Goal: Task Accomplishment & Management: Manage account settings

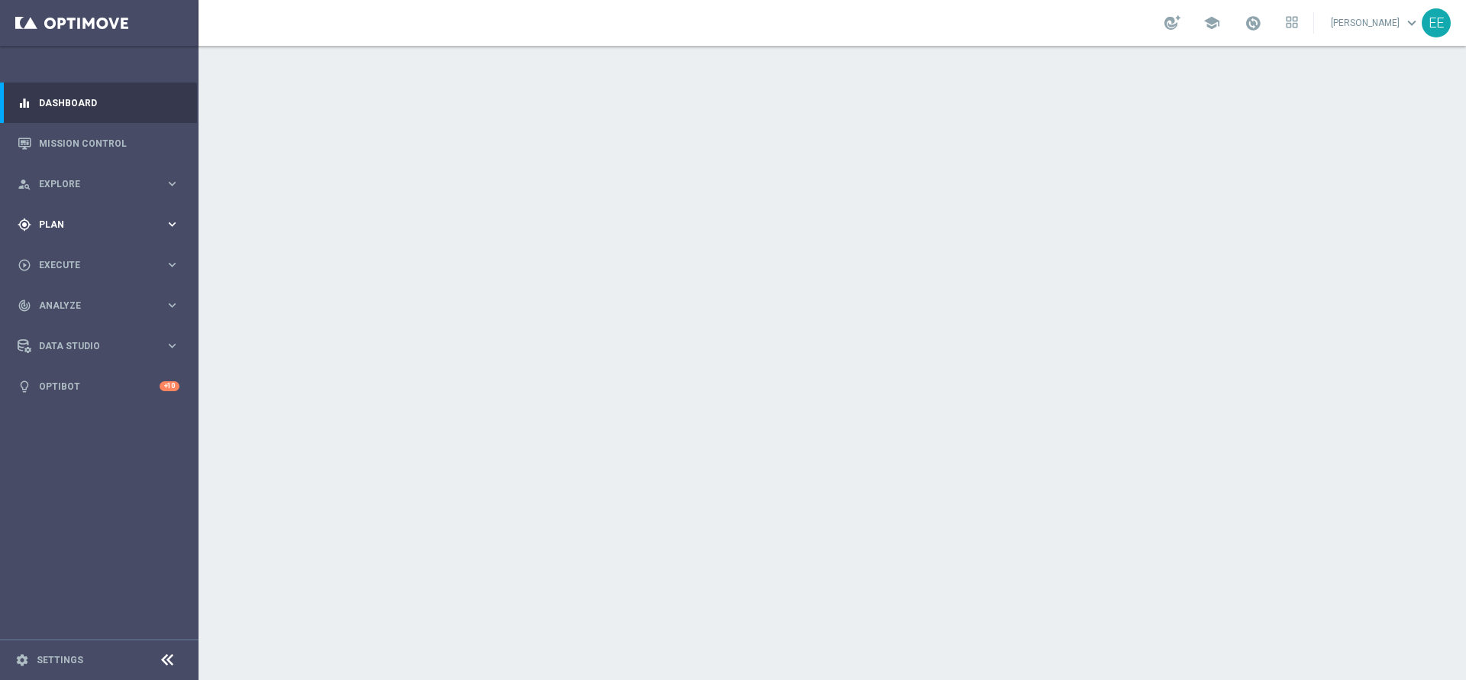
click at [48, 229] on div "gps_fixed Plan" at bounding box center [91, 225] width 147 height 14
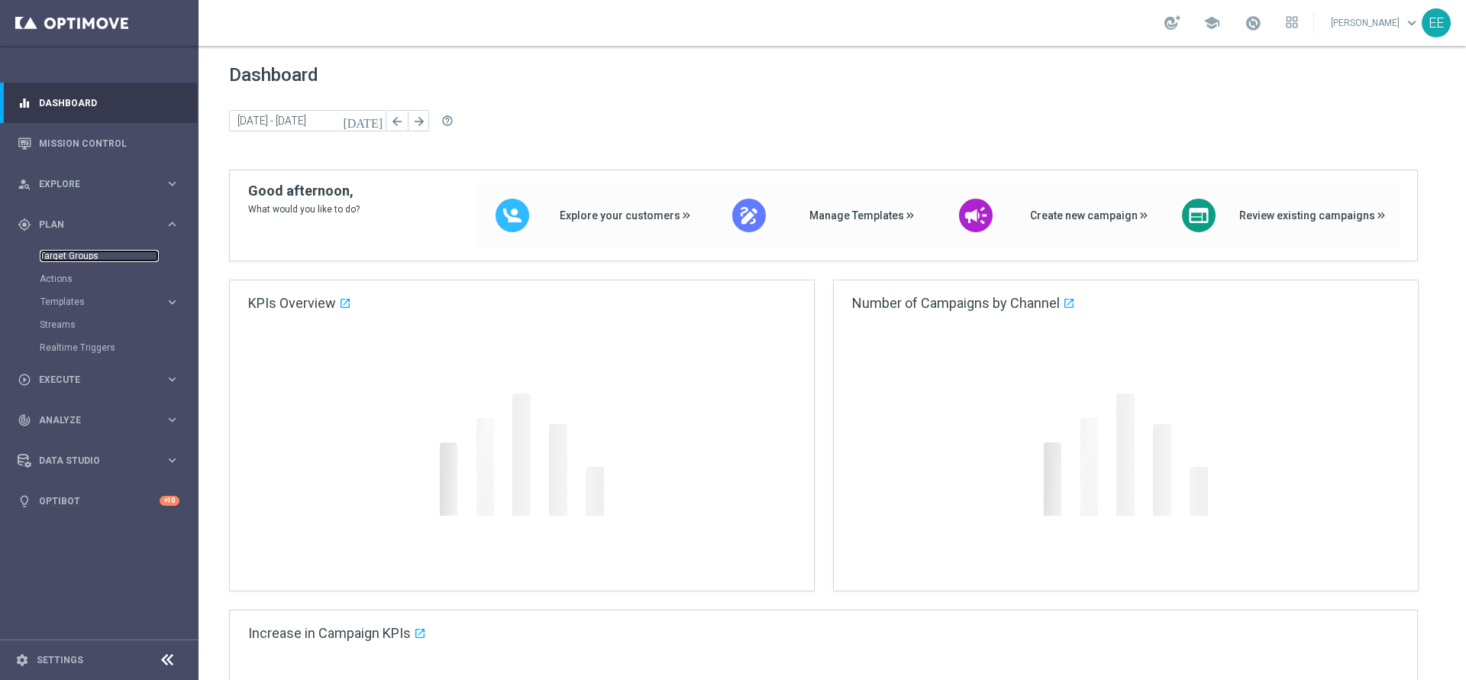
click at [79, 254] on link "Target Groups" at bounding box center [99, 256] width 119 height 12
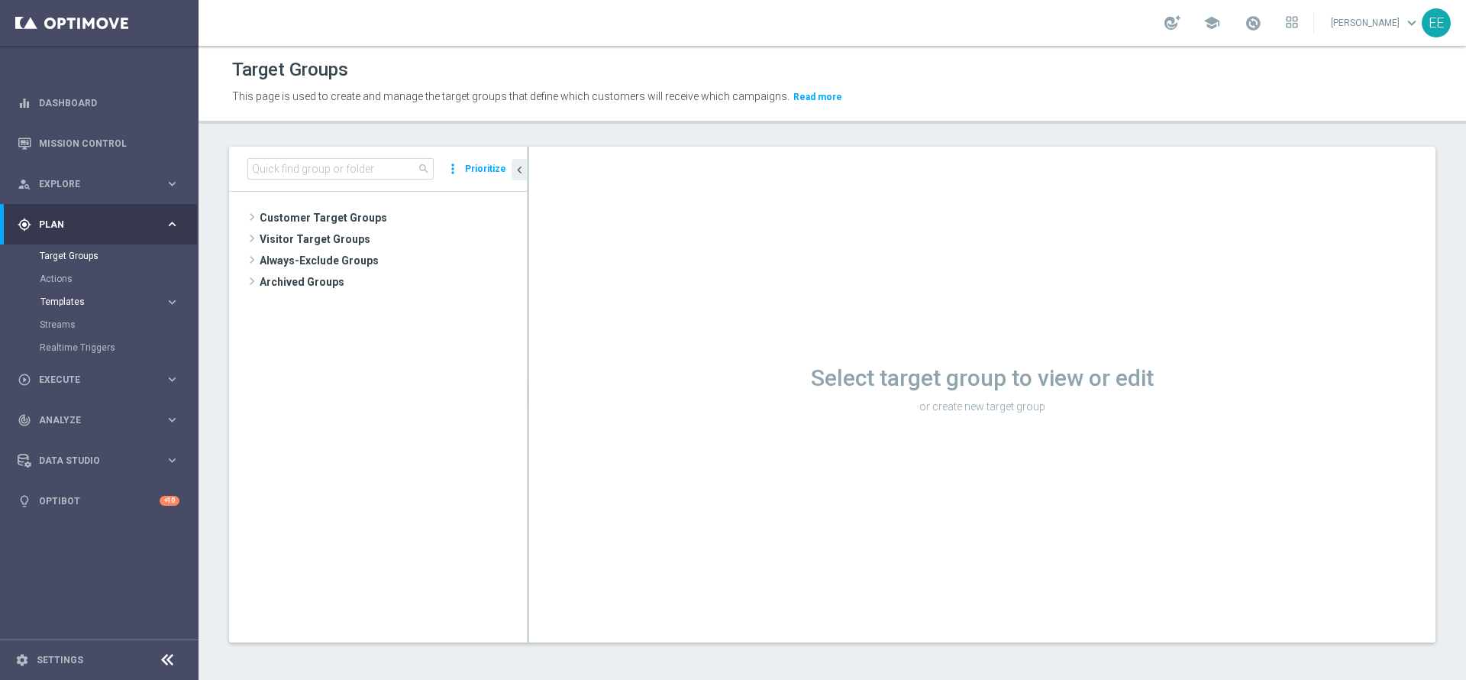
click at [63, 301] on span "Templates" at bounding box center [94, 301] width 109 height 9
click at [71, 322] on link "Optimail" at bounding box center [103, 324] width 112 height 12
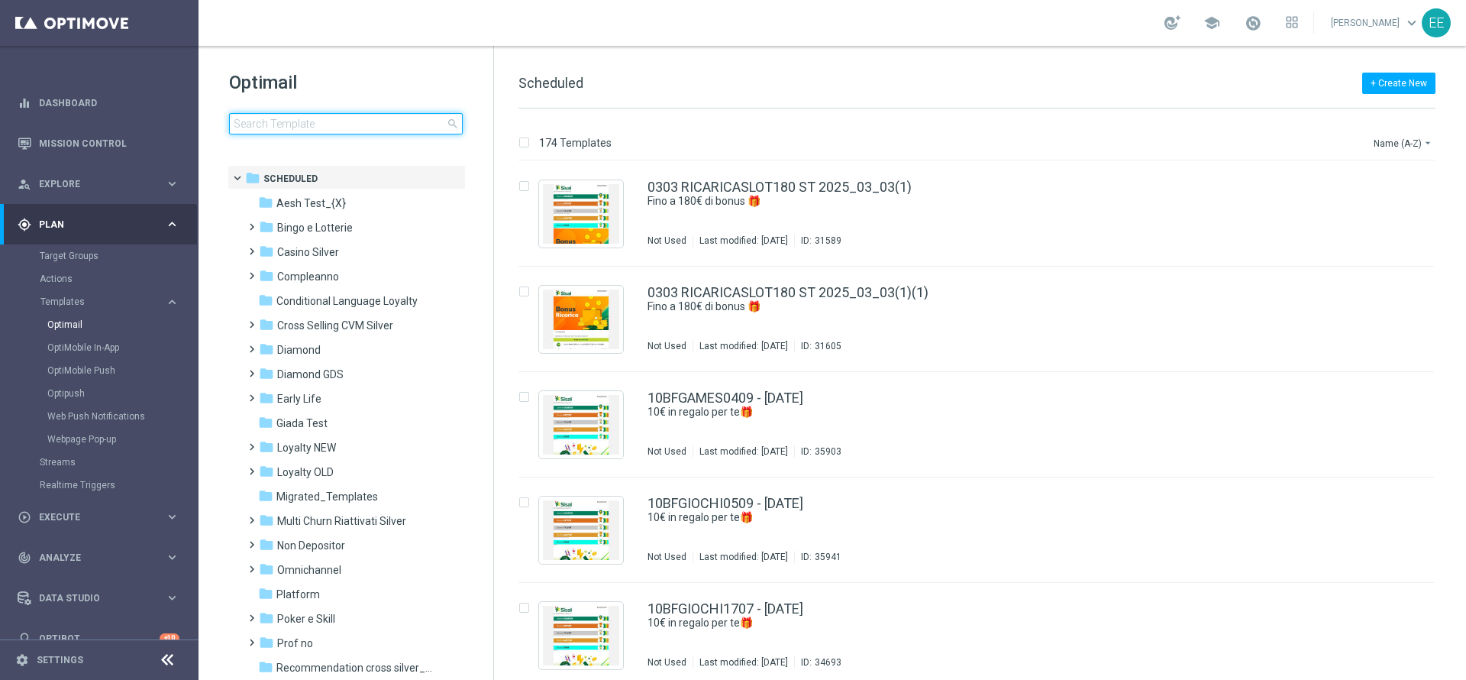
click at [319, 129] on input at bounding box center [346, 123] width 234 height 21
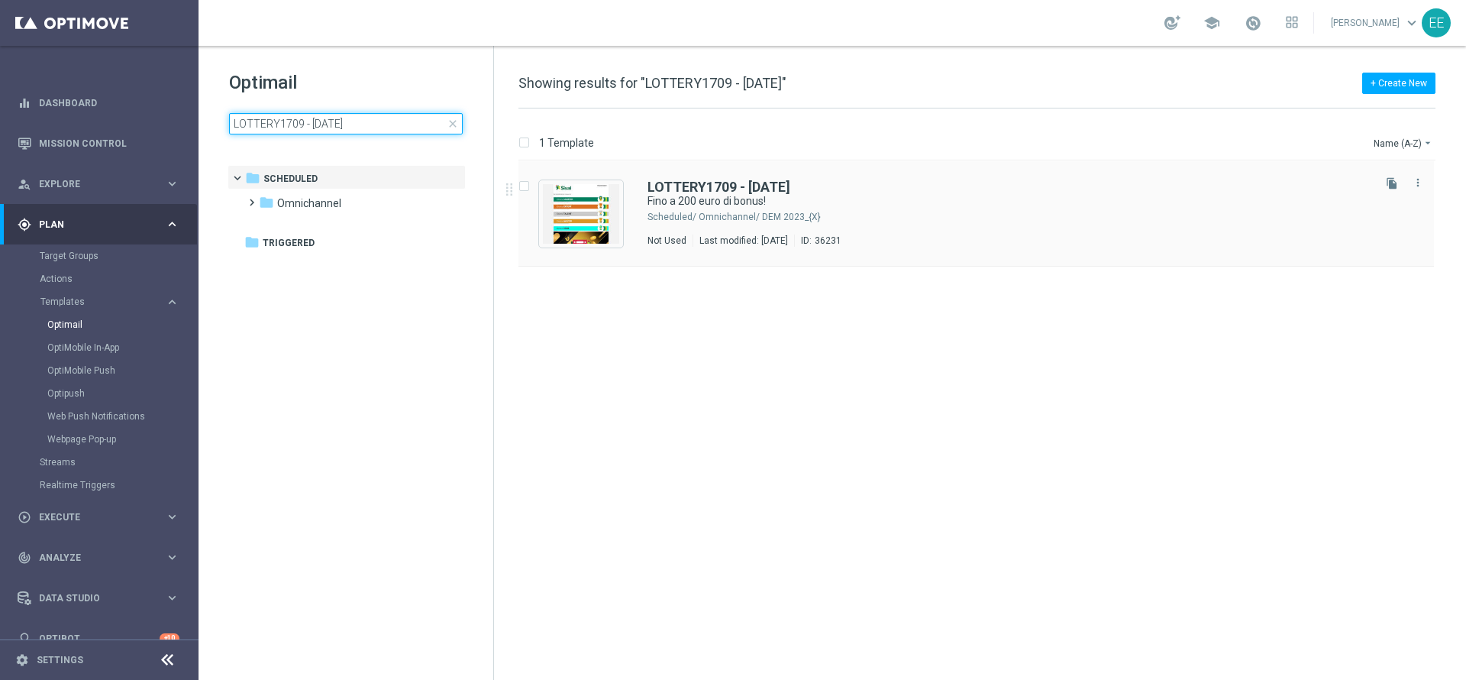
type input "LOTTERY1709 - [DATE]"
click at [585, 218] on img "Press SPACE to select this row." at bounding box center [581, 214] width 76 height 60
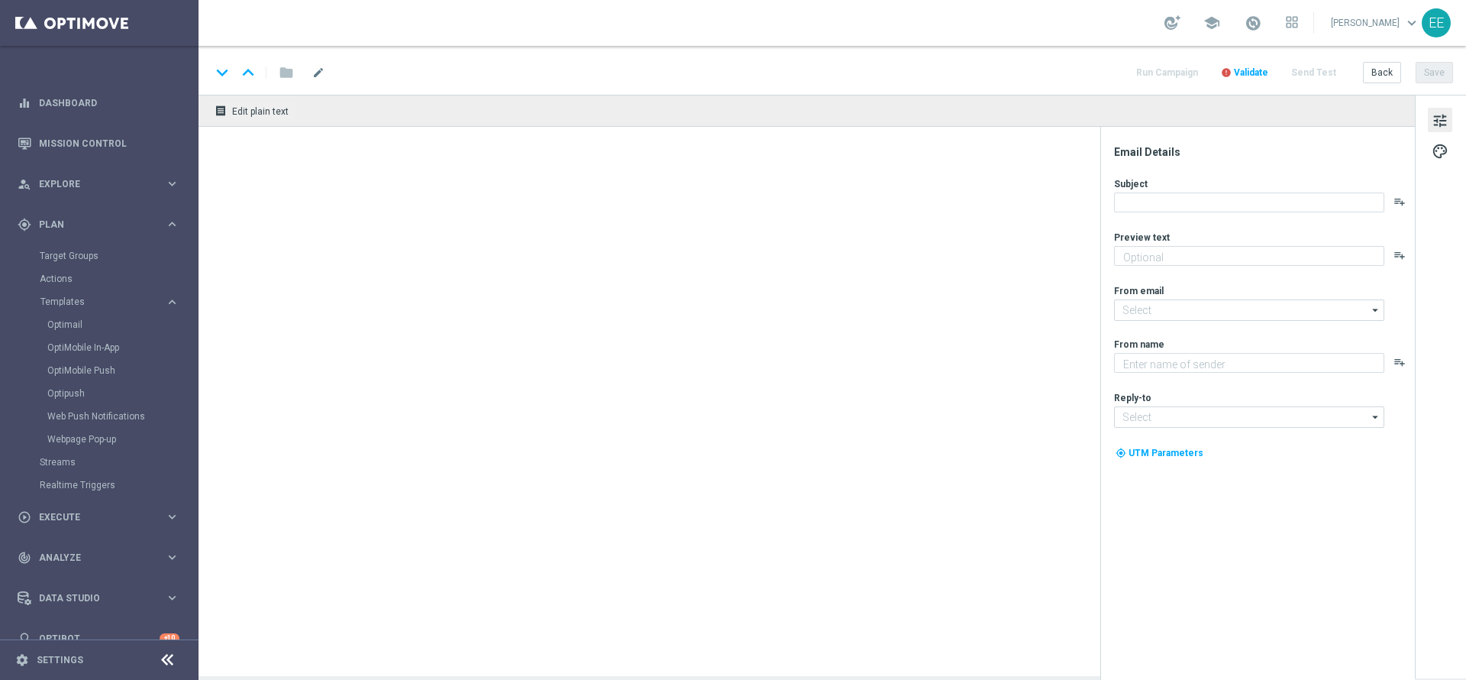
type textarea "Scopri cosa ti abbiamo riservato!"
type input "[EMAIL_ADDRESS][DOMAIN_NAME]"
type textarea "Sisal"
type input "[EMAIL_ADDRESS][DOMAIN_NAME]"
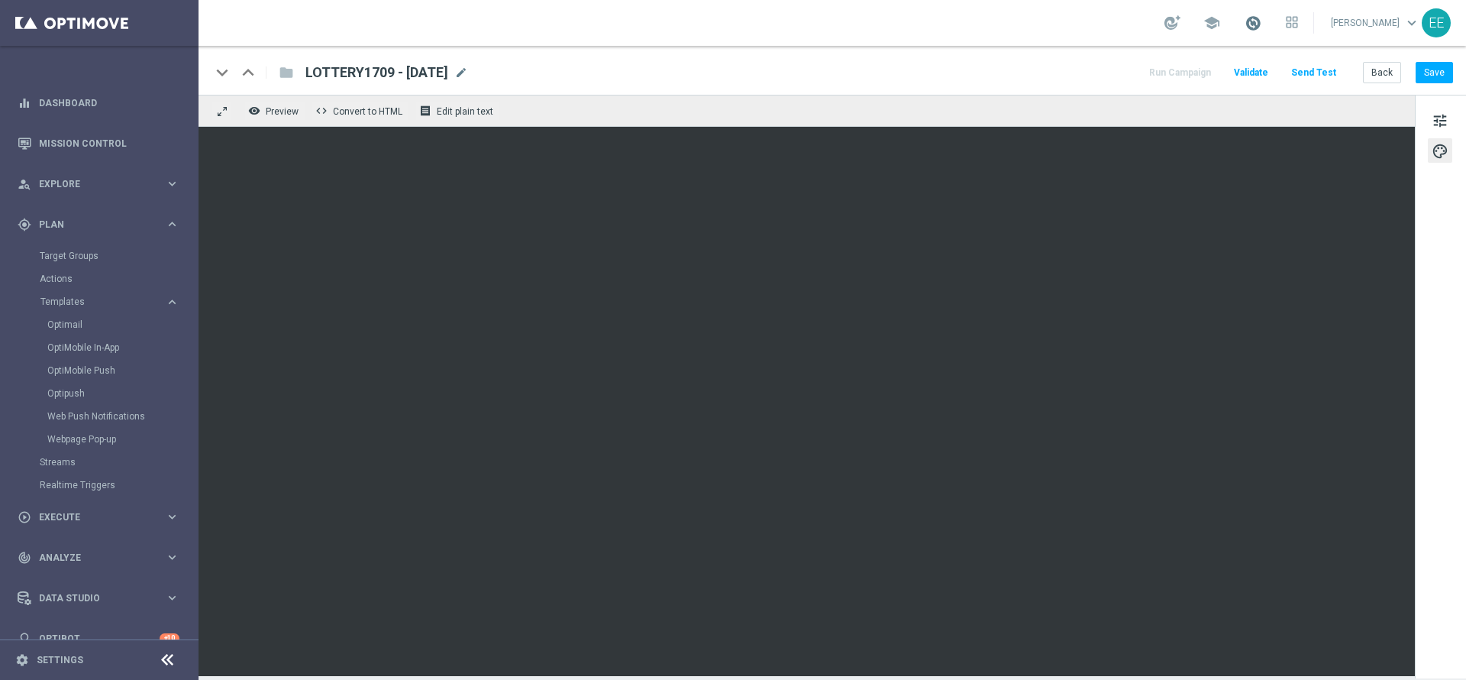
click at [1221, 29] on span at bounding box center [1253, 23] width 17 height 17
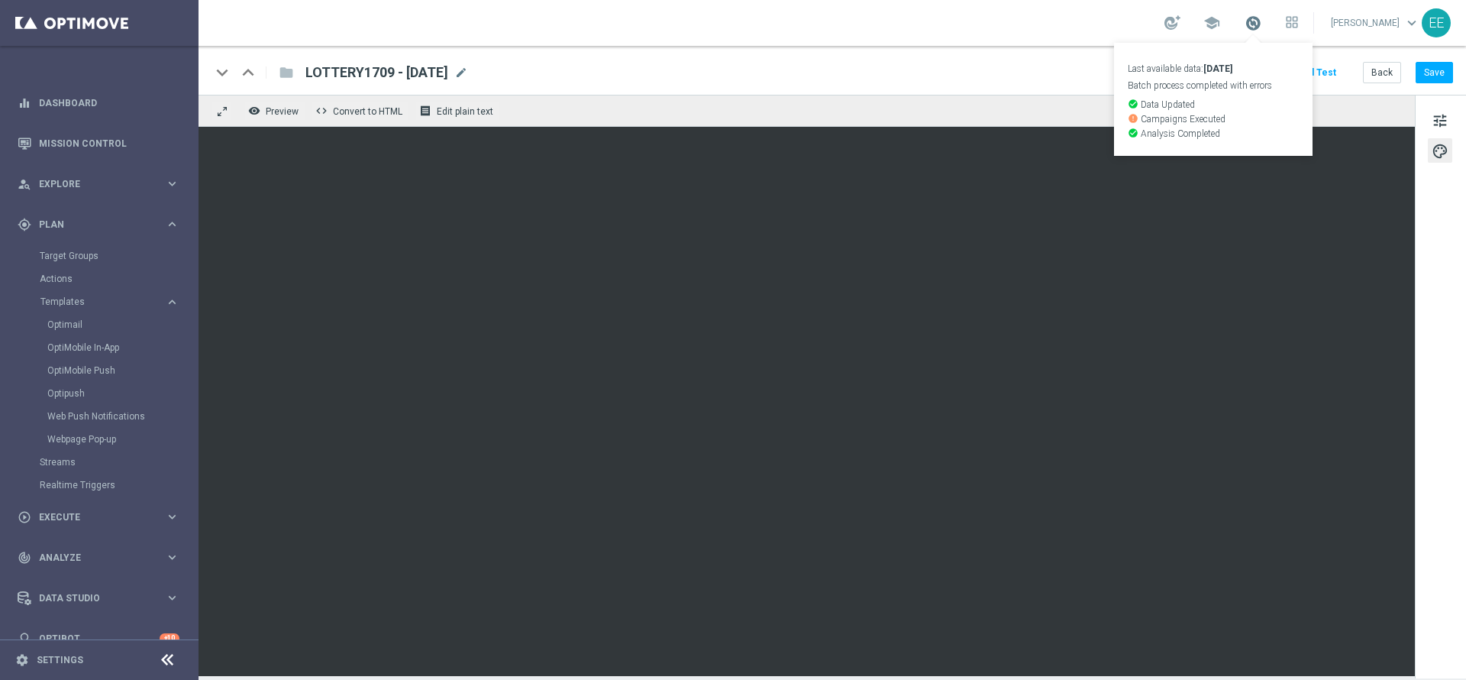
click at [1221, 29] on span at bounding box center [1253, 23] width 17 height 17
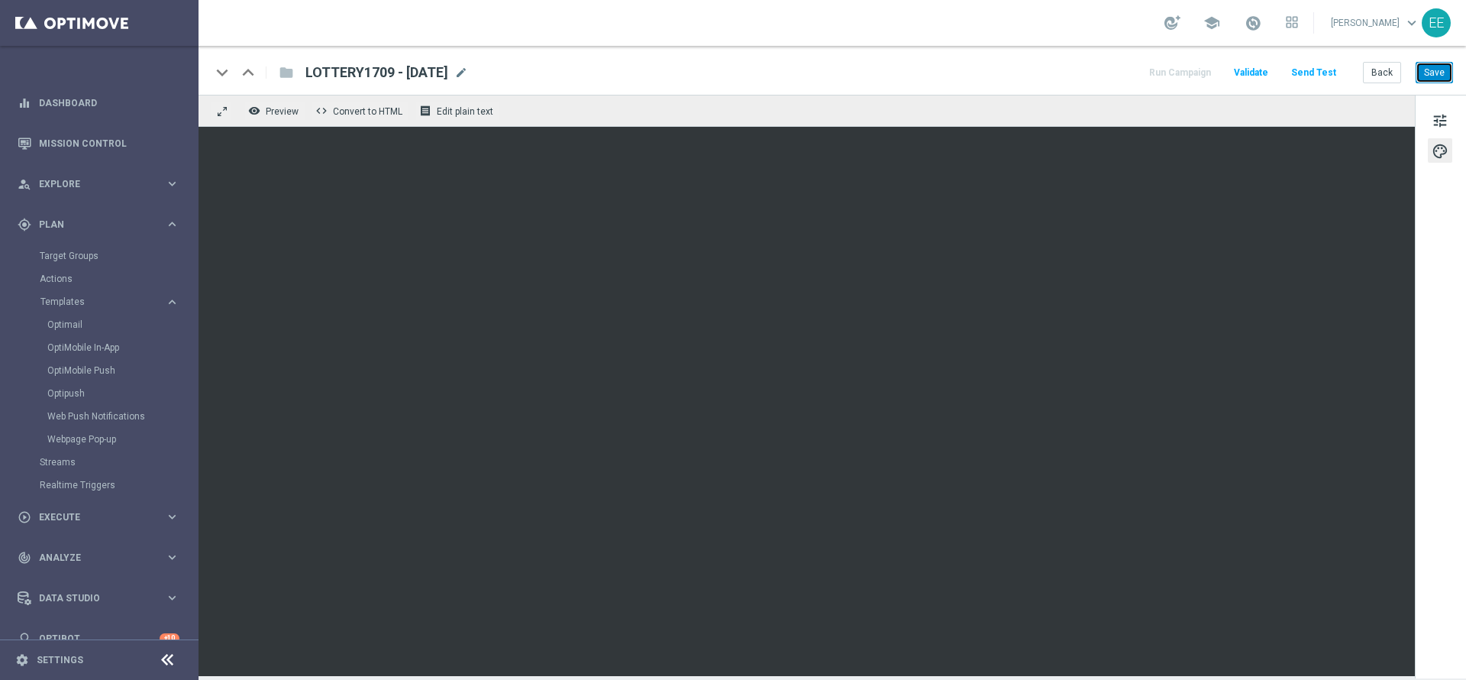
click at [1221, 82] on button "Save" at bounding box center [1434, 72] width 37 height 21
click at [1221, 73] on button "Back" at bounding box center [1382, 72] width 38 height 21
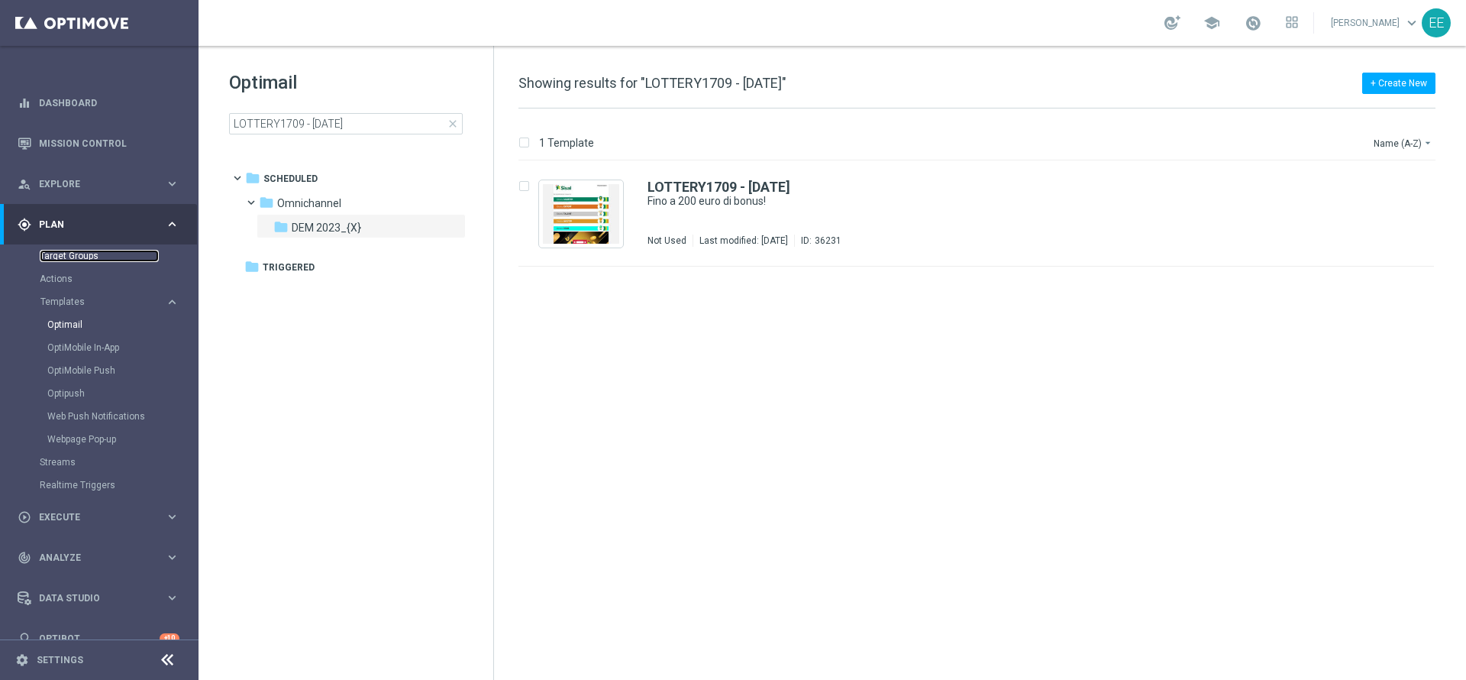
click at [70, 259] on link "Target Groups" at bounding box center [99, 256] width 119 height 12
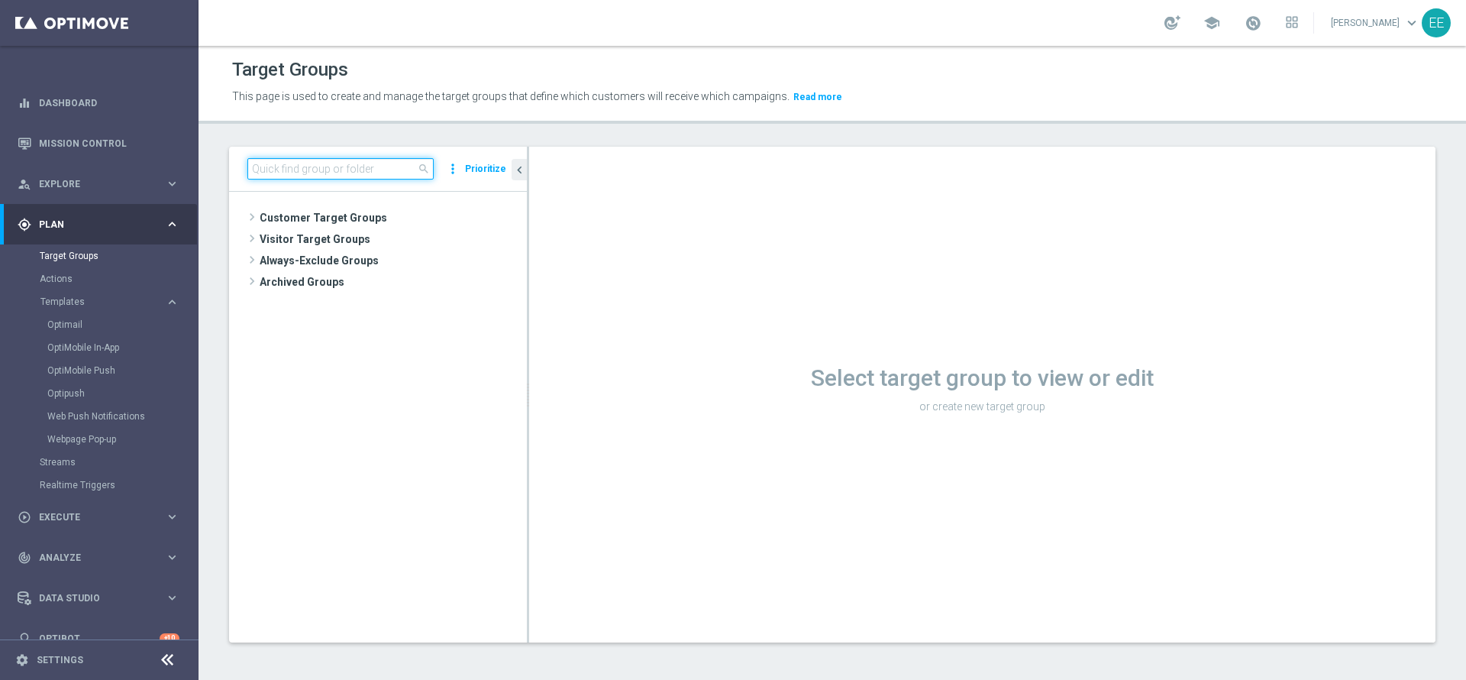
click at [347, 178] on input at bounding box center [340, 168] width 186 height 21
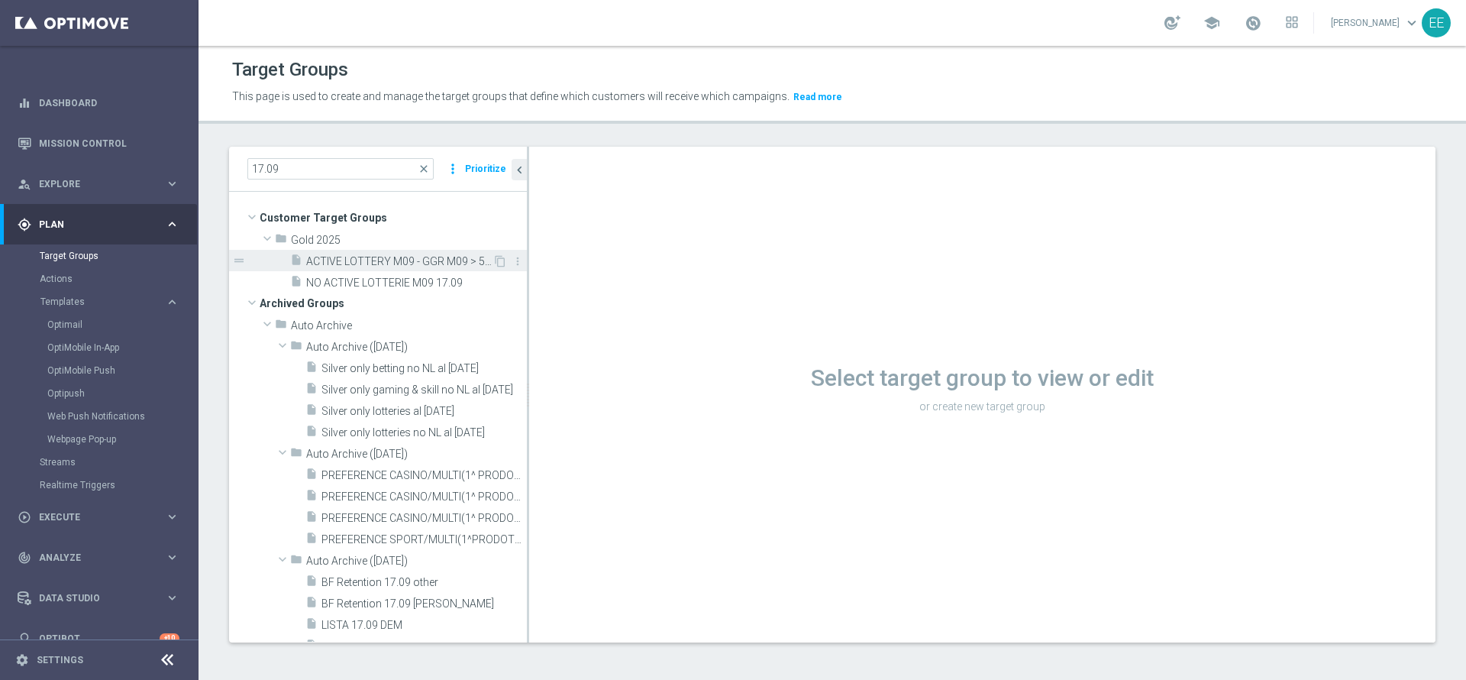
click at [389, 257] on span "ACTIVE LOTTERY M09 - GGR M09 > 50€ 17.09" at bounding box center [399, 261] width 186 height 13
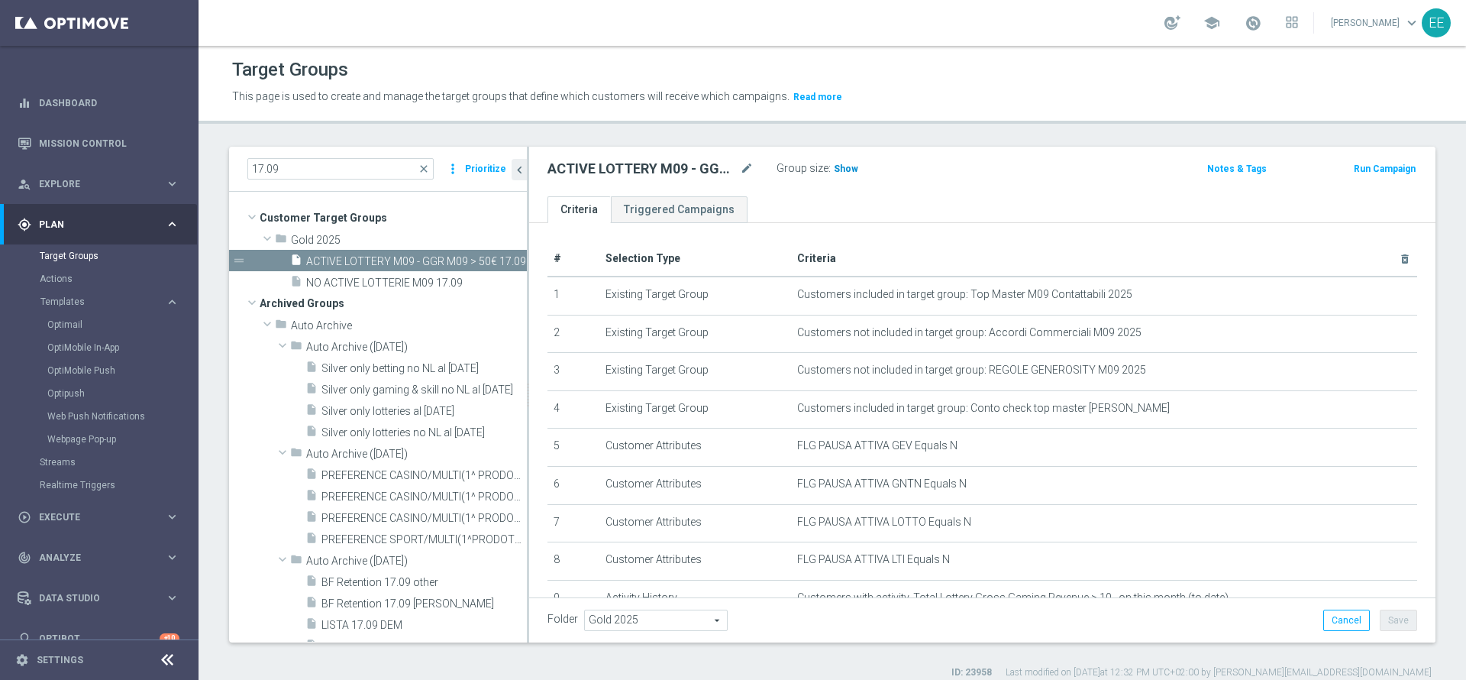
click at [846, 165] on span "Show" at bounding box center [846, 168] width 24 height 11
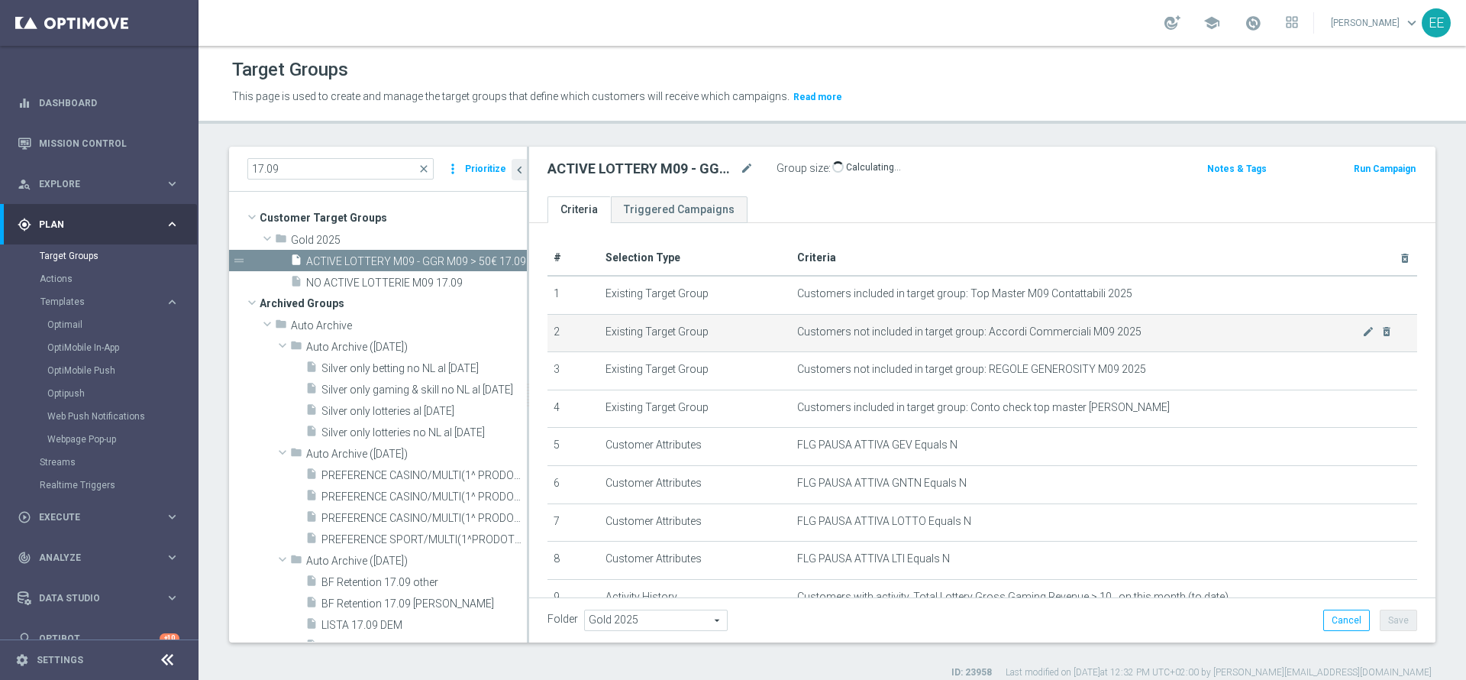
scroll to position [2, 0]
click at [877, 317] on td "Customers not included in target group: Accordi Commerciali M09 2025 mode_edit …" at bounding box center [1104, 331] width 626 height 38
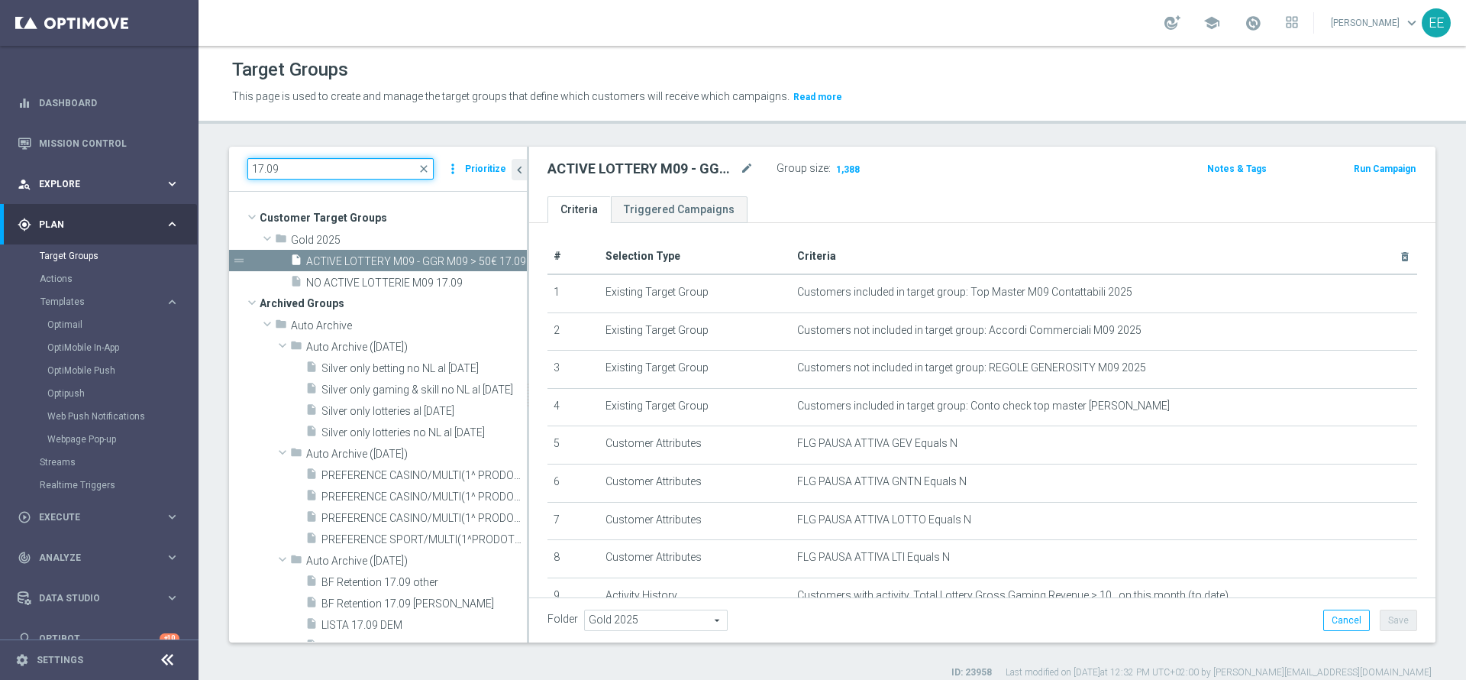
drag, startPoint x: 298, startPoint y: 166, endPoint x: 109, endPoint y: 166, distance: 188.6
click at [109, 166] on main "equalizer Dashboard Mission Control" at bounding box center [733, 340] width 1466 height 680
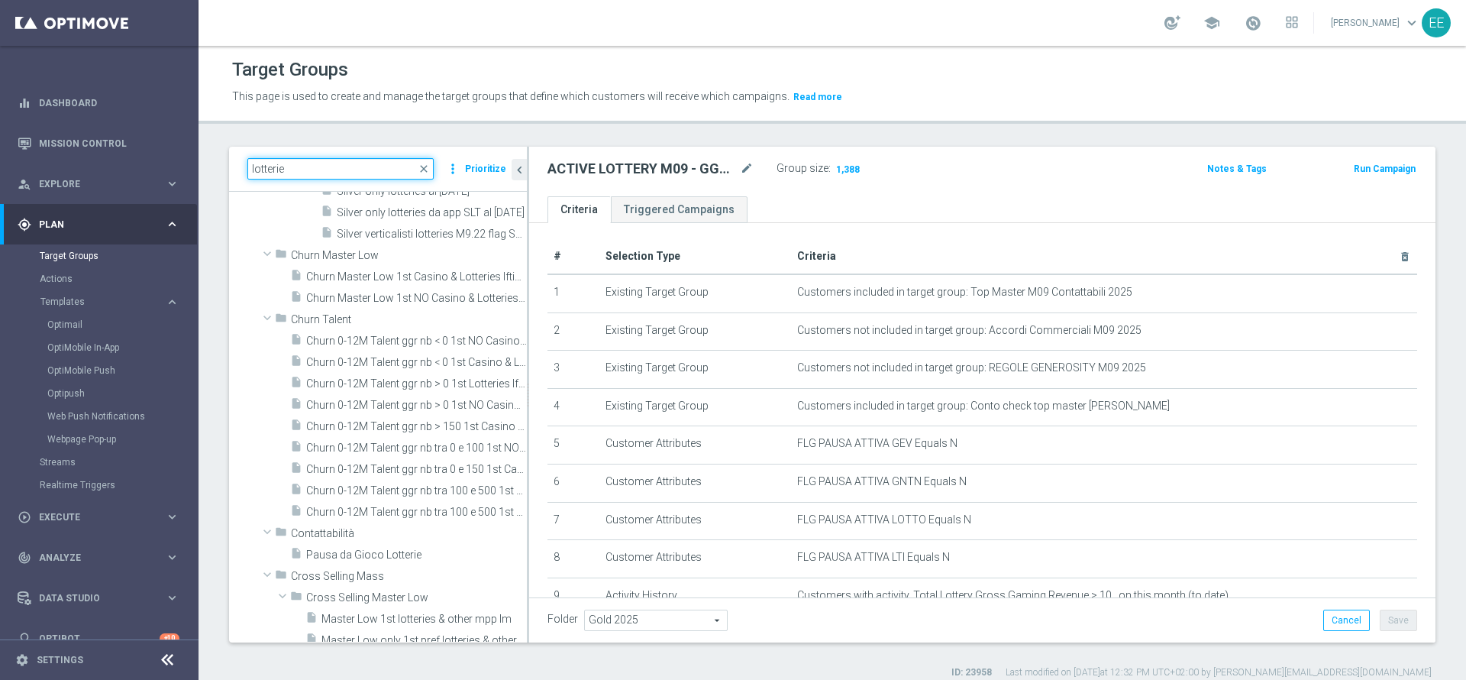
scroll to position [625, 0]
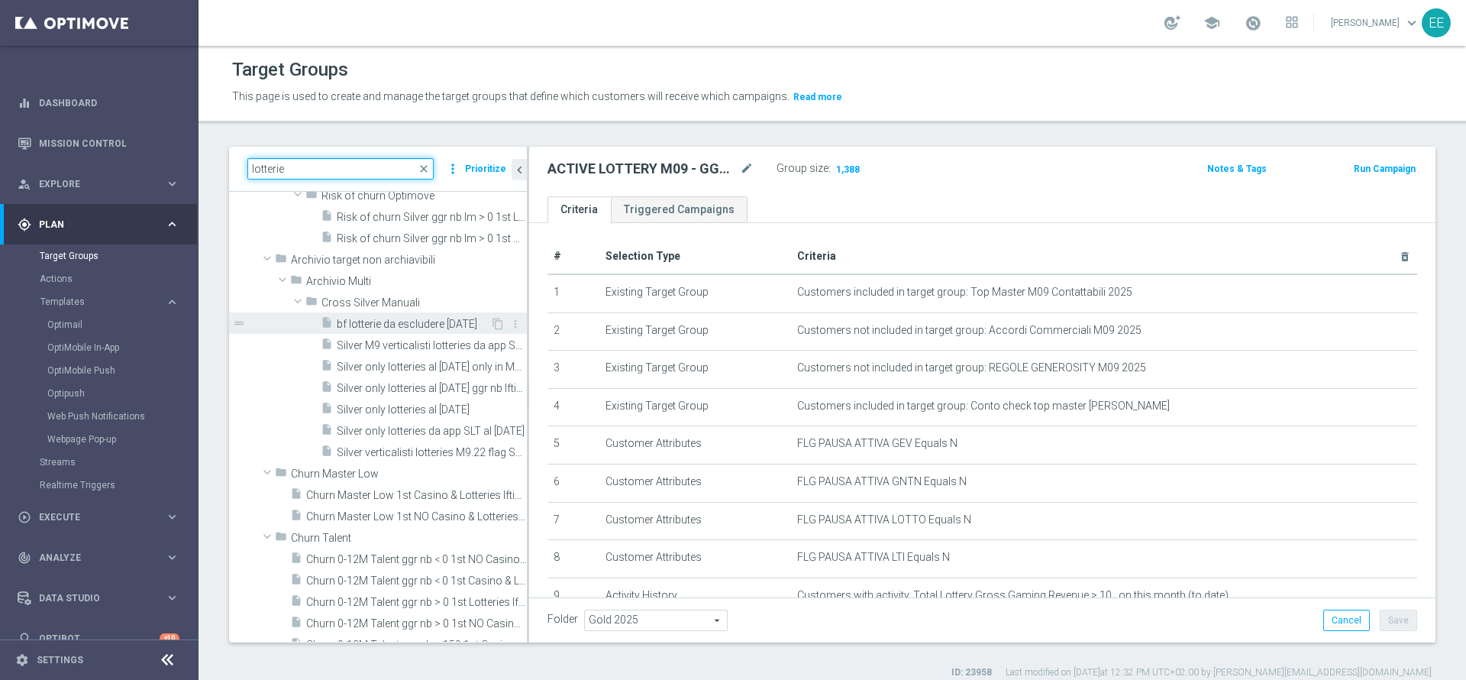
type input "lotterie"
click at [394, 325] on span "bf lotterie da escludere [DATE]" at bounding box center [414, 324] width 154 height 13
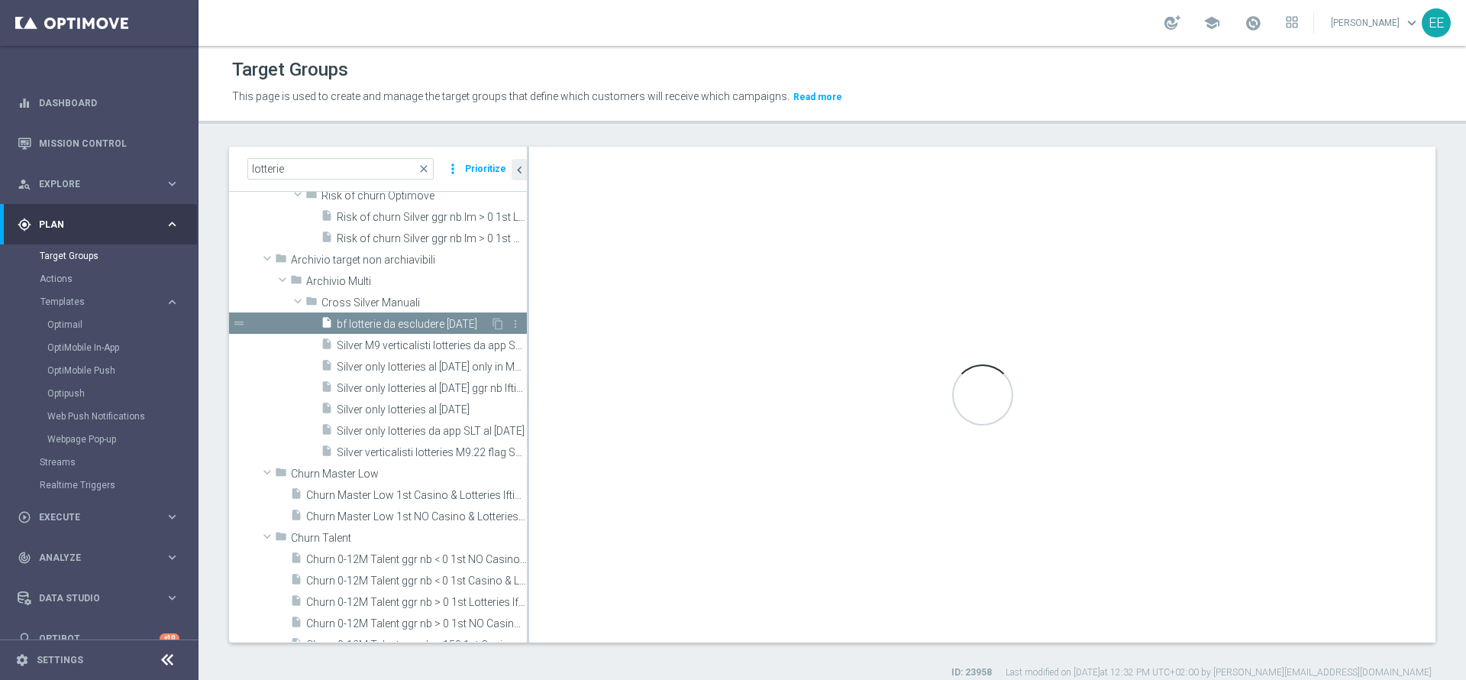
checkbox input "false"
type input "Cross Silver Manuali"
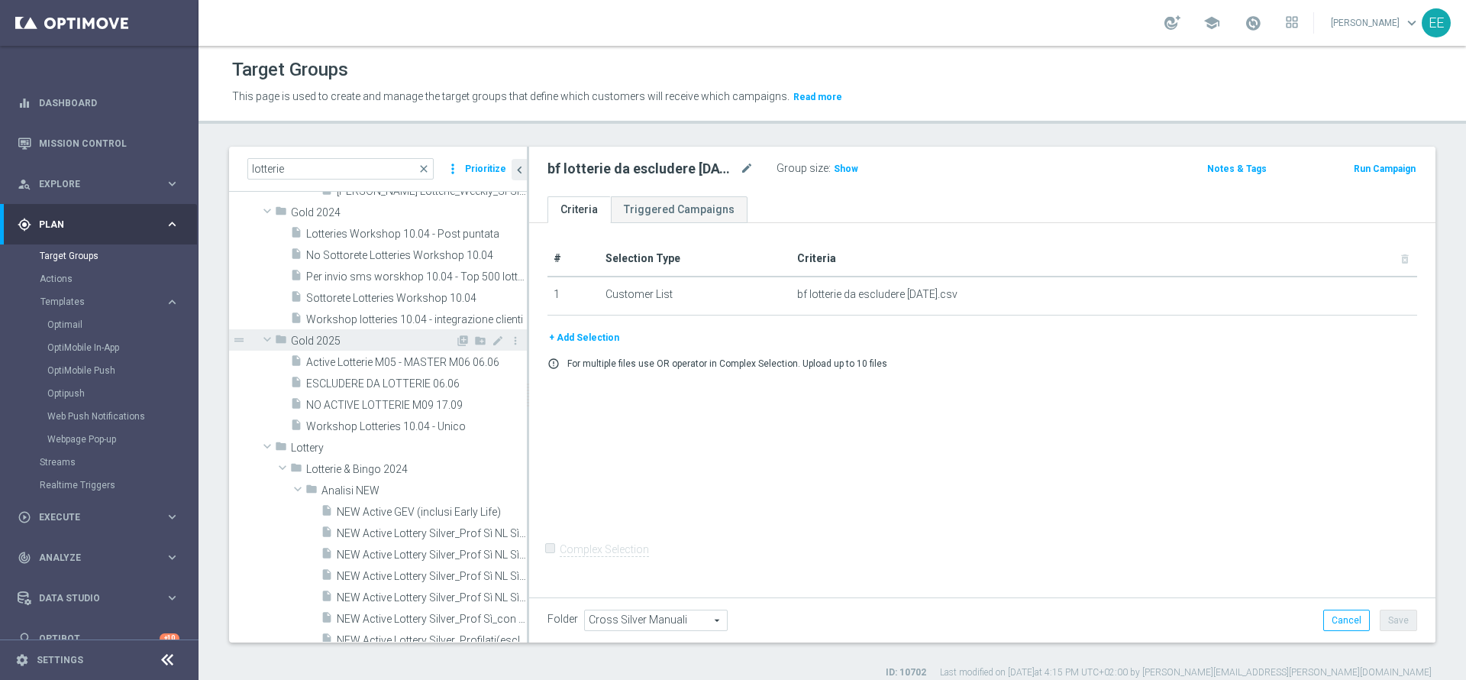
scroll to position [1887, 0]
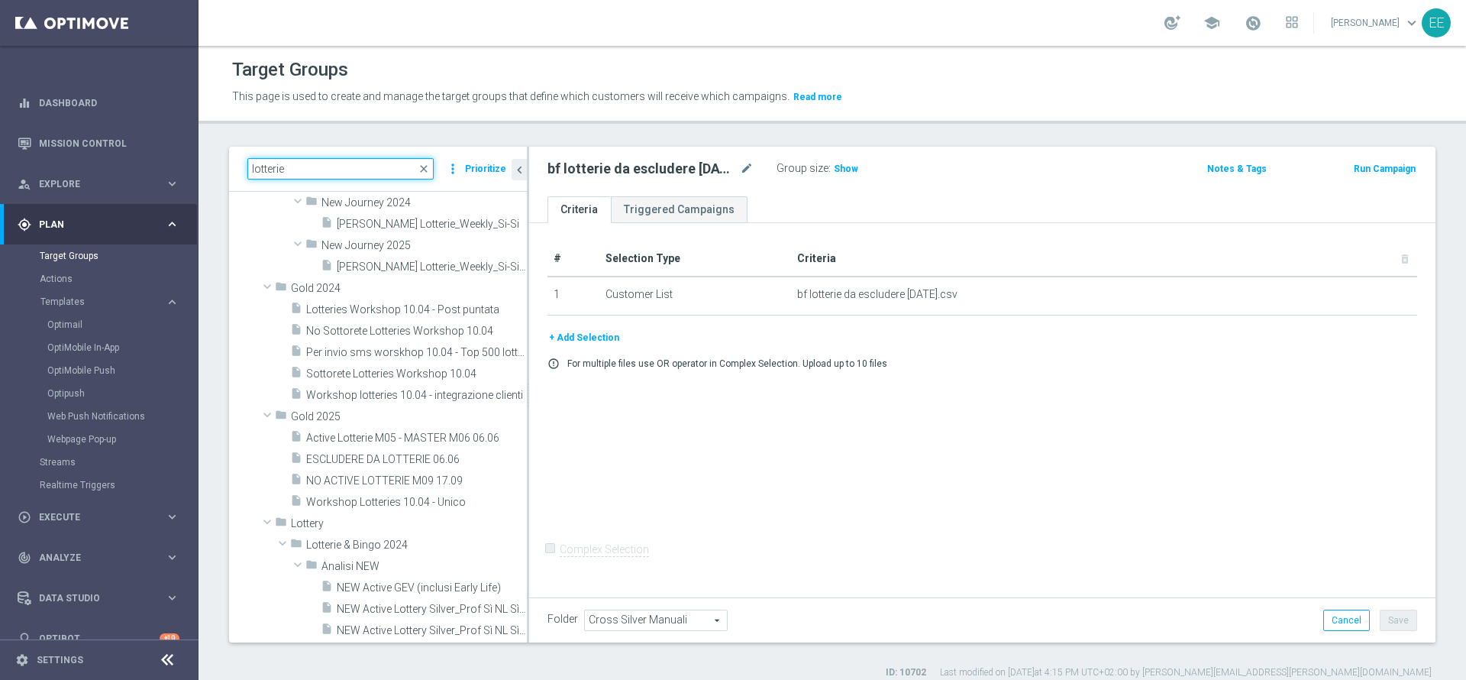
click at [302, 176] on input "lotterie" at bounding box center [340, 168] width 186 height 21
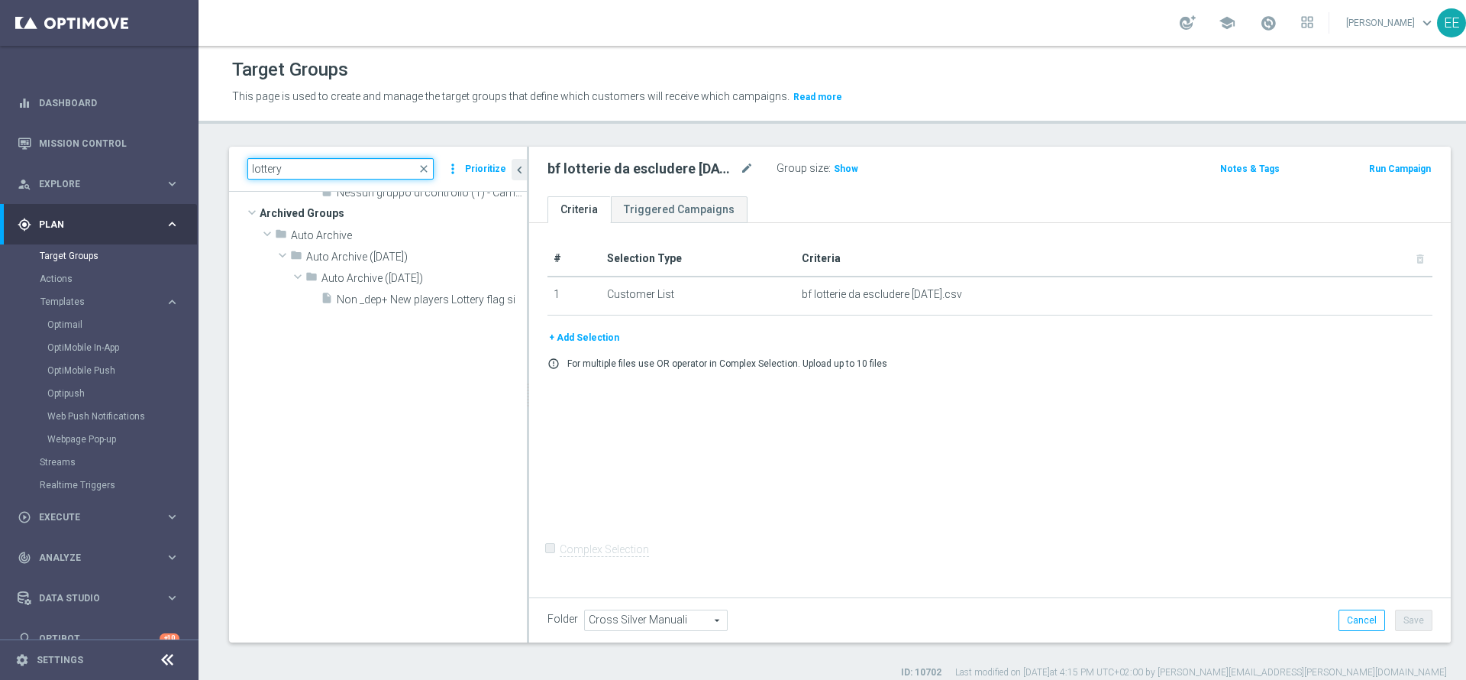
scroll to position [0, 0]
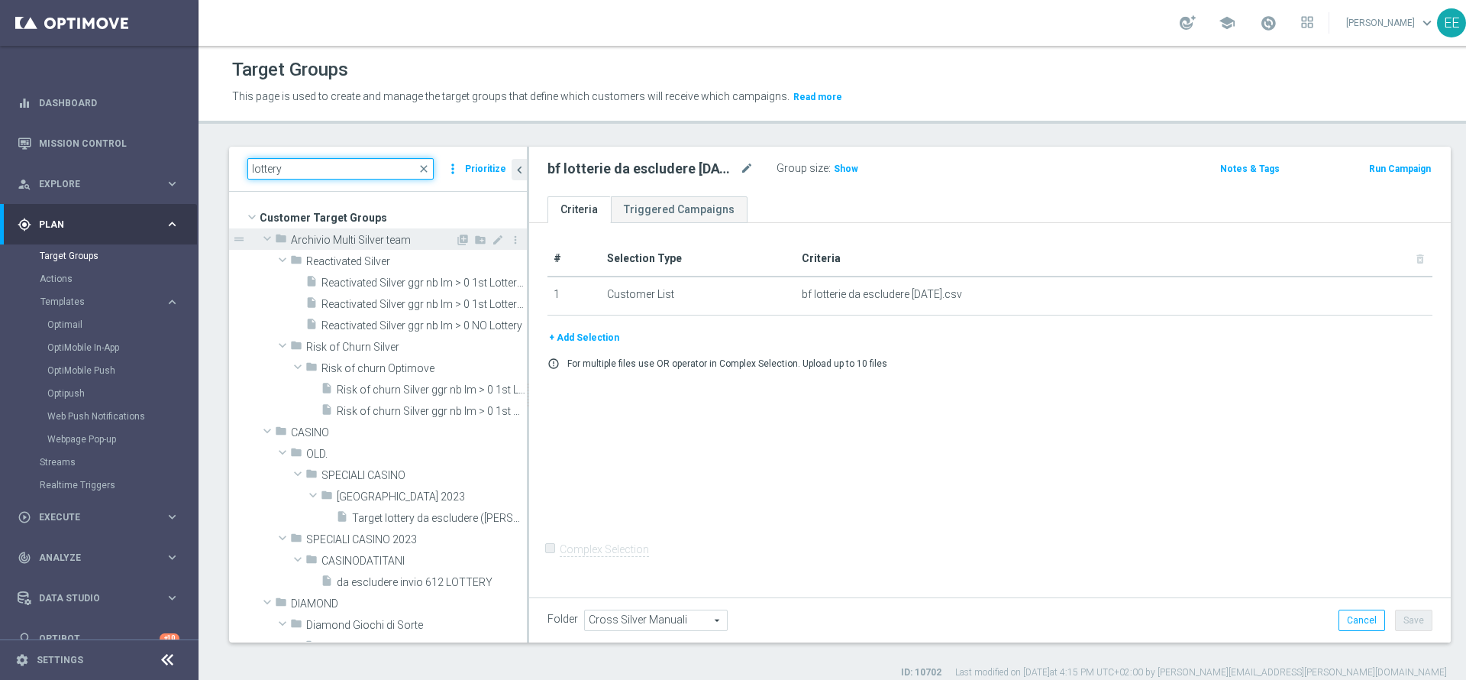
type input "lottery"
click at [263, 240] on span at bounding box center [267, 238] width 18 height 15
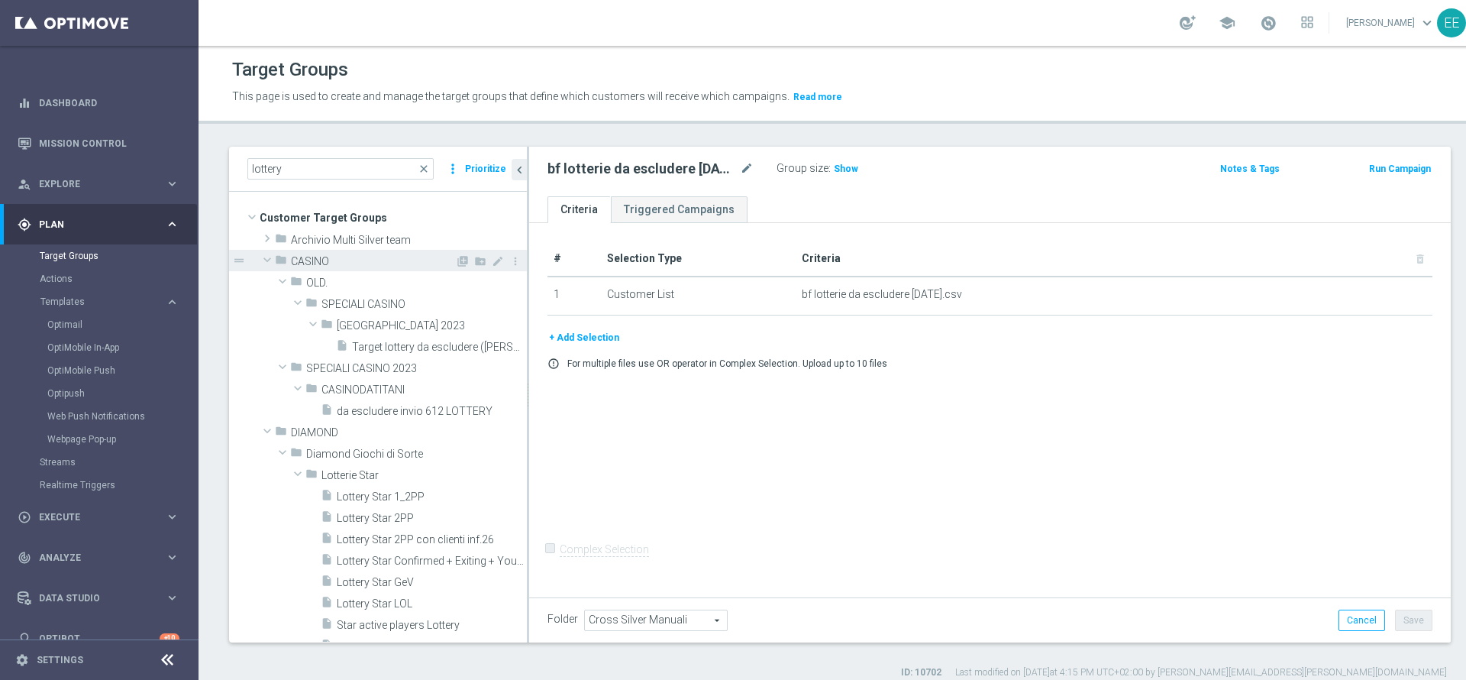
click at [268, 261] on span at bounding box center [267, 259] width 18 height 15
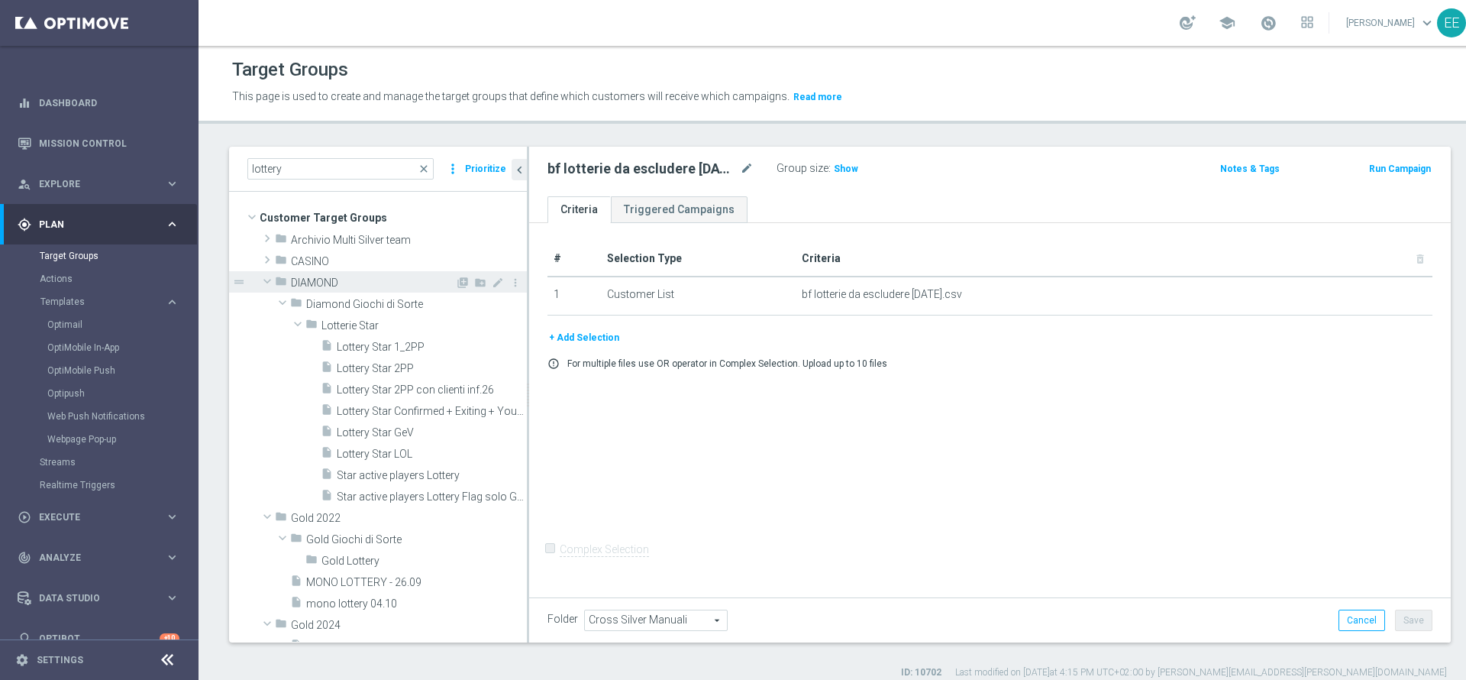
click at [265, 283] on span at bounding box center [267, 280] width 18 height 15
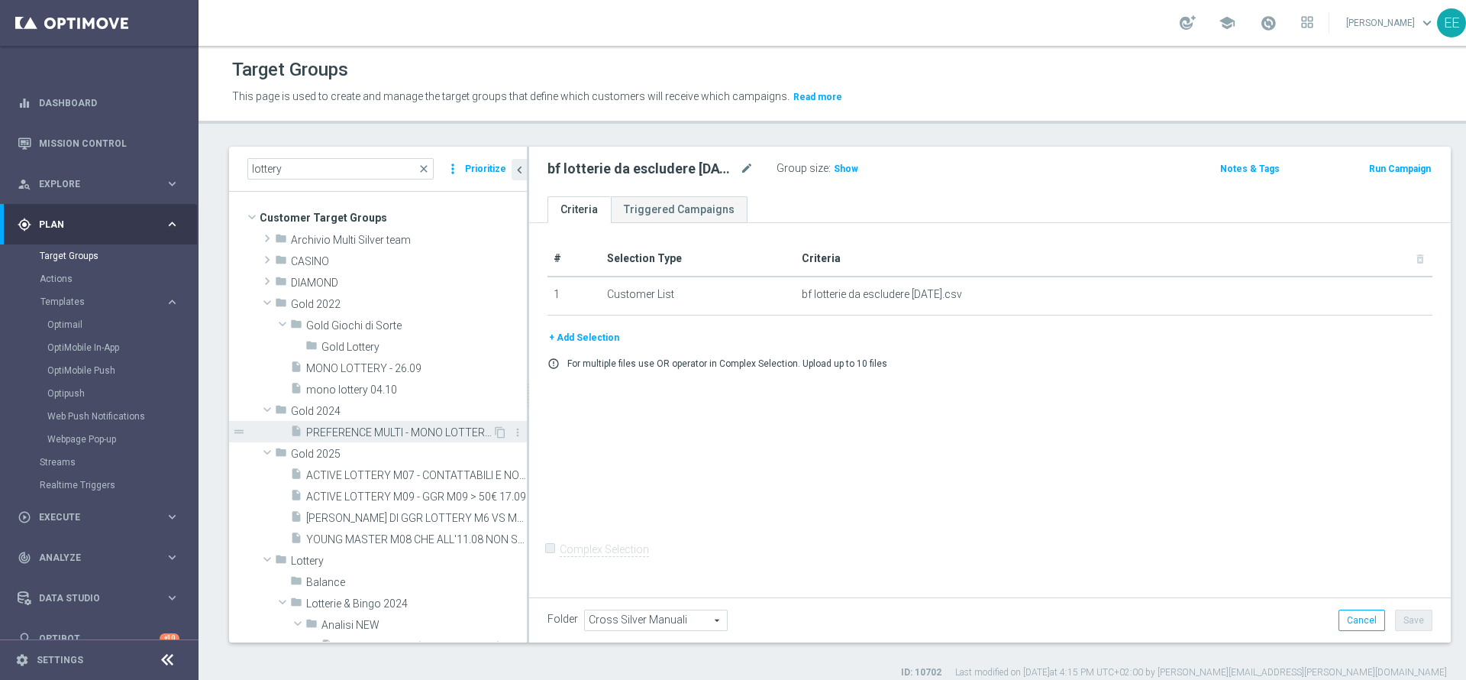
click at [391, 429] on span "PREFERENCE MULTI - MONO LOTTERY M03 - MONO GAMING M03 21.03" at bounding box center [399, 432] width 186 height 13
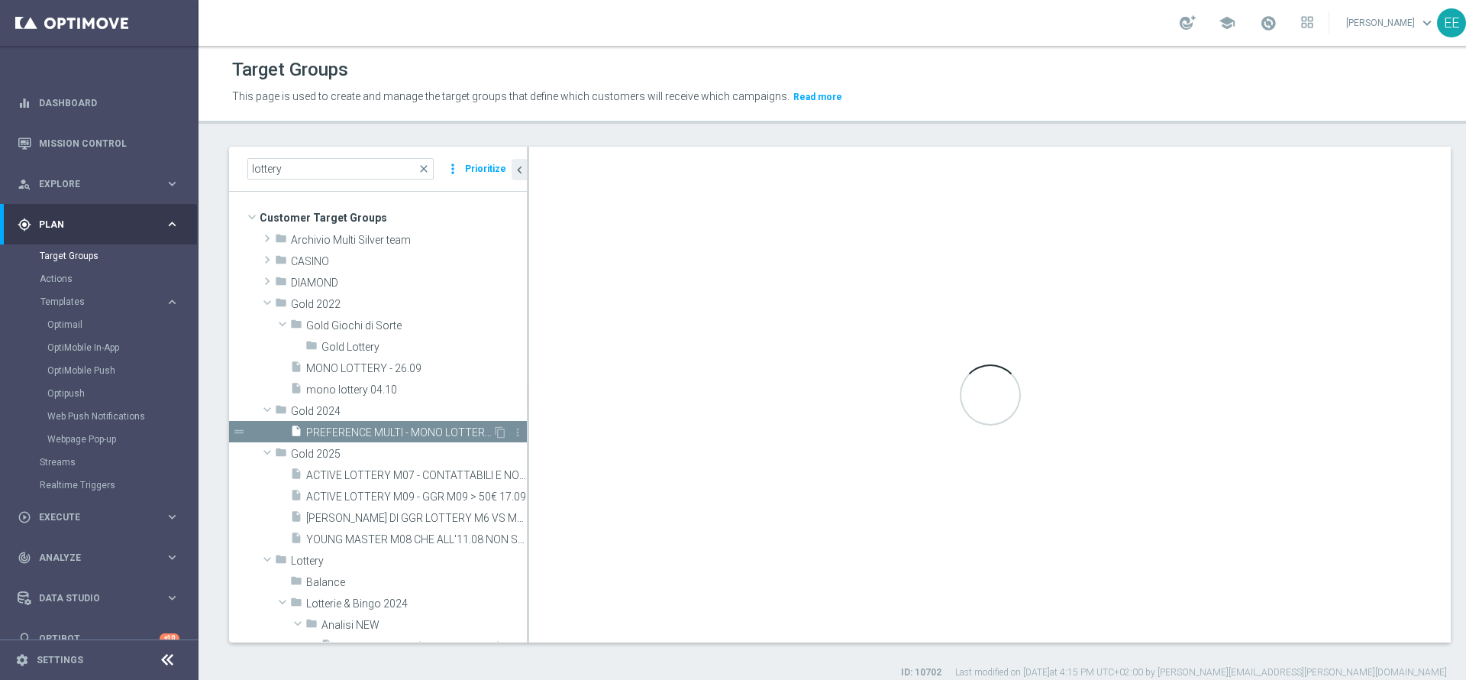
checkbox input "true"
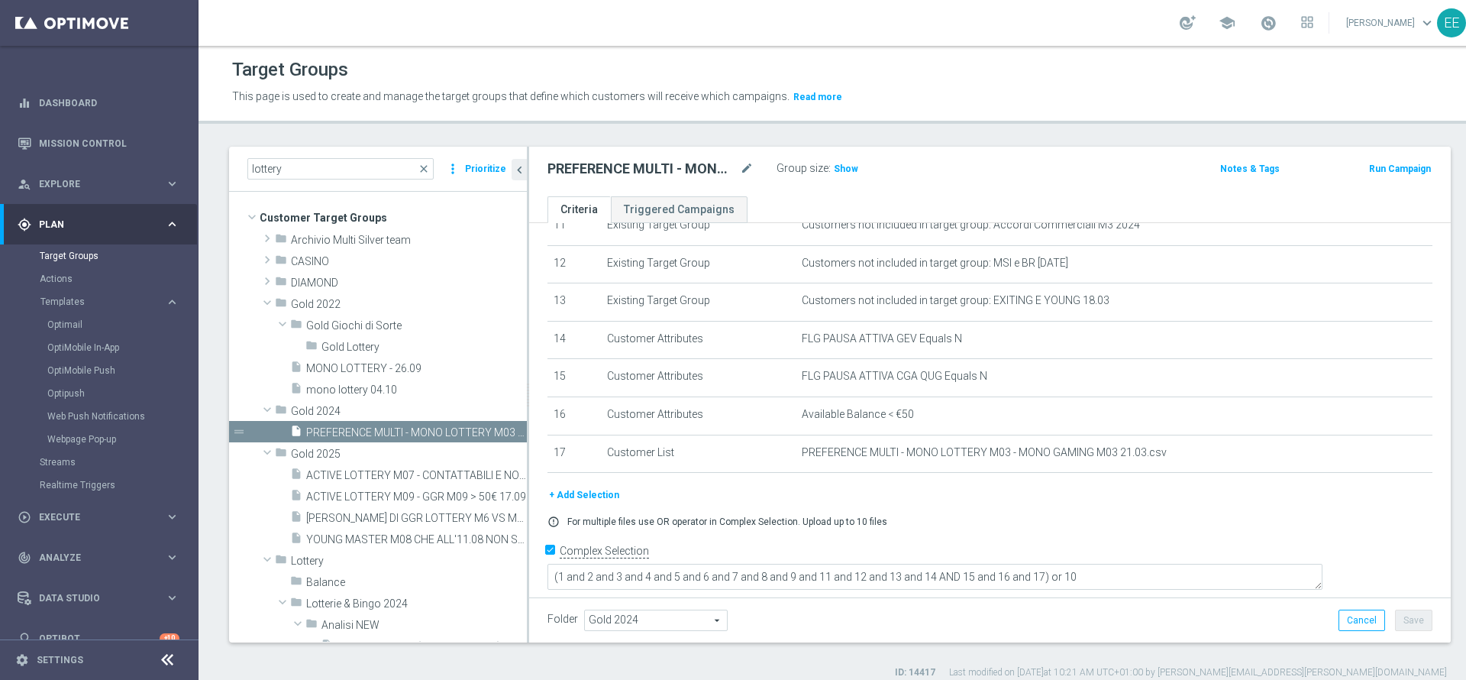
scroll to position [428, 0]
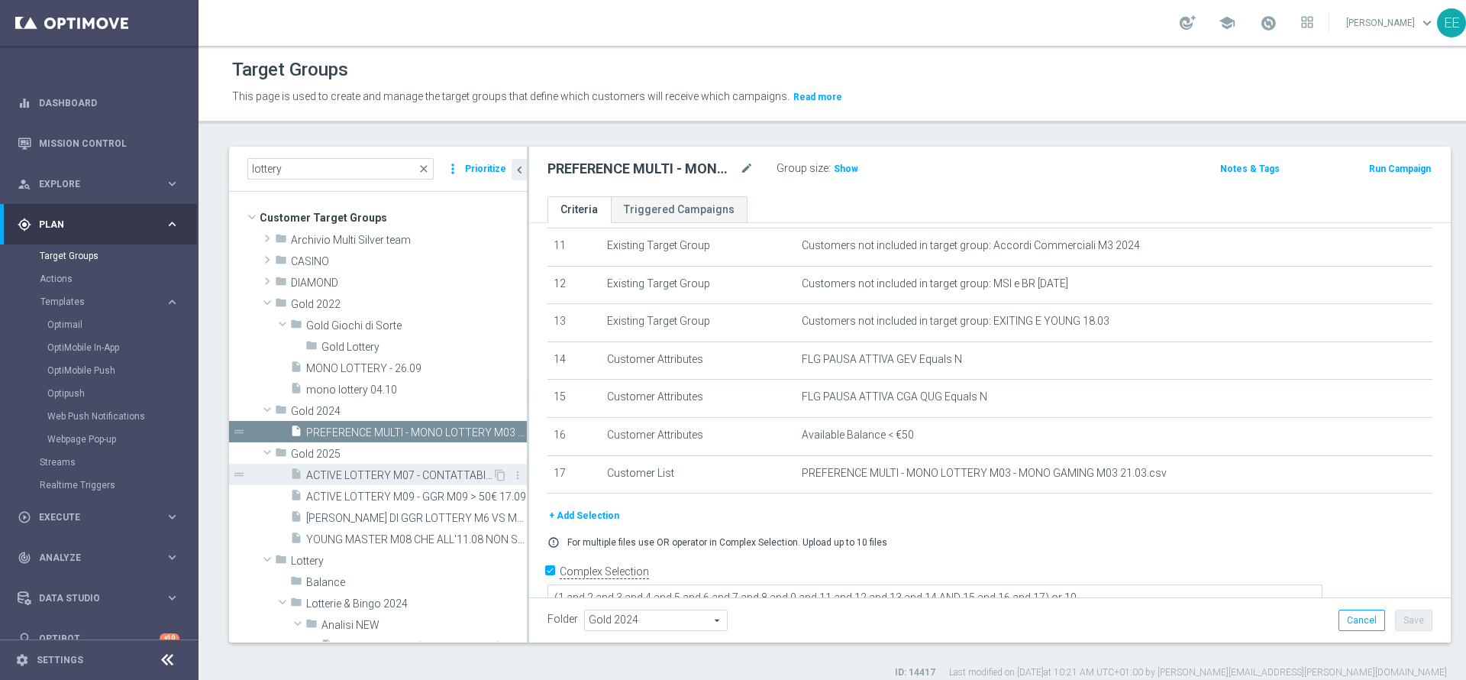
click at [345, 478] on span "ACTIVE LOTTERY M07 - CONTATTABILI E NON - TOP 1000 GGR NB 18.07" at bounding box center [399, 475] width 186 height 13
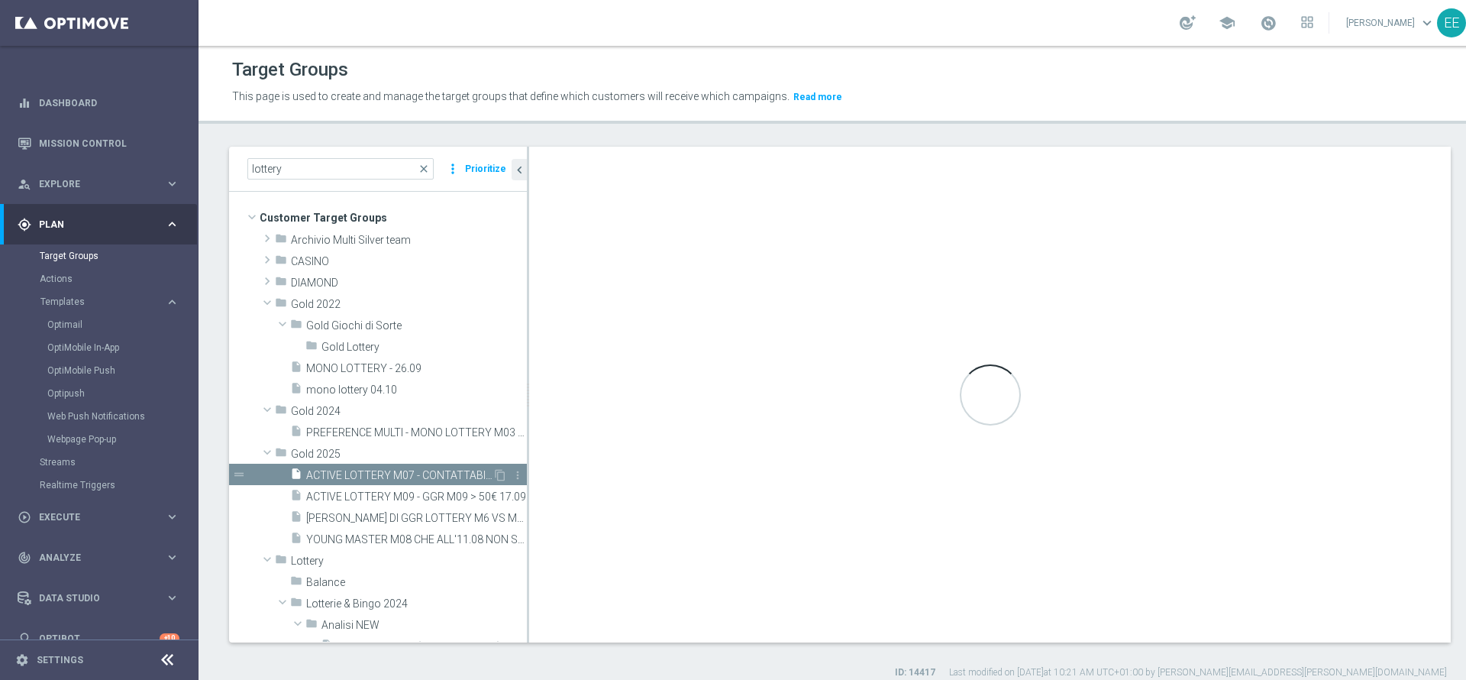
type input "Gold 2025"
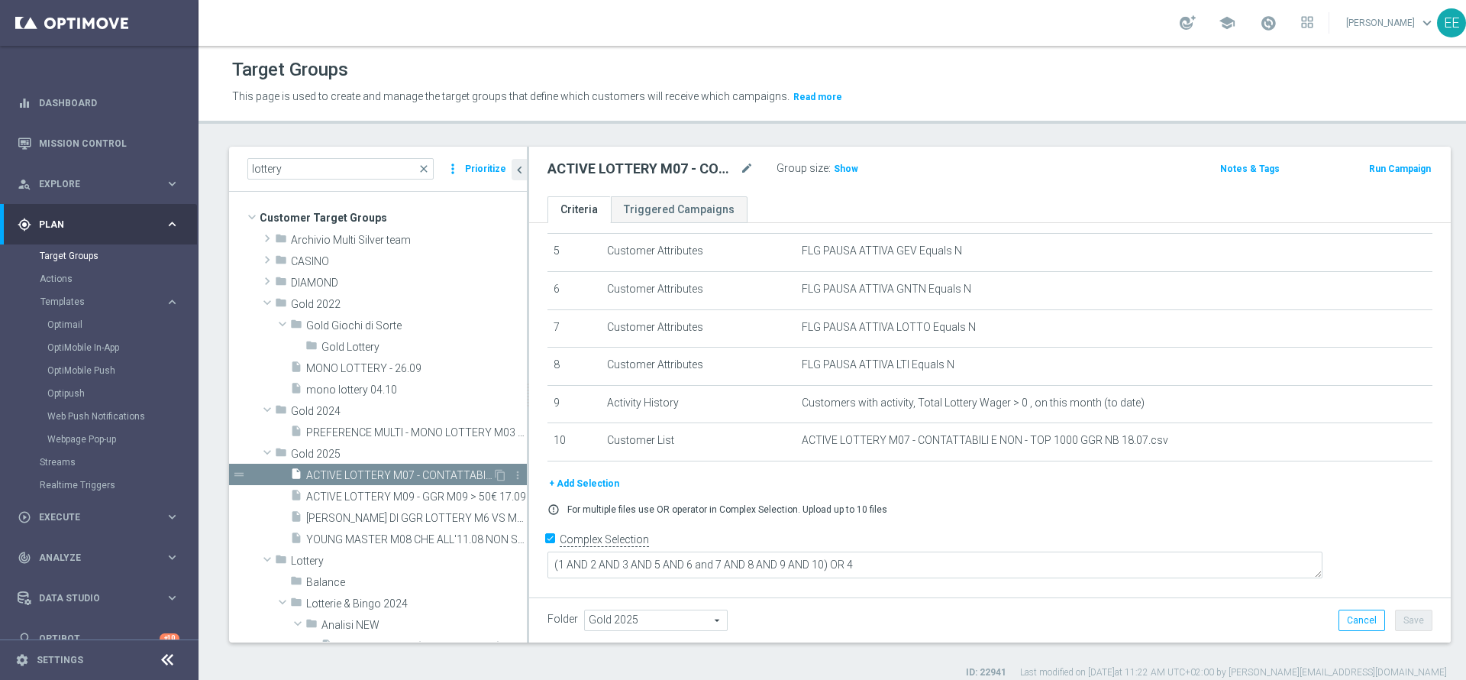
scroll to position [178, 0]
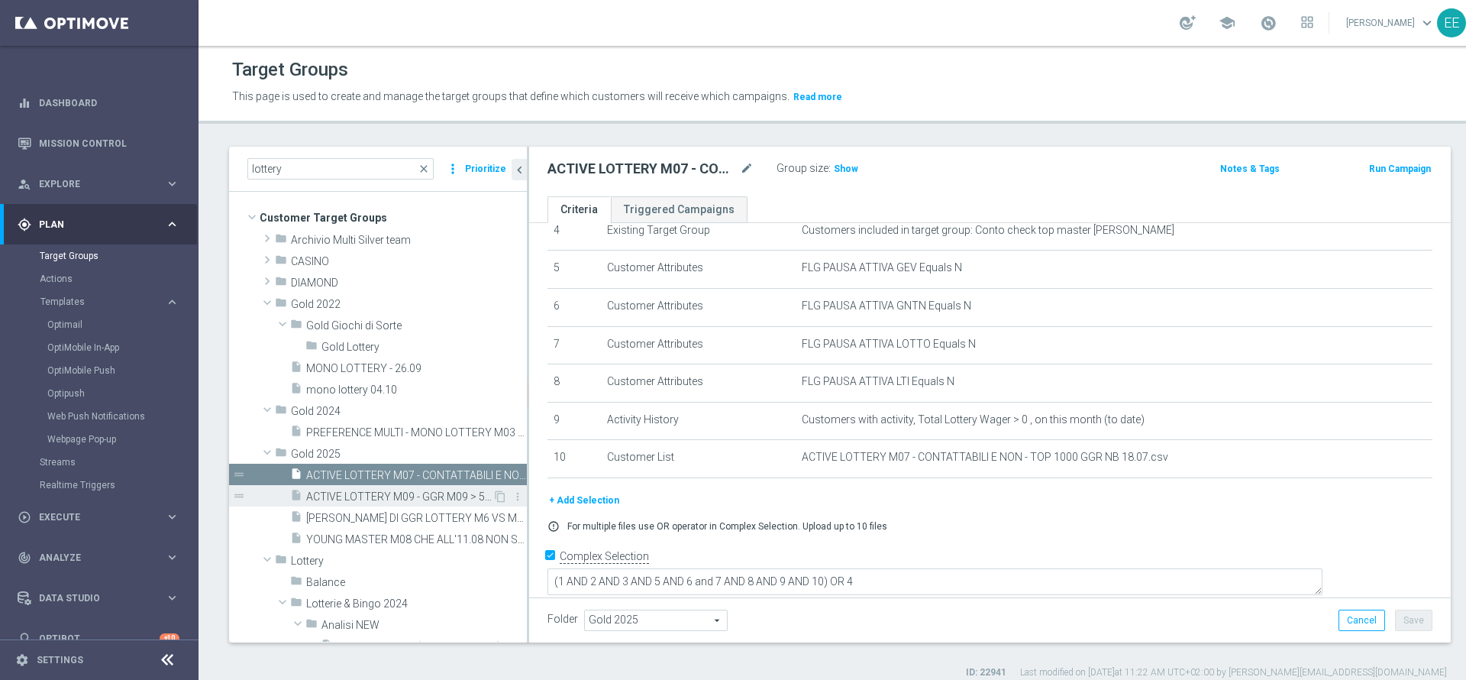
click at [389, 498] on span "ACTIVE LOTTERY M09 - GGR M09 > 50€ 17.09" at bounding box center [399, 496] width 186 height 13
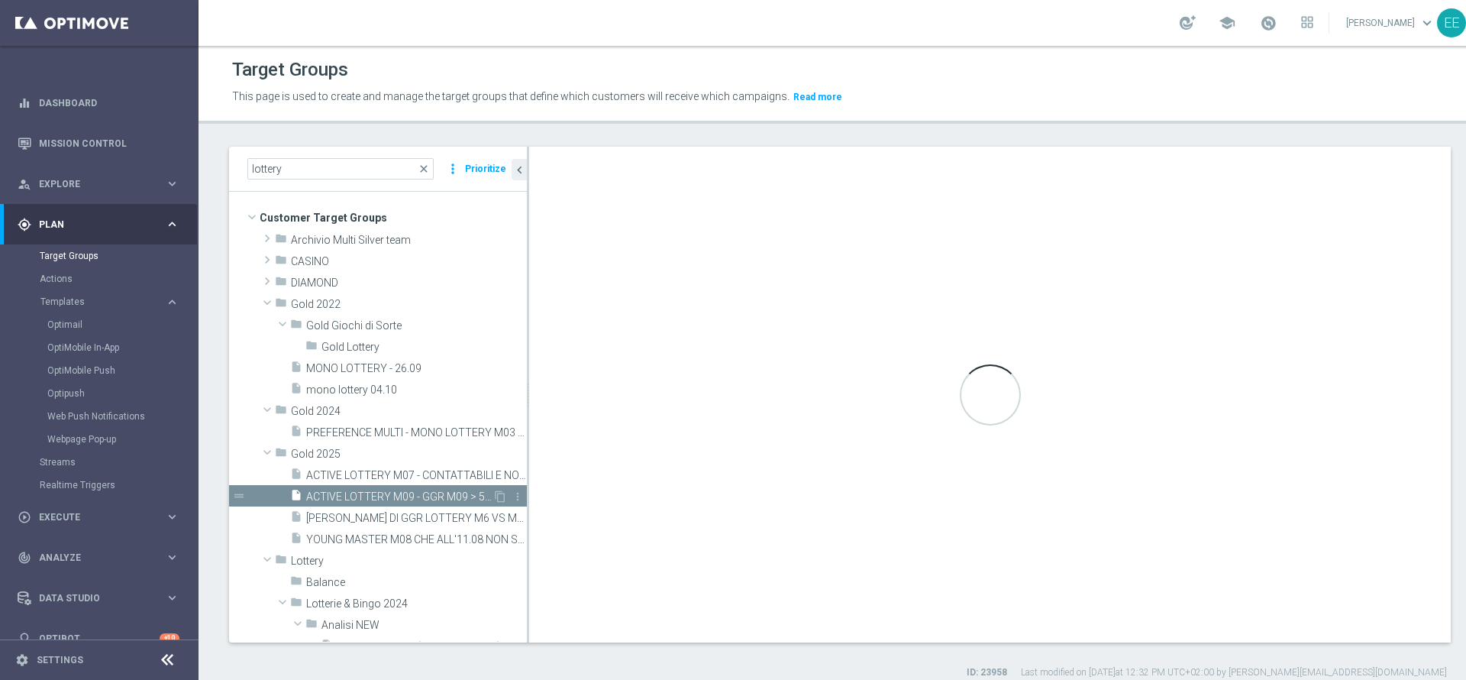
scroll to position [115, 0]
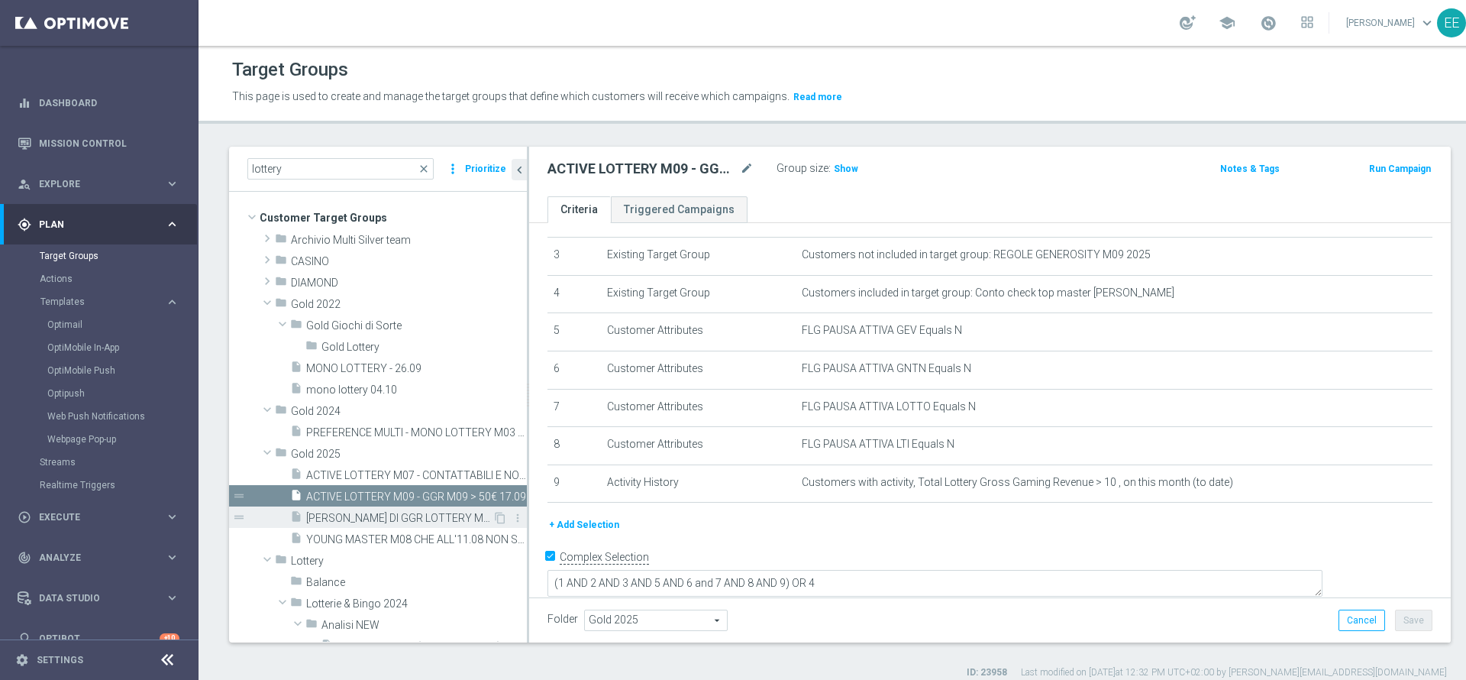
click at [350, 521] on span "[PERSON_NAME] DI GGR LOTTERY M6 VS M7 CON GGR LOTTERY > 30€ E [PERSON_NAME] GGR…" at bounding box center [399, 518] width 186 height 13
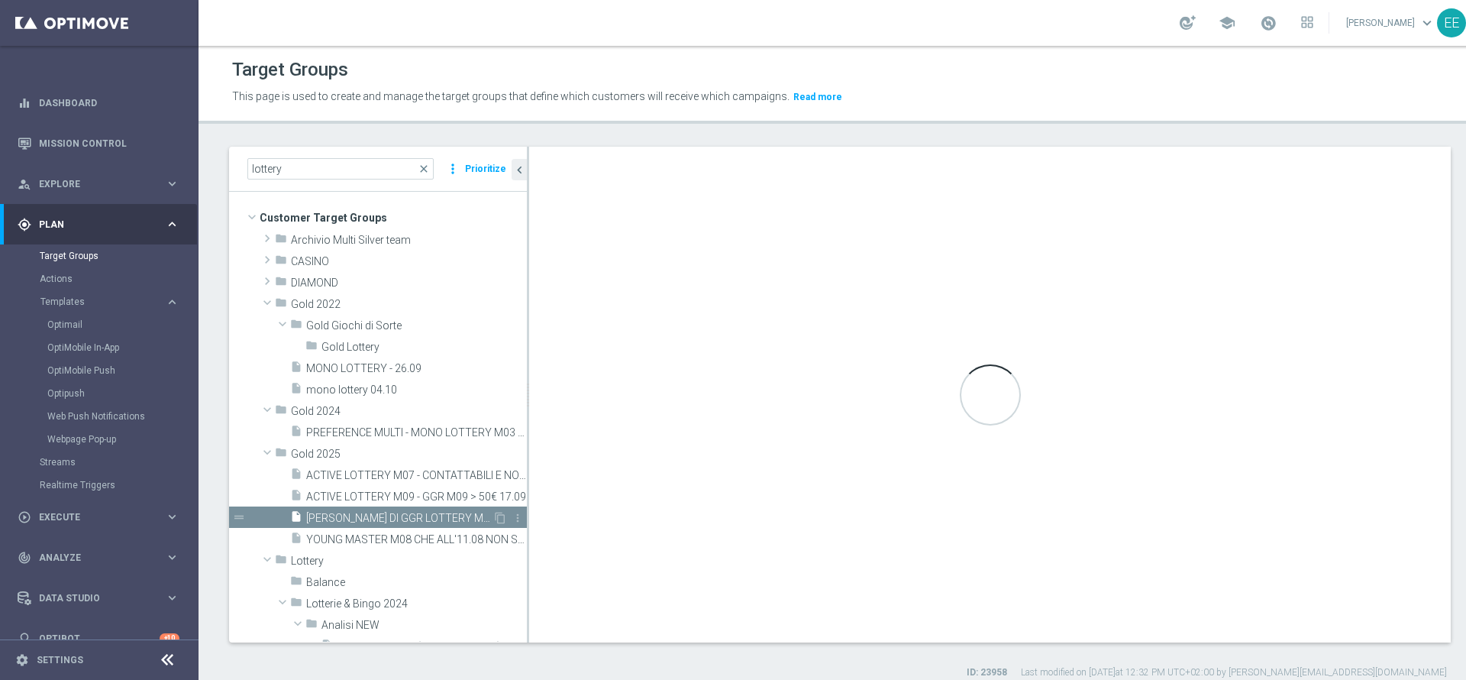
scroll to position [178, 0]
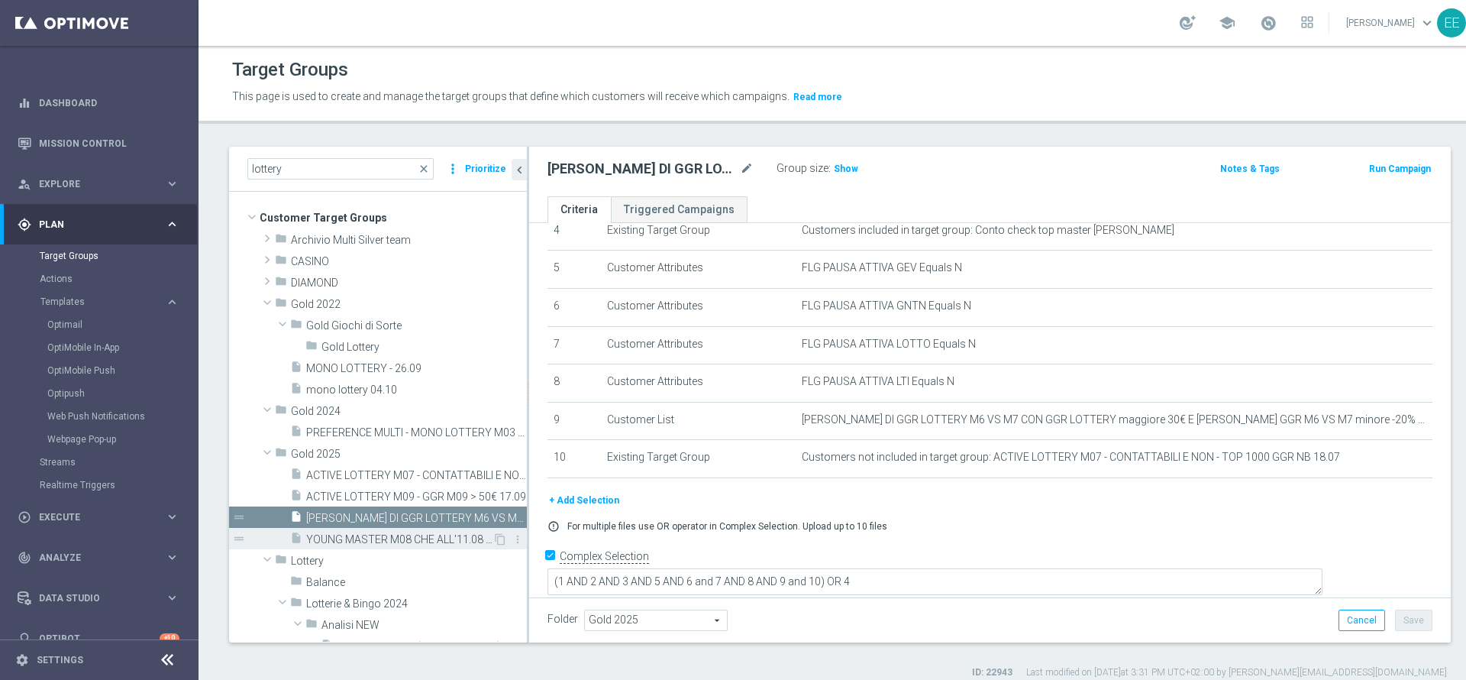
click at [354, 540] on span "YOUNG MASTER M08 CHE ALL'11.08 NON SUPERANO I 3300 SP E CHE NON TRAGUARDANO IN …" at bounding box center [399, 539] width 186 height 13
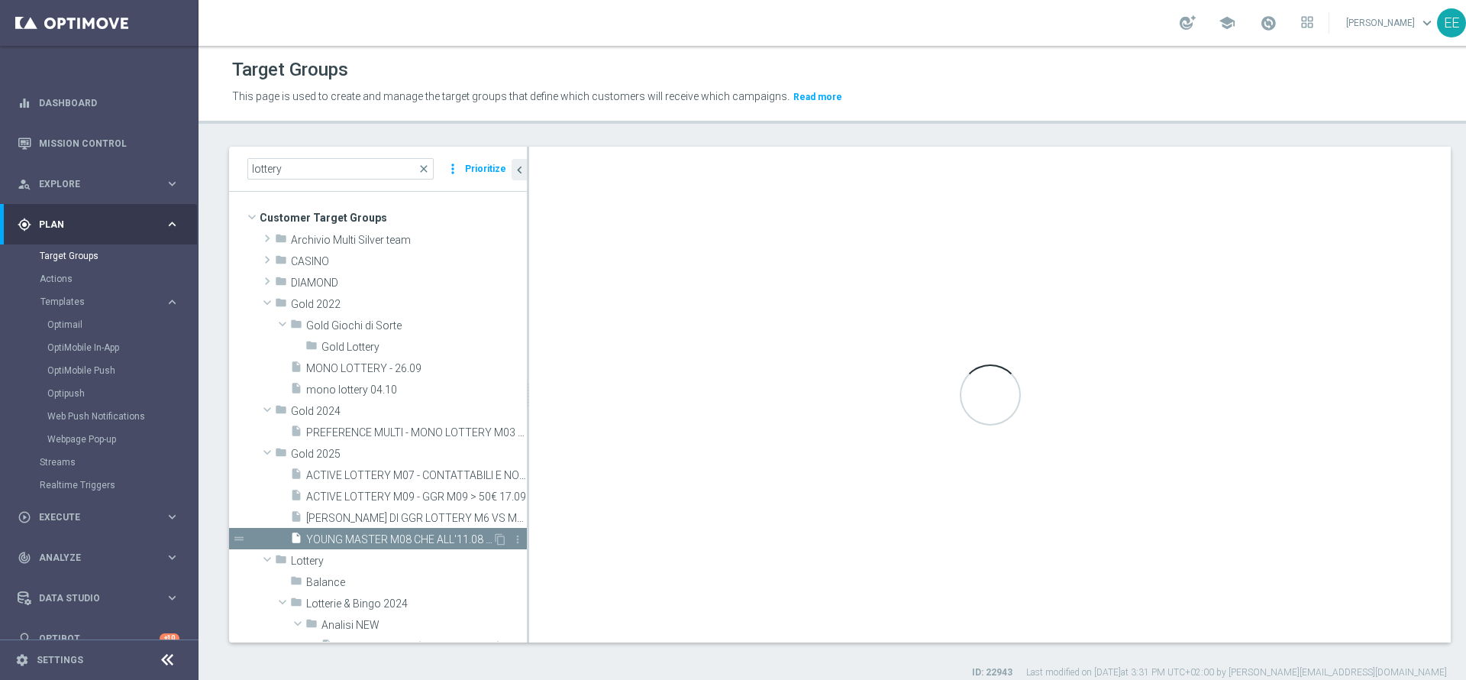
type textarea "(1 AND 2 AND 3 AND 4 and 6 and 7 ) OR 5"
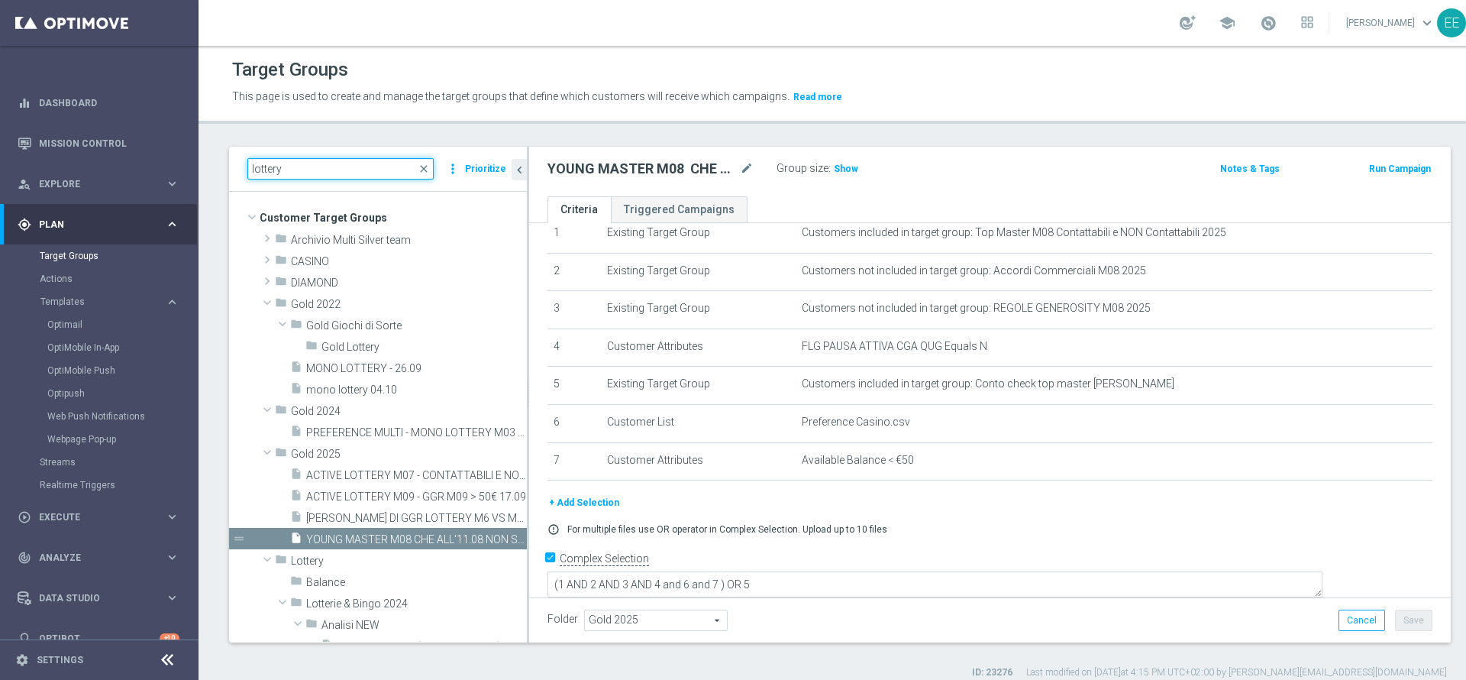
click at [331, 170] on input "lottery" at bounding box center [340, 168] width 186 height 21
type input "l"
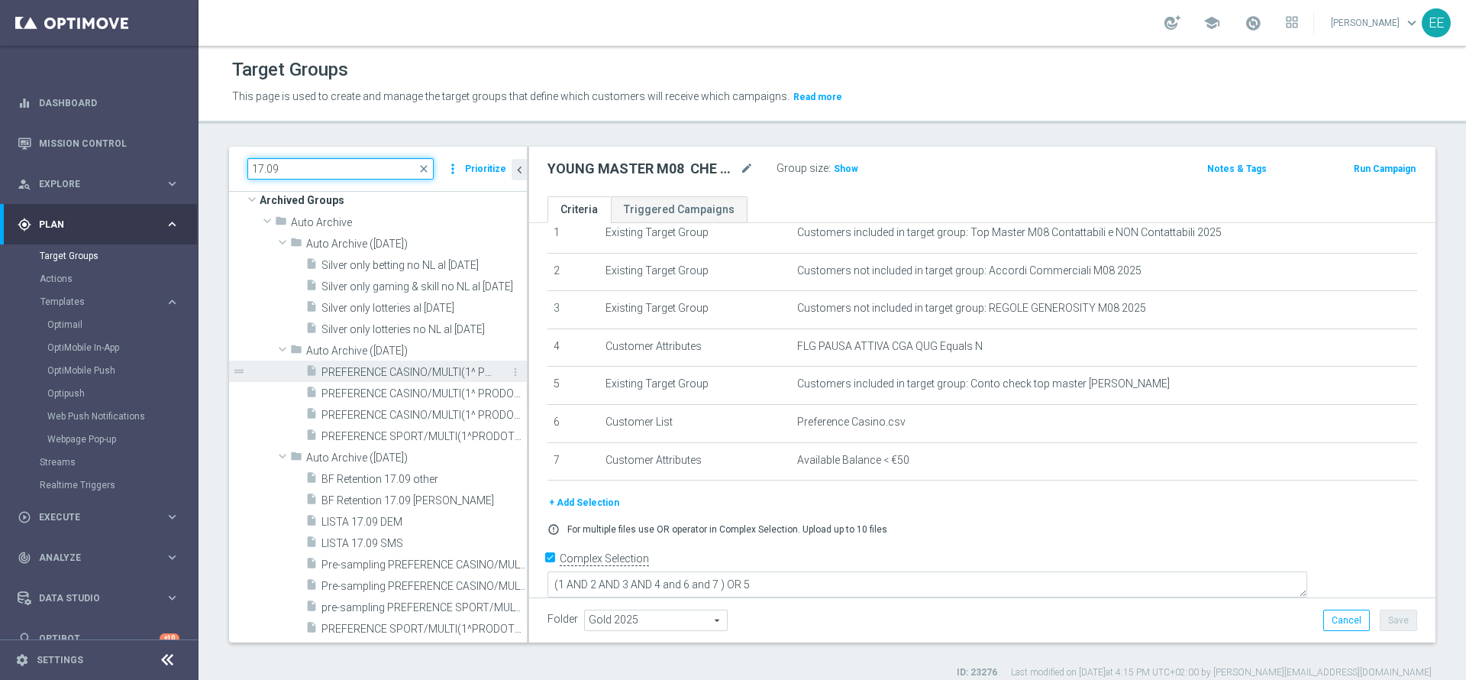
scroll to position [105, 0]
type input "17.09"
click at [367, 256] on div "insert_drive_file Silver only betting no NL al [DATE]" at bounding box center [415, 262] width 221 height 21
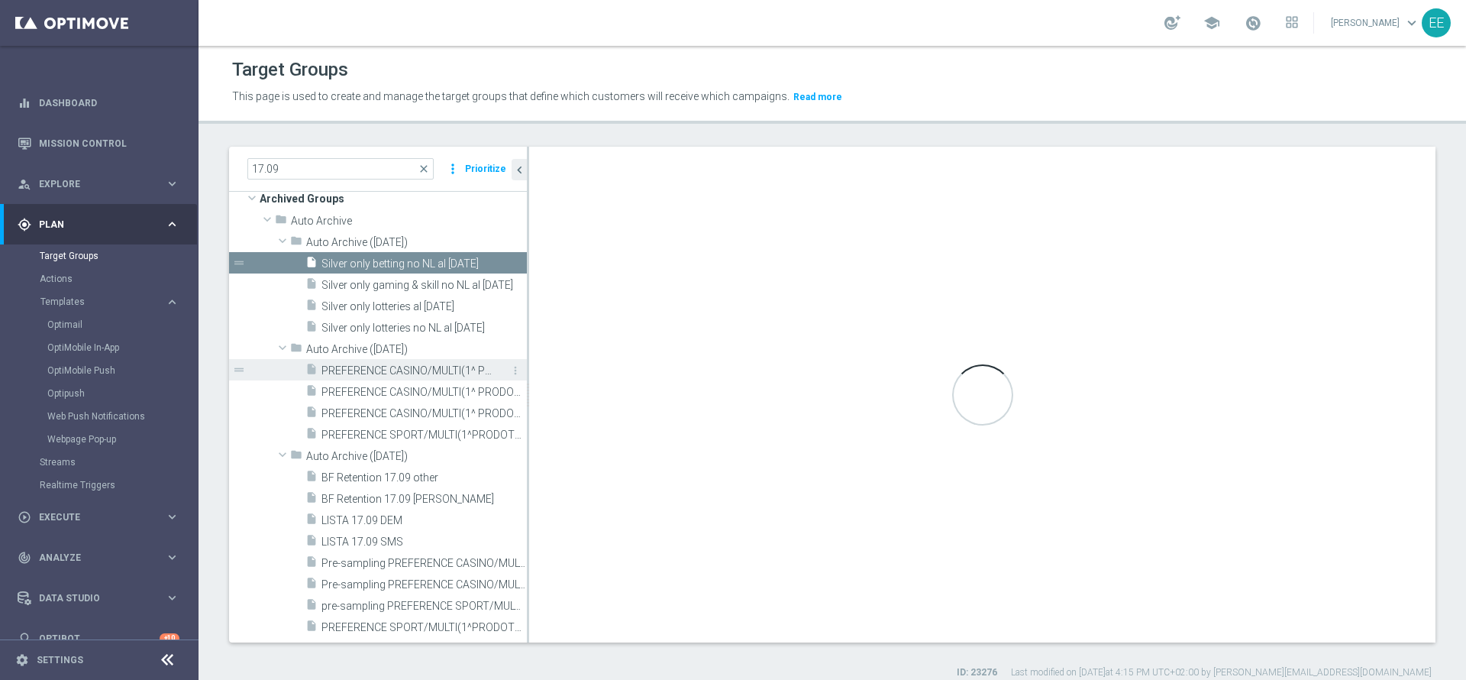
type input "Auto Archive ([DATE])"
type textarea "1 and 2 and 3 and 4 and 5 and (6 or 7) and 8 and 9 and 10 and 11 and 12"
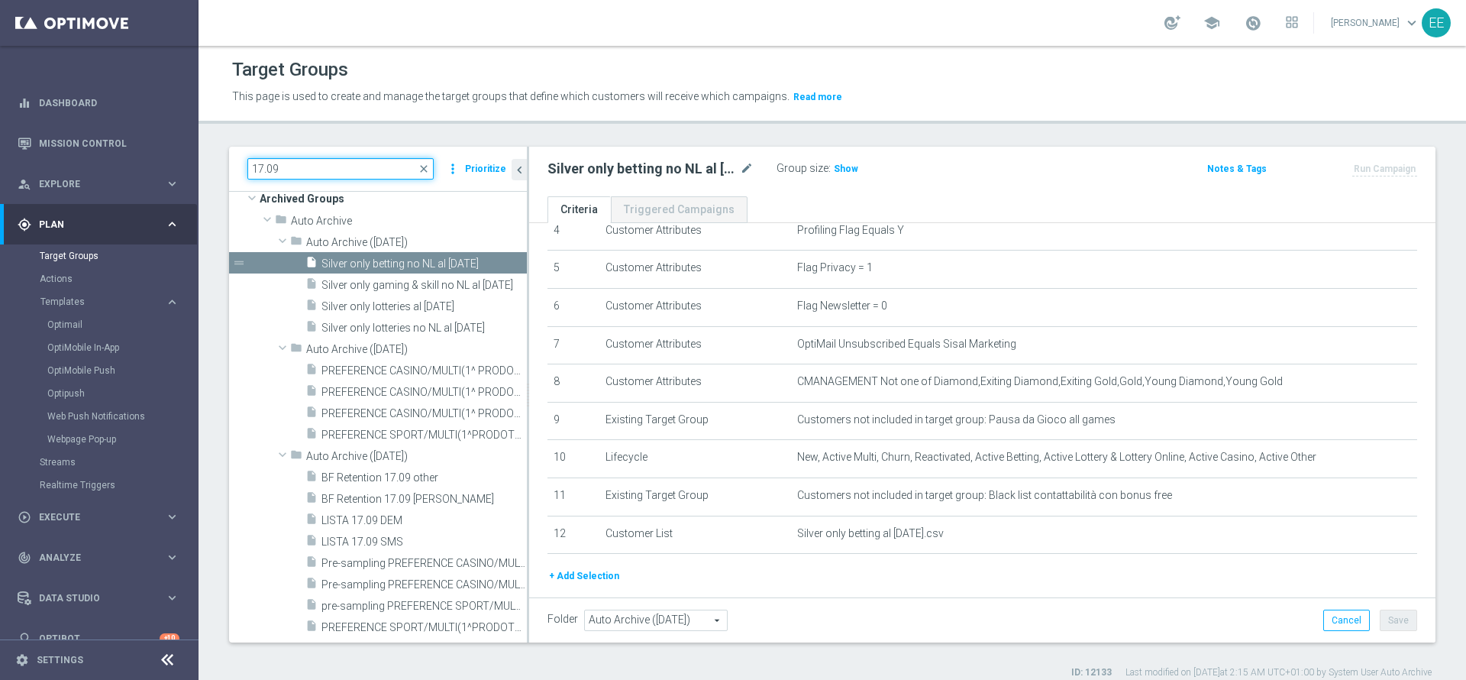
click at [323, 170] on input "17.09" at bounding box center [340, 168] width 186 height 21
type input "17.09"
click at [376, 185] on span "NO ACTIVE LOTTERIE M09 17.09" at bounding box center [398, 178] width 184 height 13
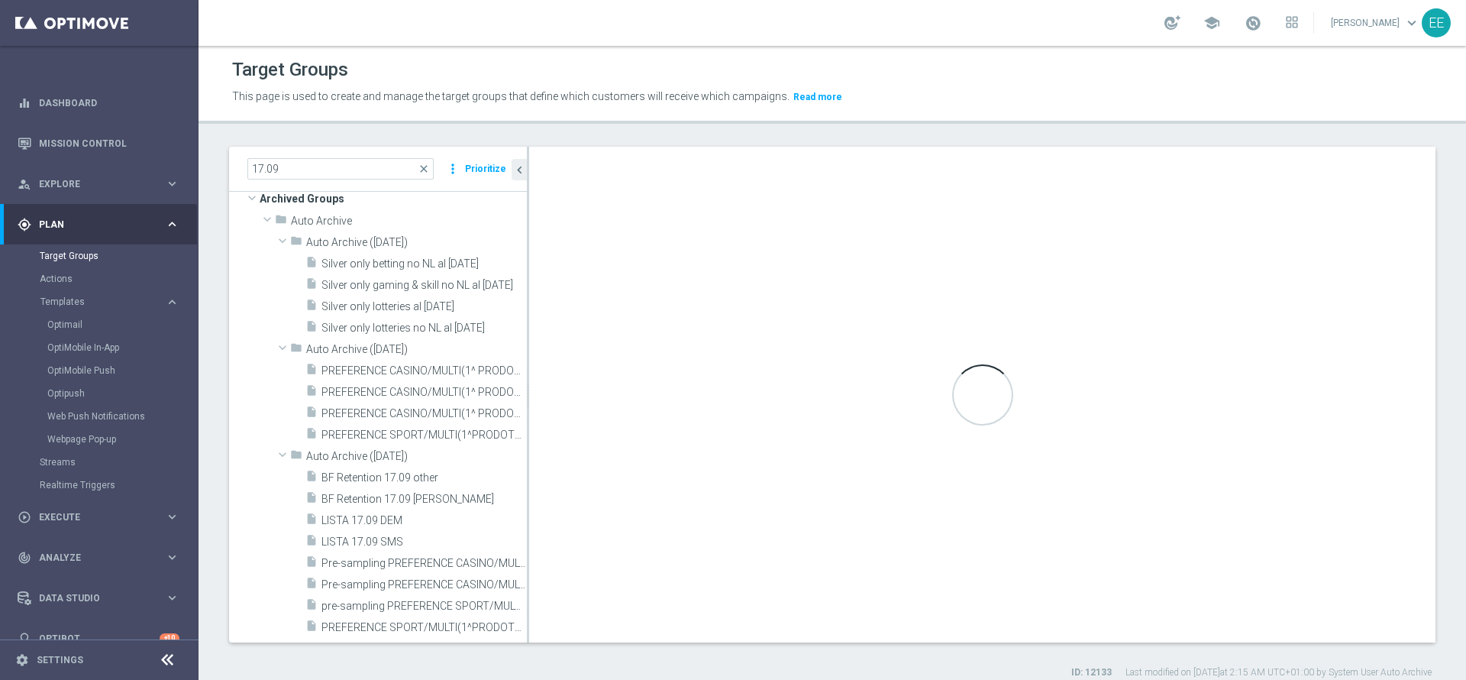
type input "Gold 2025"
type textarea "(1 AND 2 AND 3 AND 4 AND 5 AND 6)"
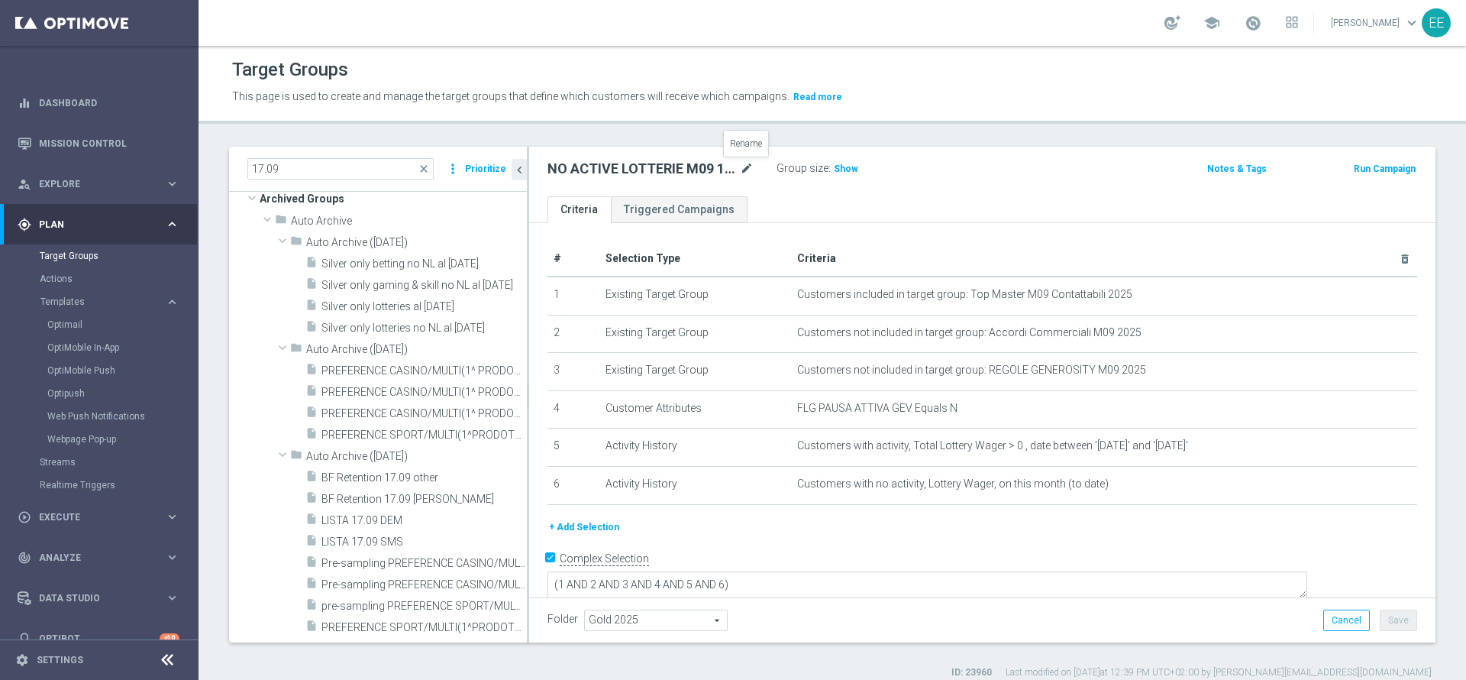
click at [745, 170] on icon "mode_edit" at bounding box center [747, 169] width 14 height 18
type input "ACTIVE LOTTERIE M08 - NO ACTIVE LOTTERIE M09 17.09"
click at [844, 163] on span "Show" at bounding box center [846, 168] width 24 height 11
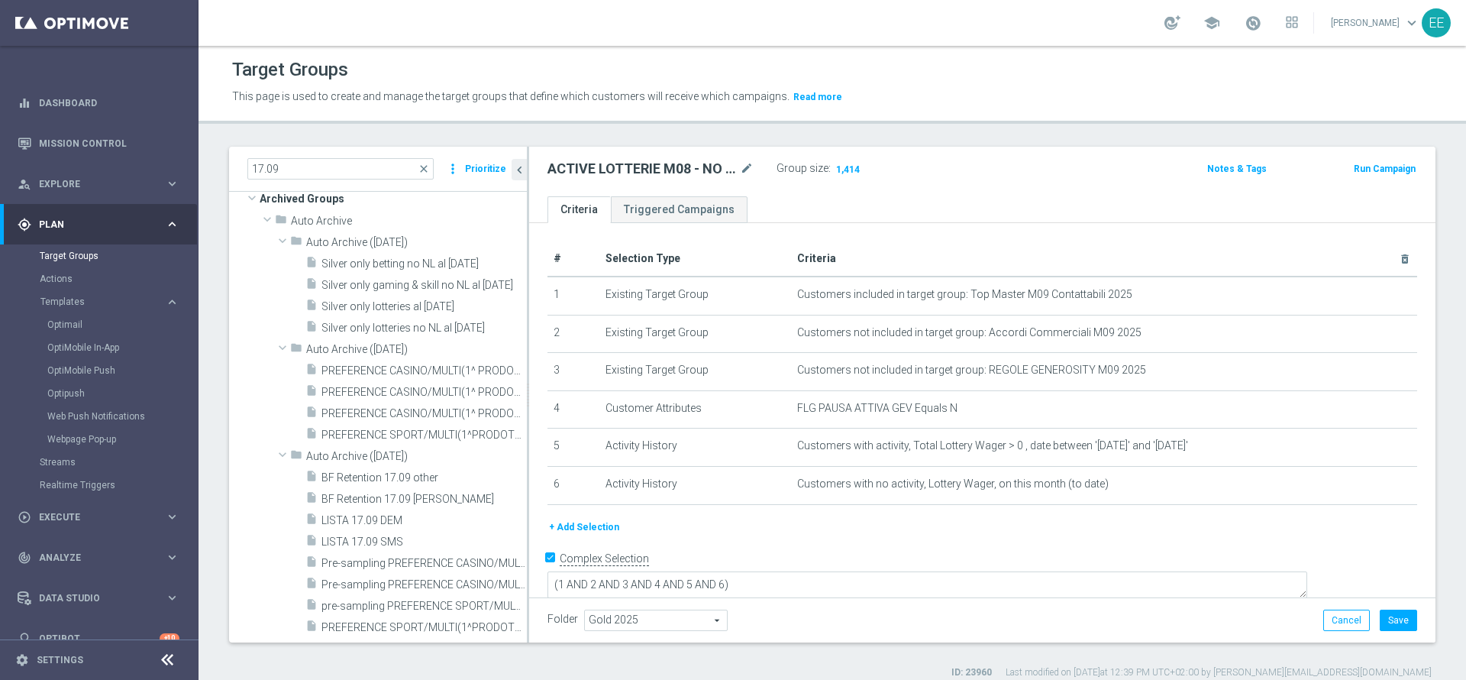
click at [390, 163] on span "ACTIVE LOTTERY M09 - GGR M09 > 50€ 17.09" at bounding box center [399, 156] width 186 height 13
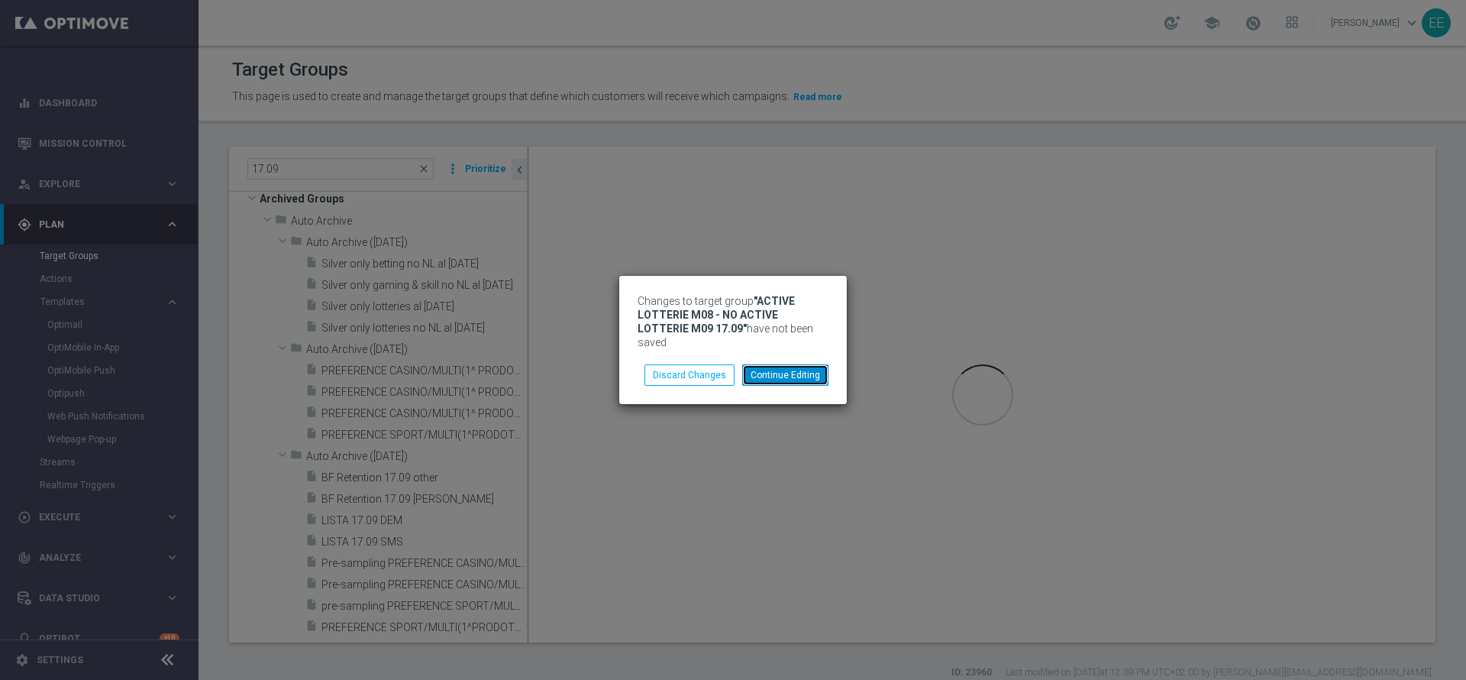
click at [811, 364] on button "Continue Editing" at bounding box center [785, 374] width 86 height 21
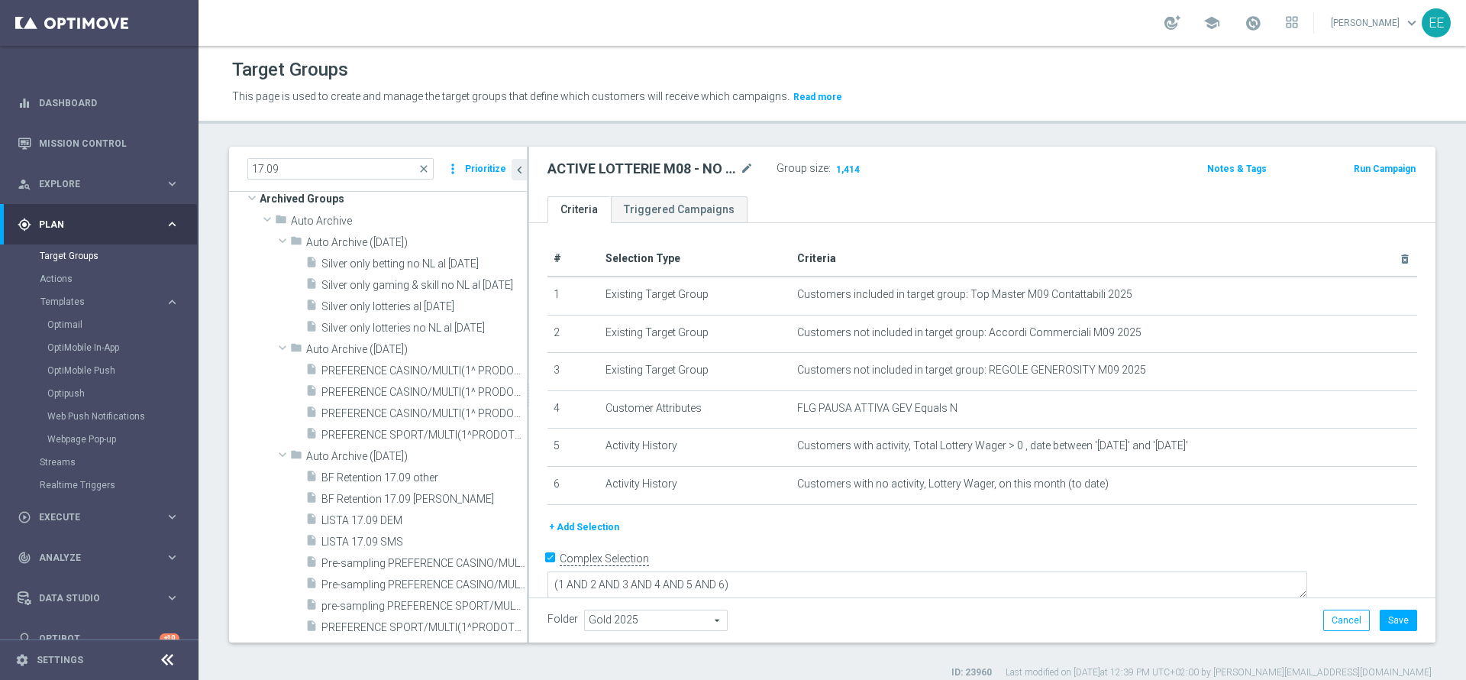
click at [1221, 566] on div "Folder Gold 2025 Gold 2025 arrow_drop_down search Cancel Save Saving..." at bounding box center [982, 619] width 907 height 45
click at [1221, 566] on button "Save" at bounding box center [1398, 619] width 37 height 21
click at [340, 163] on span "ACTIVE LOTTERY M09 - GGR M09 > 50€ 17.09" at bounding box center [399, 156] width 186 height 13
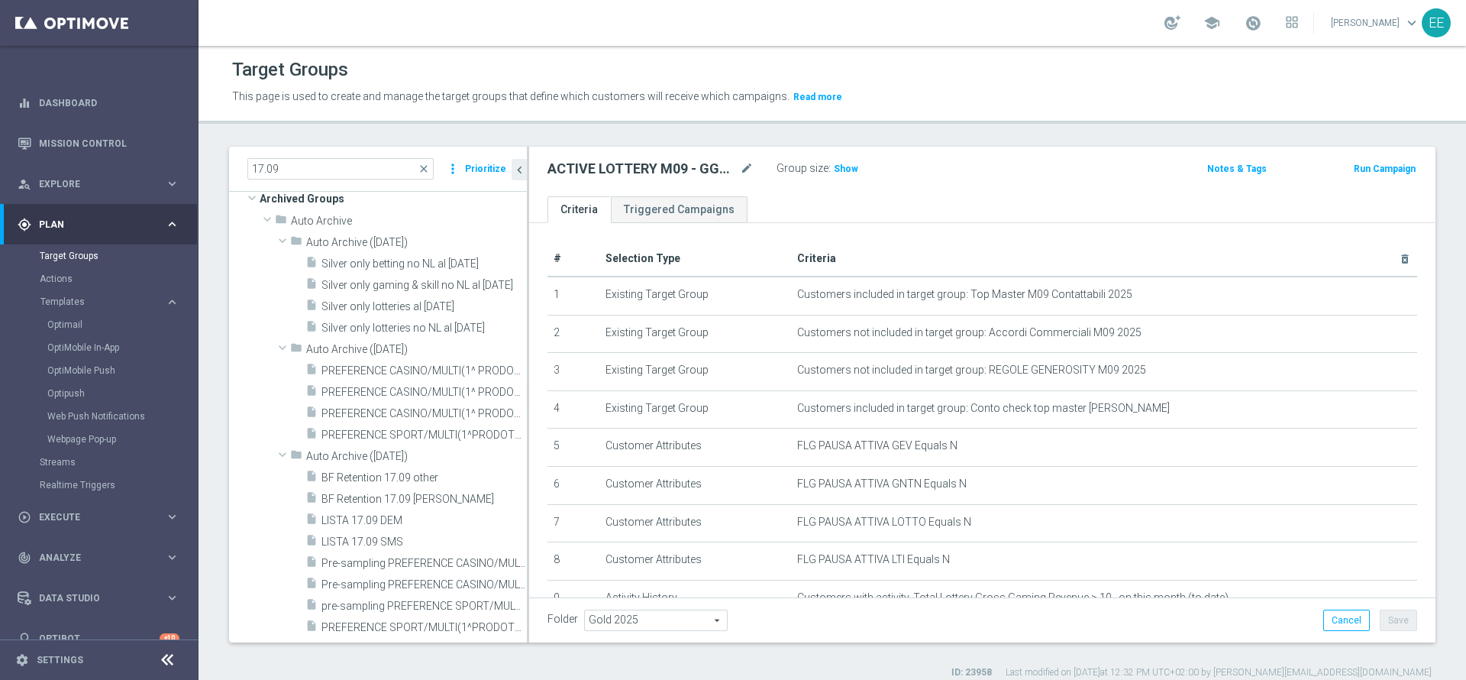
click at [382, 185] on span "ACTIVE LOTTERIE M08 - NO ACTIVE LOTTERIE M09 17.09" at bounding box center [399, 178] width 186 height 13
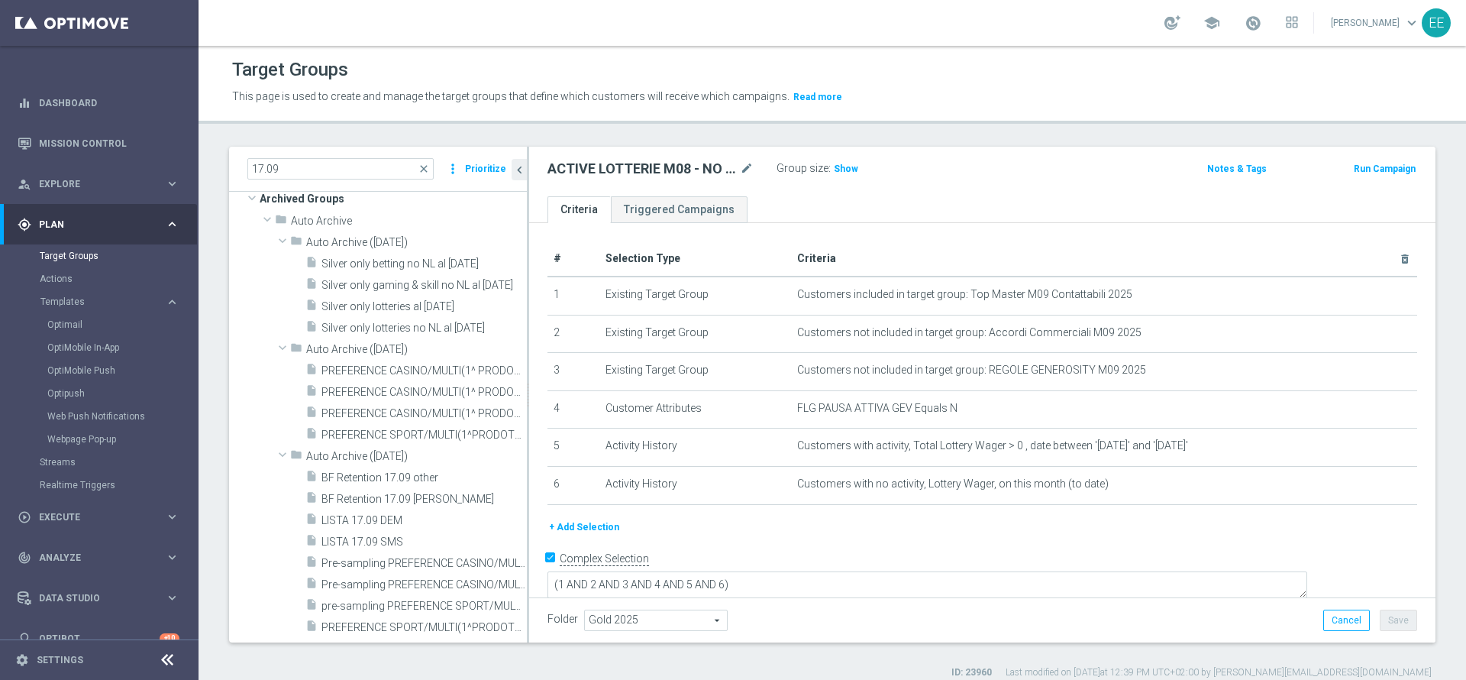
click at [389, 163] on span "ACTIVE LOTTERY M09 - GGR M09 > 50€ 17.09" at bounding box center [399, 156] width 186 height 13
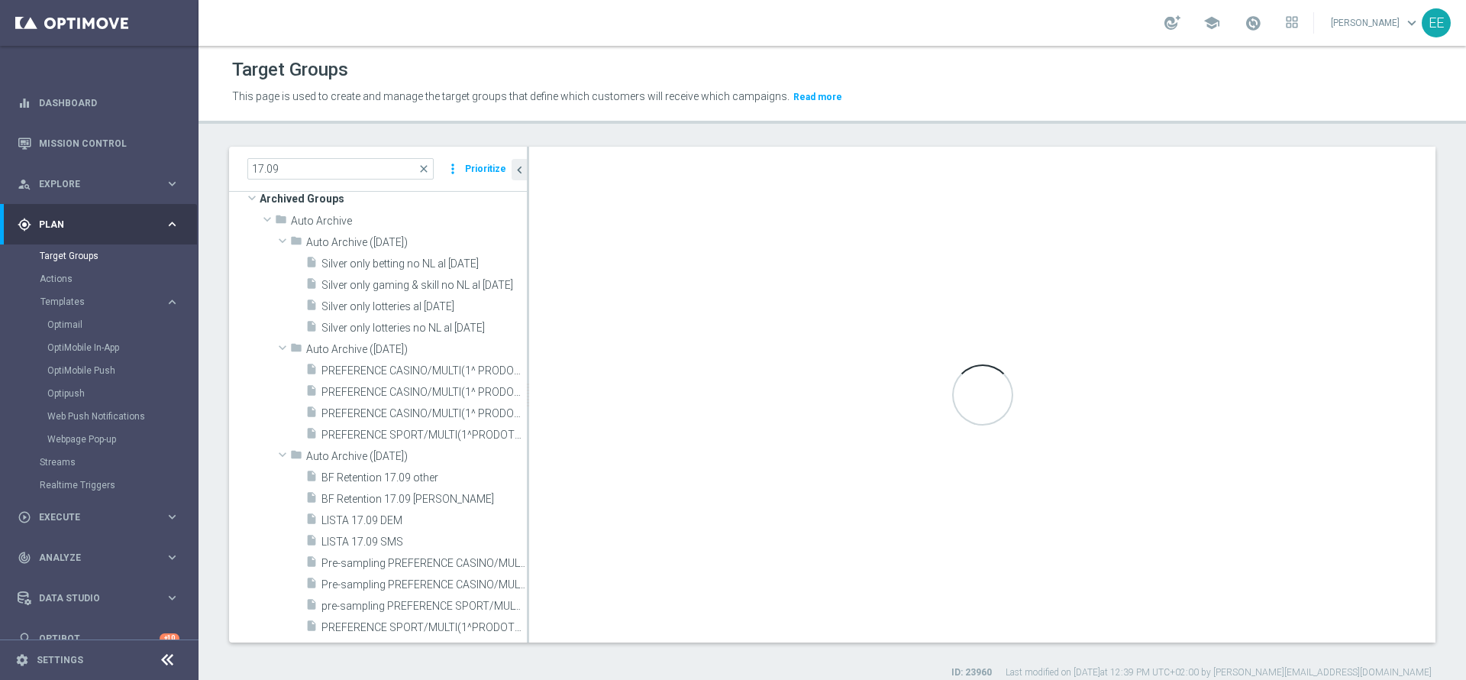
type textarea "(1 AND 2 AND 3 AND 5 AND 6 and 7 AND 8 AND 9) OR 4"
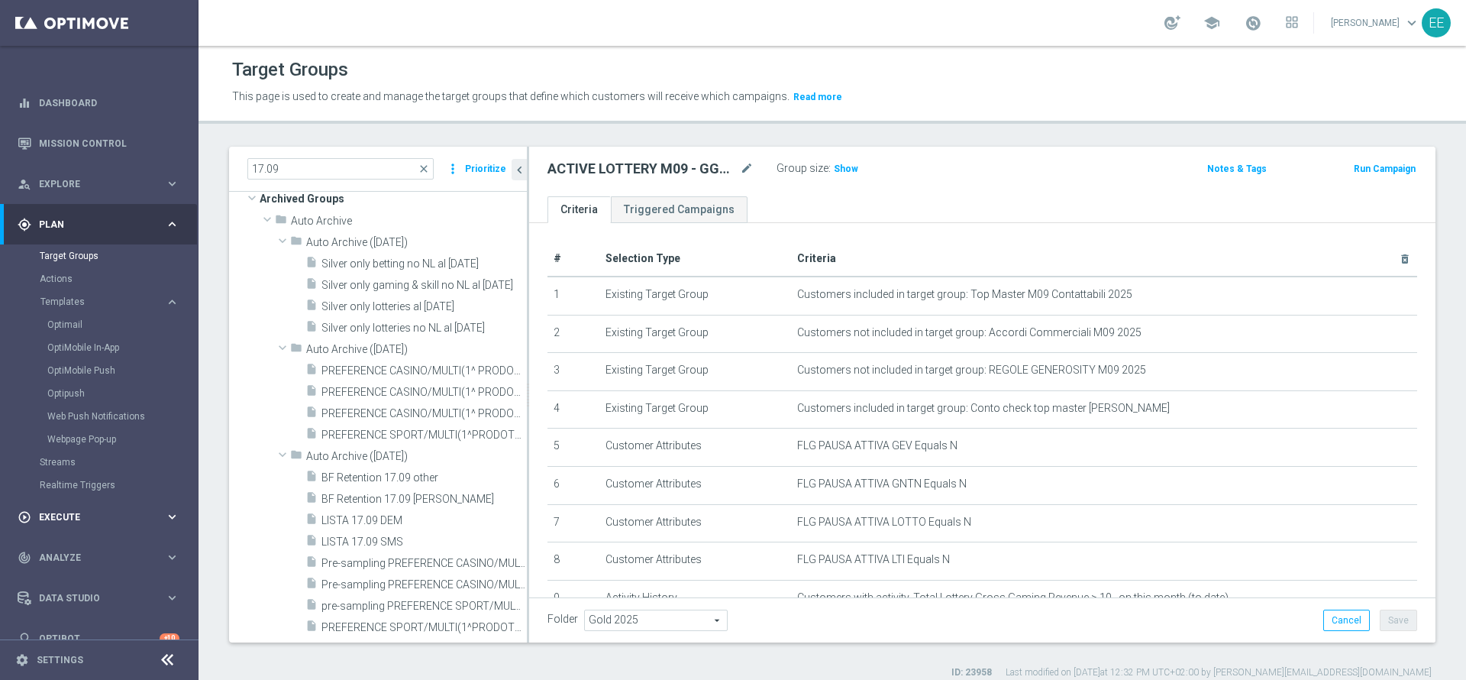
click at [44, 526] on div "play_circle_outline Execute keyboard_arrow_right" at bounding box center [98, 516] width 197 height 40
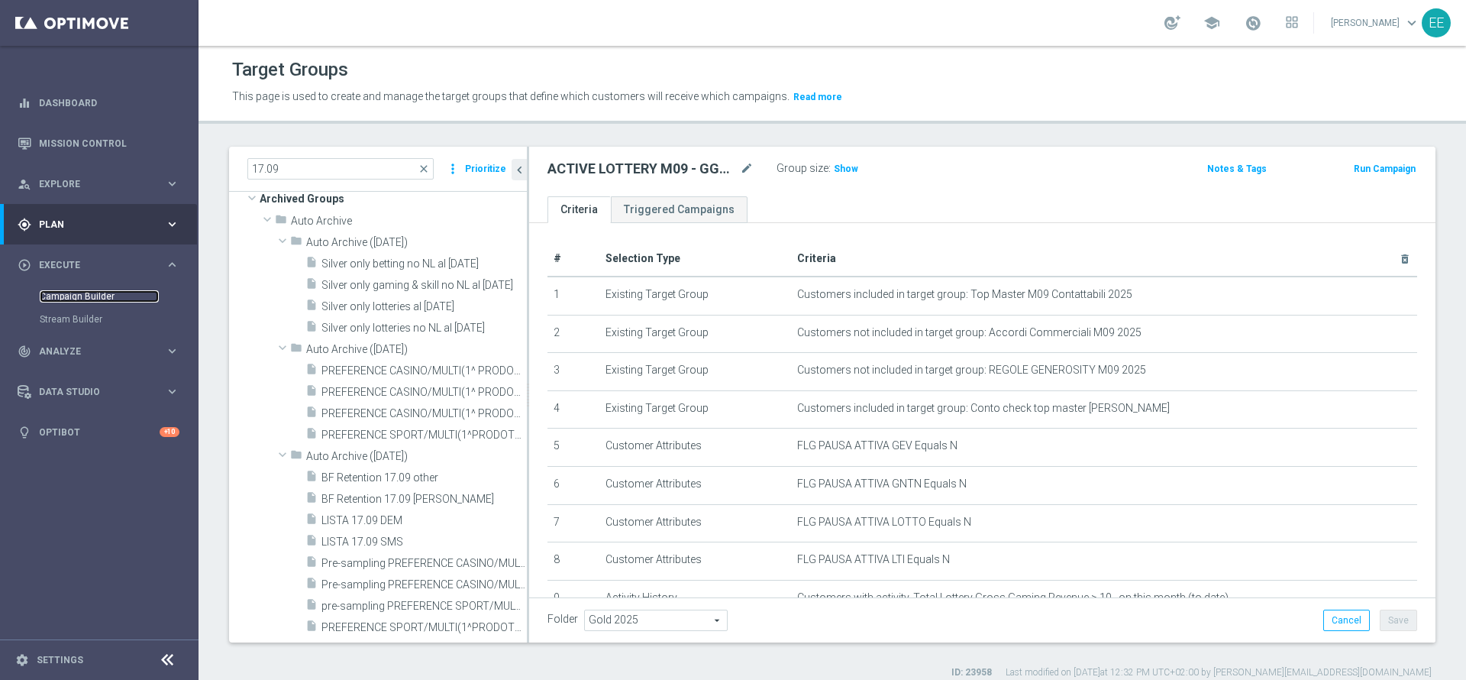
click at [57, 296] on link "Campaign Builder" at bounding box center [99, 296] width 119 height 12
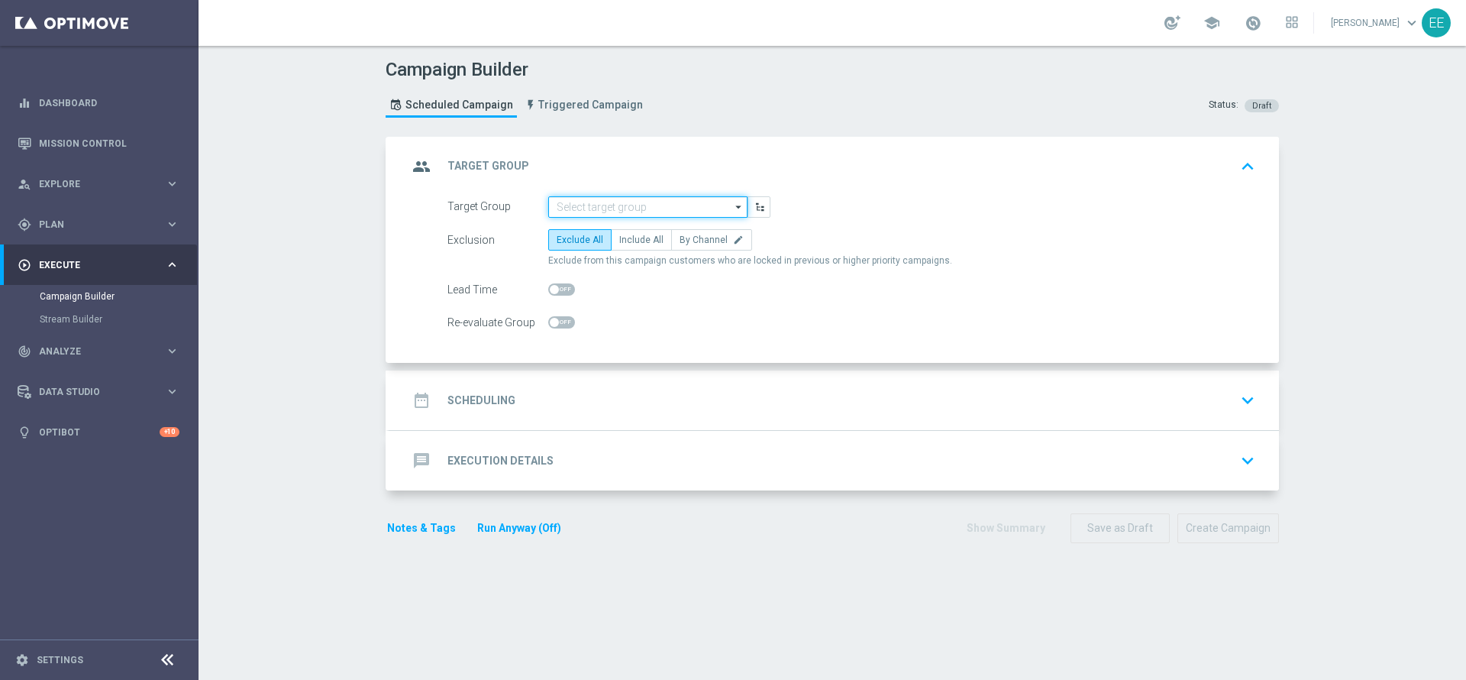
click at [632, 202] on input at bounding box center [647, 206] width 199 height 21
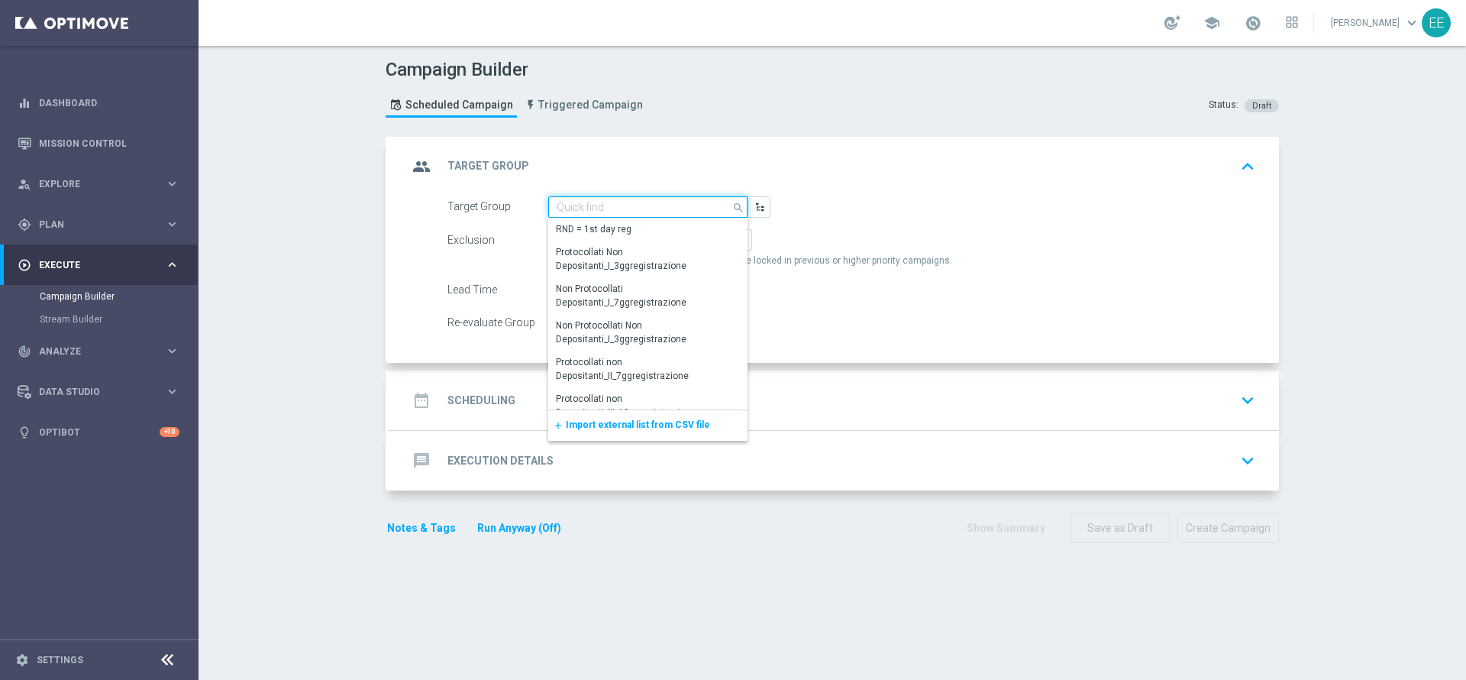
paste input "ACTIVE LOTTERIE M08 - NO ACTIVE LOTTERIE M09"
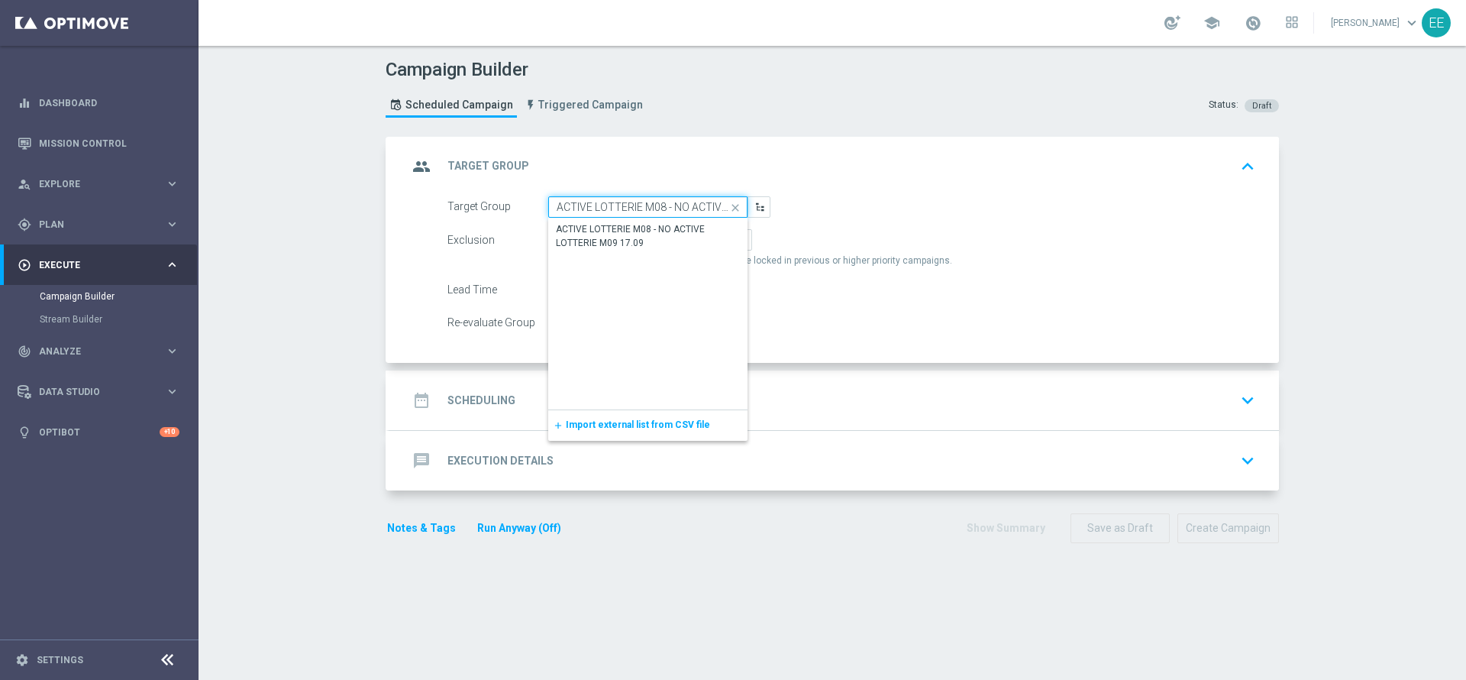
paste input "Y M09 - GGR M09 > 10€"
type input "ACTIVE LOTTERY M09 - GGR M09 >"
click at [817, 219] on form "Target Group ACTIVE LOTTERY M09 - GGR M09 > close Drag here to set row groups D…" at bounding box center [852, 264] width 808 height 137
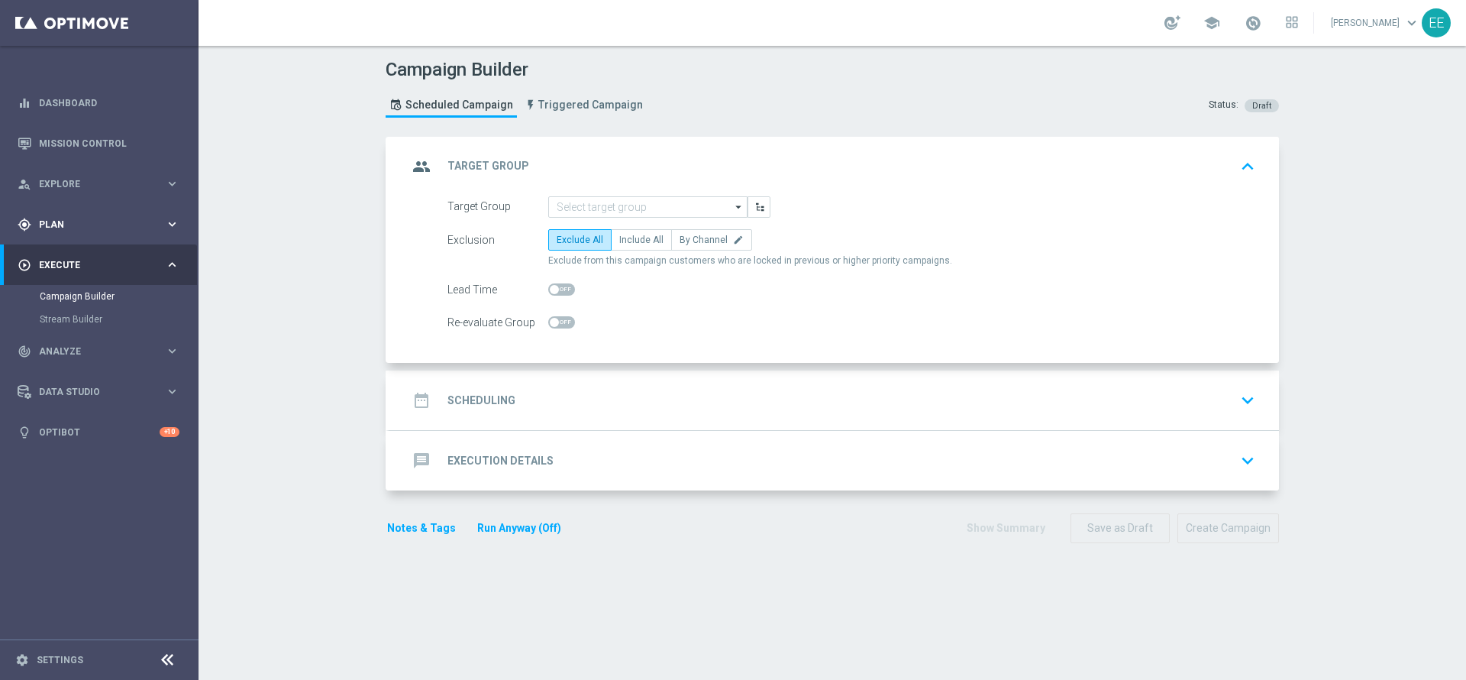
click at [55, 231] on div "gps_fixed Plan keyboard_arrow_right" at bounding box center [98, 224] width 197 height 40
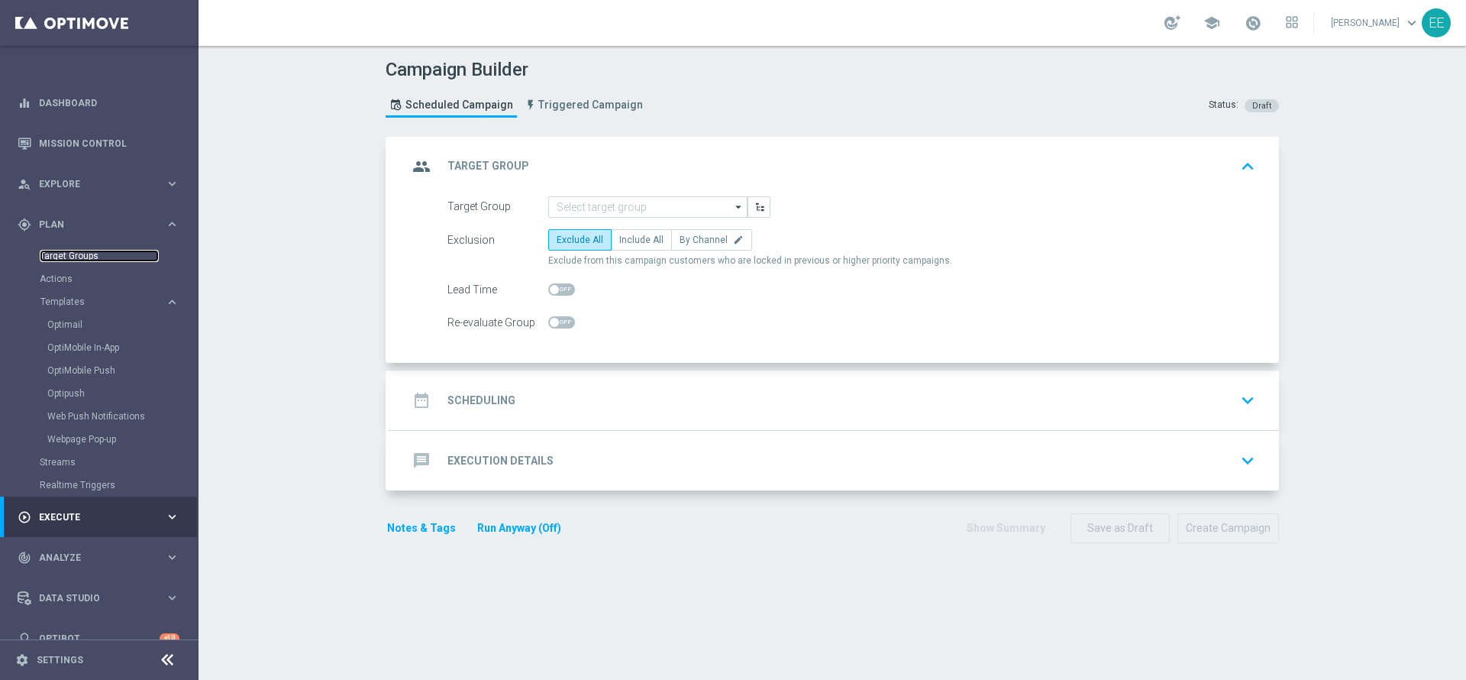
click at [90, 254] on link "Target Groups" at bounding box center [99, 256] width 119 height 12
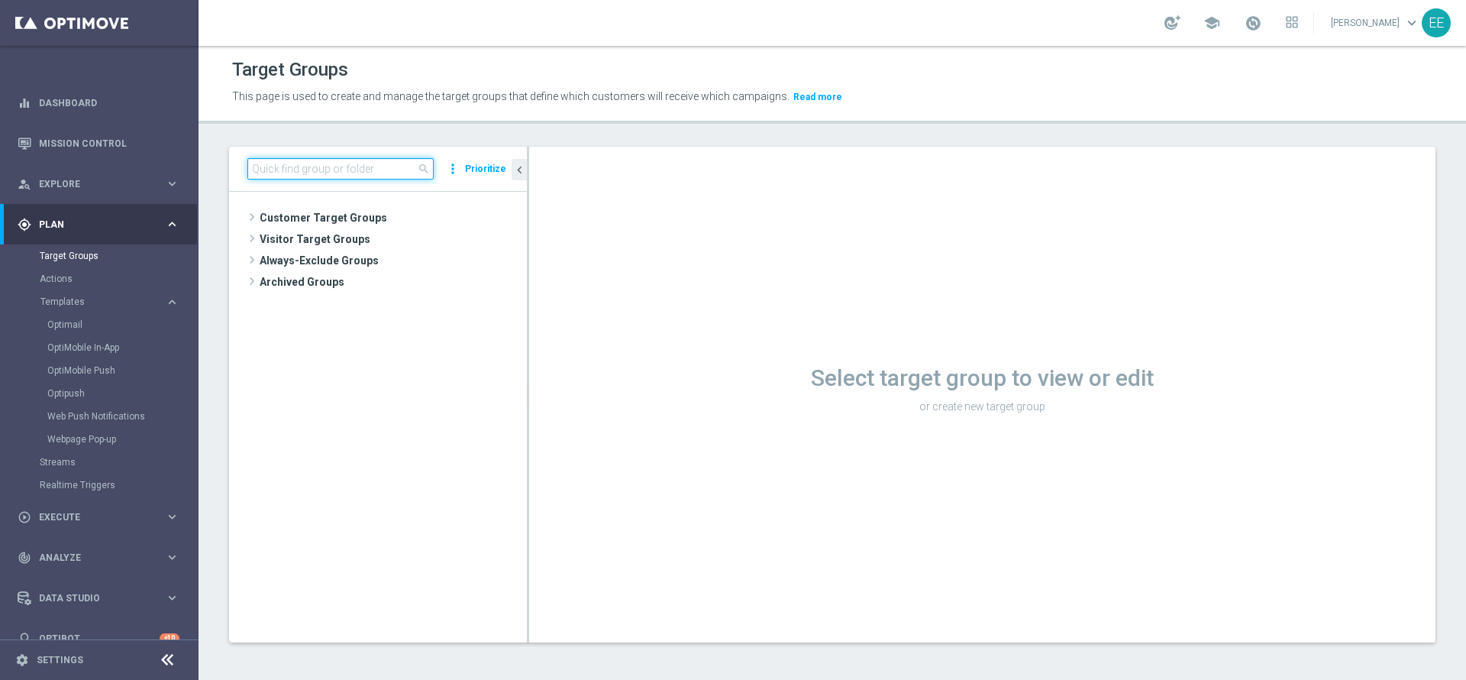
click at [271, 172] on input at bounding box center [340, 168] width 186 height 21
paste input "ACTIVE LOTTERY M09 - GGR M09 > 10€"
type input "ACTIVE LOTTERY M09 - GGR M09"
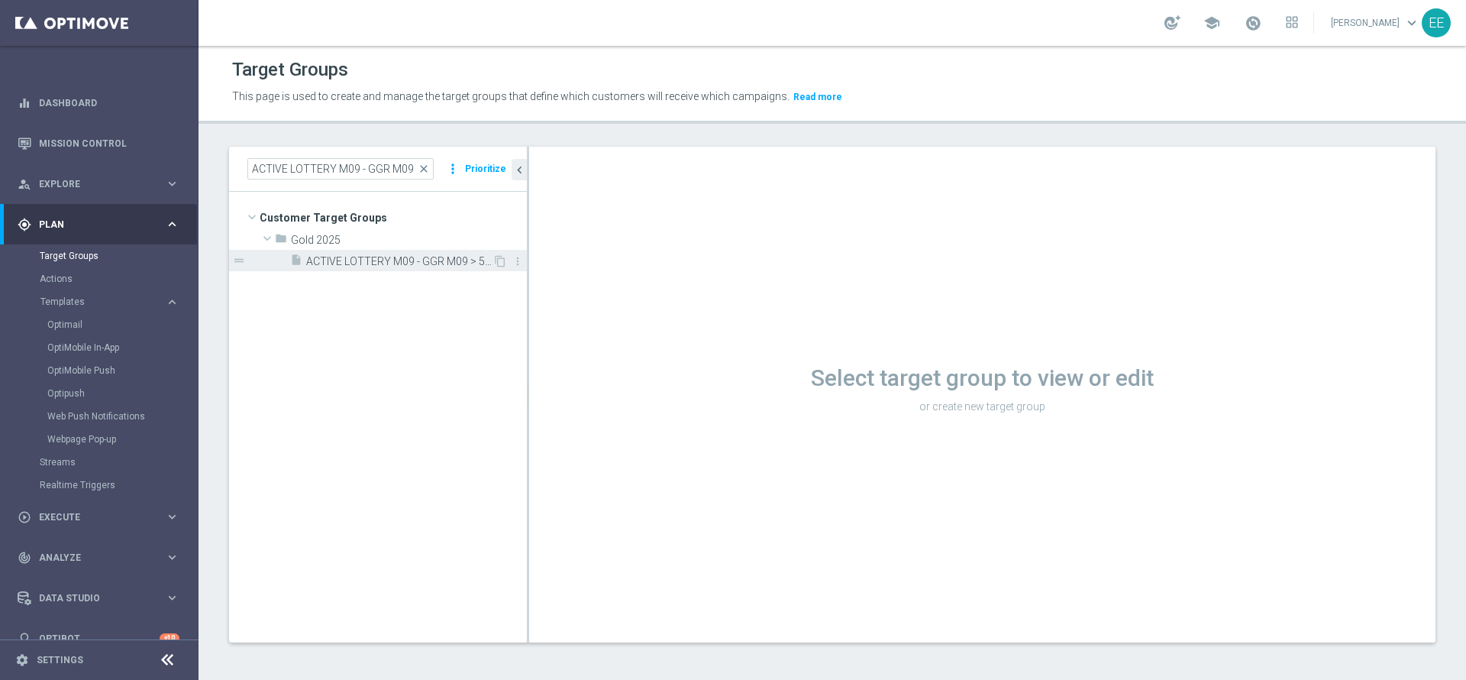
click at [406, 260] on span "ACTIVE LOTTERY M09 - GGR M09 > 50€ 17.09" at bounding box center [399, 261] width 186 height 13
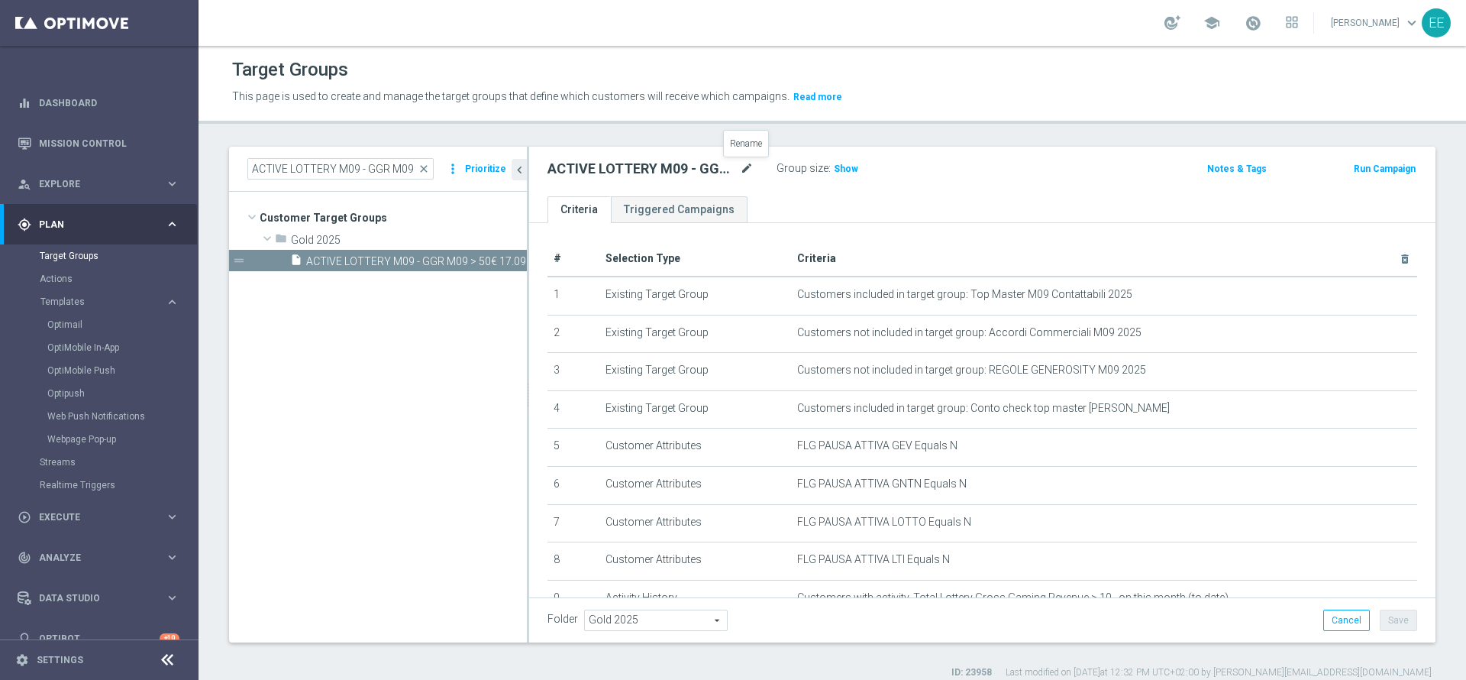
click at [752, 172] on icon "mode_edit" at bounding box center [747, 169] width 14 height 18
click at [707, 166] on input "ACTIVE LOTTERY M09 - GGR M09 > 50€ 17.09" at bounding box center [651, 170] width 206 height 21
type input "ACTIVE LOTTERY M09 - GGR M09 > 10€ 17.09"
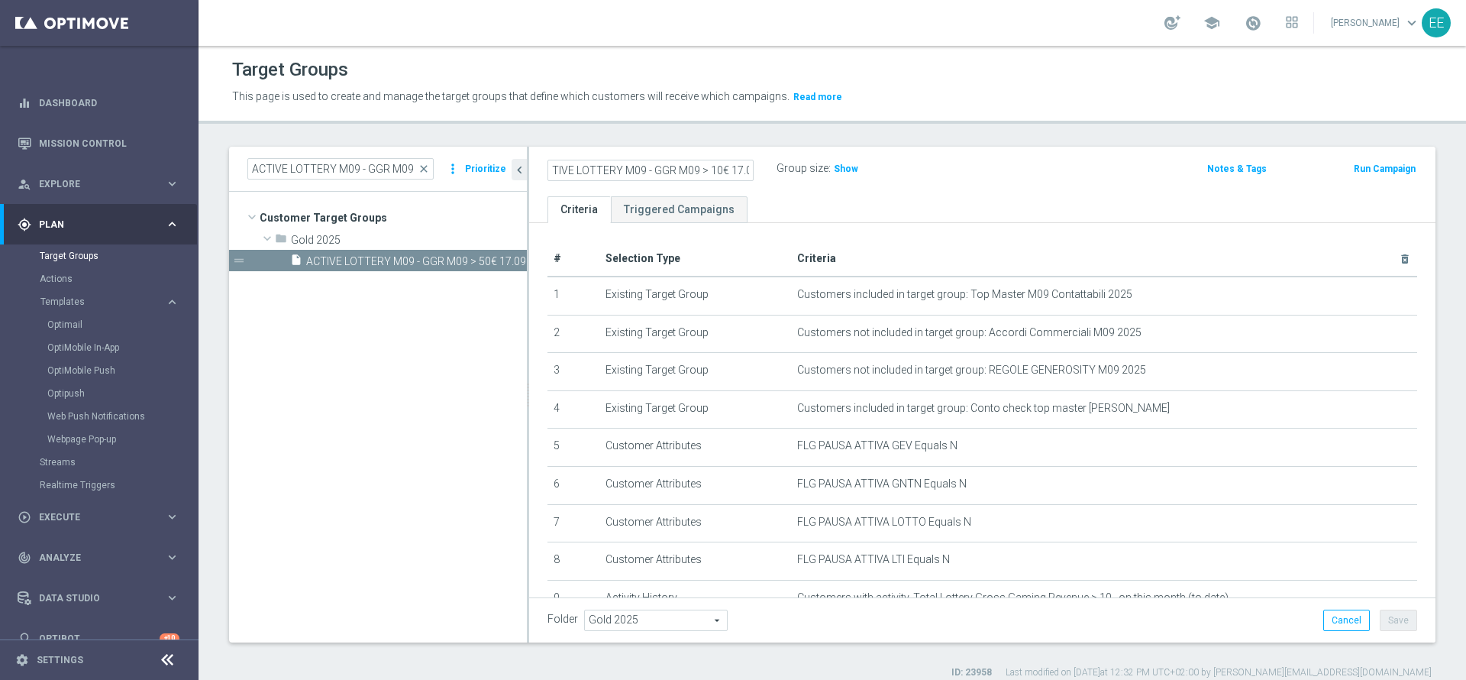
click at [937, 201] on ul "Criteria Triggered Campaigns" at bounding box center [982, 209] width 907 height 27
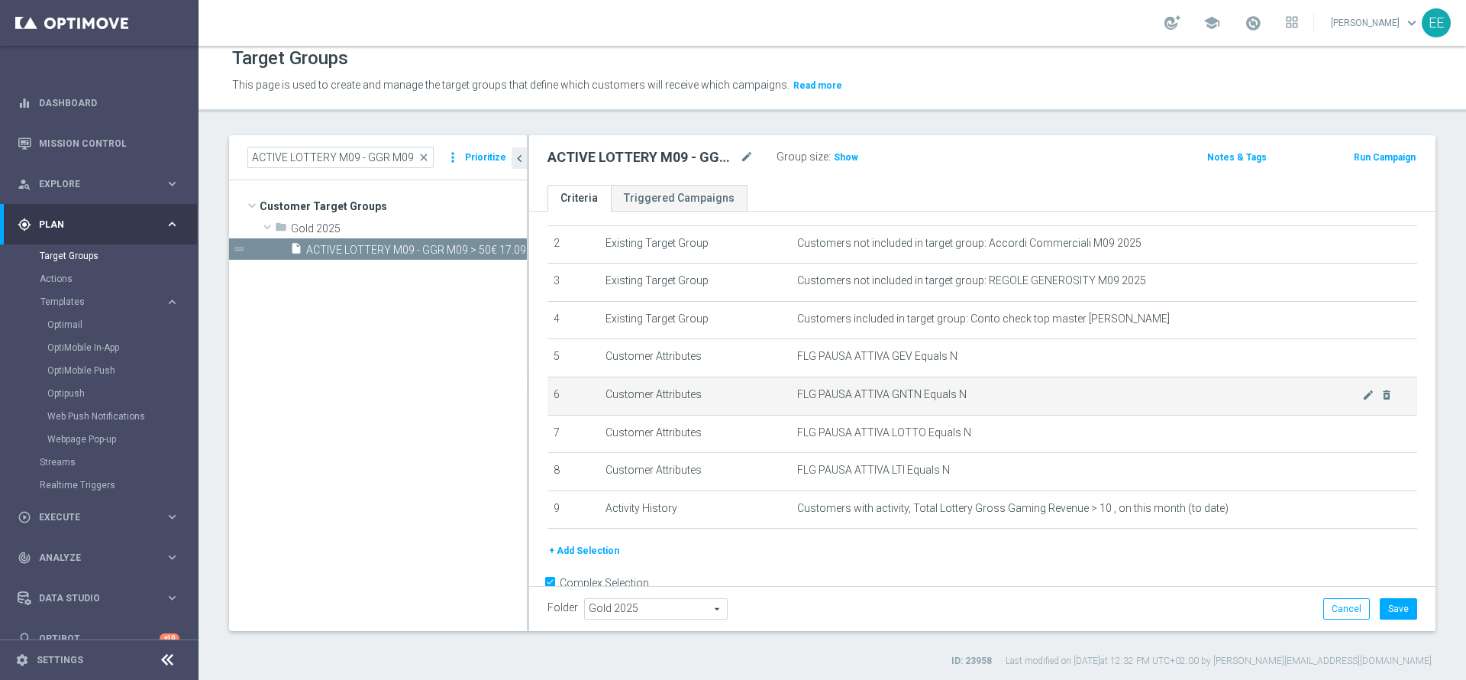
scroll to position [78, 0]
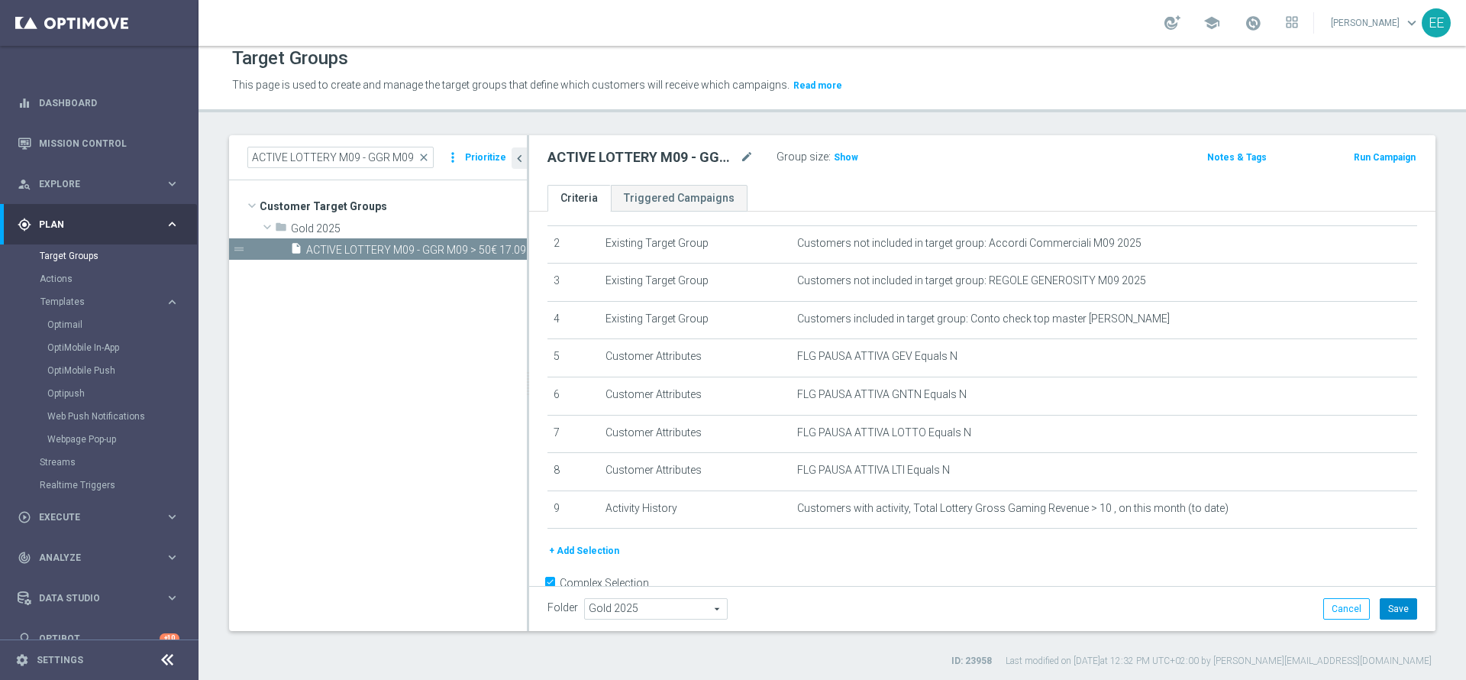
click at [1221, 566] on button "Save" at bounding box center [1398, 608] width 37 height 21
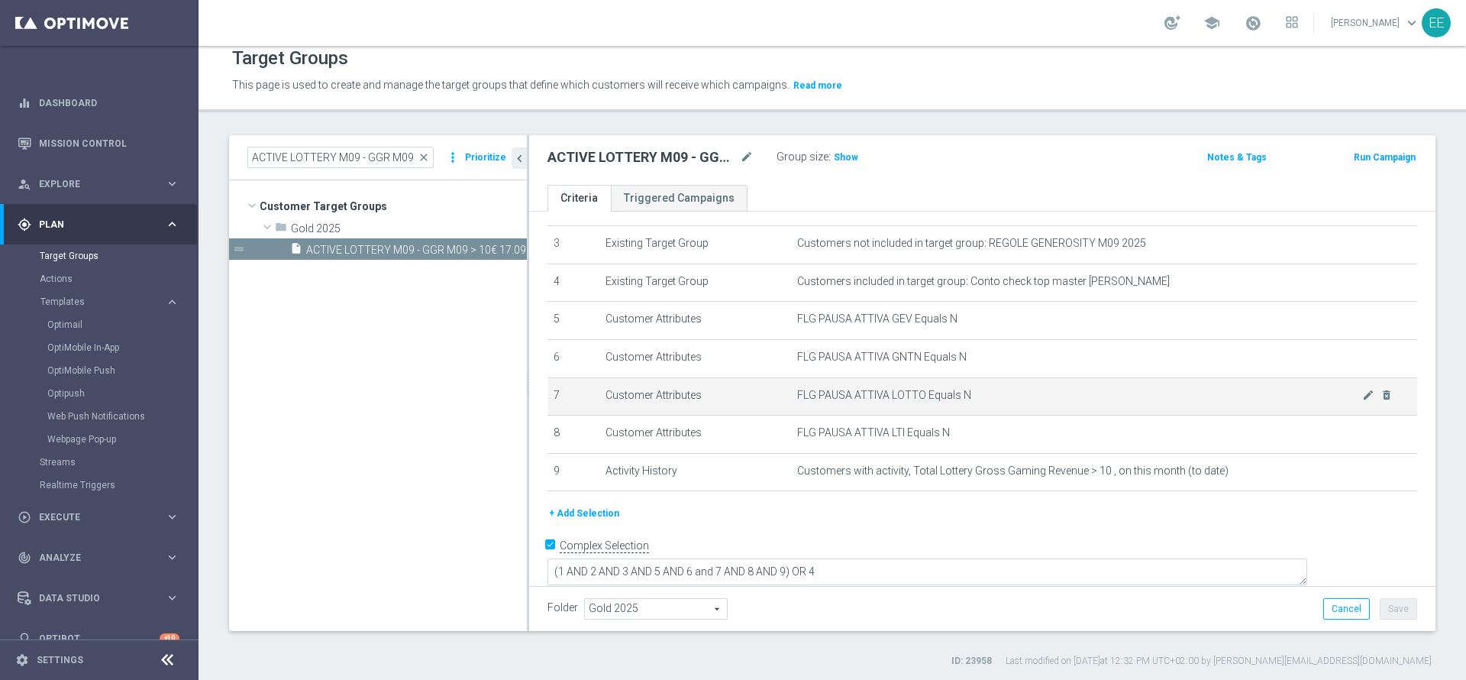
scroll to position [0, 0]
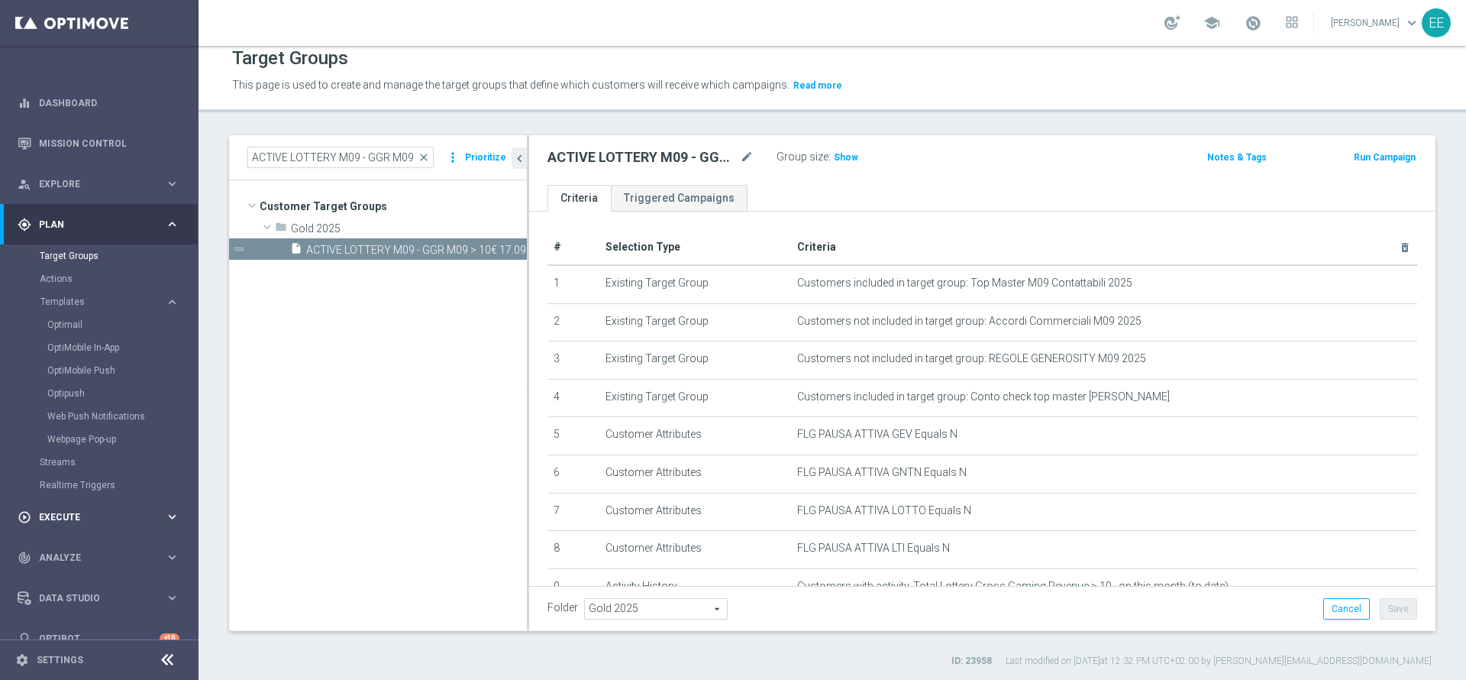
click at [55, 525] on div "play_circle_outline Execute keyboard_arrow_right" at bounding box center [98, 516] width 197 height 40
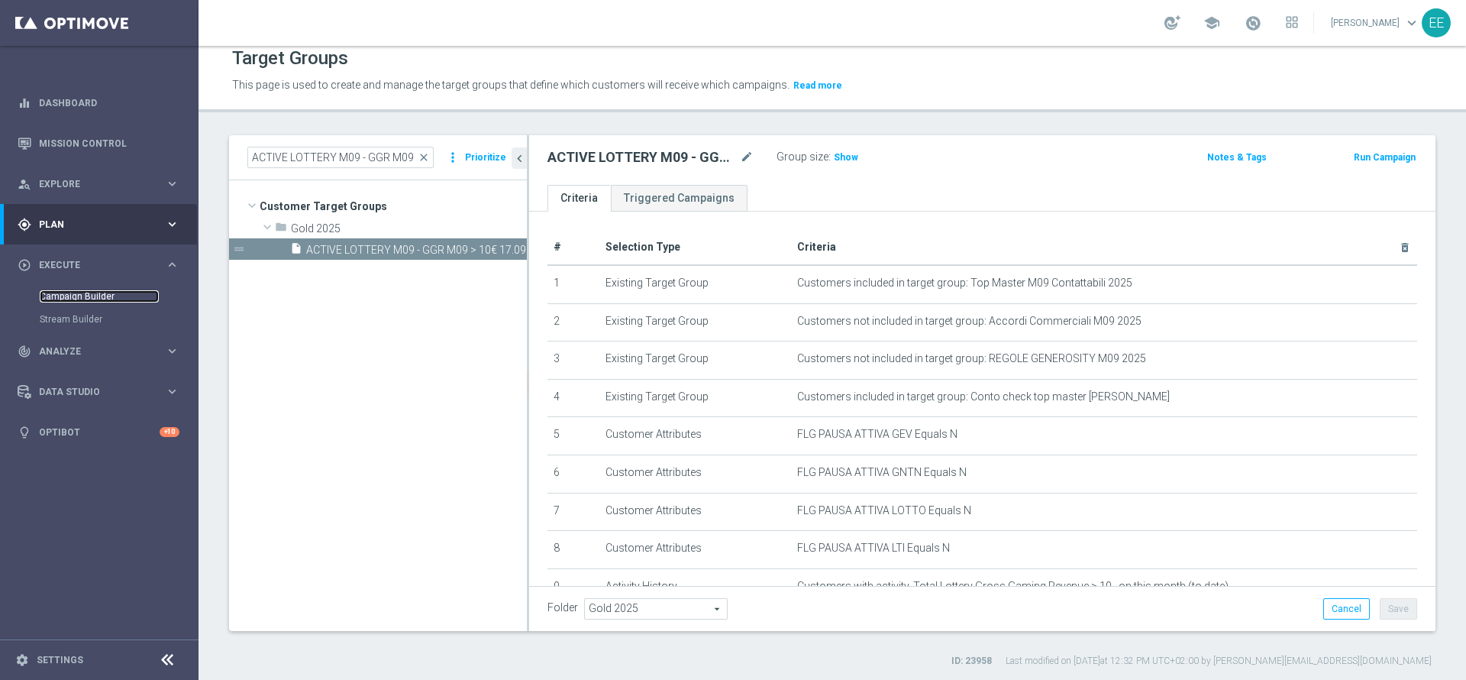
click at [86, 294] on link "Campaign Builder" at bounding box center [99, 296] width 119 height 12
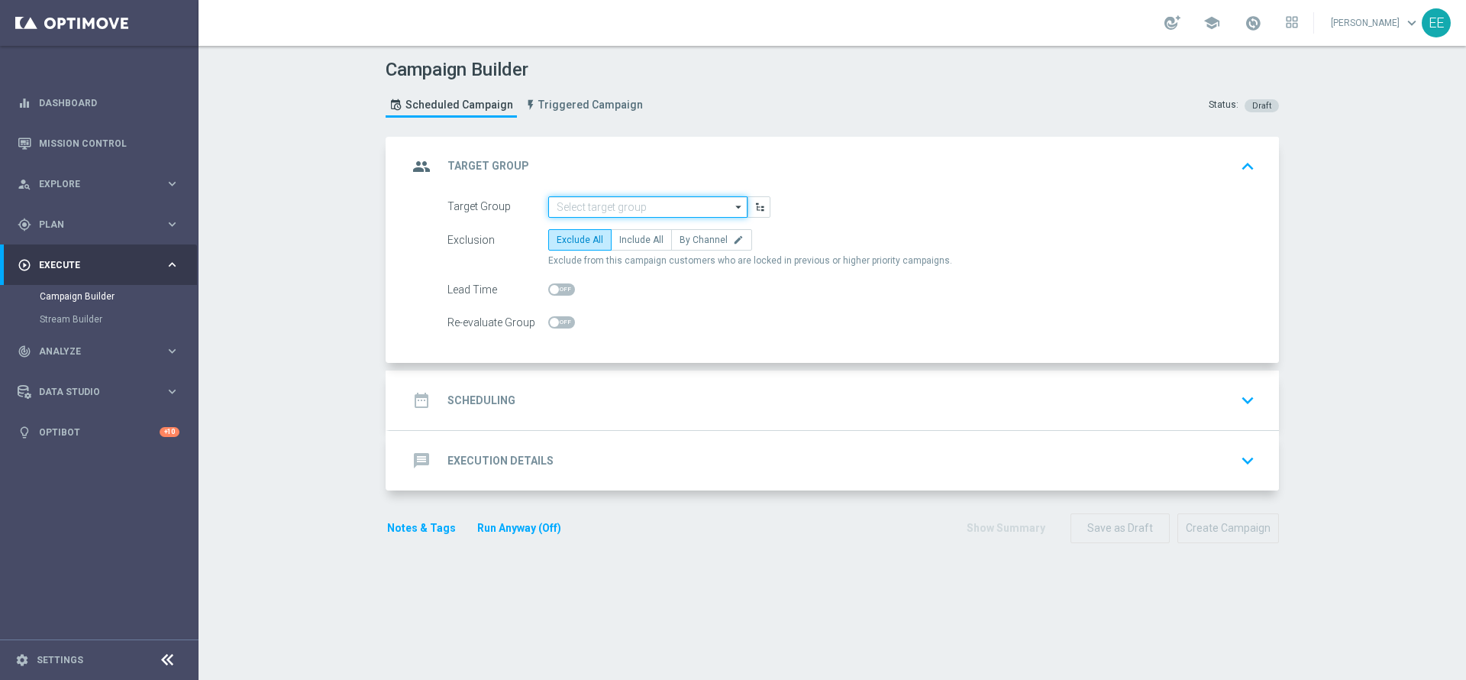
click at [636, 203] on input at bounding box center [647, 206] width 199 height 21
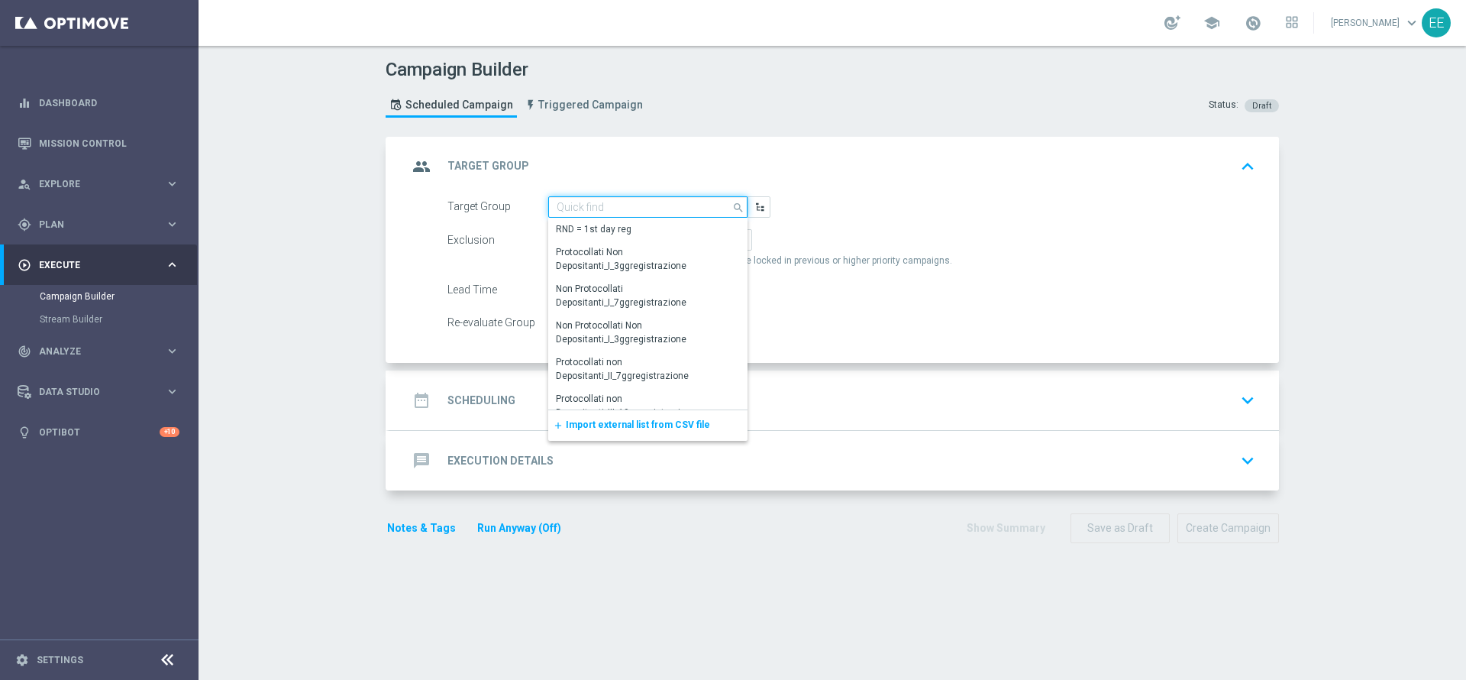
paste input "ACTIVE LOTTERY M09 - GGR M09 > 10€"
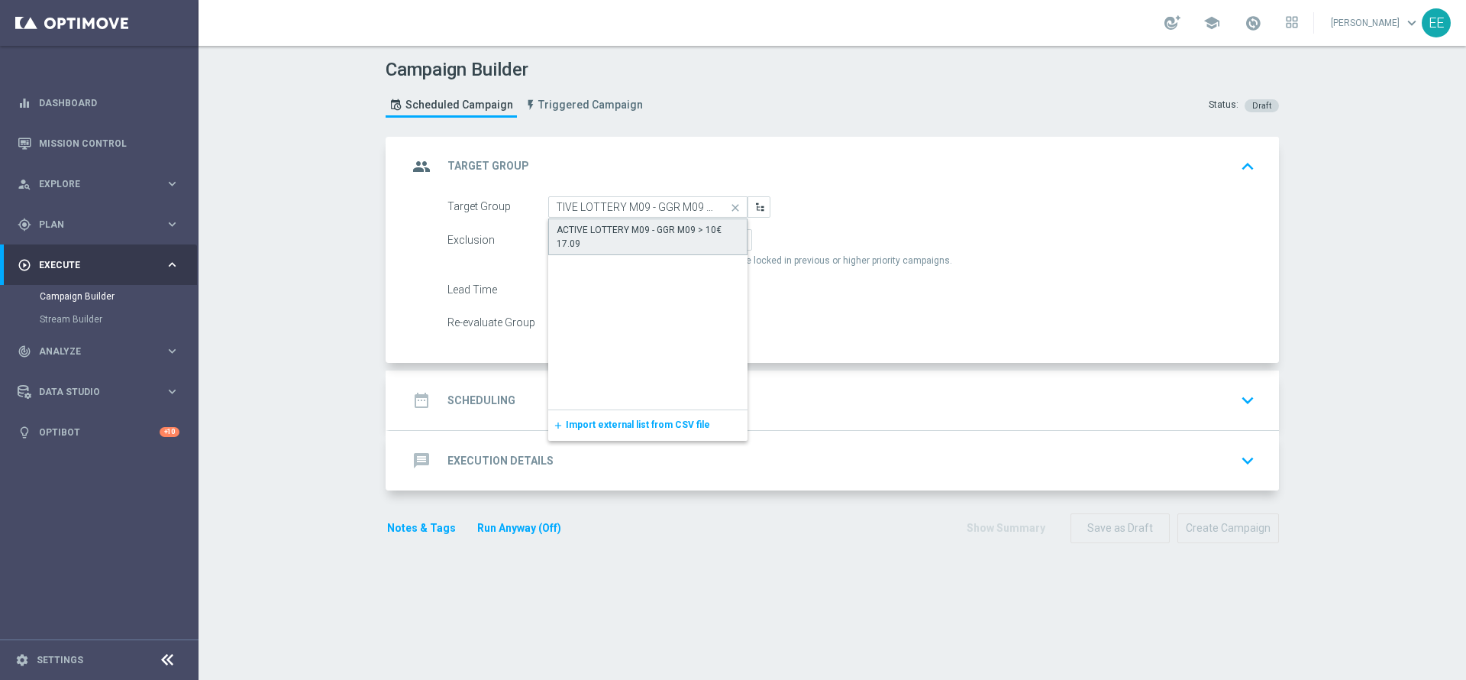
click at [665, 244] on div "ACTIVE LOTTERY M09 - GGR M09 > 10€ 17.09" at bounding box center [648, 236] width 183 height 27
type input "ACTIVE LOTTERY M09 - GGR M09 > 10€ 17.09"
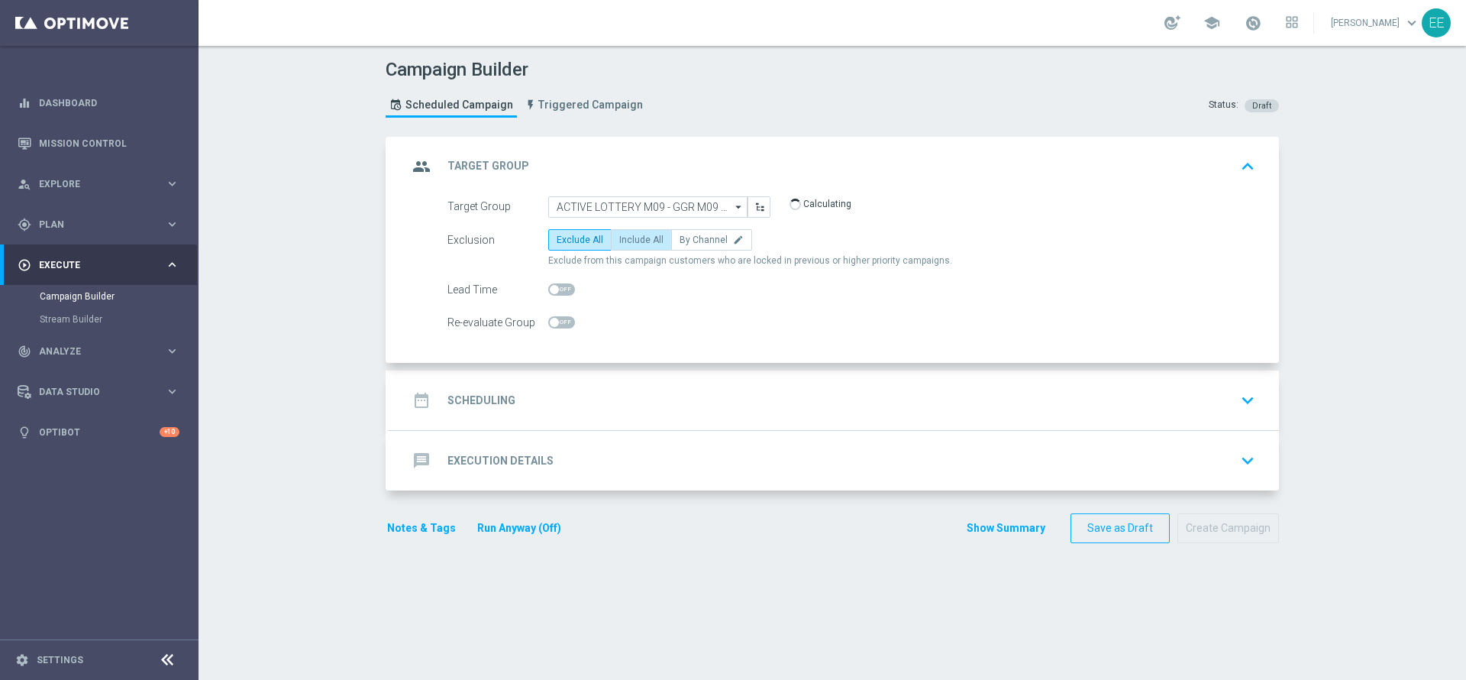
click at [634, 245] on label "Include All" at bounding box center [641, 239] width 61 height 21
click at [629, 245] on input "Include All" at bounding box center [624, 243] width 10 height 10
radio input "true"
click at [627, 399] on div "date_range Scheduling keyboard_arrow_down" at bounding box center [834, 400] width 853 height 29
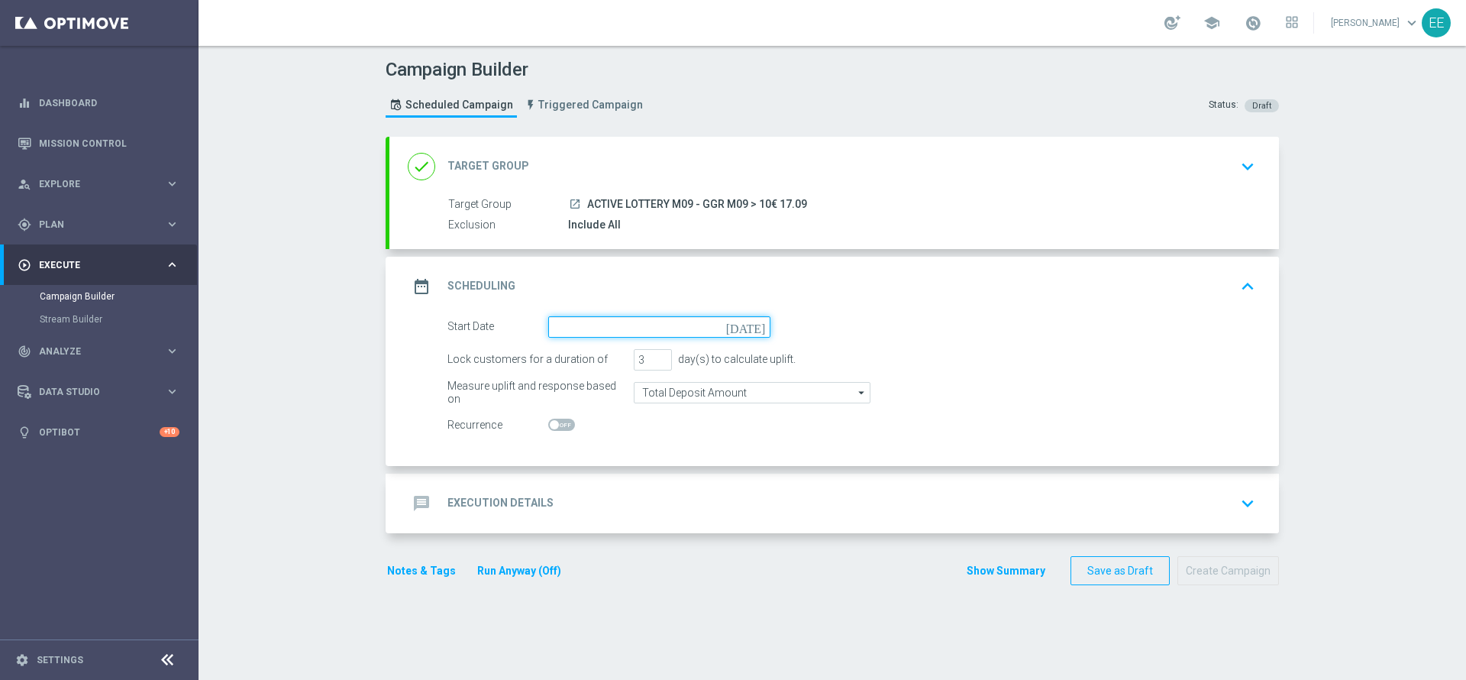
click at [600, 318] on input at bounding box center [659, 326] width 222 height 21
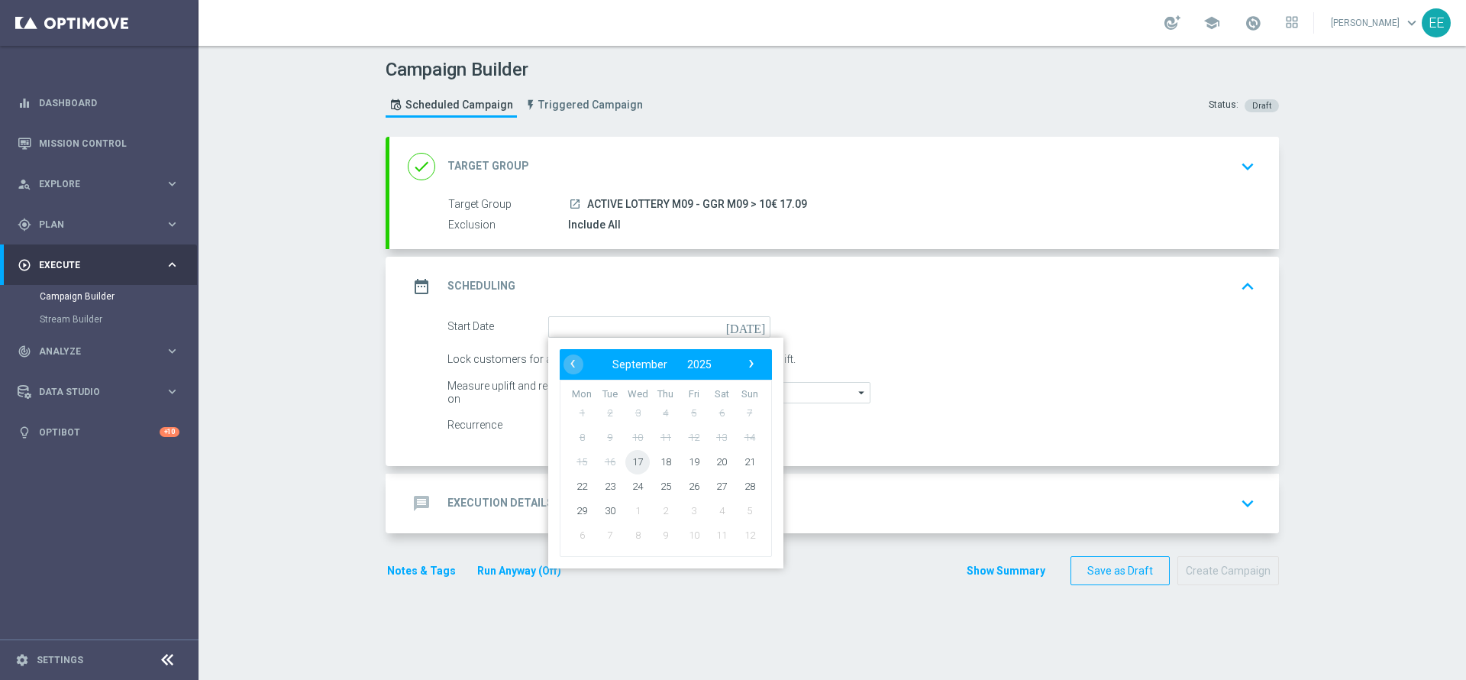
click at [625, 464] on span "17" at bounding box center [637, 461] width 24 height 24
type input "[DATE]"
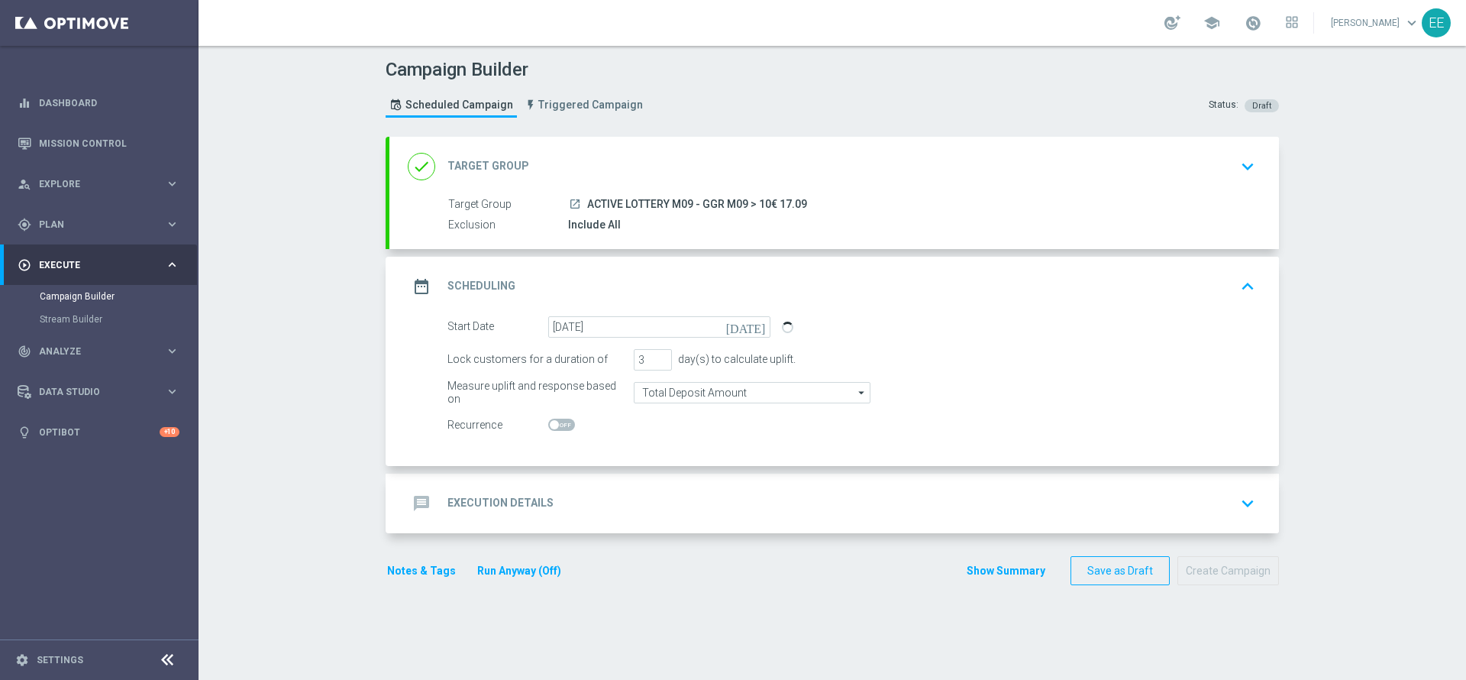
click at [603, 479] on div "message Execution Details keyboard_arrow_down" at bounding box center [834, 504] width 890 height 60
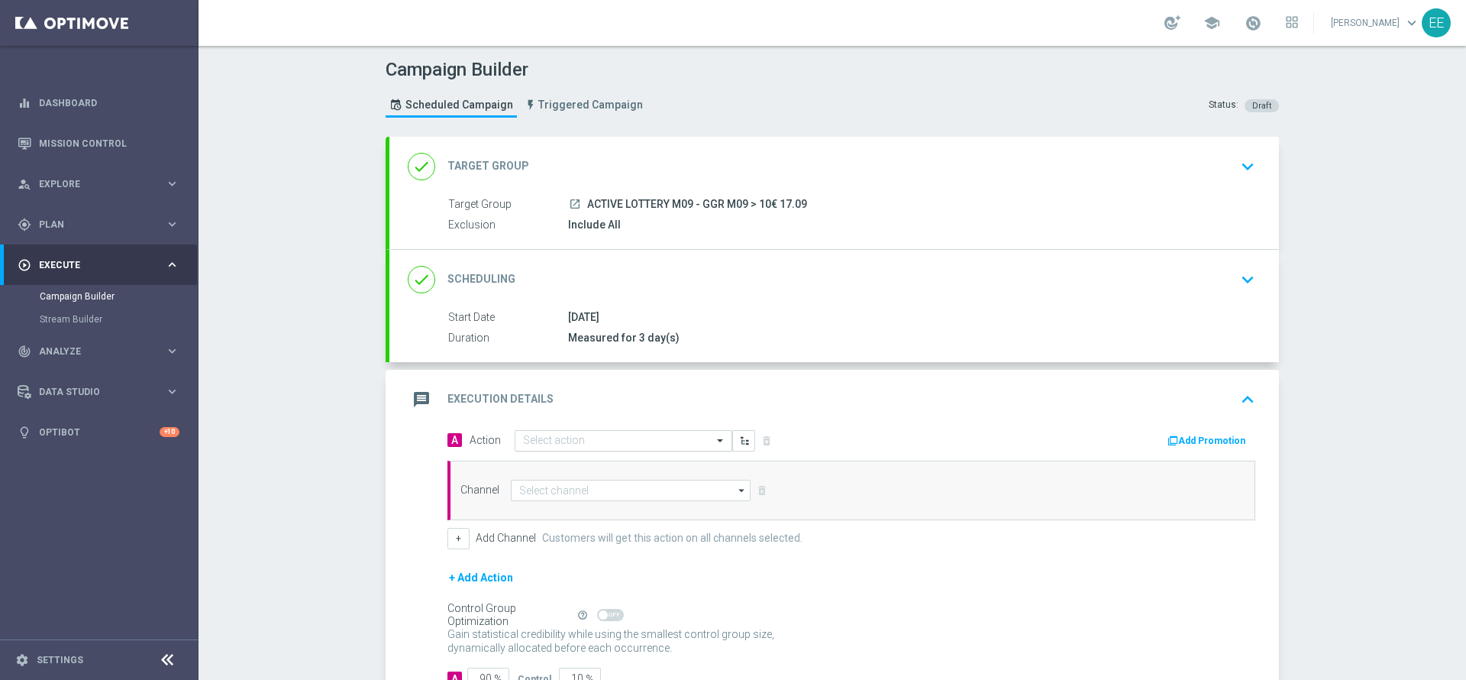
click at [591, 436] on input "text" at bounding box center [608, 441] width 170 height 13
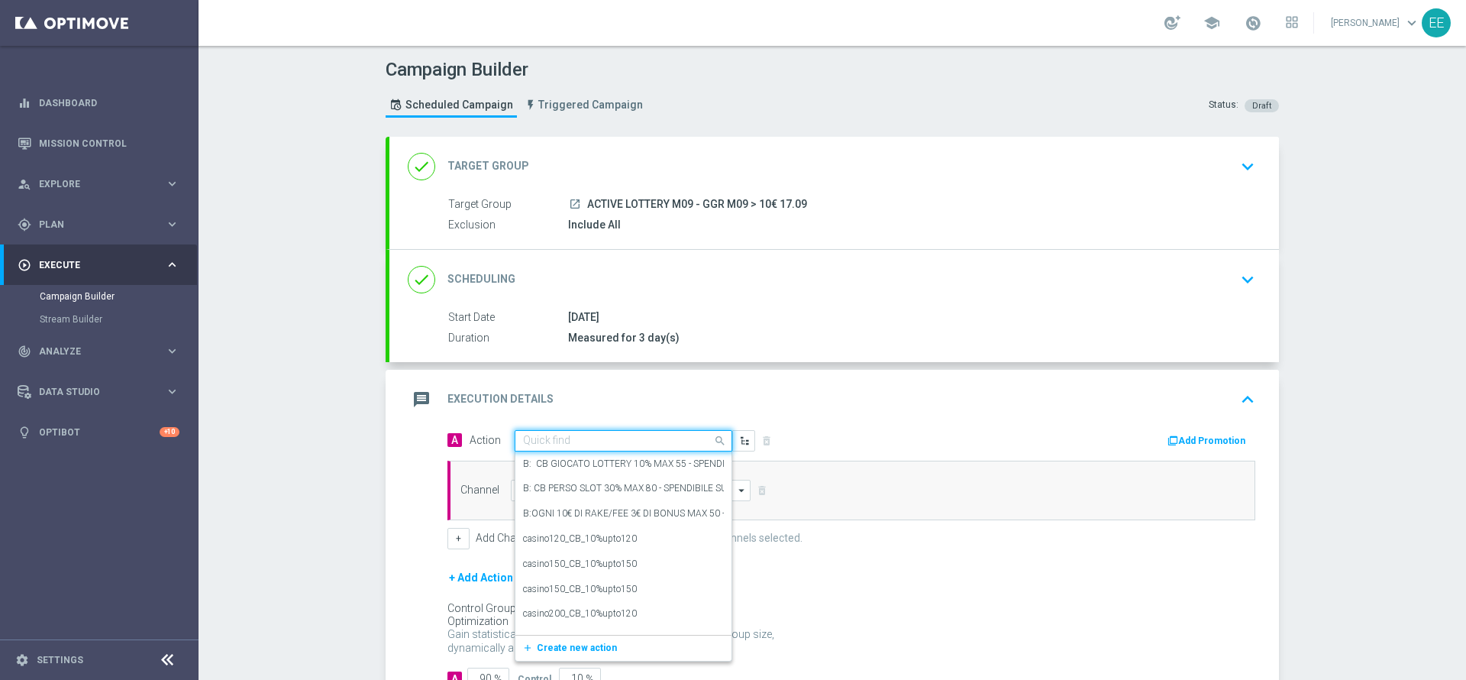
paste input "CB GIOCATO LOTTERIE 10% MAX 200 EURO - SPENDIBILE LOTTERIE"
type input "CB GIOCATO LOTTERIE 10% MAX 200 EURO - SPENDIBILE LOTTERIE"
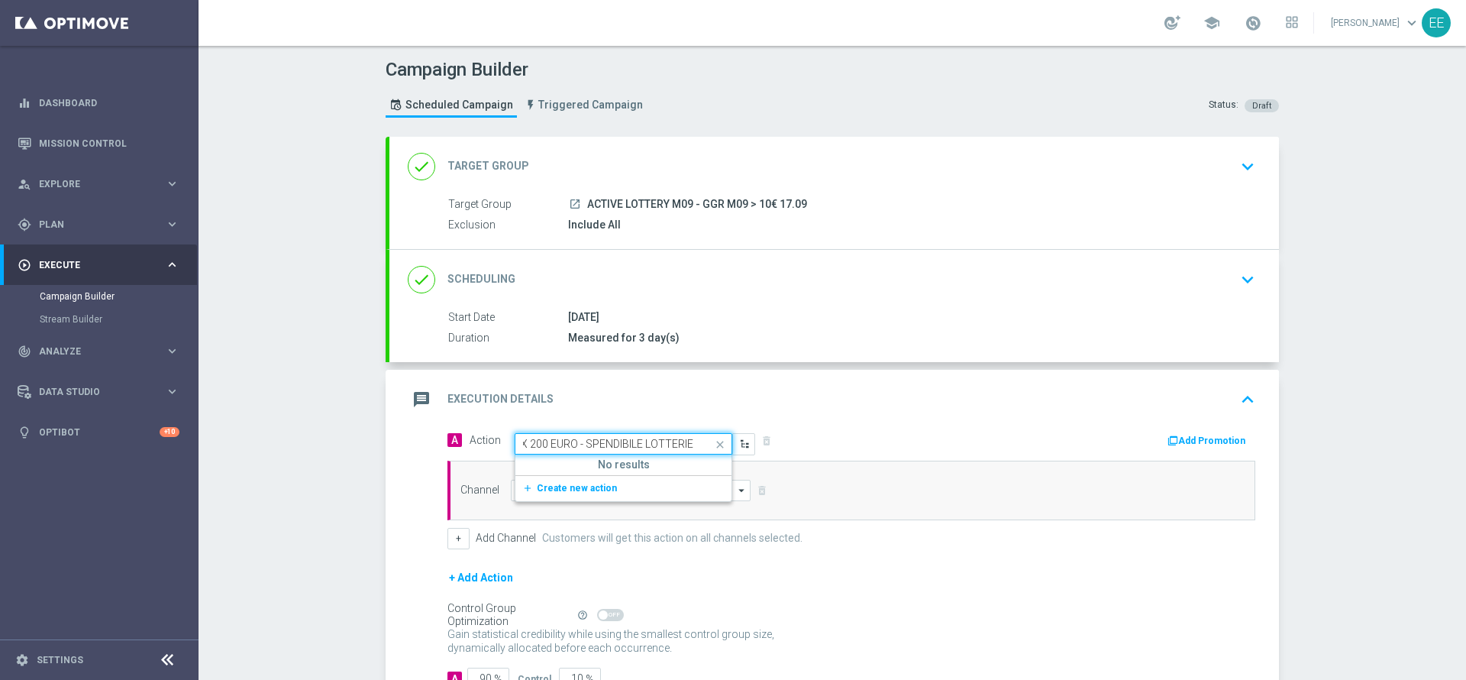
click at [571, 497] on div "add_new Create new action" at bounding box center [624, 488] width 216 height 26
click at [573, 490] on span "Create new action" at bounding box center [577, 488] width 80 height 11
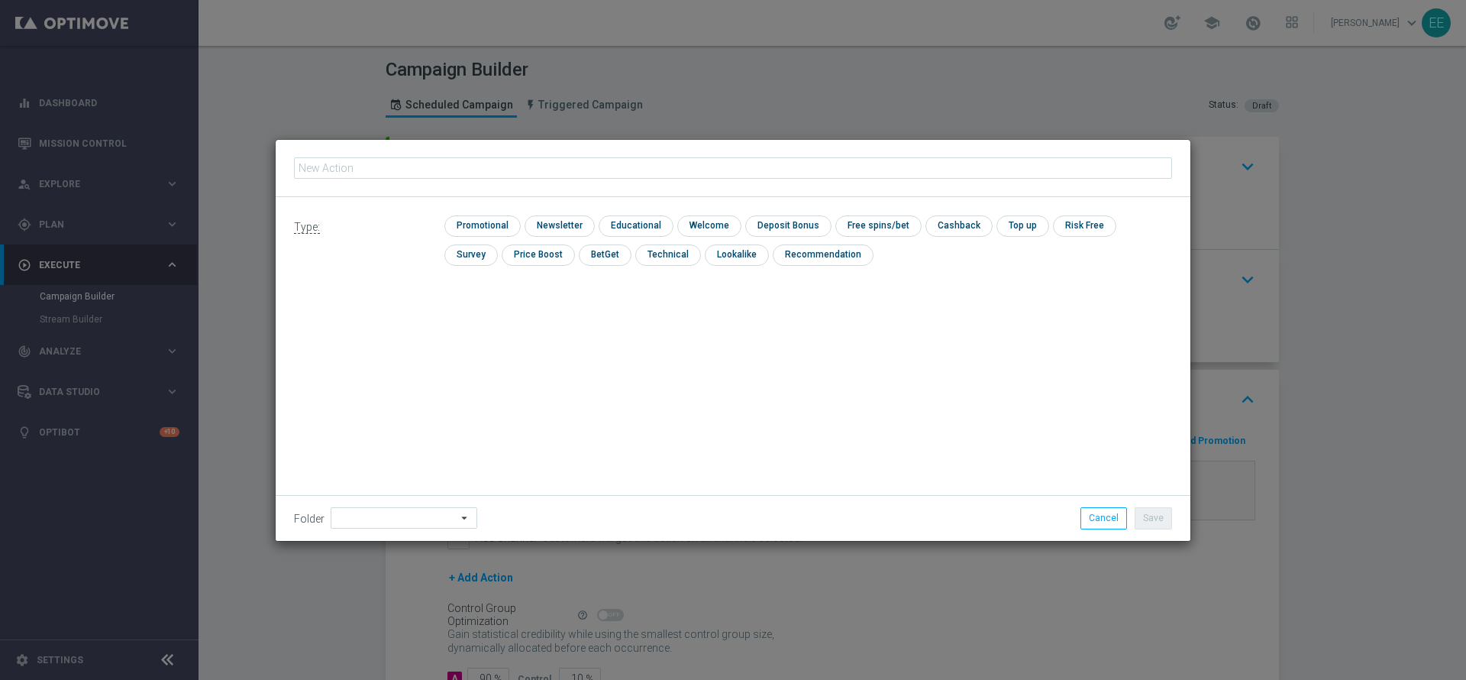
click at [564, 169] on input "text" at bounding box center [733, 167] width 878 height 21
type input "CB GIOCATO LOTTERIE 10% MAX 200 EURO - SPENDIBILE LOTTERIE"
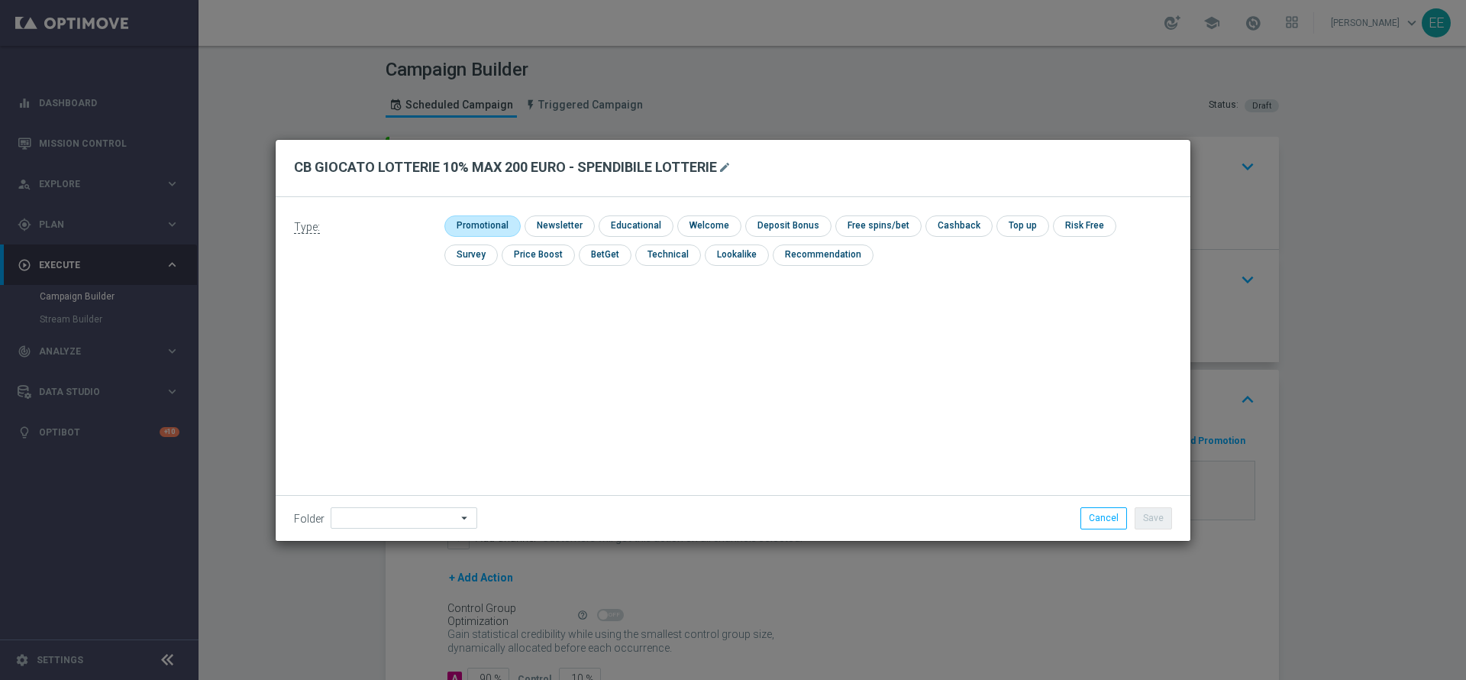
click at [479, 224] on input "checkbox" at bounding box center [480, 225] width 73 height 21
checkbox input "true"
click at [941, 228] on input "checkbox" at bounding box center [973, 225] width 64 height 21
checkbox input "true"
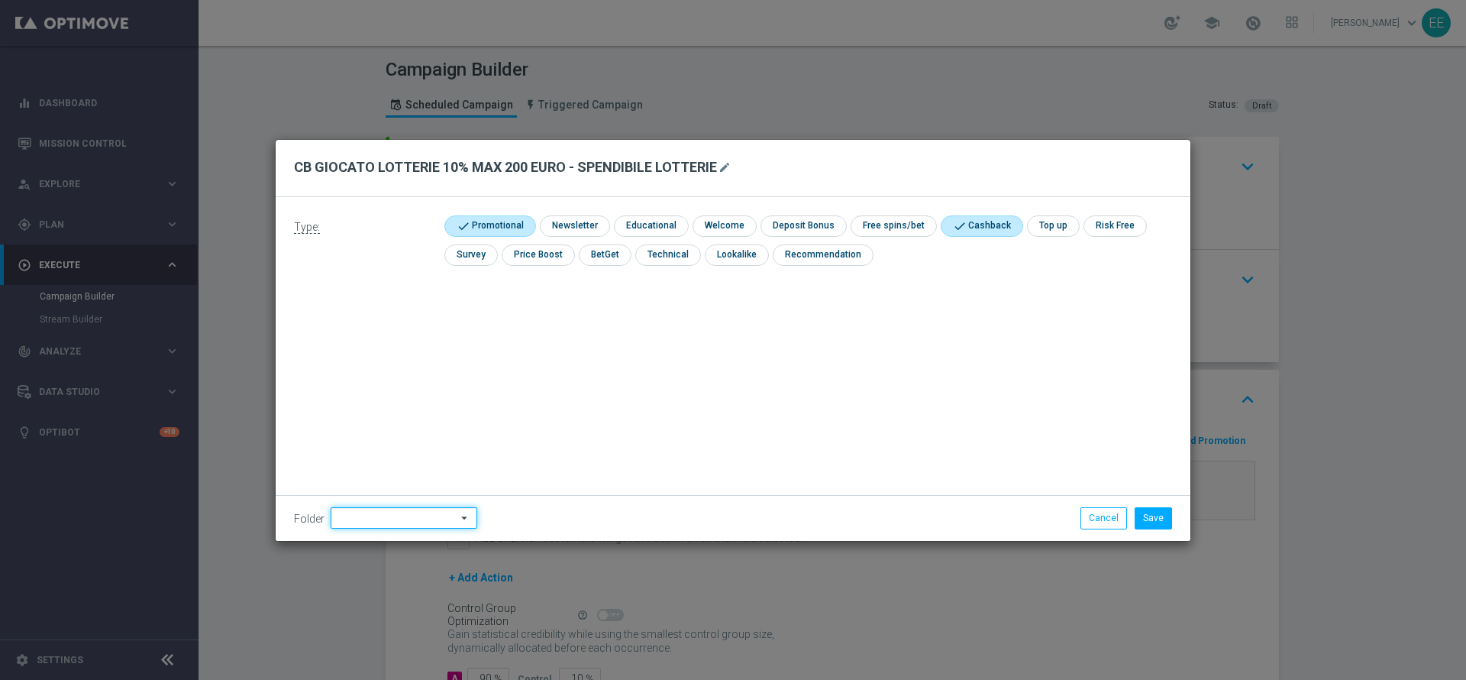
click at [380, 521] on input at bounding box center [404, 517] width 147 height 21
type input "OMNICHANNEL"
click at [1149, 508] on button "Save" at bounding box center [1153, 517] width 37 height 21
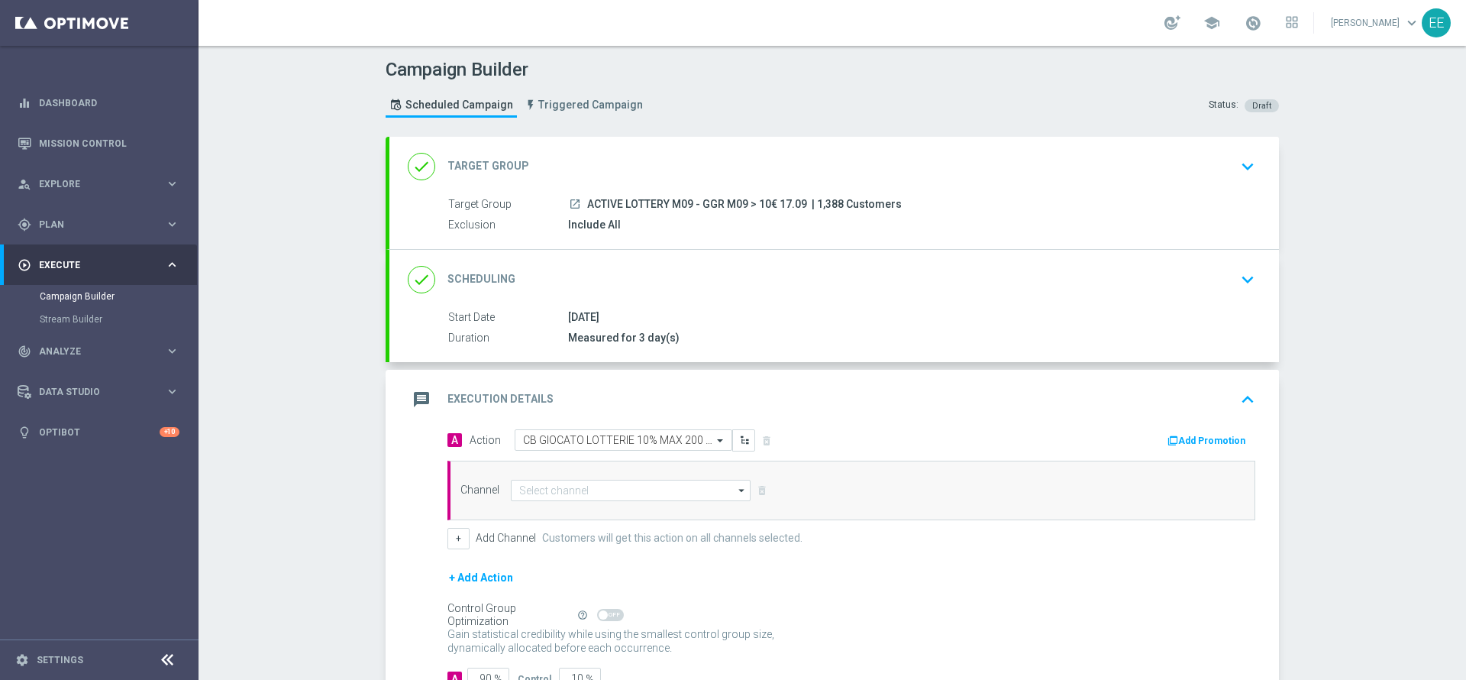
click at [1213, 445] on button "Add Promotion" at bounding box center [1208, 440] width 85 height 17
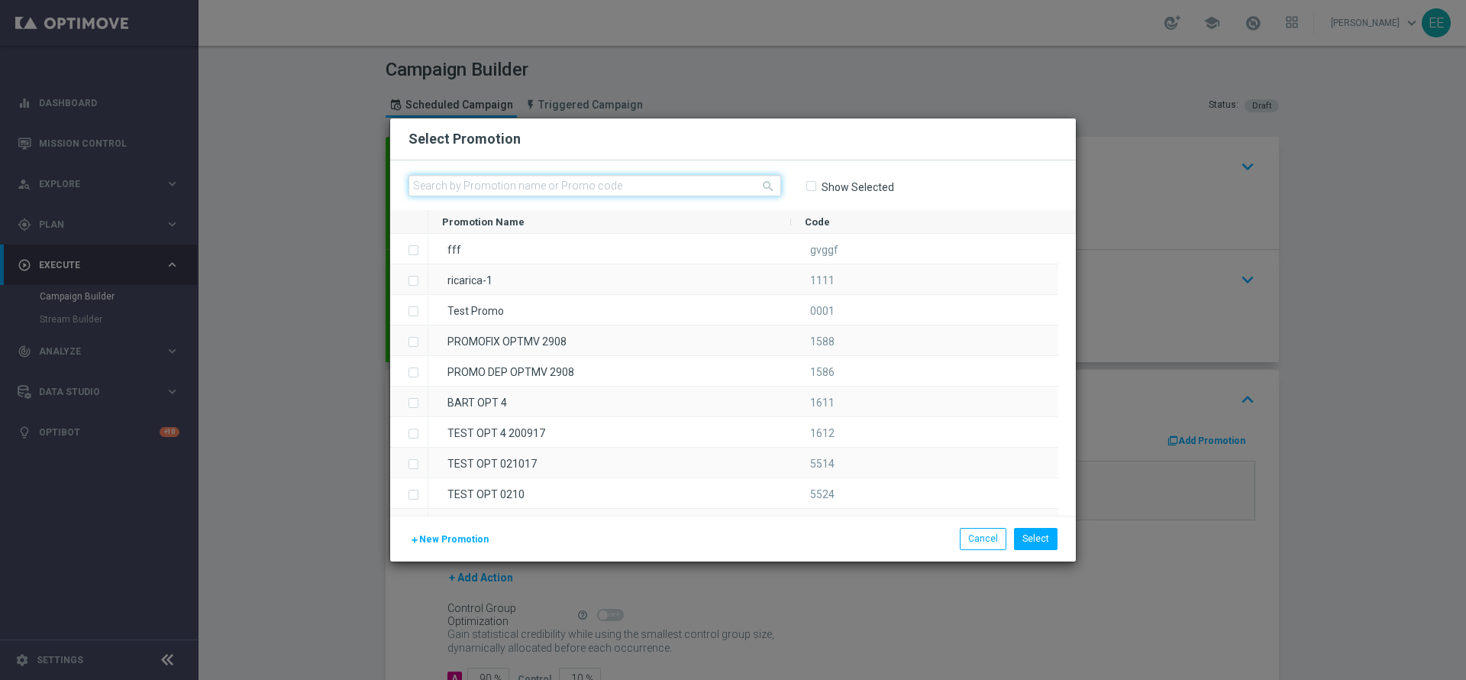
click at [474, 184] on input "text" at bounding box center [595, 185] width 373 height 21
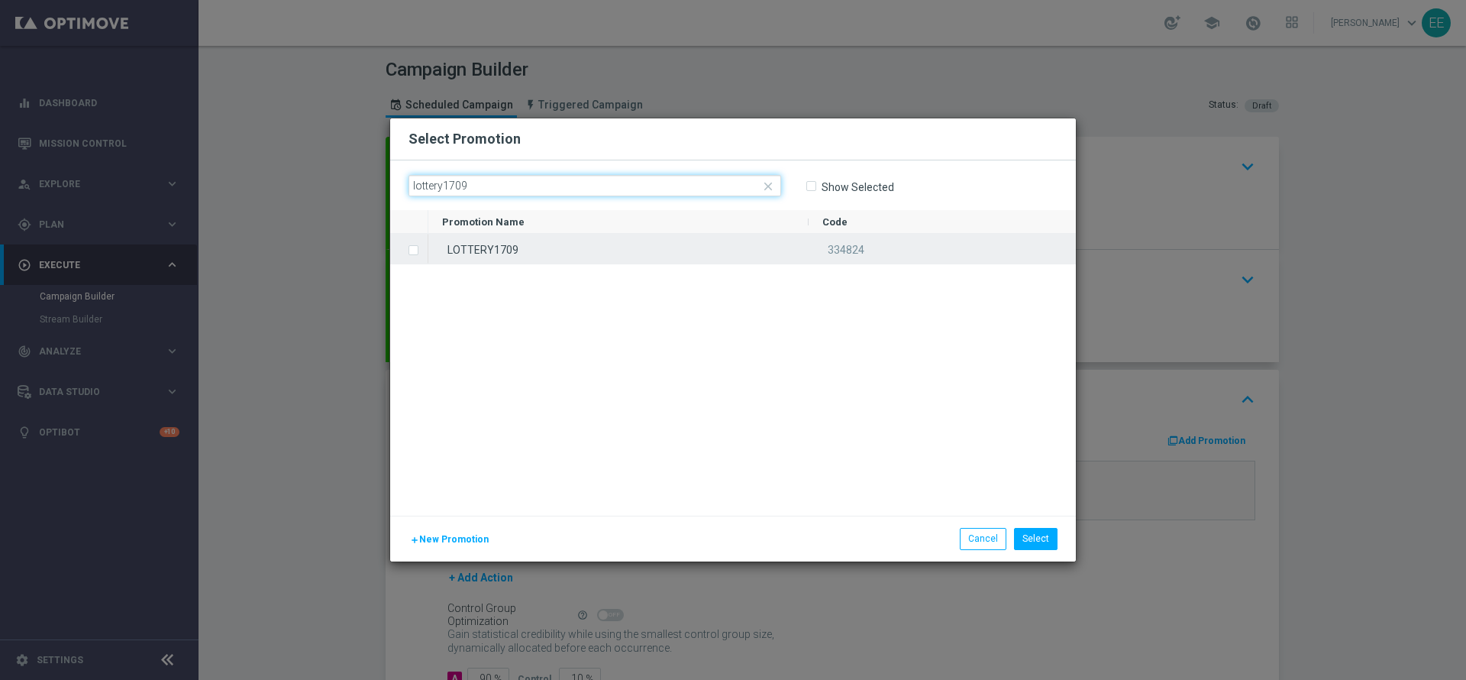
type input "lottery1709"
click at [481, 246] on div "LOTTERY1709" at bounding box center [618, 249] width 380 height 30
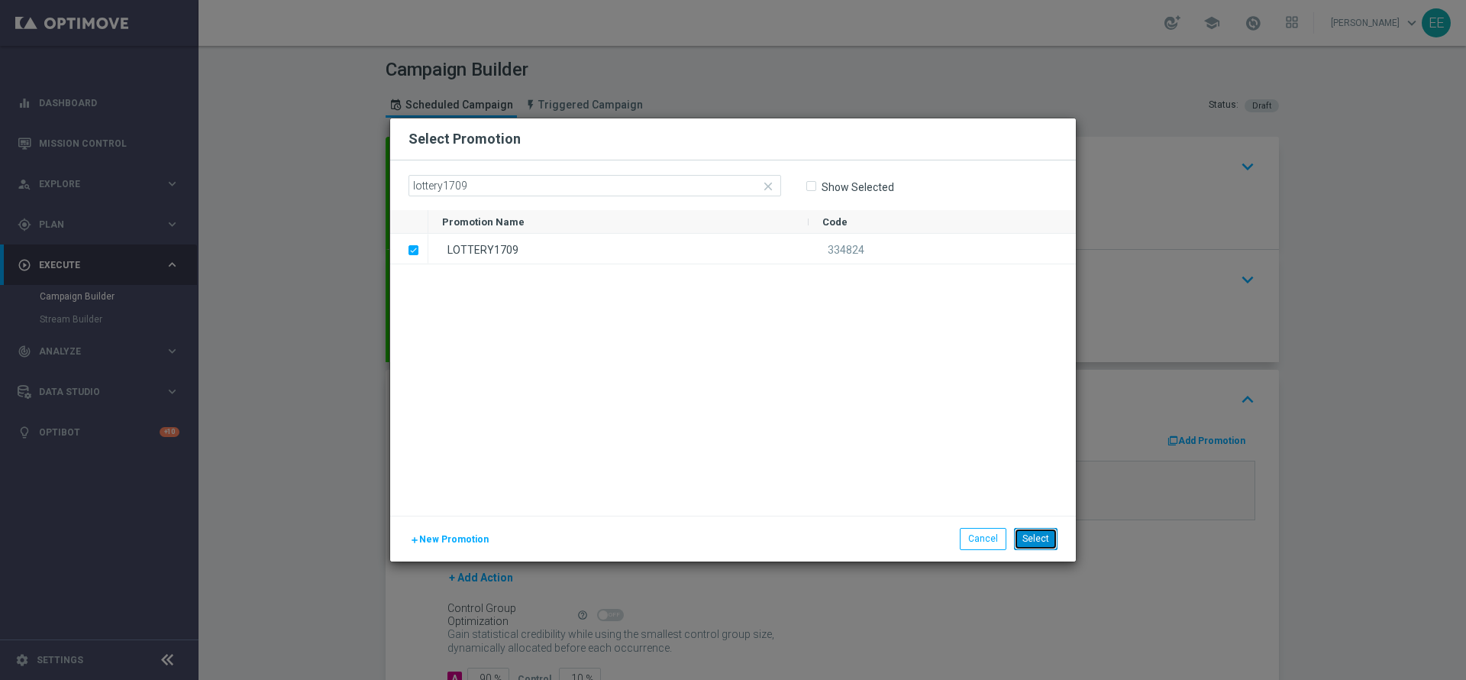
click at [1050, 529] on button "Select" at bounding box center [1036, 538] width 44 height 21
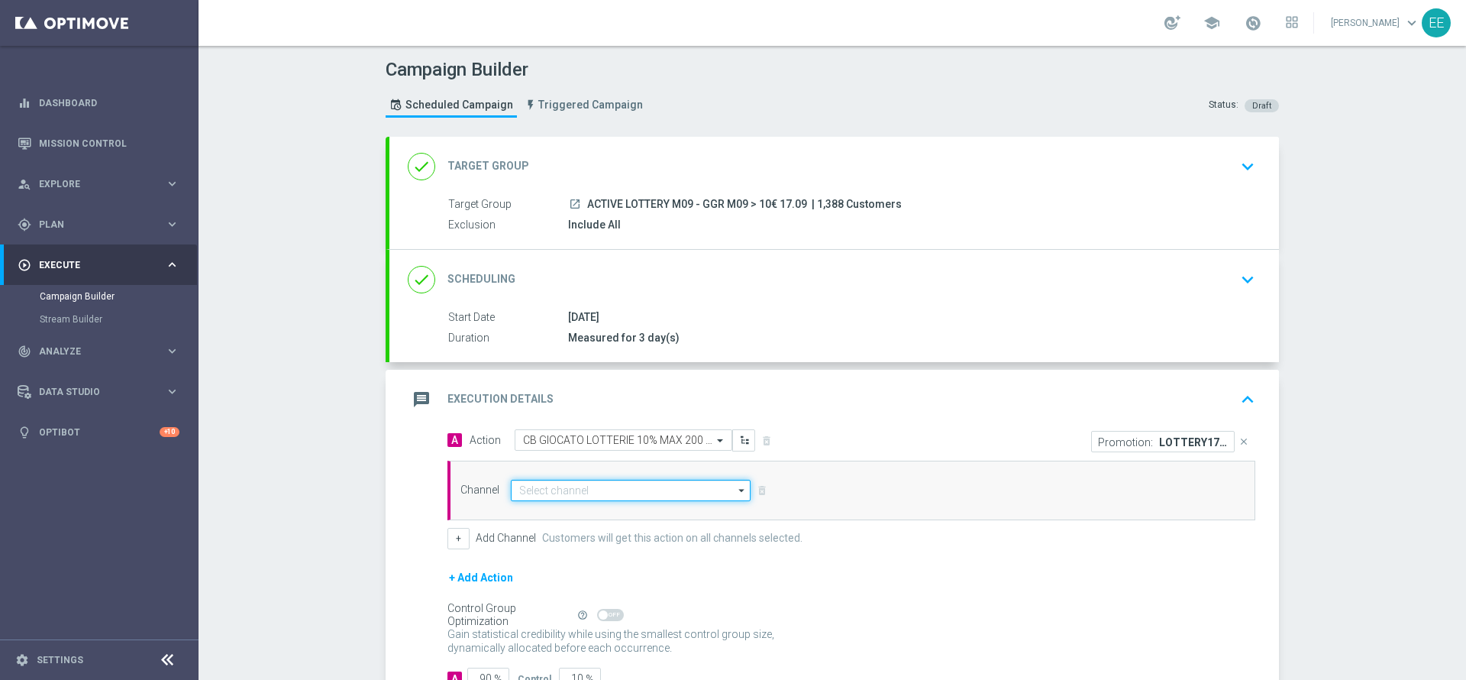
click at [558, 493] on input at bounding box center [631, 490] width 240 height 21
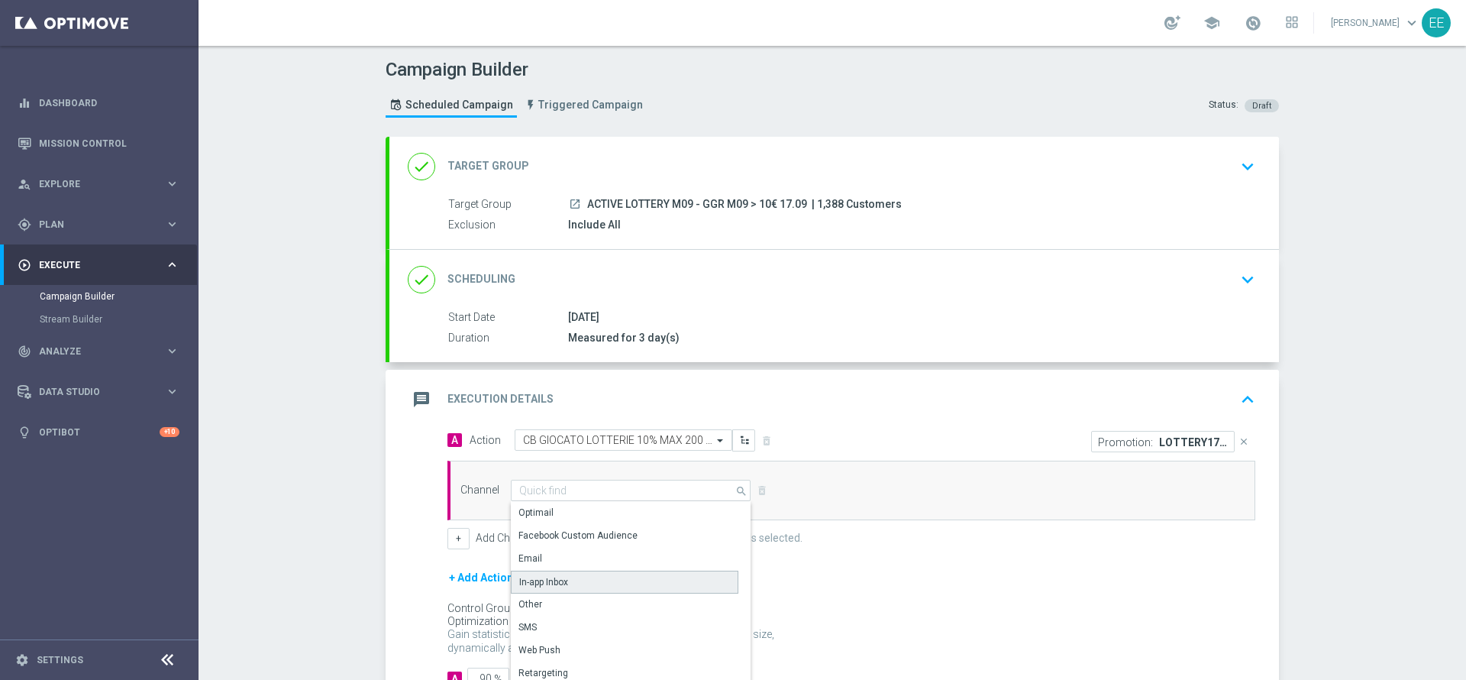
click at [592, 566] on div "In-app Inbox" at bounding box center [625, 582] width 228 height 23
type input "In-app Inbox"
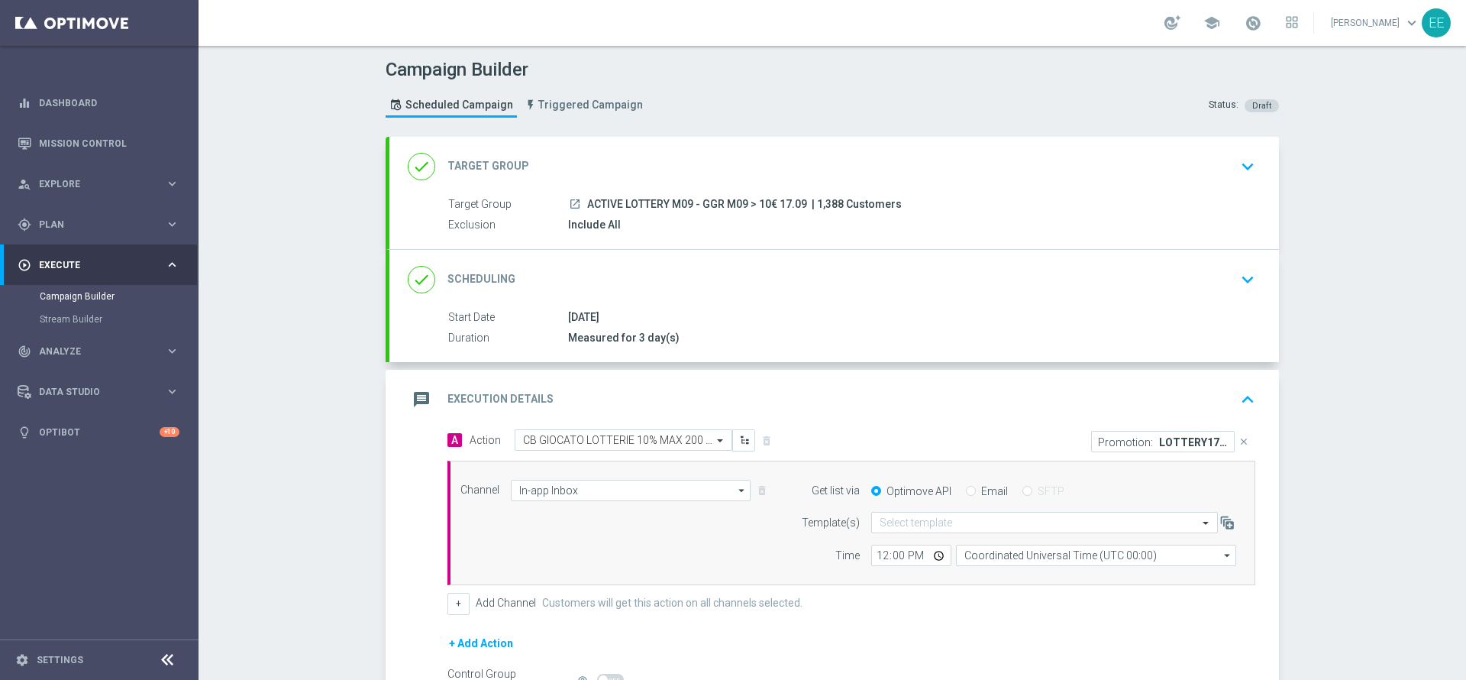
click at [954, 490] on div "Optimove API Email SFTP" at bounding box center [1054, 491] width 388 height 14
click at [966, 490] on input "Email" at bounding box center [971, 492] width 10 height 10
radio input "true"
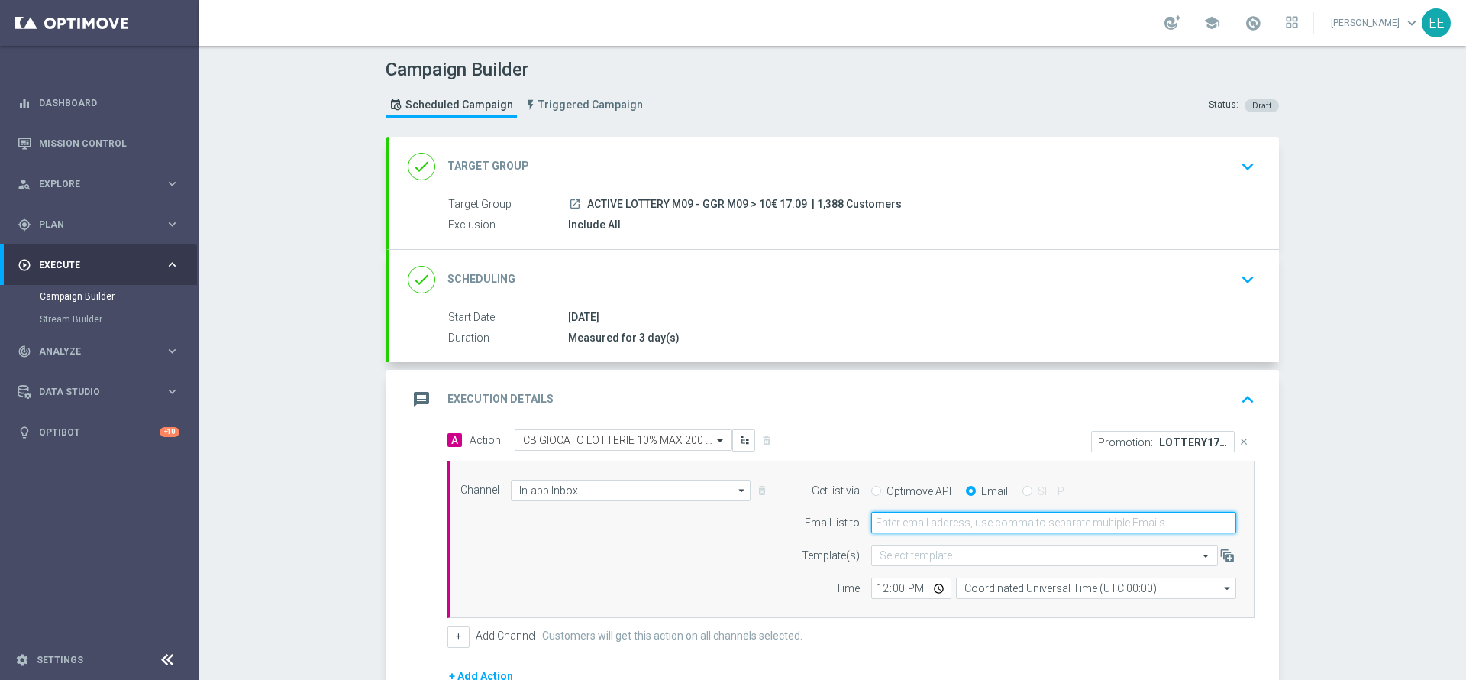
click at [958, 512] on input "email" at bounding box center [1053, 522] width 365 height 21
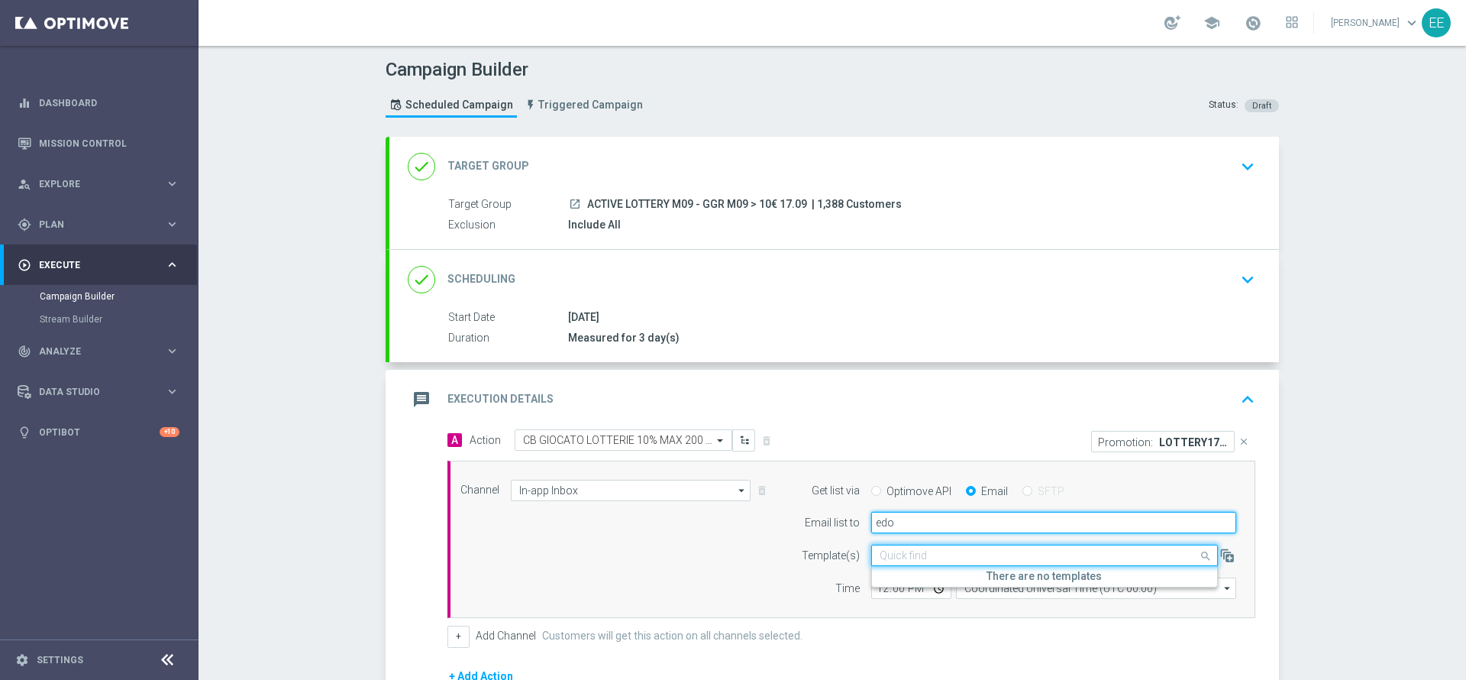
click at [958, 512] on input "edo" at bounding box center [1053, 522] width 365 height 21
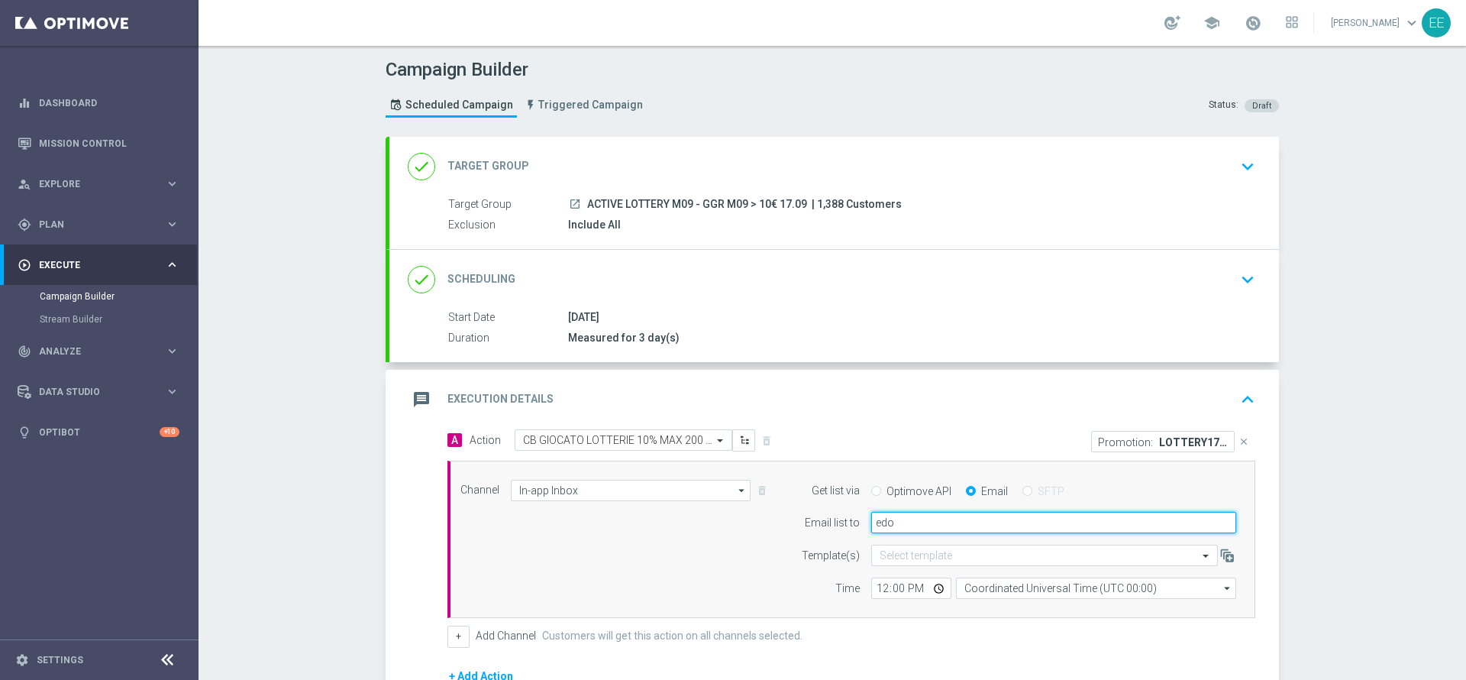
type input "[PERSON_NAME][EMAIL_ADDRESS][DOMAIN_NAME]"
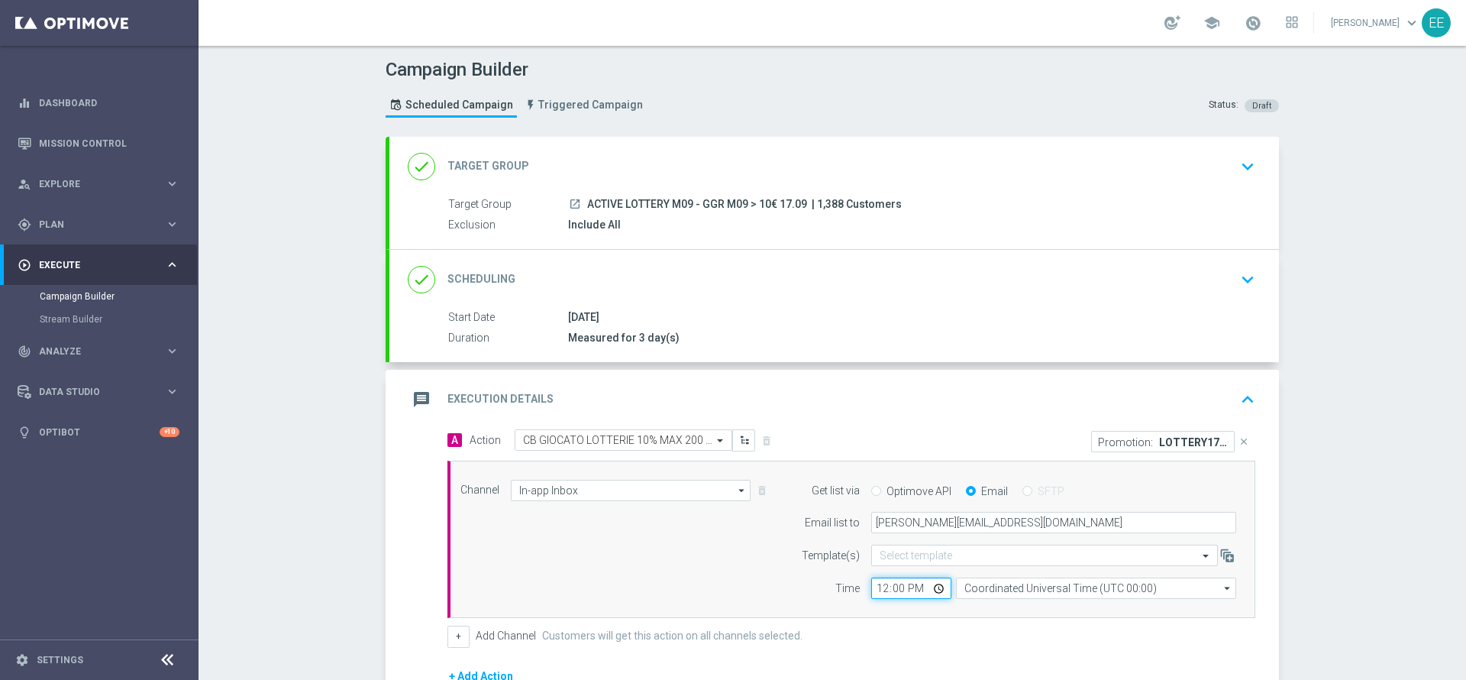
click at [871, 566] on input "12:00" at bounding box center [911, 587] width 80 height 21
type input "16:00"
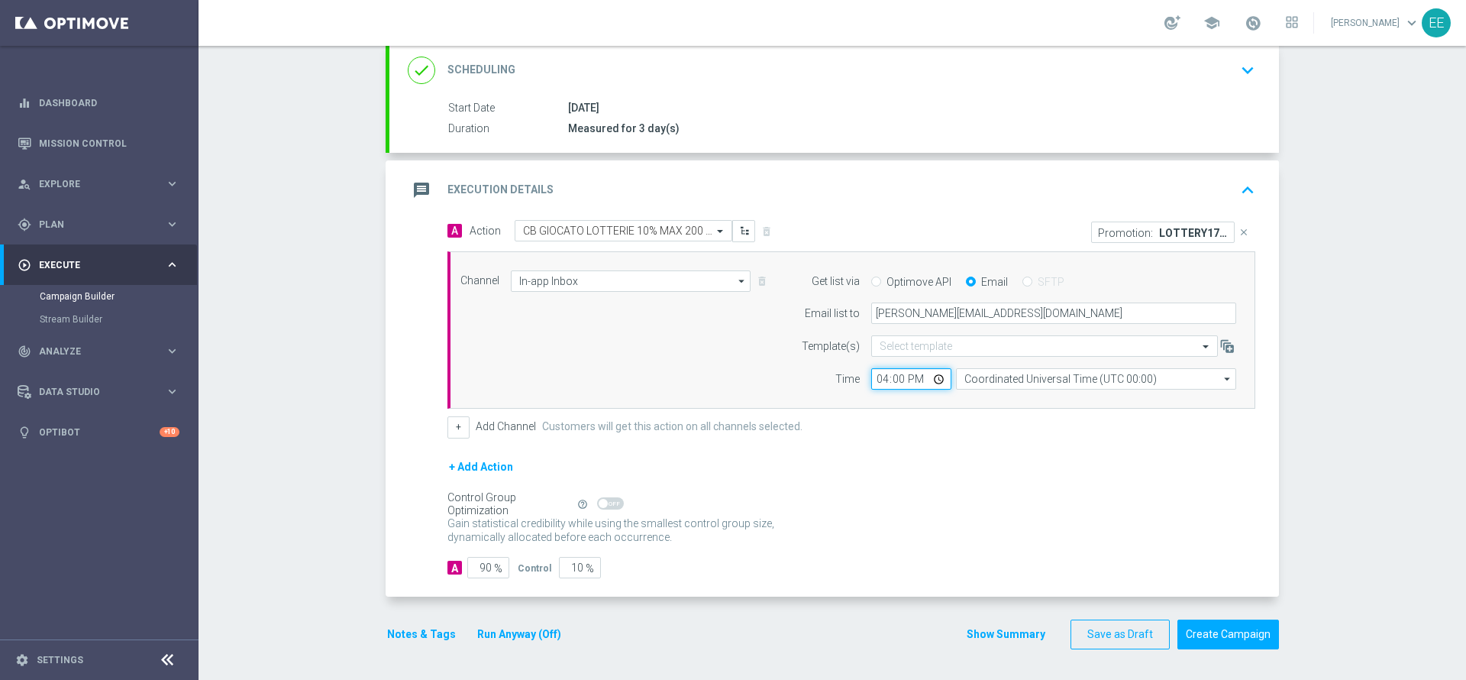
scroll to position [209, 0]
click at [449, 427] on button "+" at bounding box center [459, 426] width 22 height 21
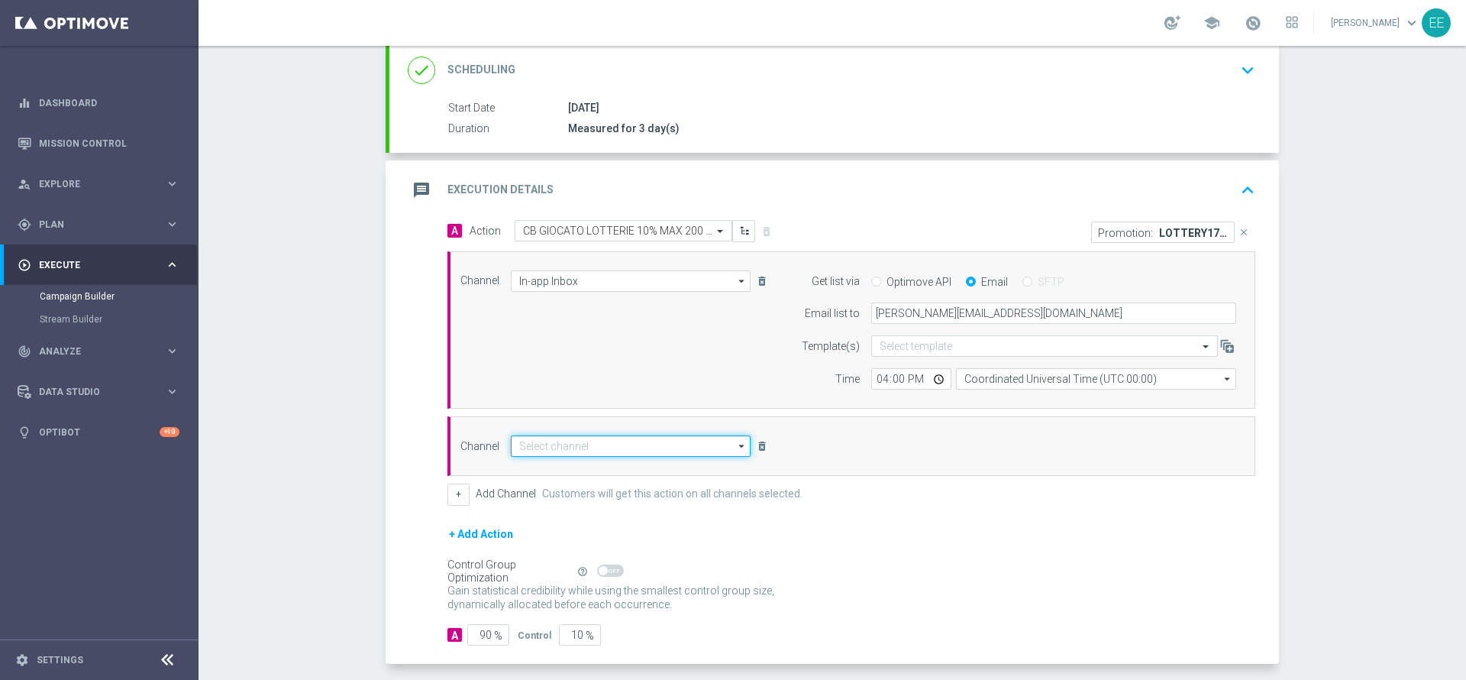
click at [564, 444] on input at bounding box center [631, 445] width 240 height 21
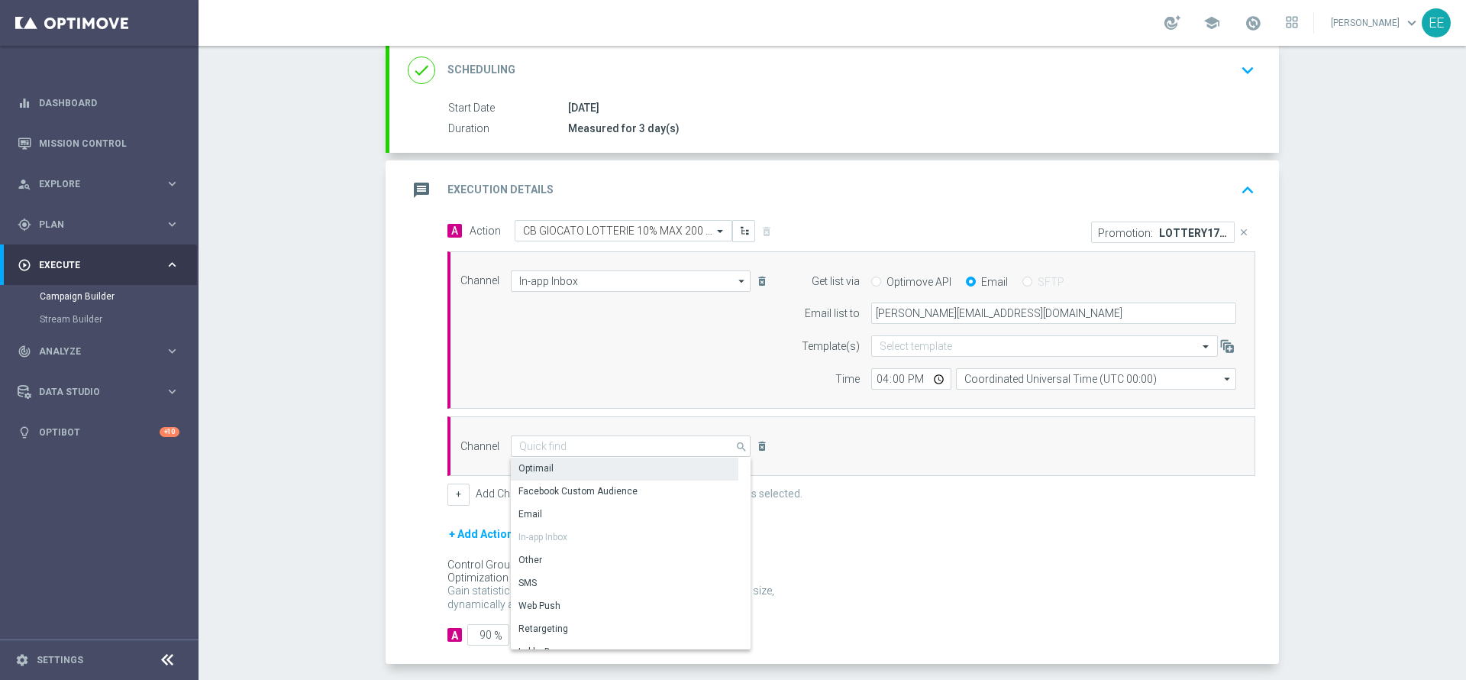
click at [558, 467] on div "Optimail" at bounding box center [625, 467] width 228 height 21
type input "Optimail"
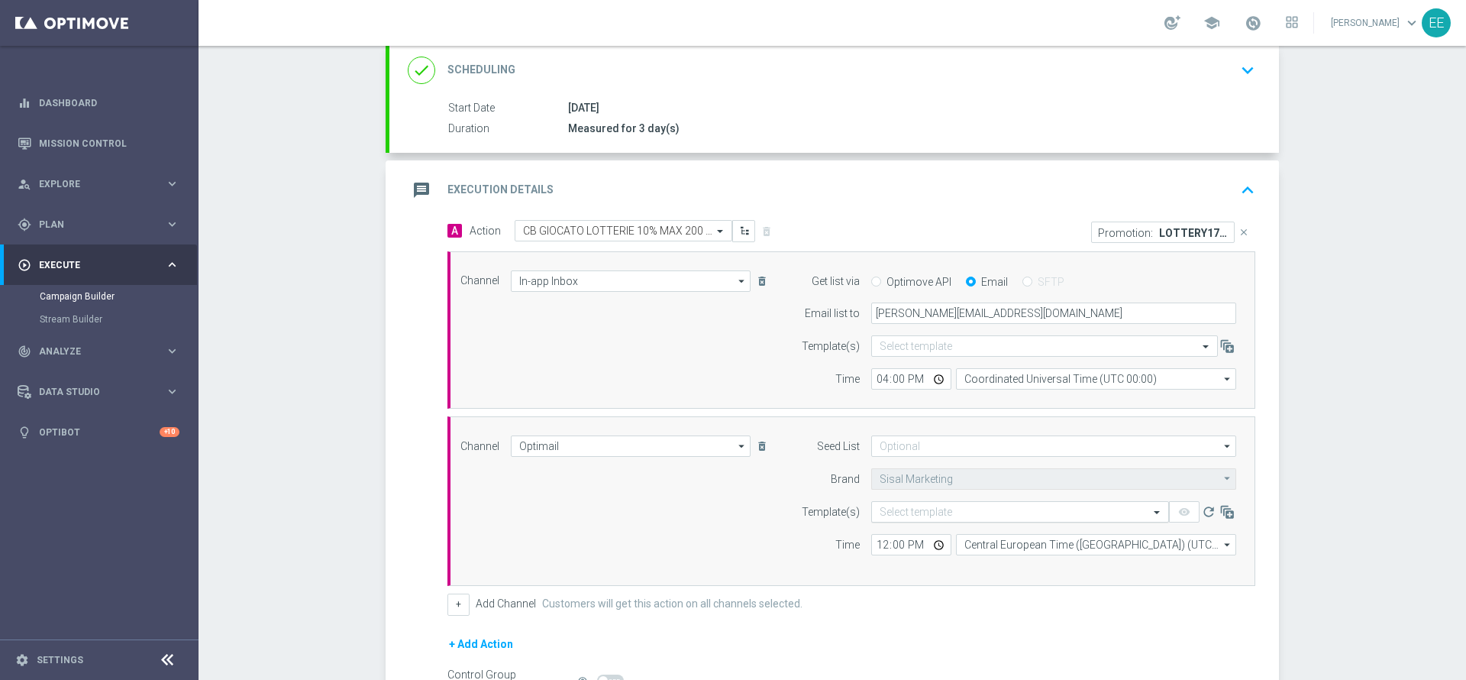
click at [900, 507] on input "text" at bounding box center [1005, 512] width 251 height 13
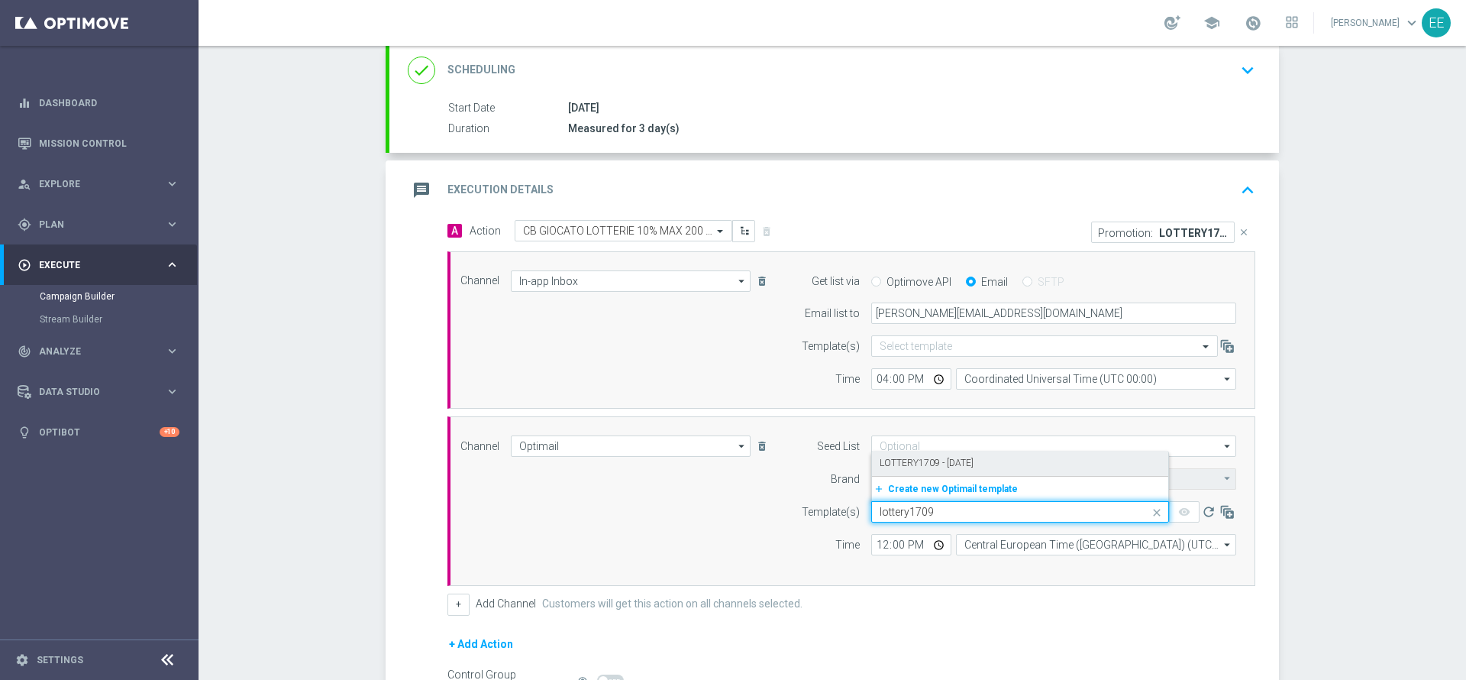
click at [959, 465] on label "LOTTERY1709 - [DATE]" at bounding box center [927, 463] width 94 height 13
type input "lottery1709"
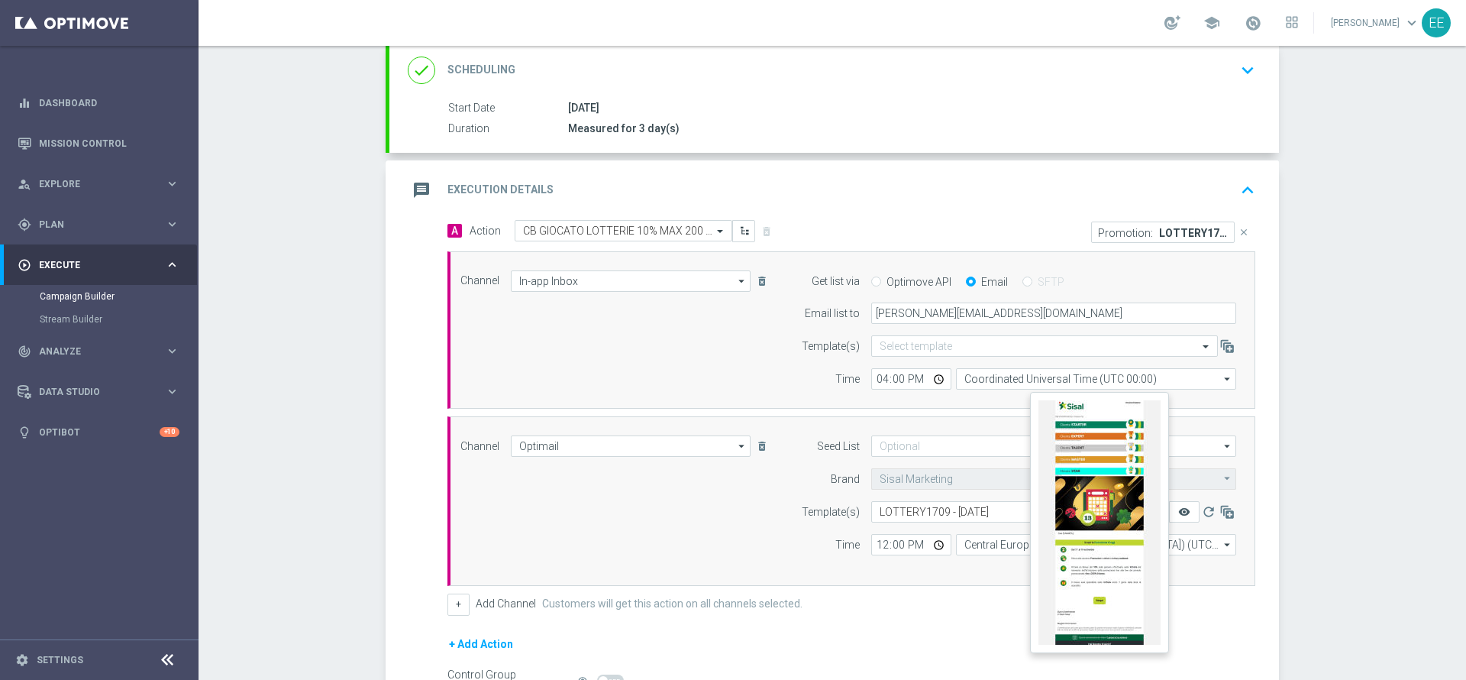
click at [1178, 509] on icon "remove_red_eye" at bounding box center [1184, 512] width 12 height 12
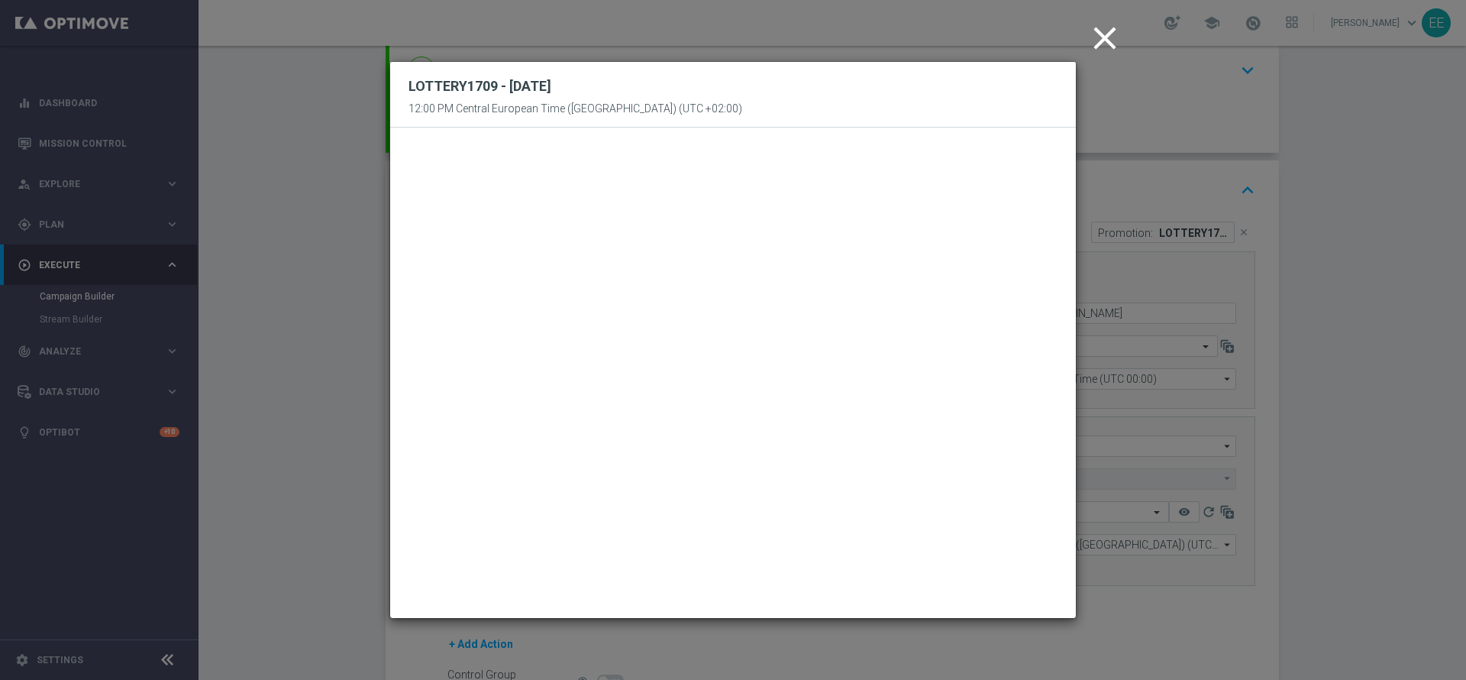
click at [1108, 43] on icon "close" at bounding box center [1105, 38] width 38 height 38
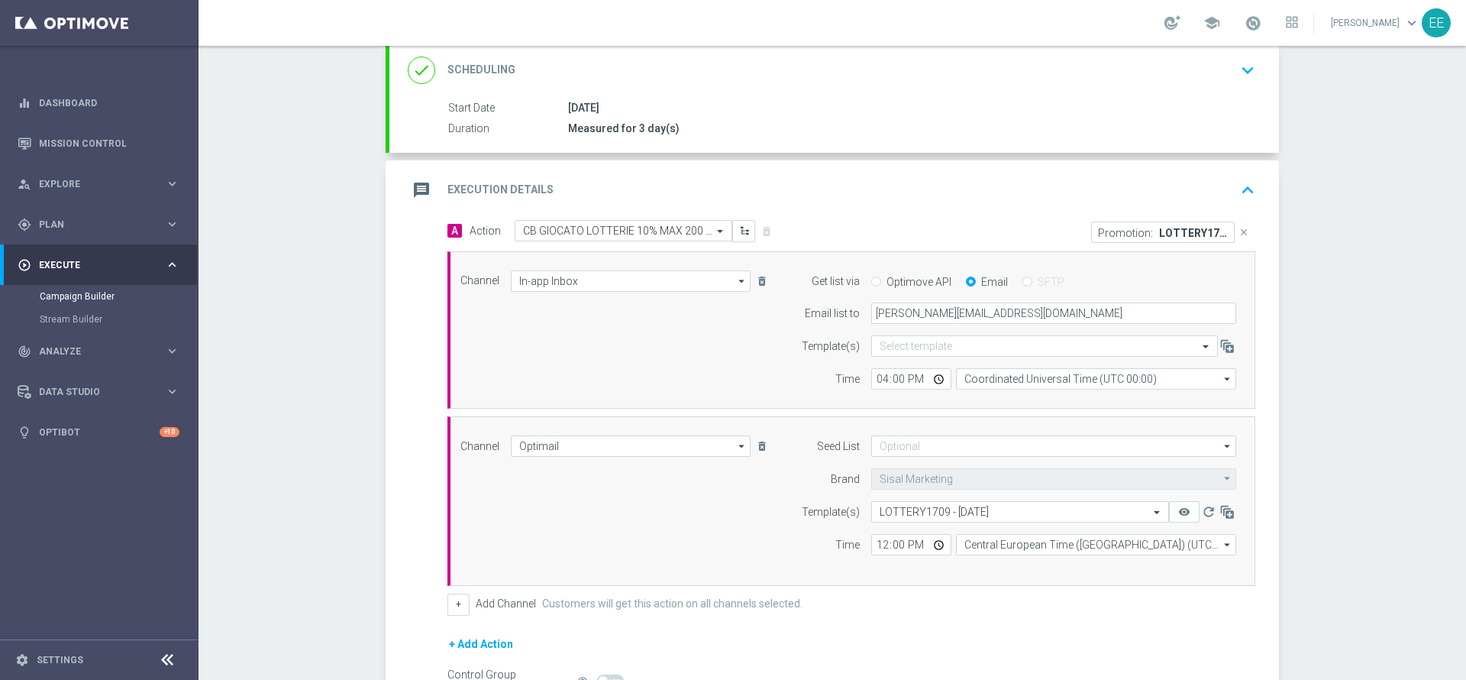
scroll to position [386, 0]
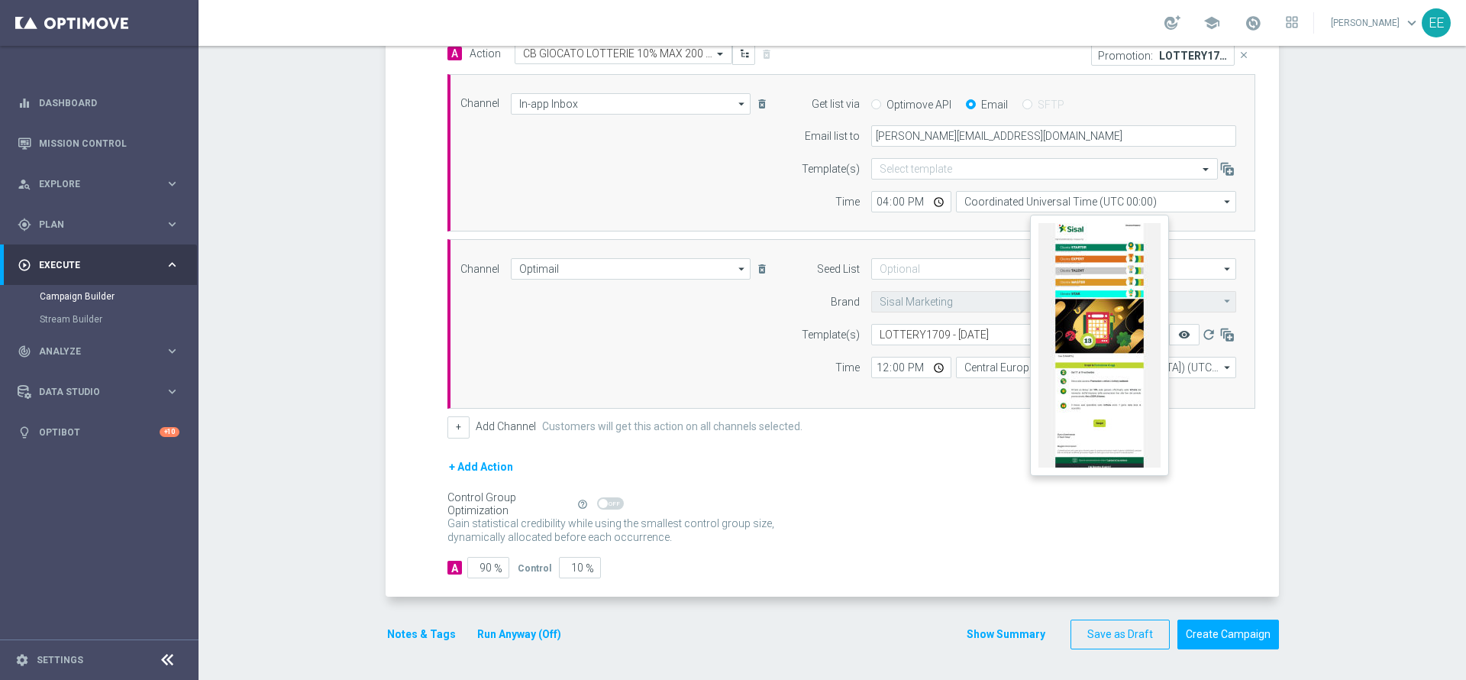
click at [1178, 331] on icon "remove_red_eye" at bounding box center [1184, 334] width 12 height 12
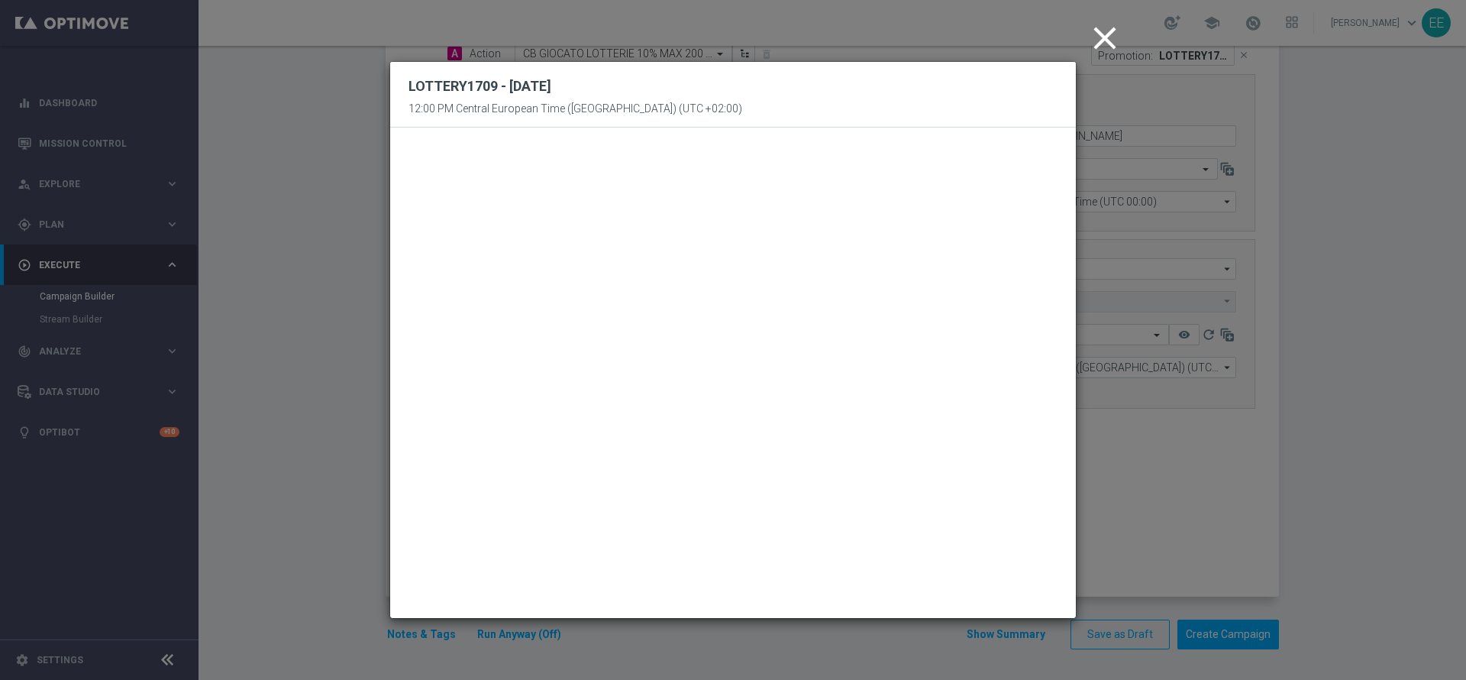
click at [1110, 32] on icon "close" at bounding box center [1105, 38] width 38 height 38
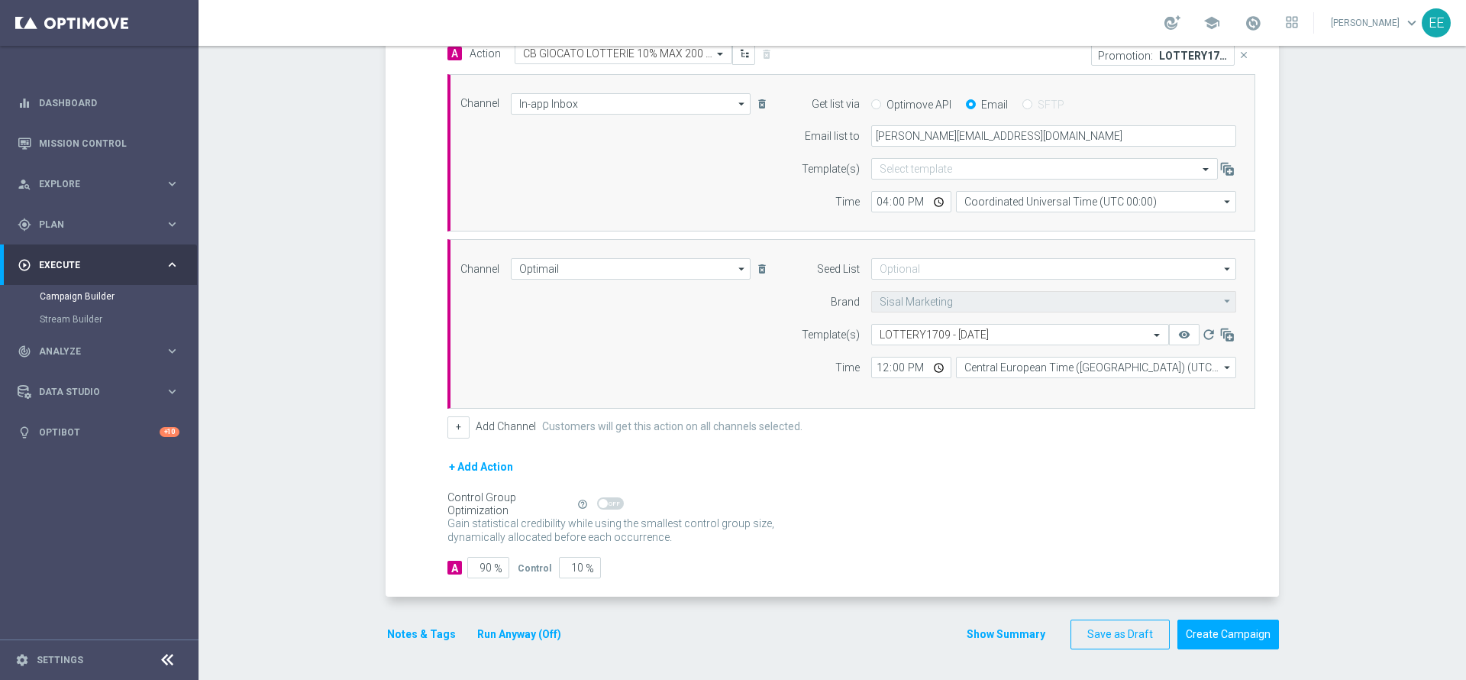
click at [419, 566] on button "Notes & Tags" at bounding box center [422, 634] width 72 height 19
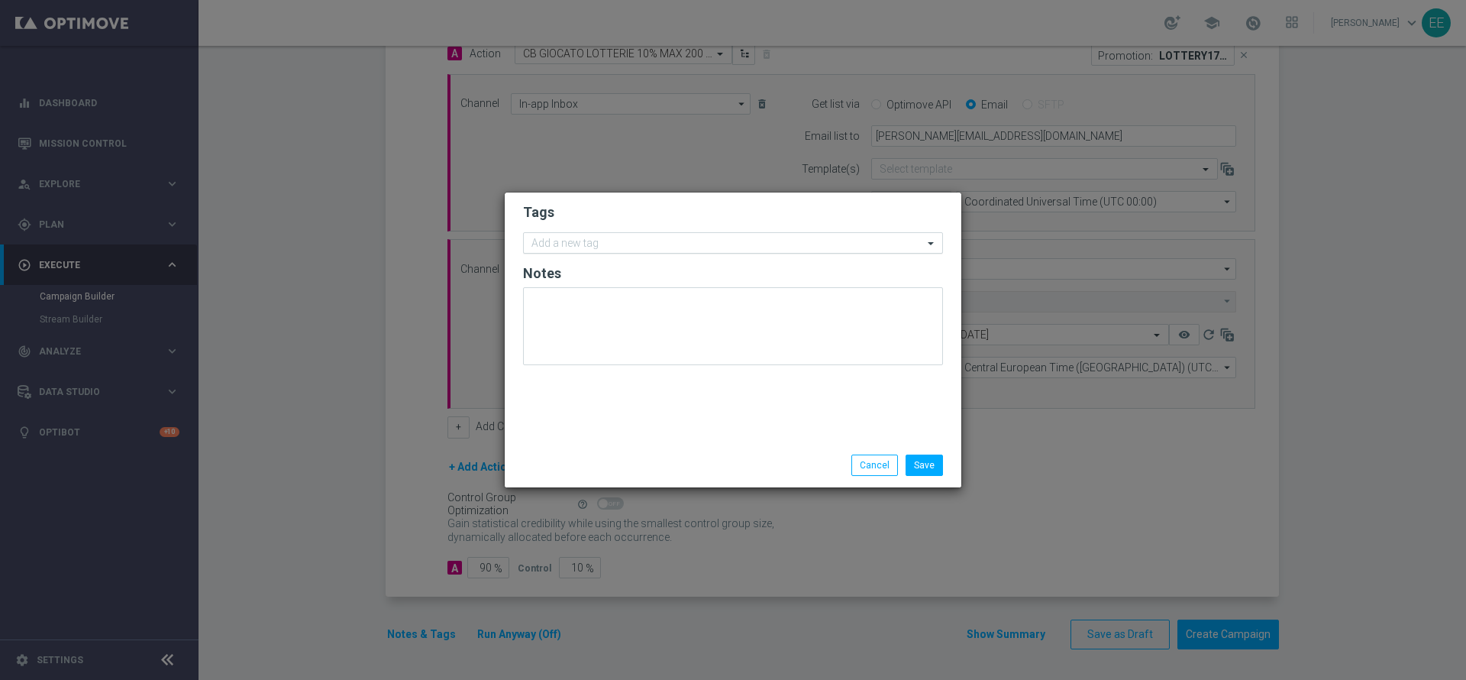
click at [642, 245] on input "text" at bounding box center [728, 244] width 392 height 13
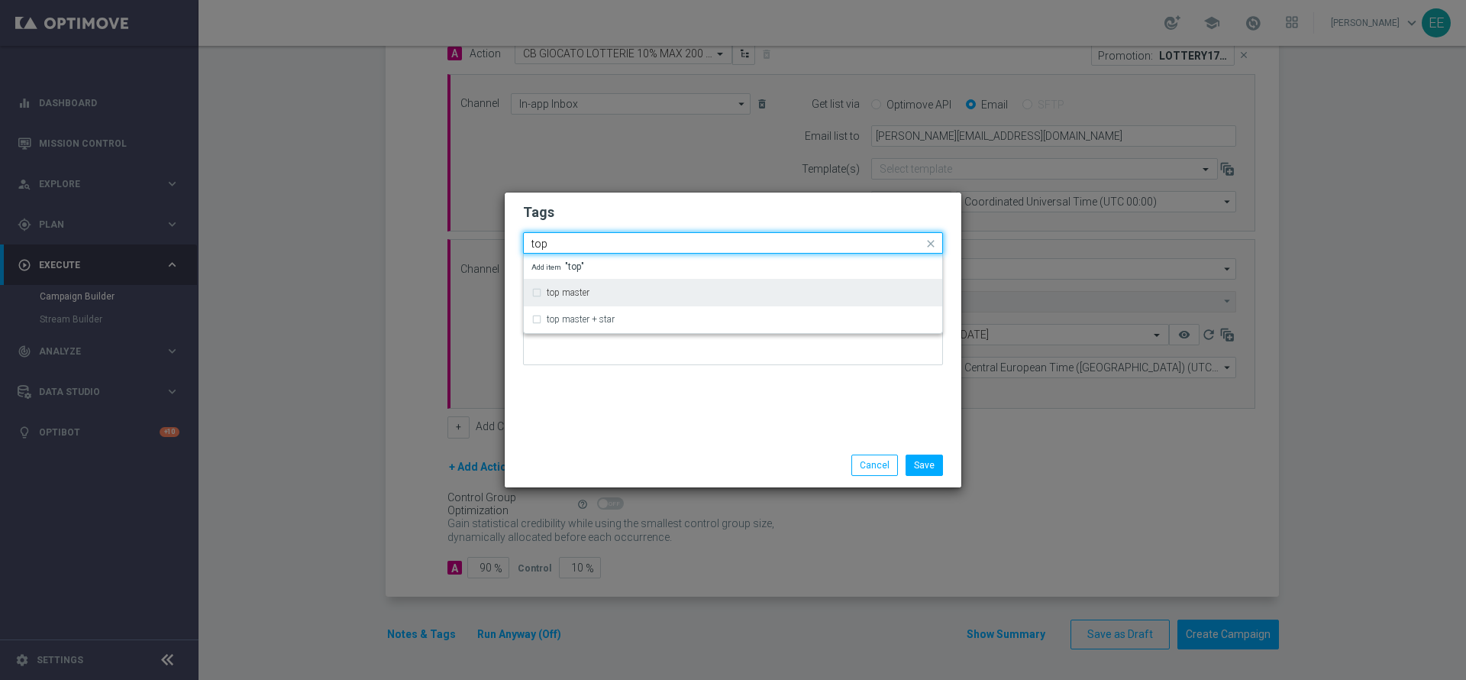
type input "top"
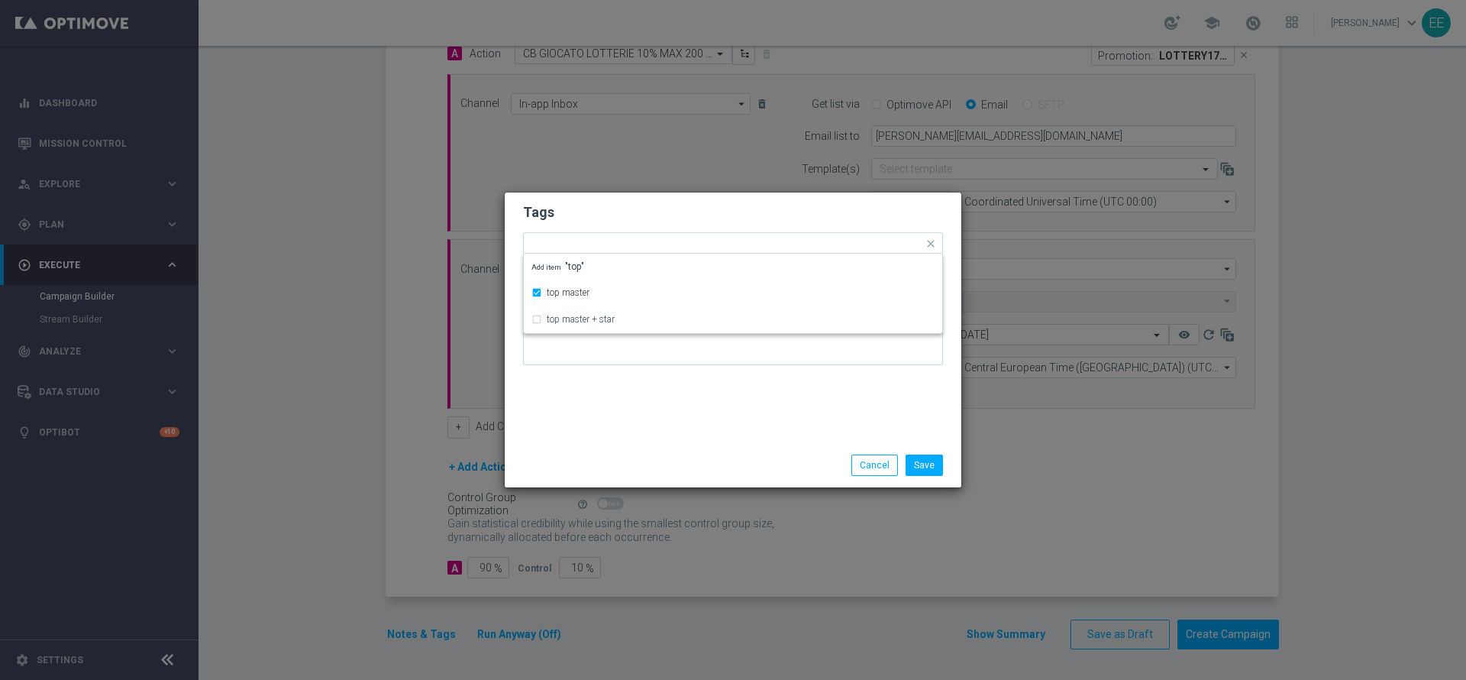
click at [619, 220] on h2 "Tags" at bounding box center [733, 212] width 420 height 18
click at [666, 247] on input "text" at bounding box center [766, 244] width 314 height 13
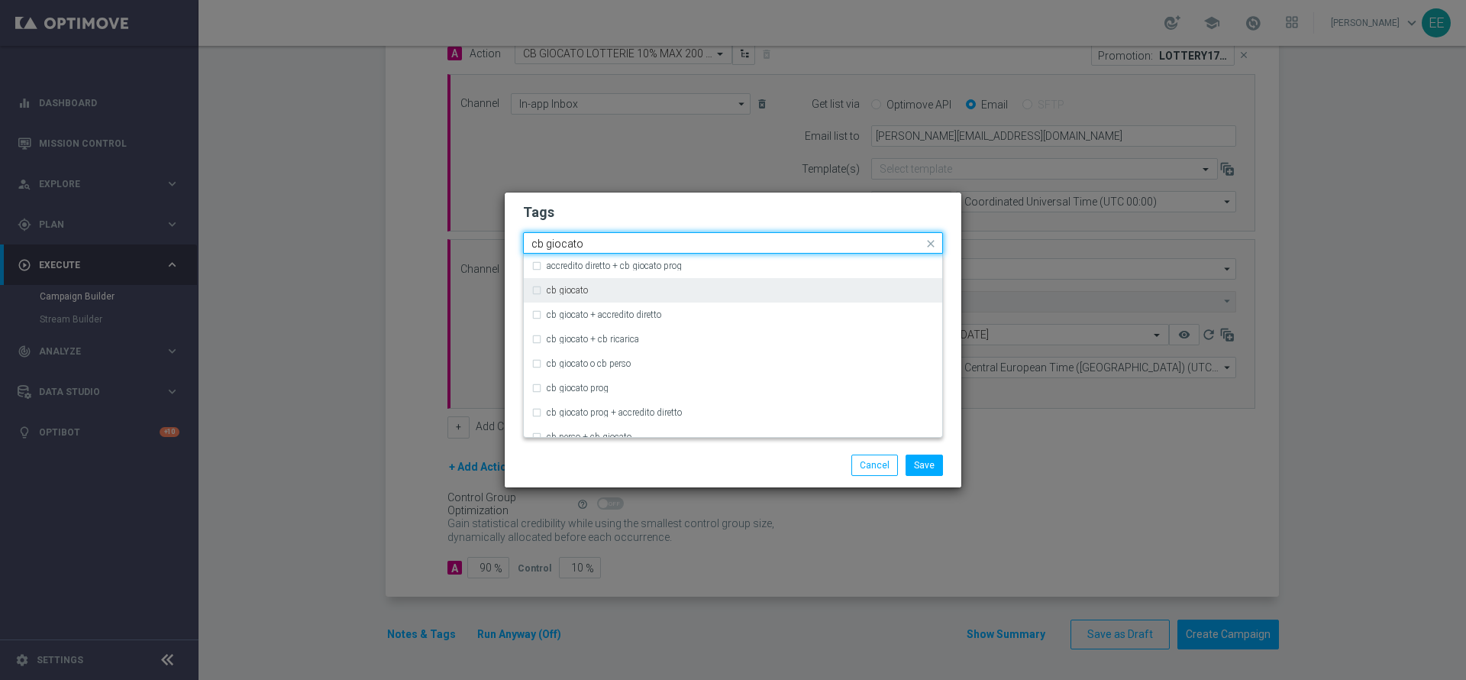
click at [609, 292] on div "cb giocato" at bounding box center [741, 290] width 388 height 9
type input "cb giocato"
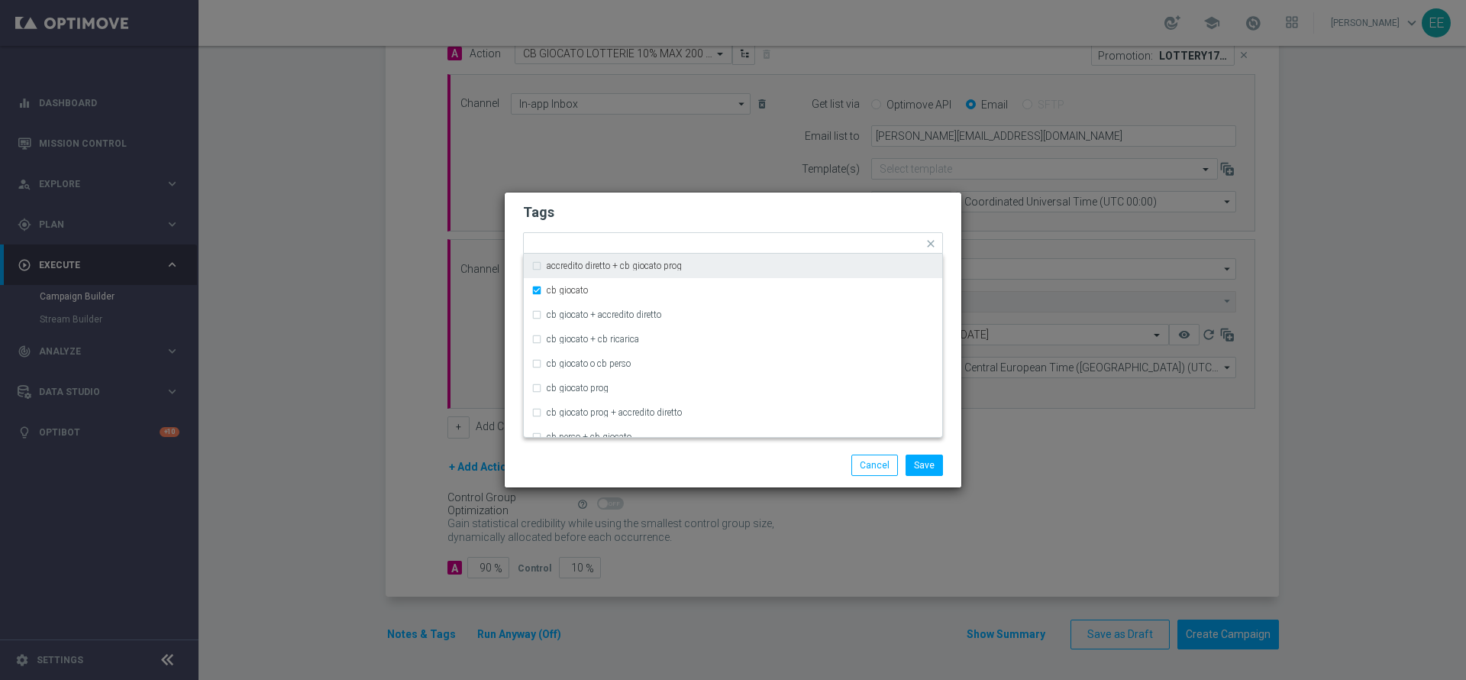
click at [733, 212] on h2 "Tags" at bounding box center [733, 212] width 420 height 18
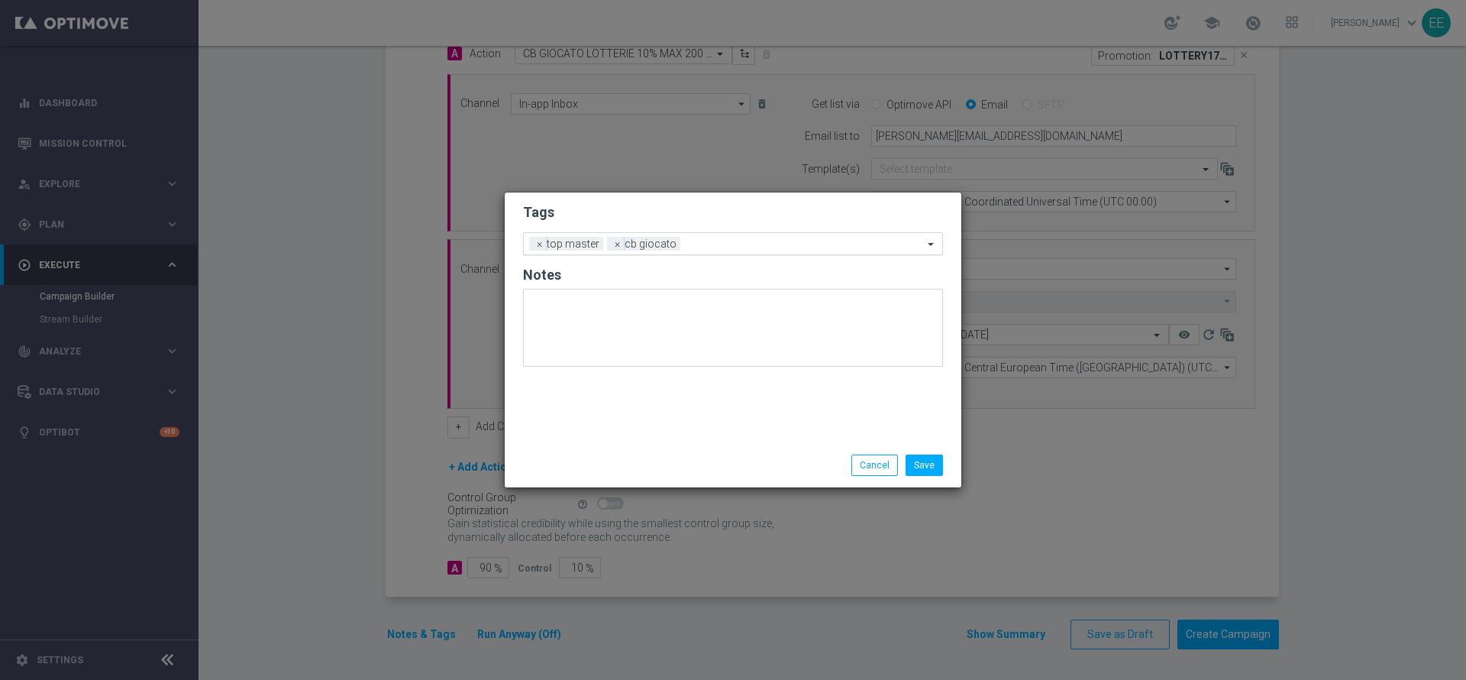
click at [759, 241] on input "text" at bounding box center [805, 244] width 237 height 13
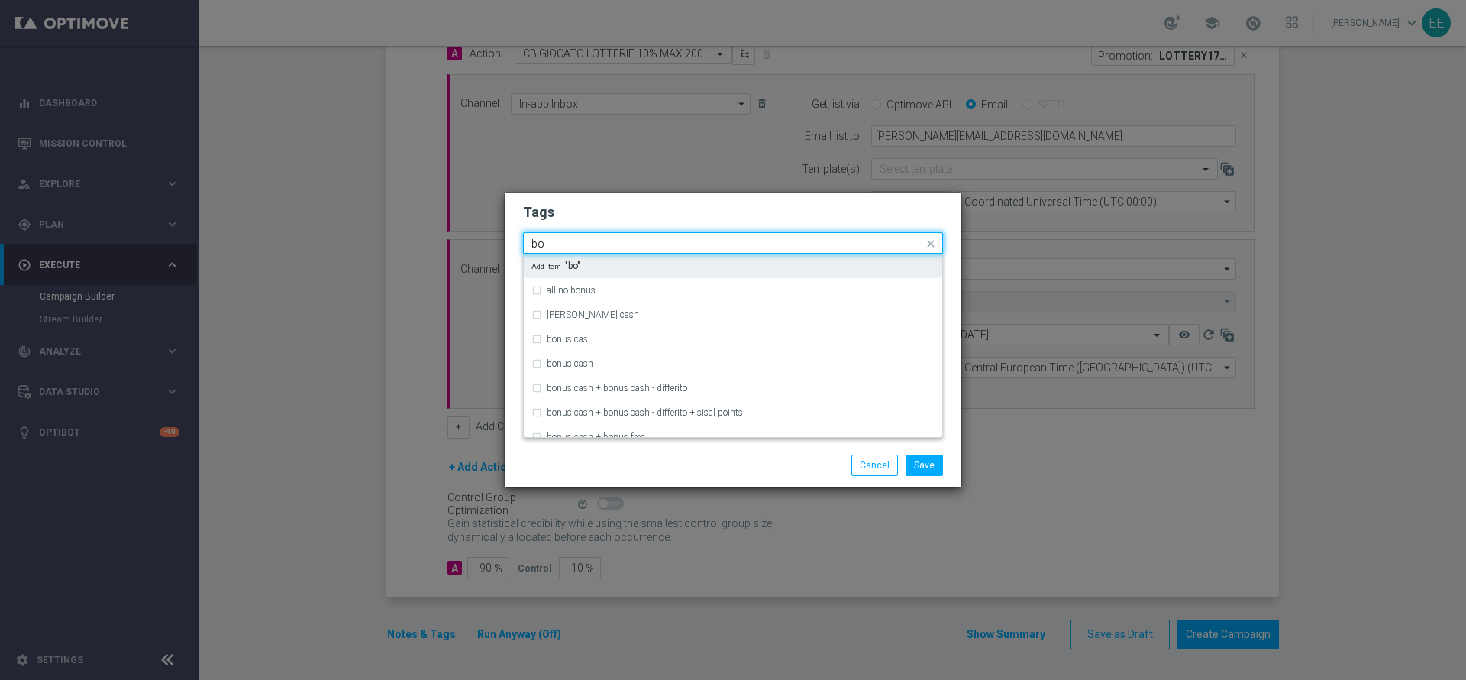
type input "b"
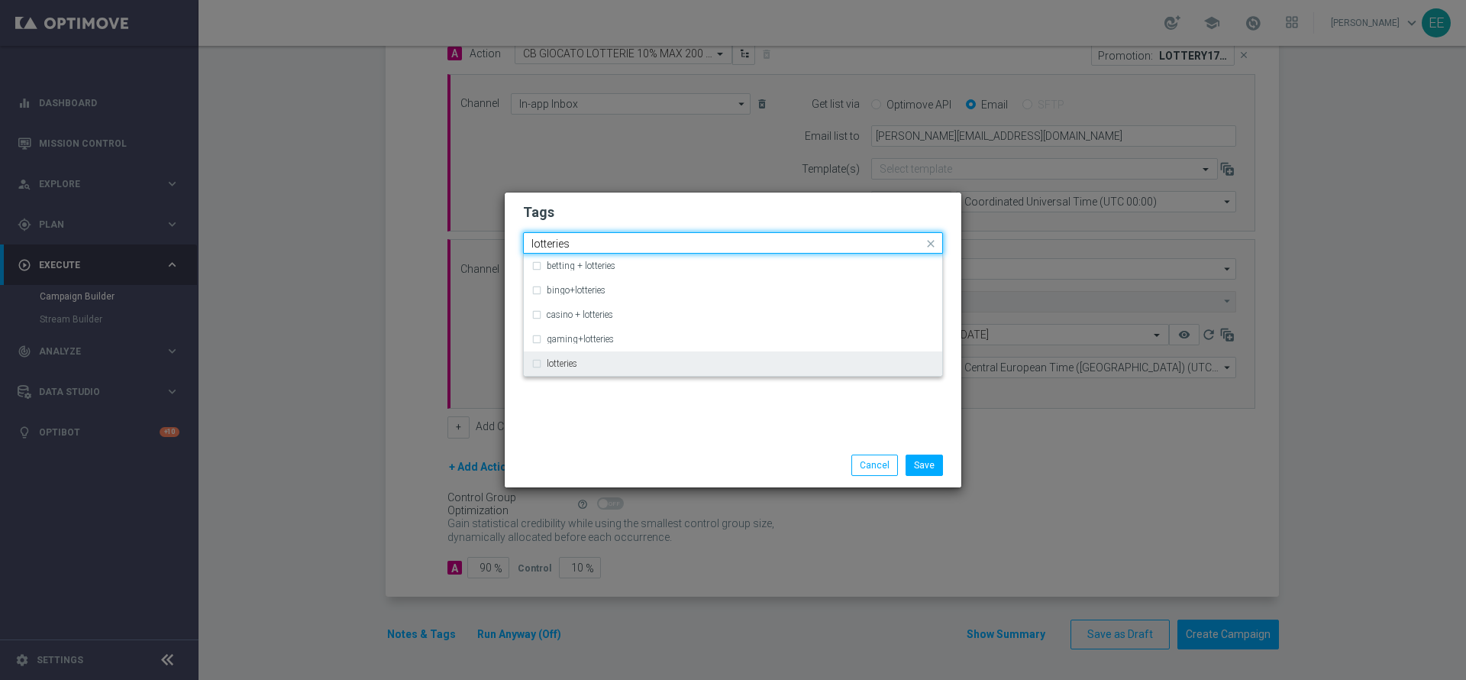
type input "lotteries"
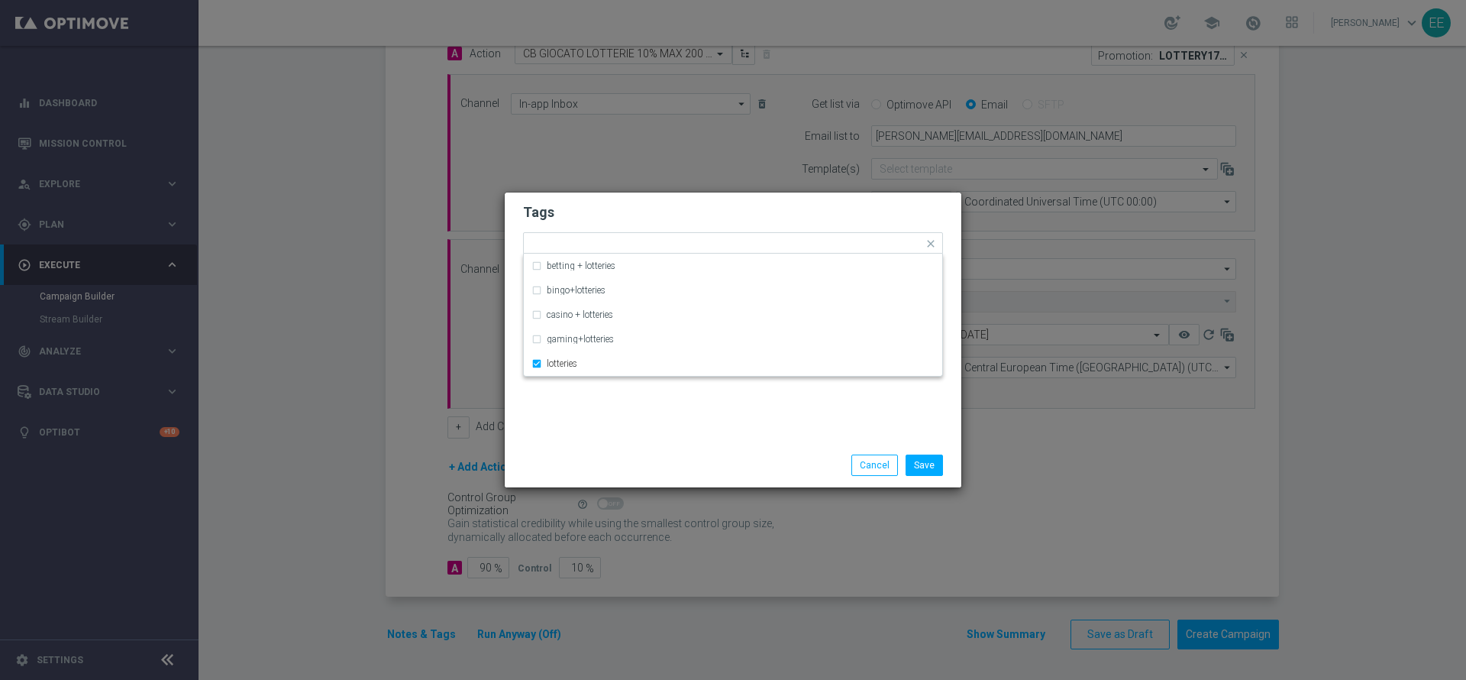
click at [675, 208] on h2 "Tags" at bounding box center [733, 212] width 420 height 18
click at [765, 242] on input "text" at bounding box center [836, 244] width 173 height 13
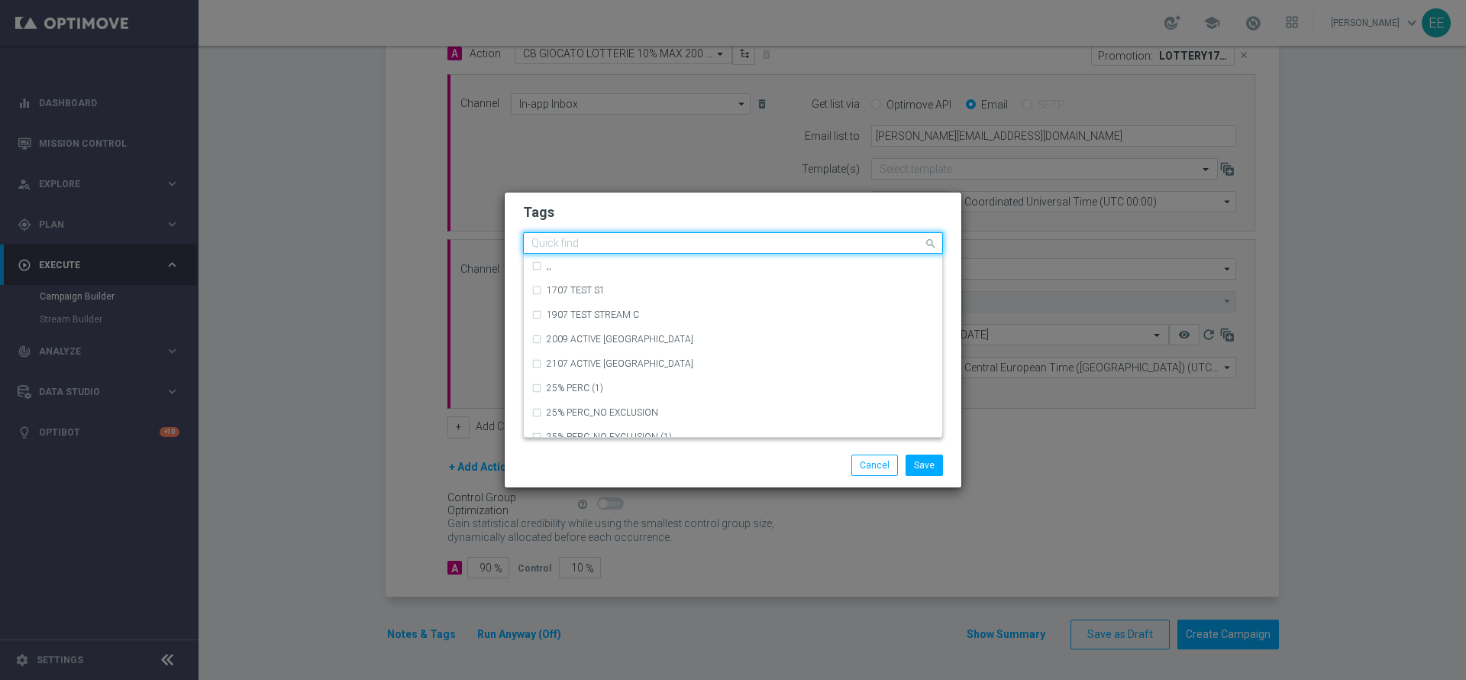
click at [758, 229] on form "Tags Quick find × top master × cb giocato × lotteries ,, 1707 TEST S1 1907 TEST…" at bounding box center [733, 287] width 420 height 177
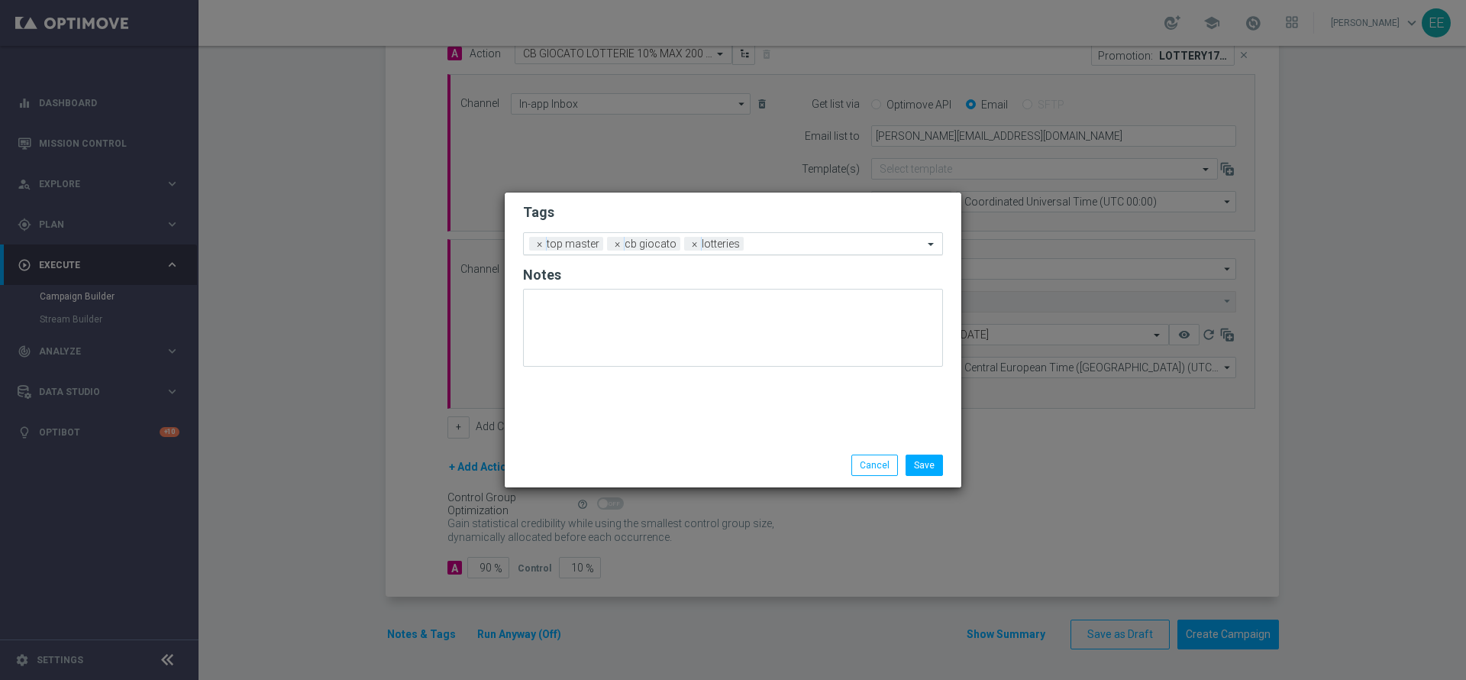
click at [784, 238] on input "text" at bounding box center [836, 244] width 173 height 13
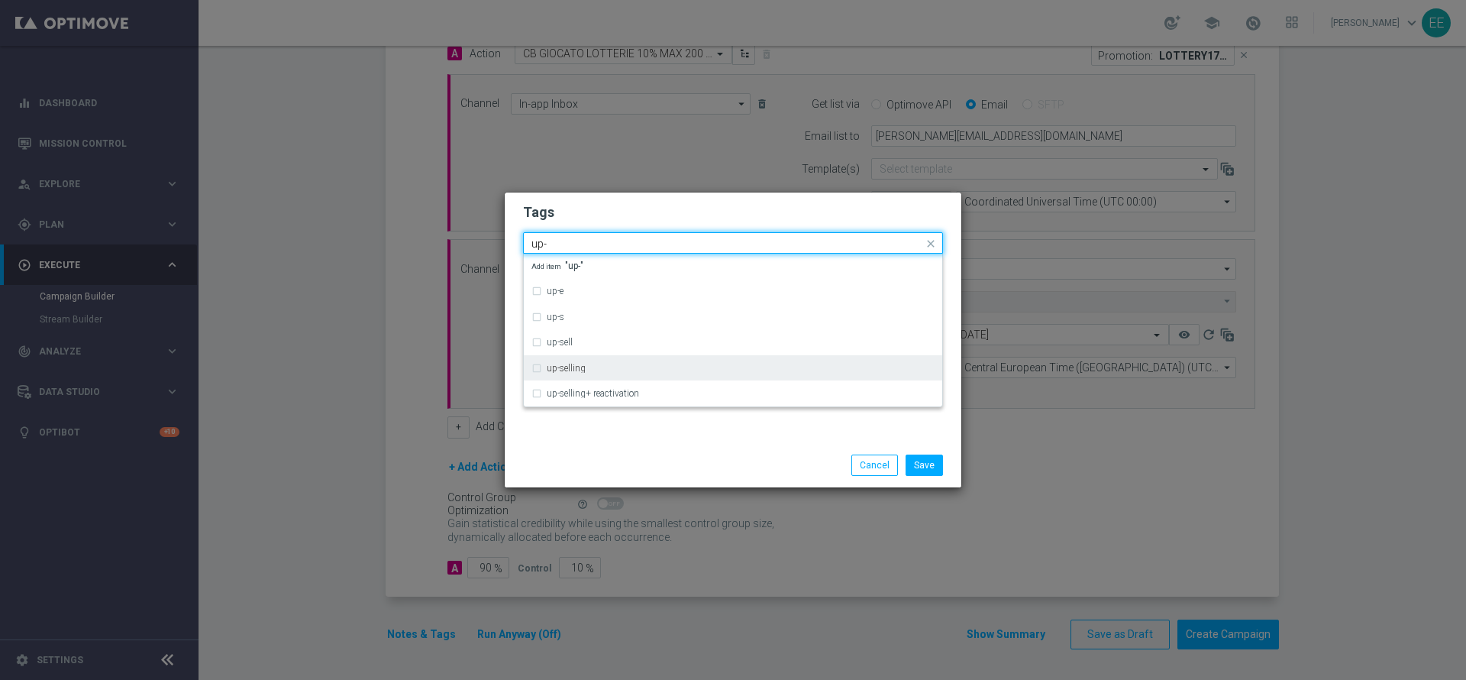
click at [567, 361] on div "up-selling" at bounding box center [733, 368] width 403 height 24
type input "up-"
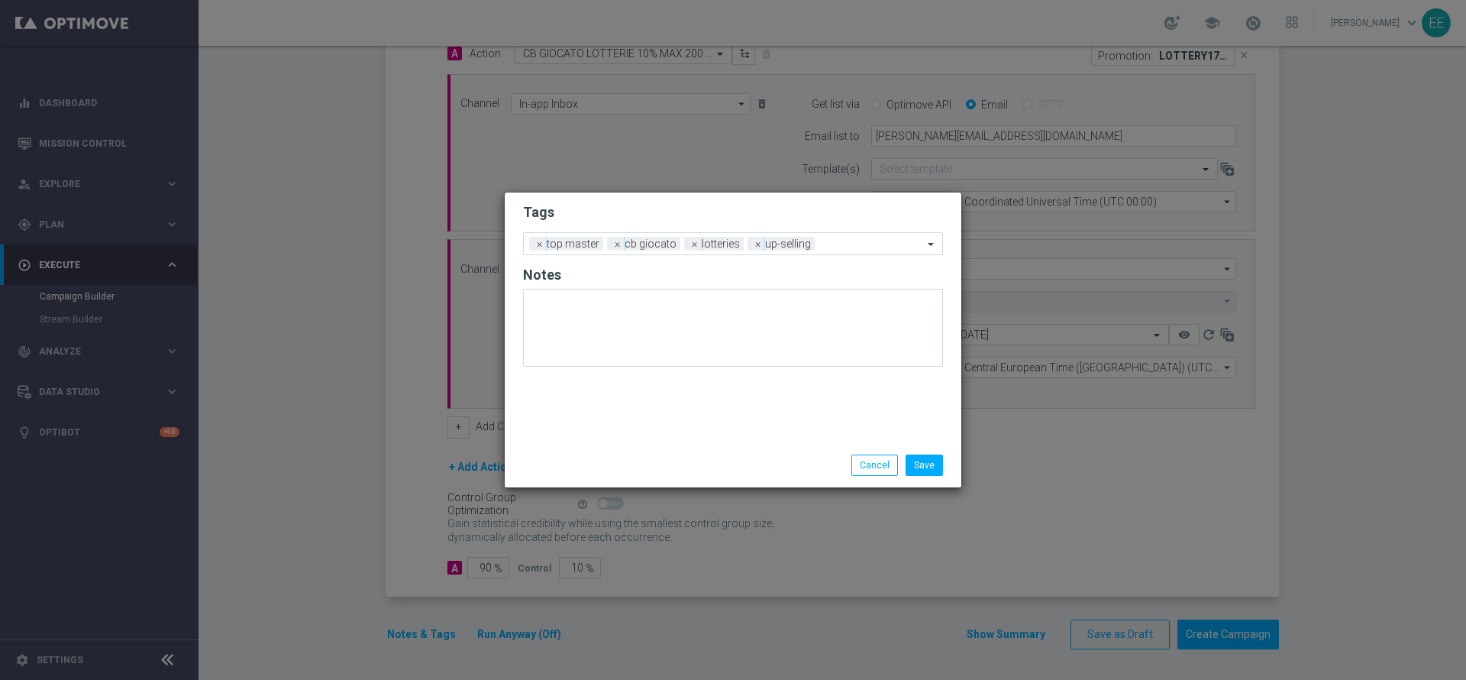
click at [694, 441] on div "Tags Add a new tag × top master × cb giocato × lotteries × up-selling Notes" at bounding box center [733, 317] width 457 height 251
click at [855, 225] on form "Tags Add a new tag × top master × cb giocato × lotteries × up-selling Notes" at bounding box center [733, 288] width 420 height 179
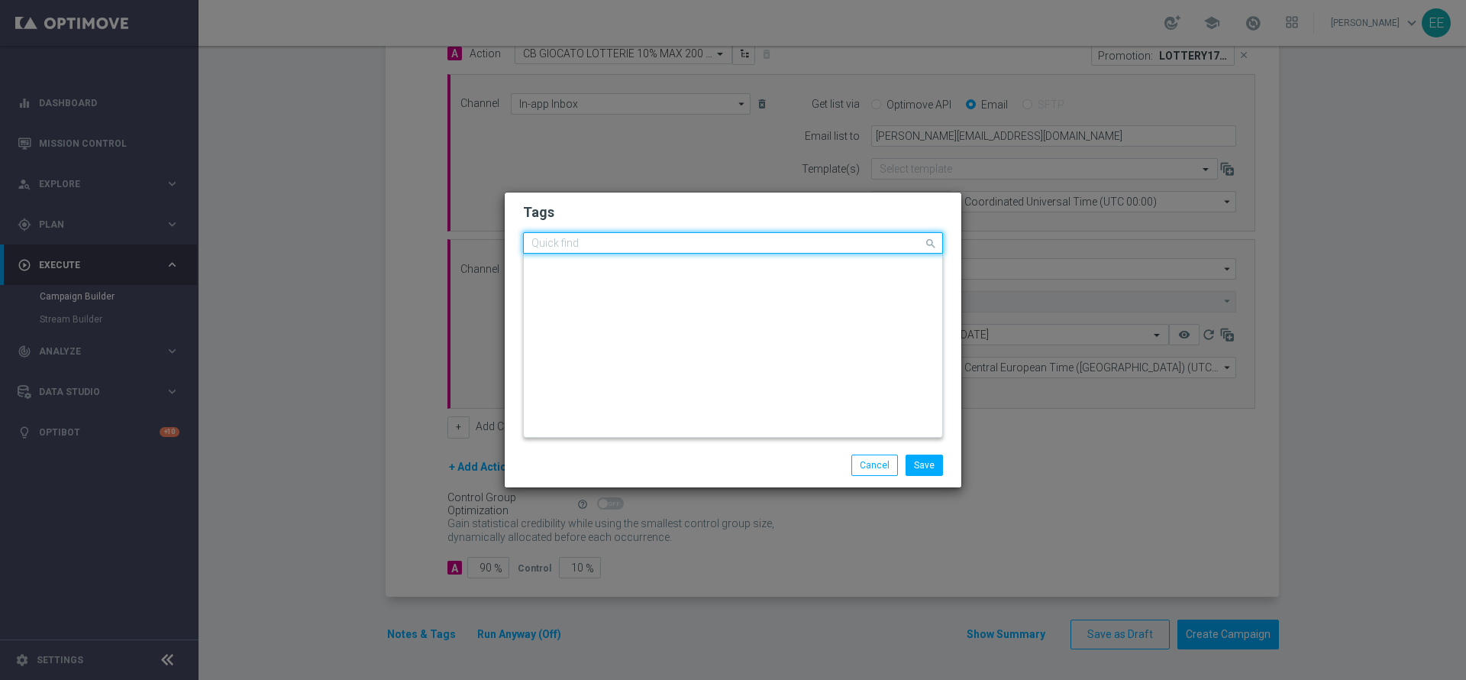
click at [845, 248] on input "text" at bounding box center [728, 244] width 392 height 13
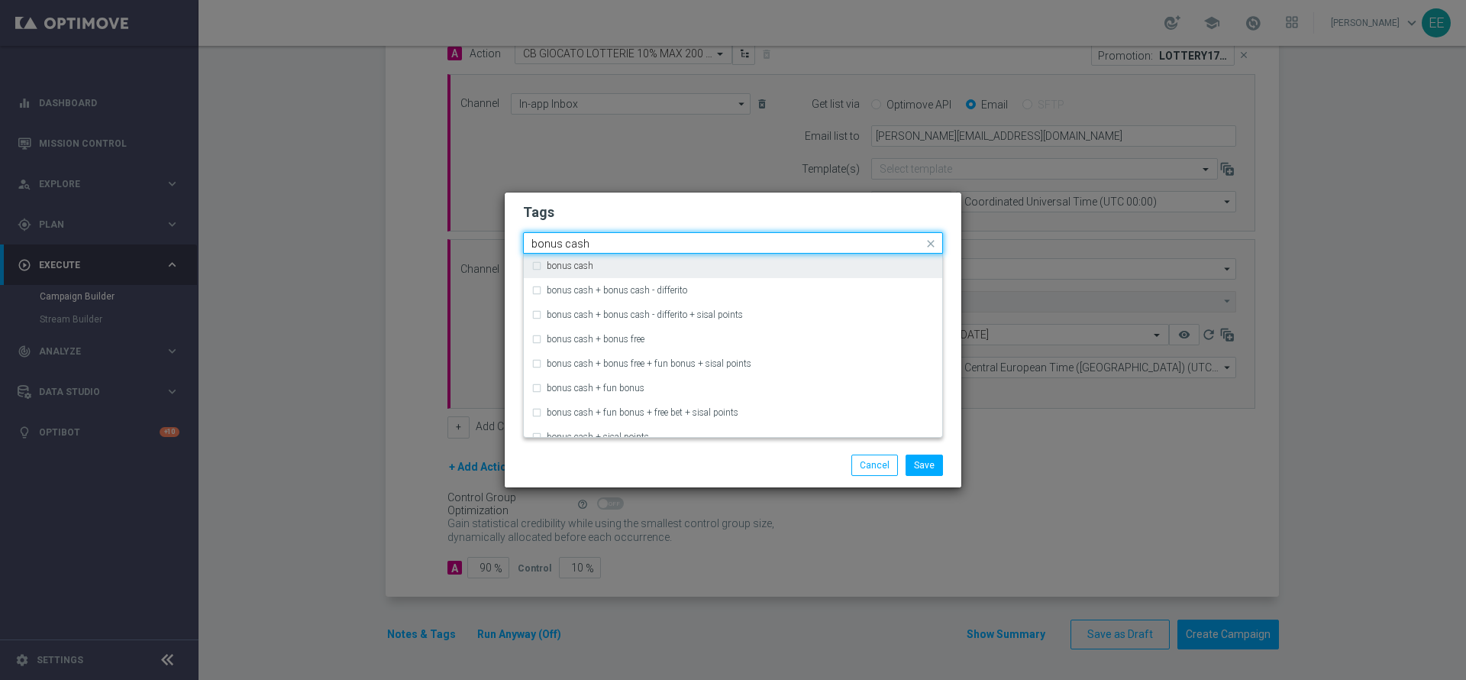
type input "bonus cash"
click at [809, 232] on div "Quick find × top master × cb giocato × lotteries × up-selling × bonus cash bonu…" at bounding box center [733, 242] width 420 height 21
click at [800, 225] on form "Tags Quick find × top master × cb giocato × lotteries × up-selling × bonus cash…" at bounding box center [733, 287] width 420 height 177
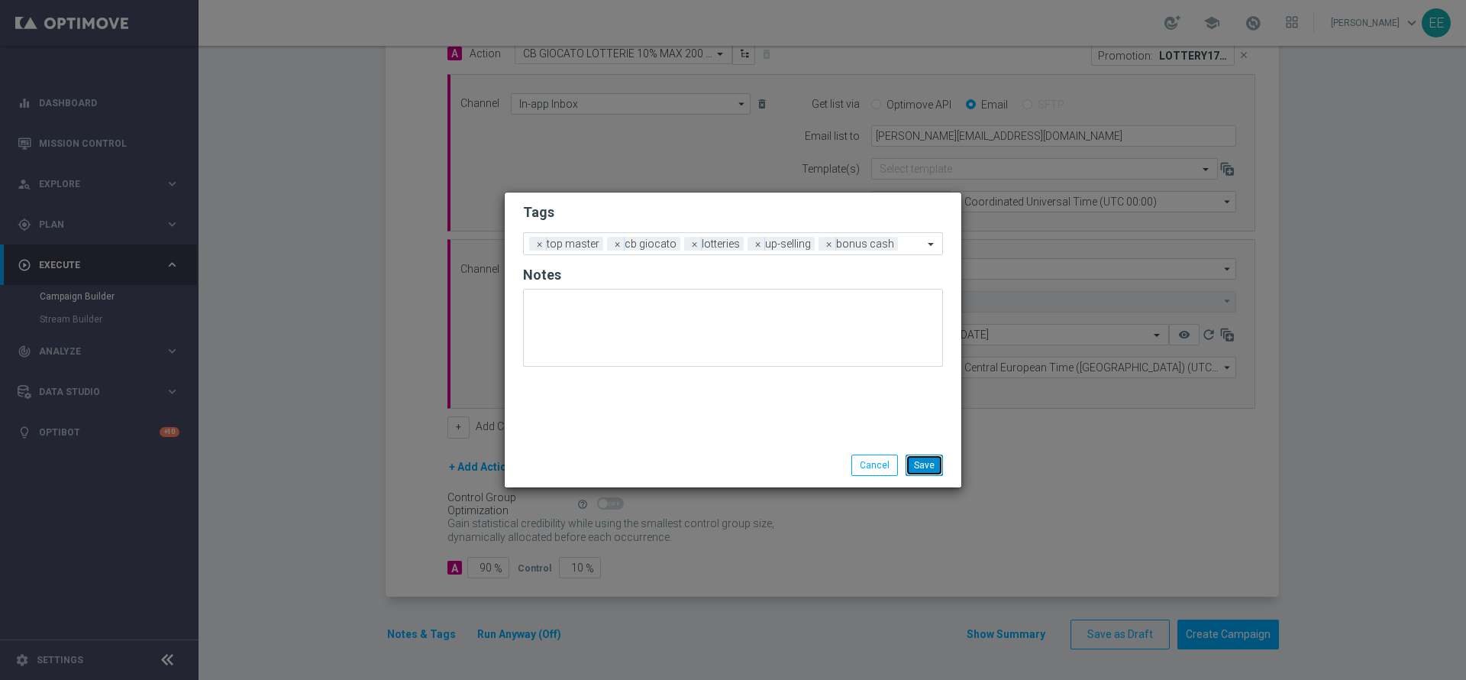
click at [923, 461] on button "Save" at bounding box center [924, 464] width 37 height 21
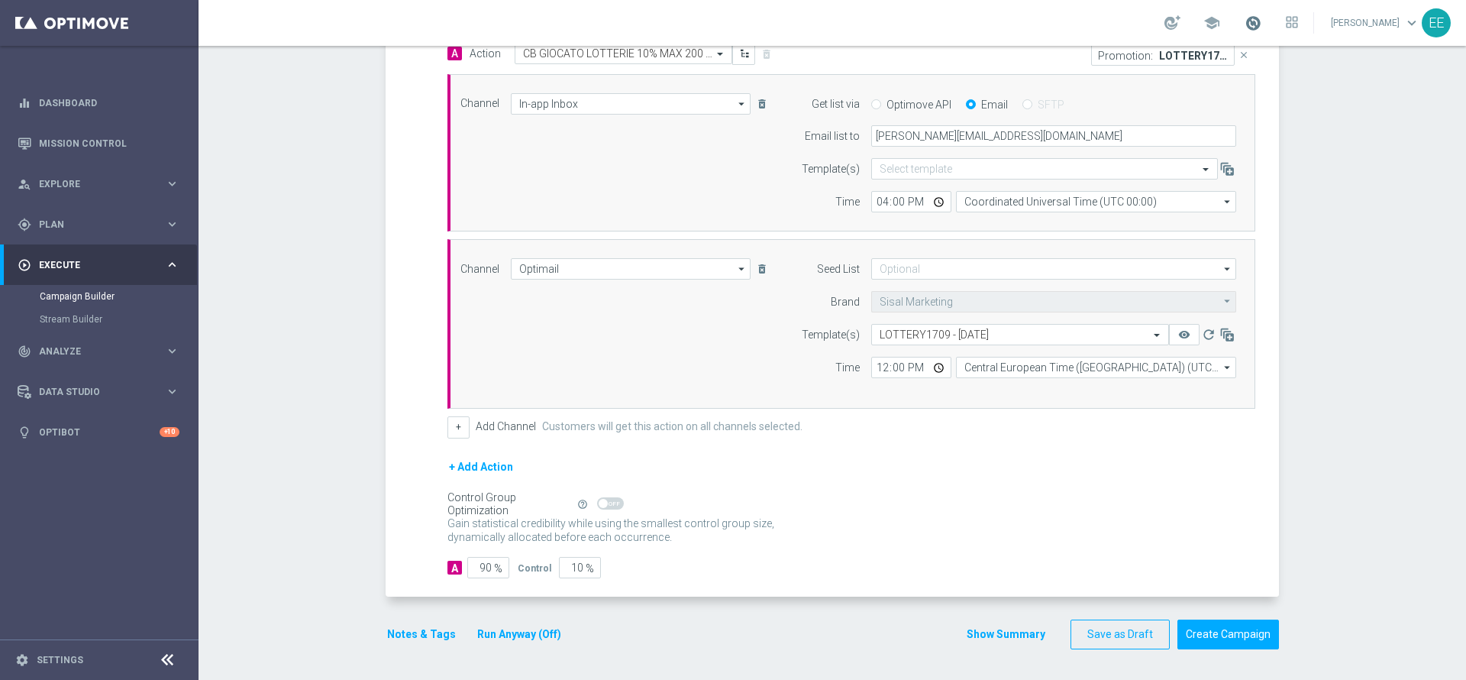
click at [1221, 25] on span at bounding box center [1253, 23] width 17 height 17
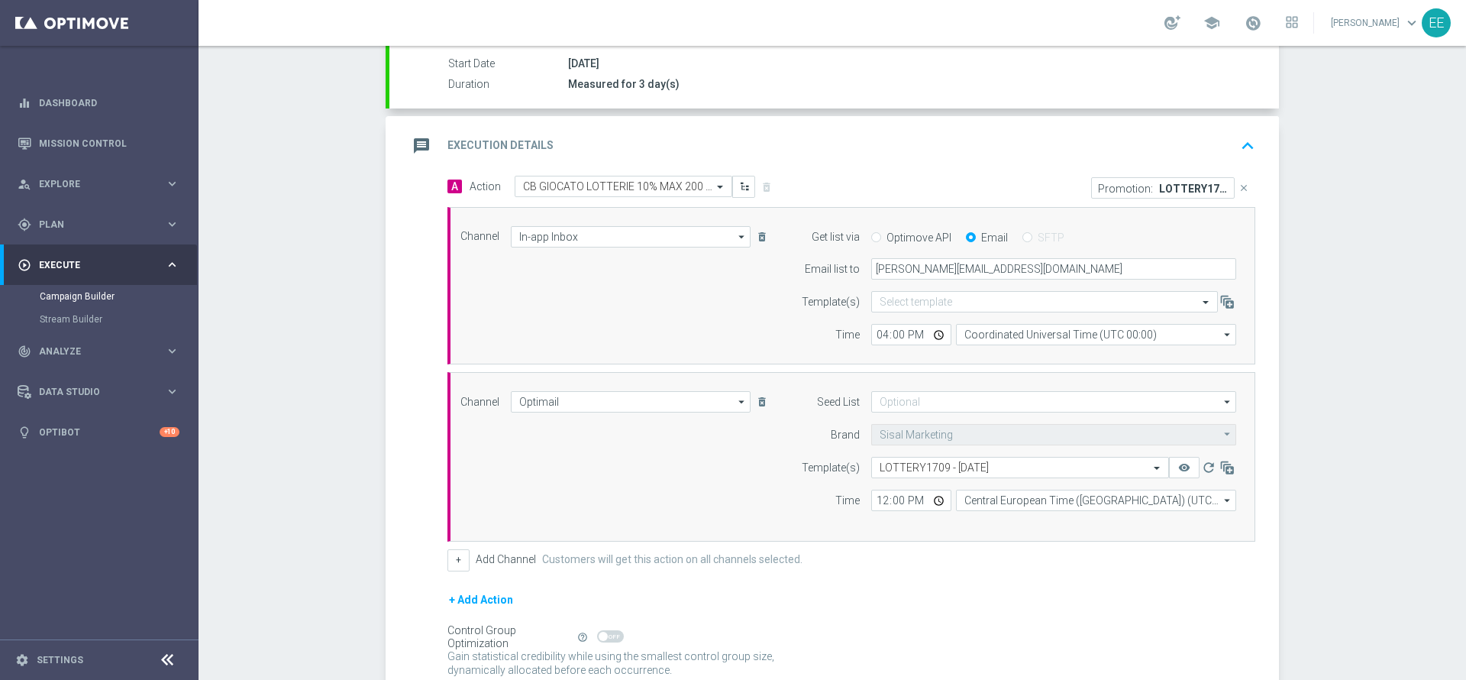
scroll to position [248, 0]
click at [871, 512] on input "12:00" at bounding box center [911, 505] width 80 height 21
type input "18:00"
click at [1221, 155] on icon "keyboard_arrow_up" at bounding box center [1247, 151] width 23 height 23
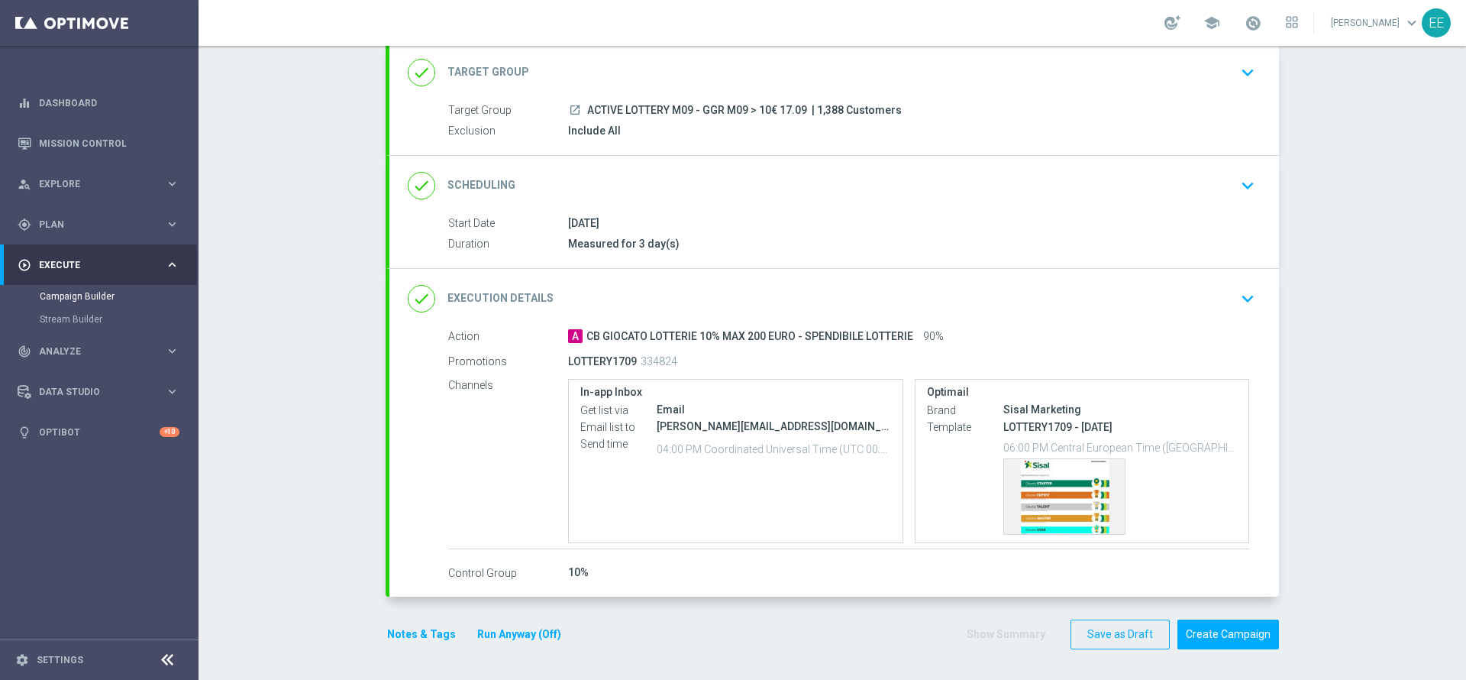
scroll to position [0, 0]
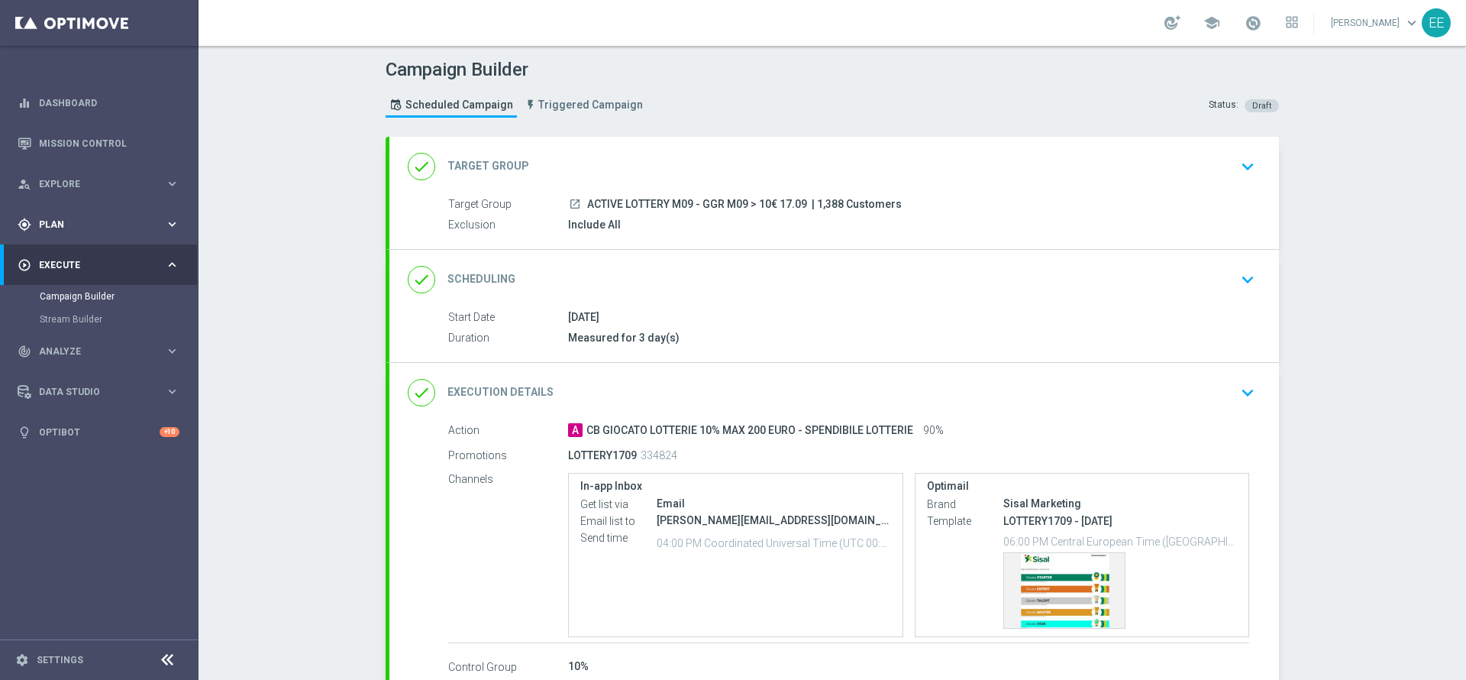
click at [53, 235] on div "gps_fixed Plan keyboard_arrow_right" at bounding box center [98, 224] width 197 height 40
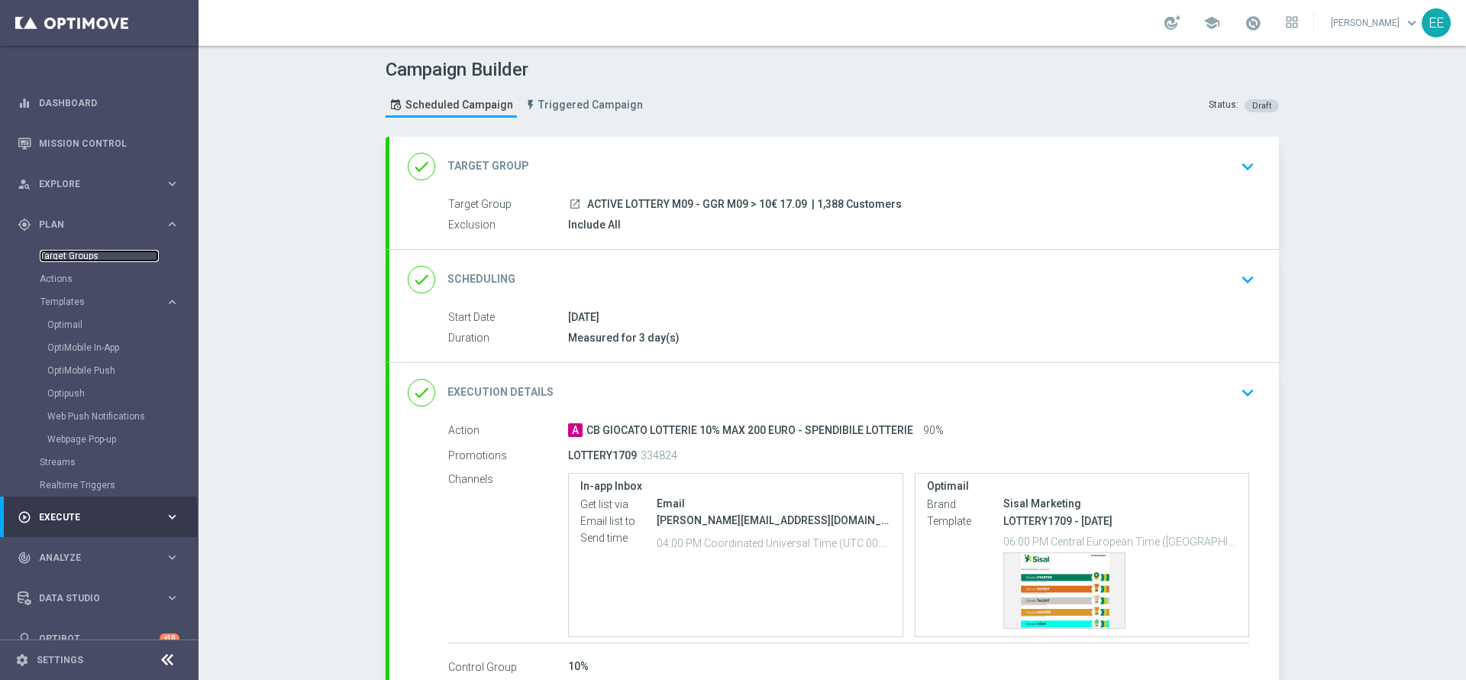
click at [79, 256] on link "Target Groups" at bounding box center [99, 256] width 119 height 12
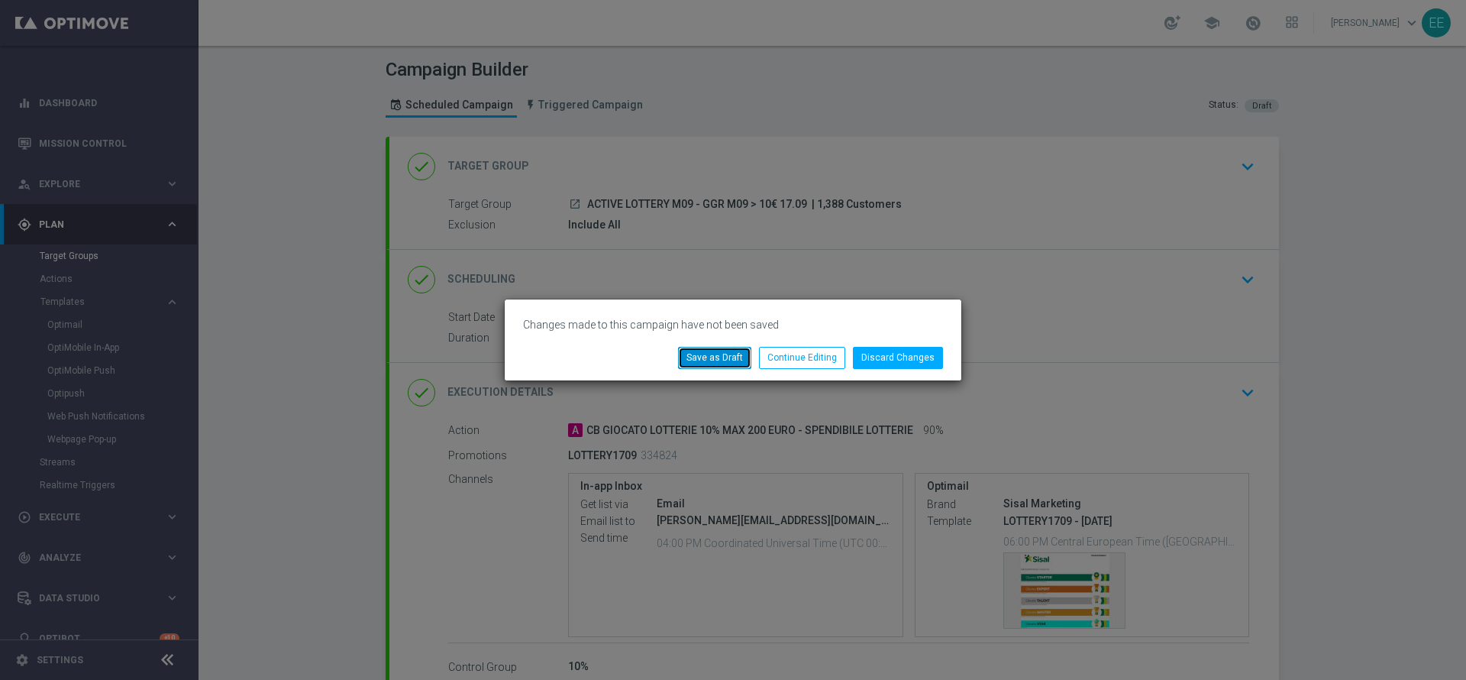
click at [713, 357] on button "Save as Draft" at bounding box center [714, 357] width 73 height 21
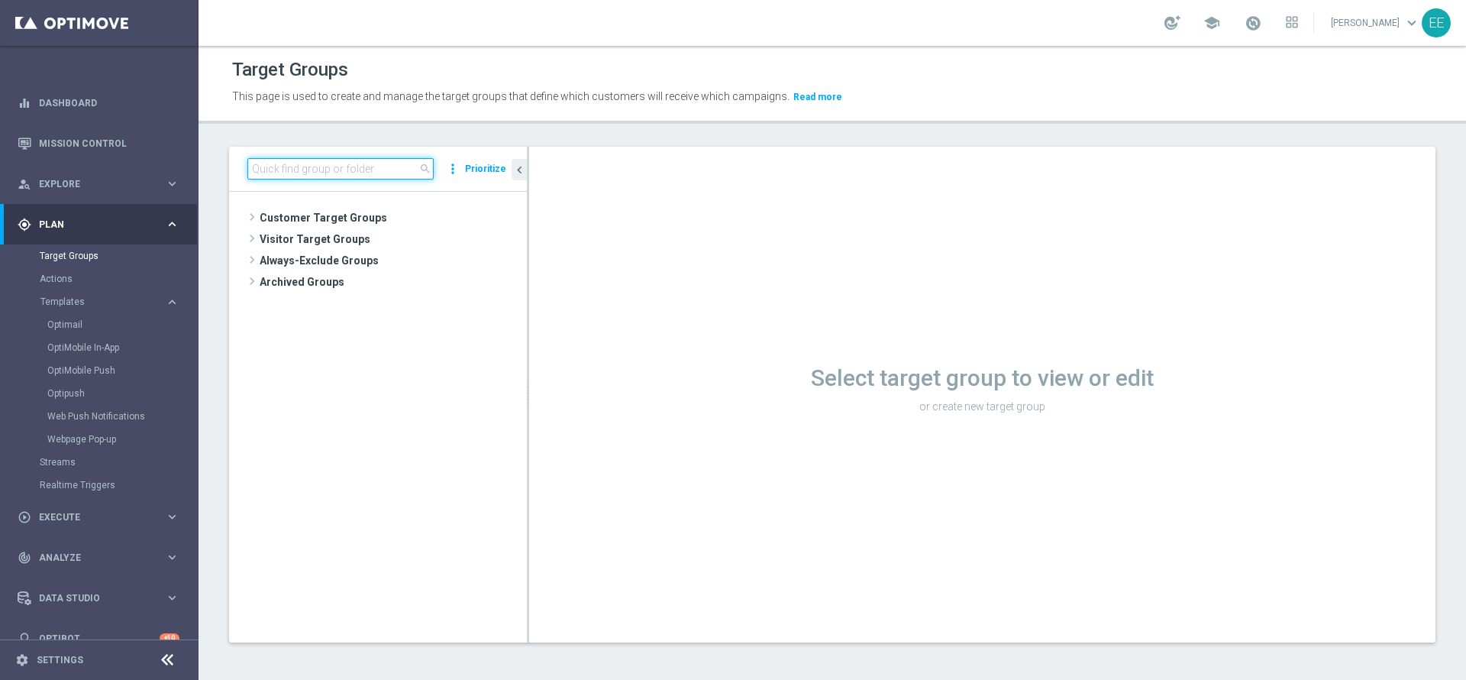
click at [303, 167] on input at bounding box center [340, 168] width 186 height 21
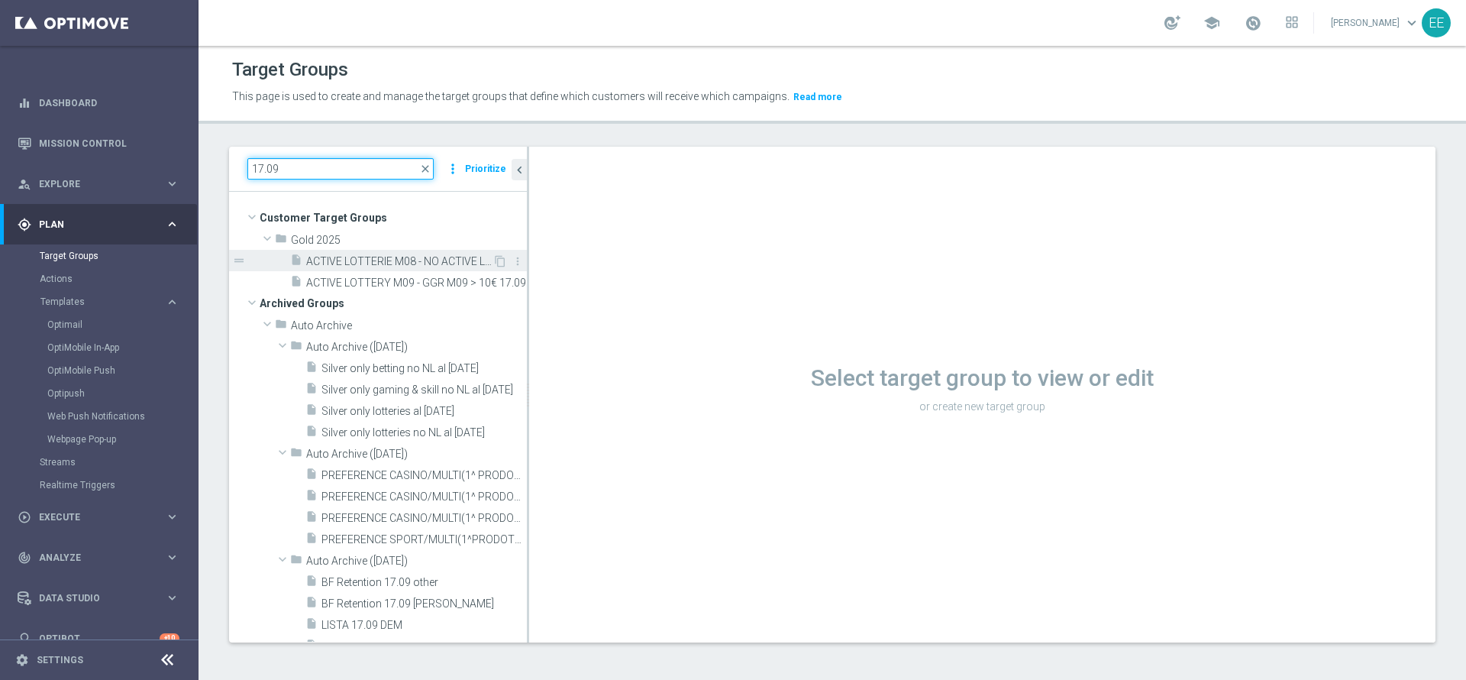
type input "17.09"
click at [365, 262] on span "ACTIVE LOTTERIE M08 - NO ACTIVE LOTTERIE M09 17.09" at bounding box center [399, 261] width 186 height 13
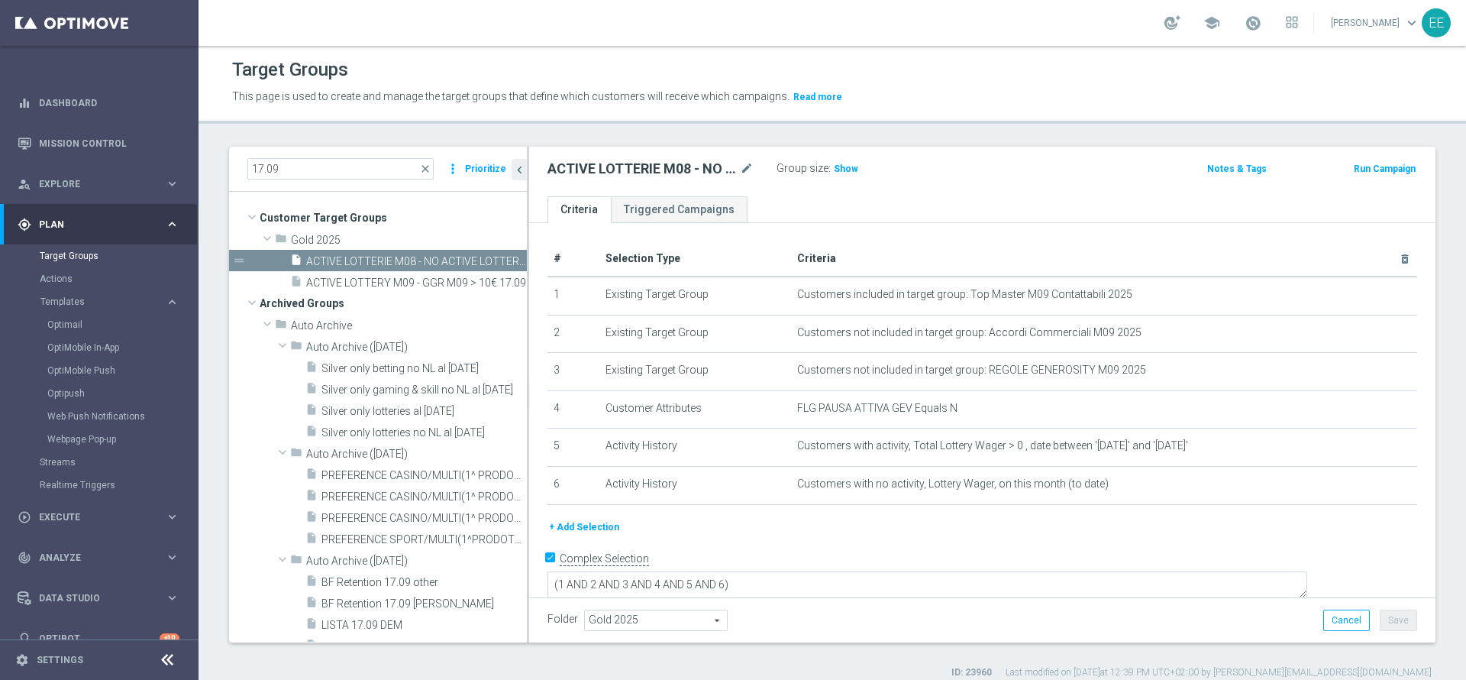
scroll to position [14, 0]
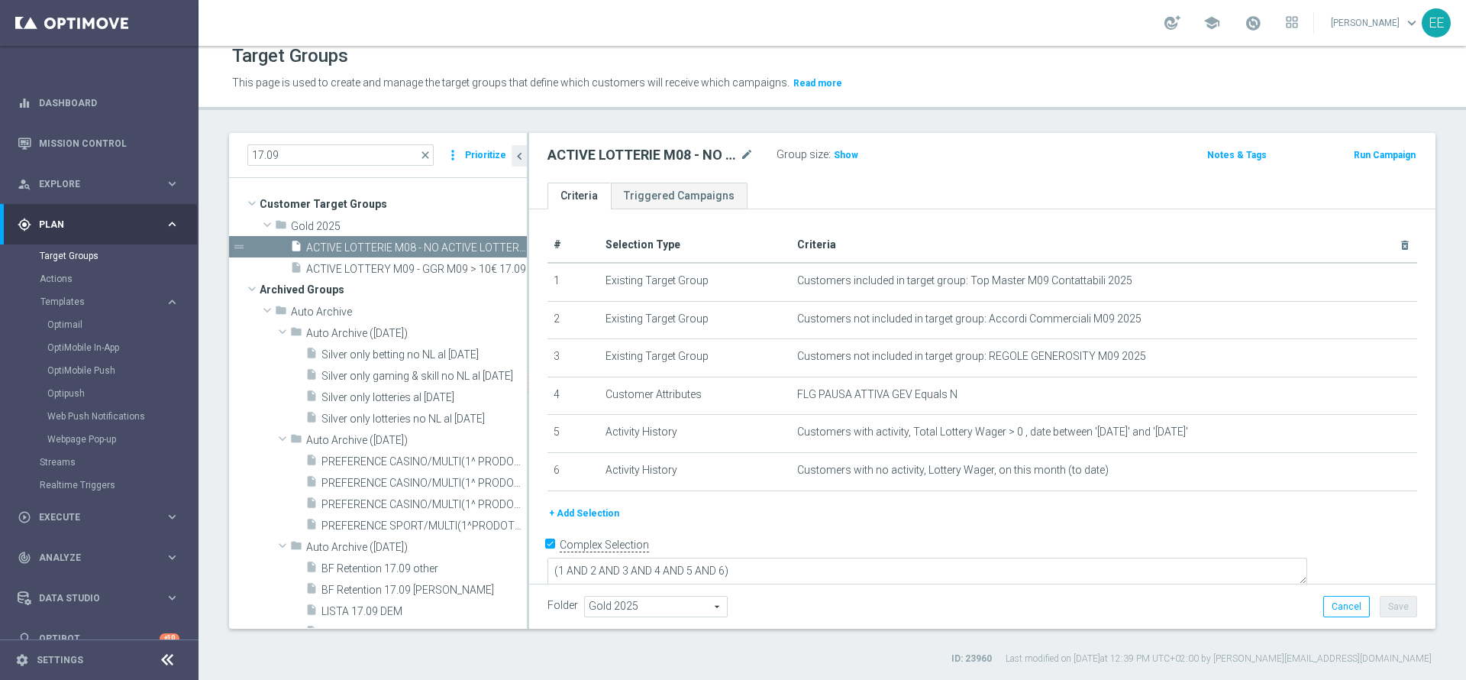
click at [580, 516] on button "+ Add Selection" at bounding box center [584, 513] width 73 height 17
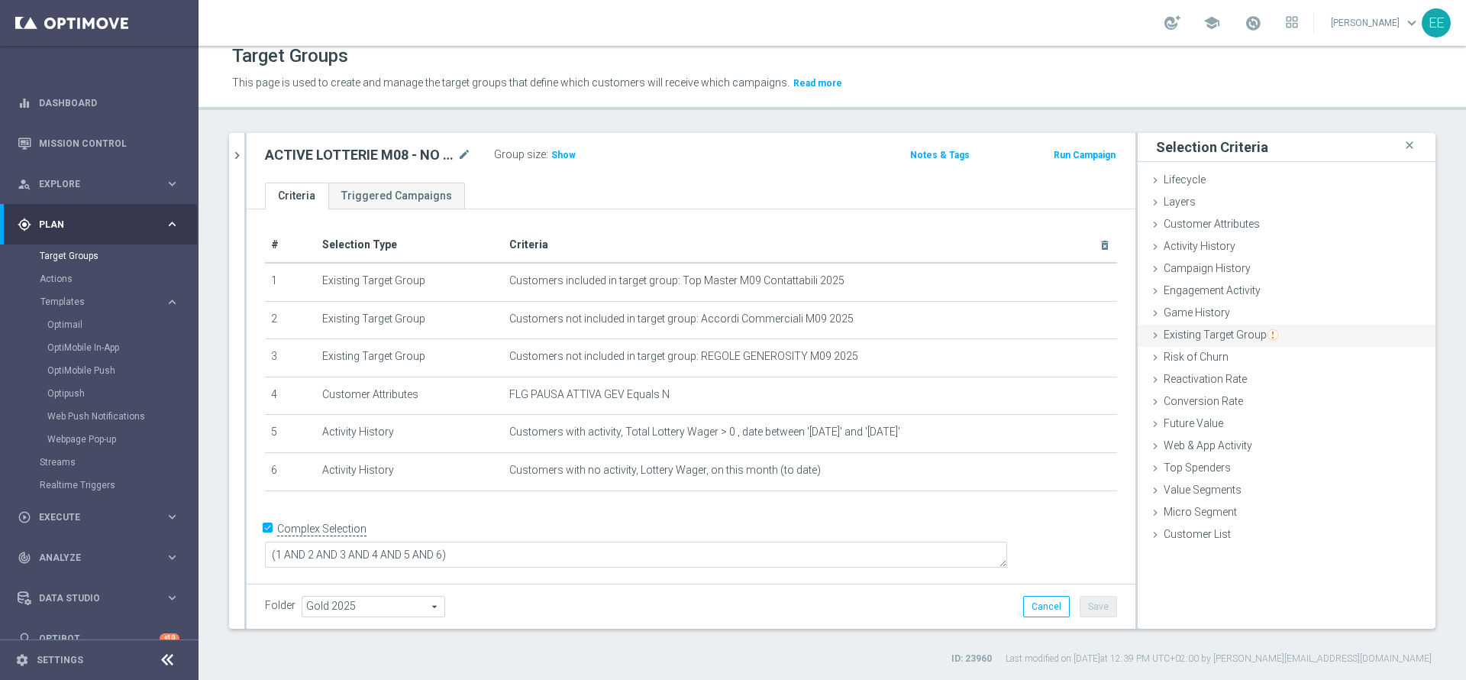
click at [1200, 341] on span "Existing Target Group" at bounding box center [1221, 334] width 115 height 12
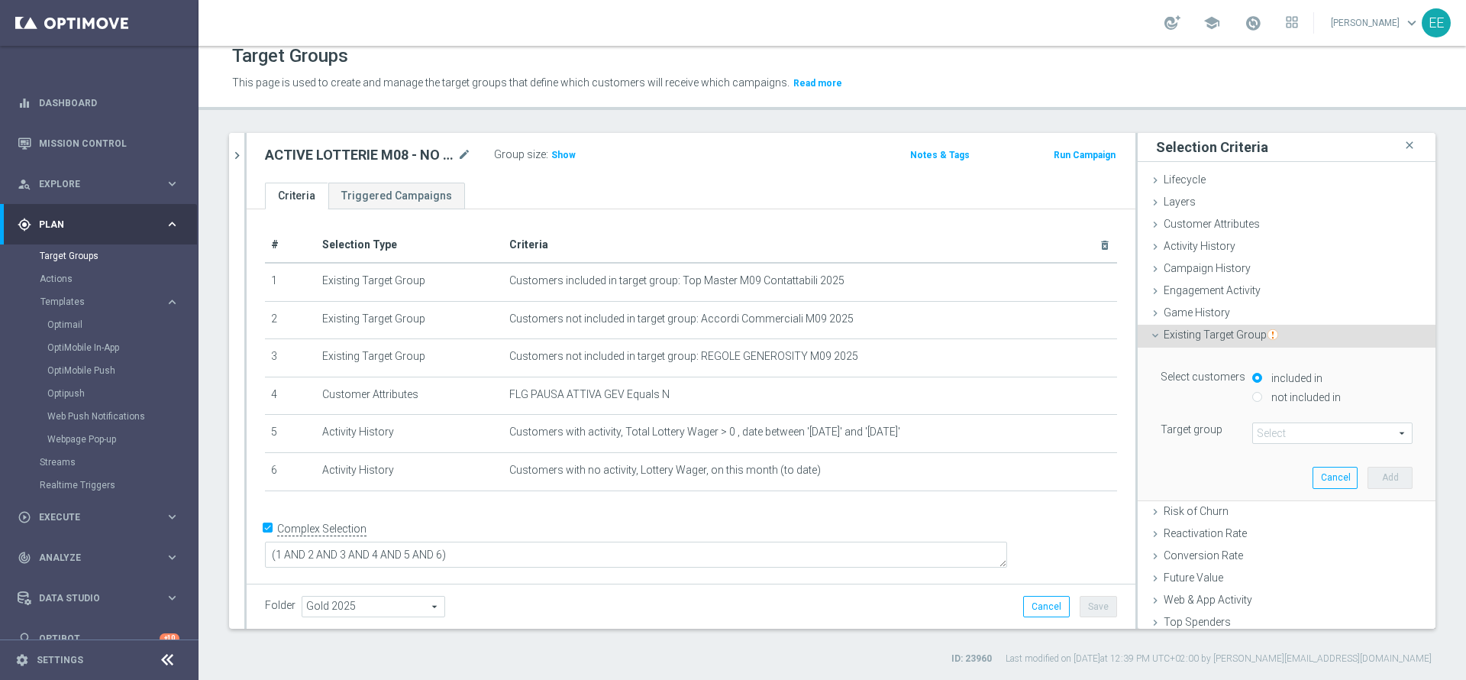
click at [1221, 395] on label "not included in" at bounding box center [1304, 397] width 73 height 14
click at [1221, 395] on input "not included in" at bounding box center [1258, 397] width 10 height 10
radio input "true"
click at [1221, 433] on span at bounding box center [1332, 433] width 159 height 20
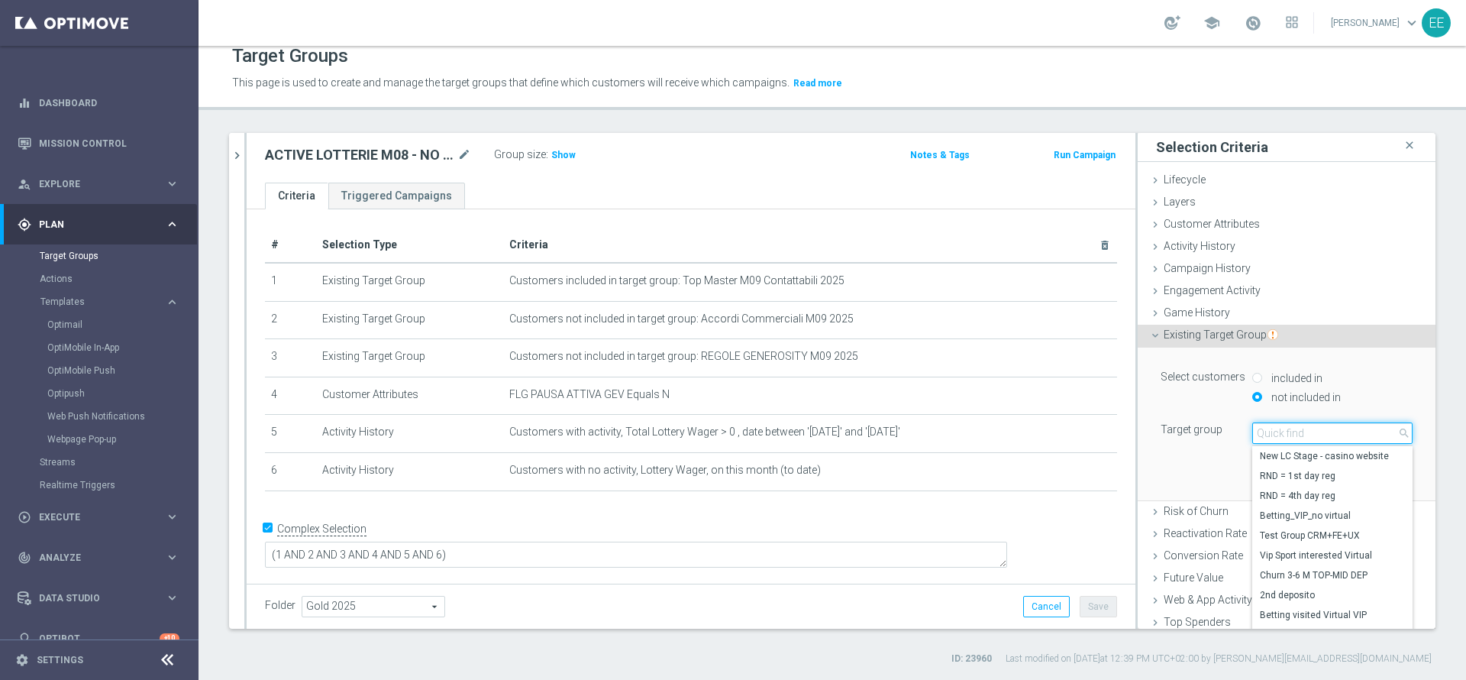
click at [1221, 433] on input "search" at bounding box center [1333, 432] width 160 height 21
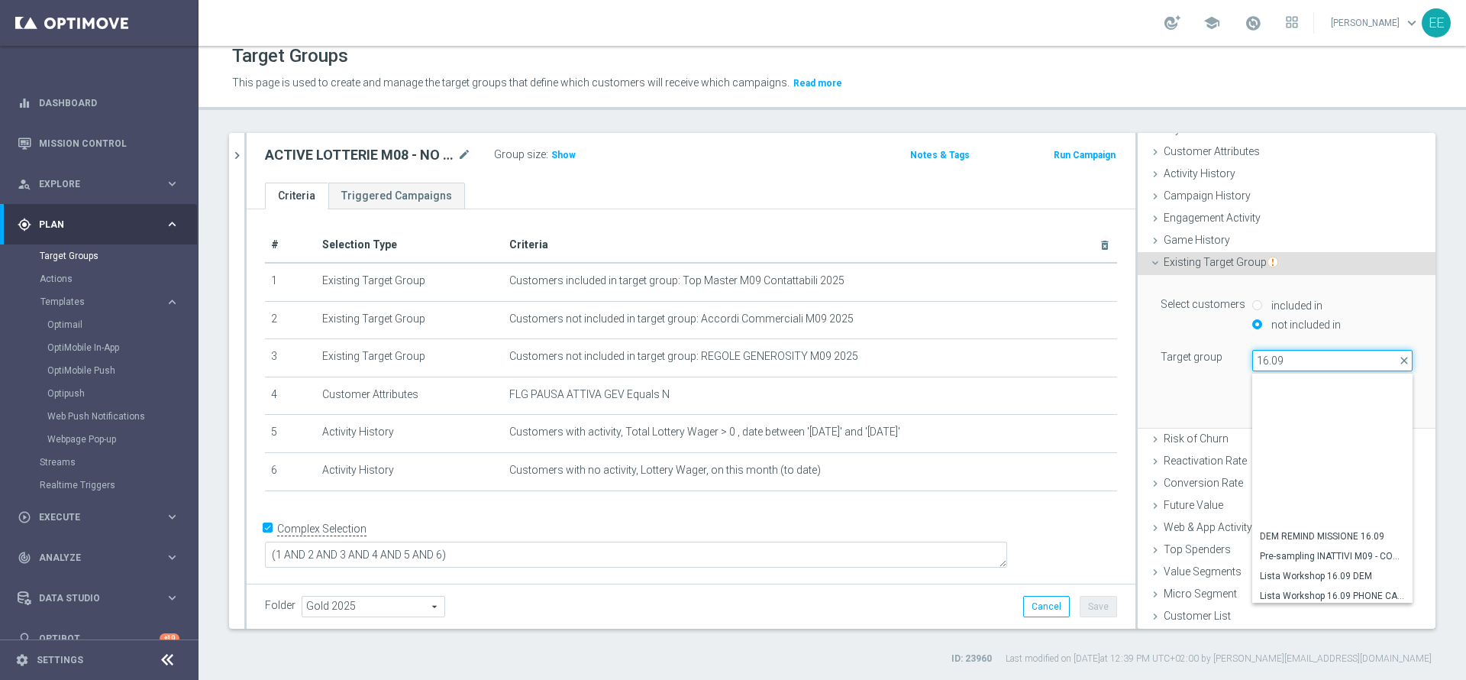
scroll to position [162, 0]
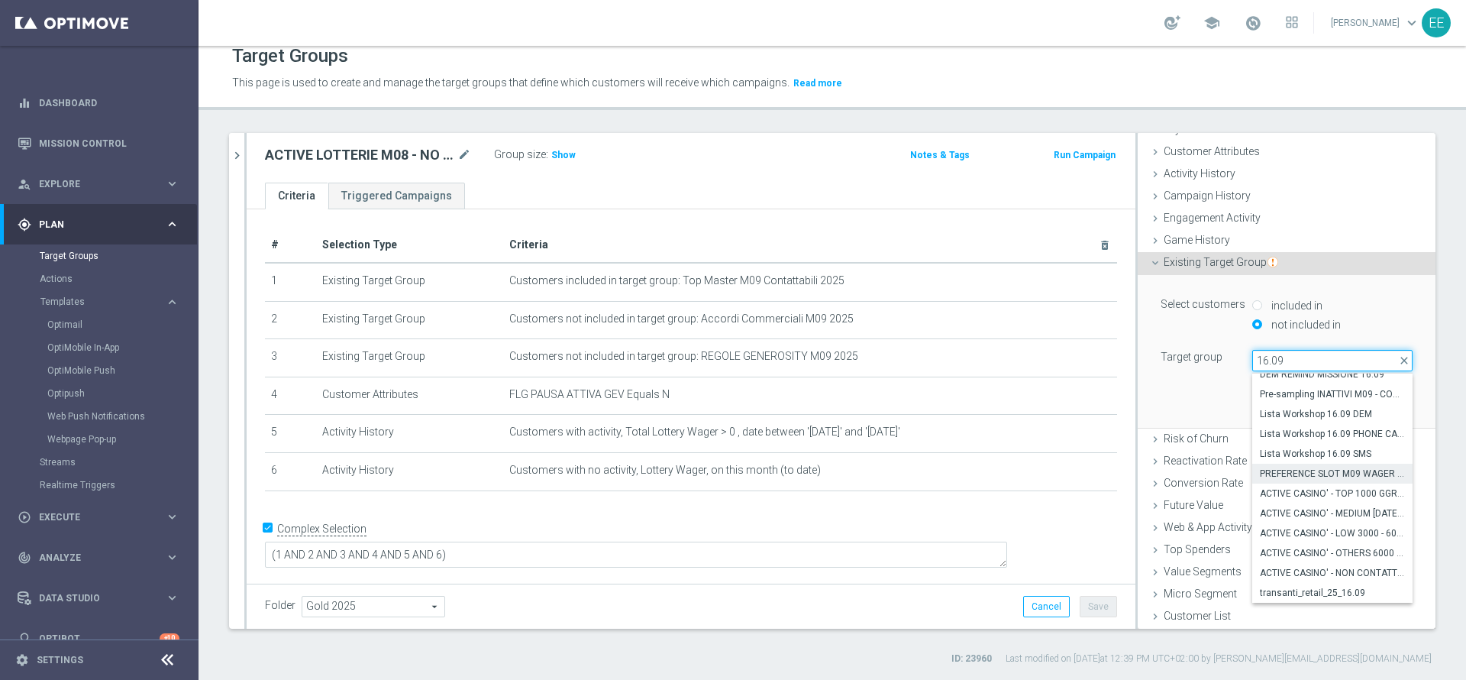
type input "16.09"
click at [1221, 470] on span "PREFERENCE SLOT M09 WAGER 100€ E GGR COMPRESO 0€ e 300€ 16.09" at bounding box center [1332, 473] width 145 height 12
type input "PREFERENCE SLOT M09 WAGER 100€ E GGR COMPRESO 0€ e 300€ 16.09"
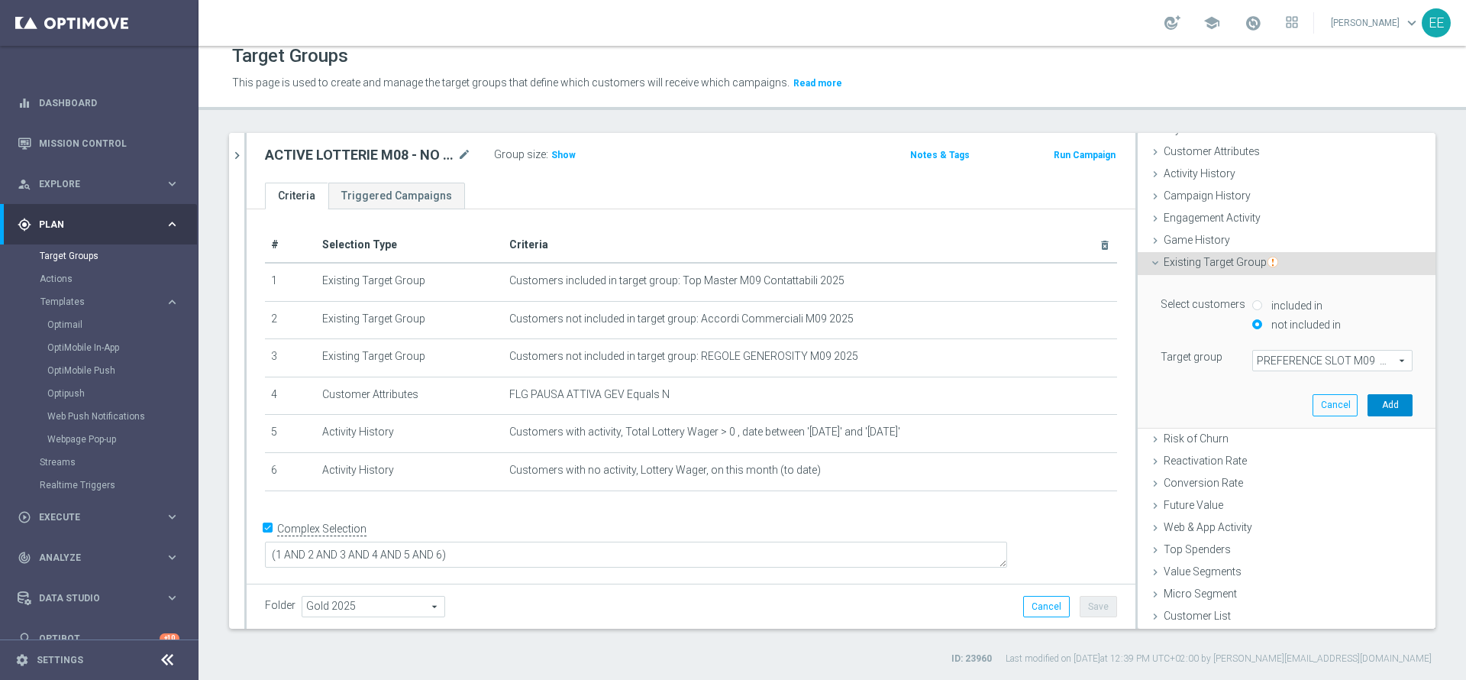
click at [1221, 405] on button "Add" at bounding box center [1390, 404] width 45 height 21
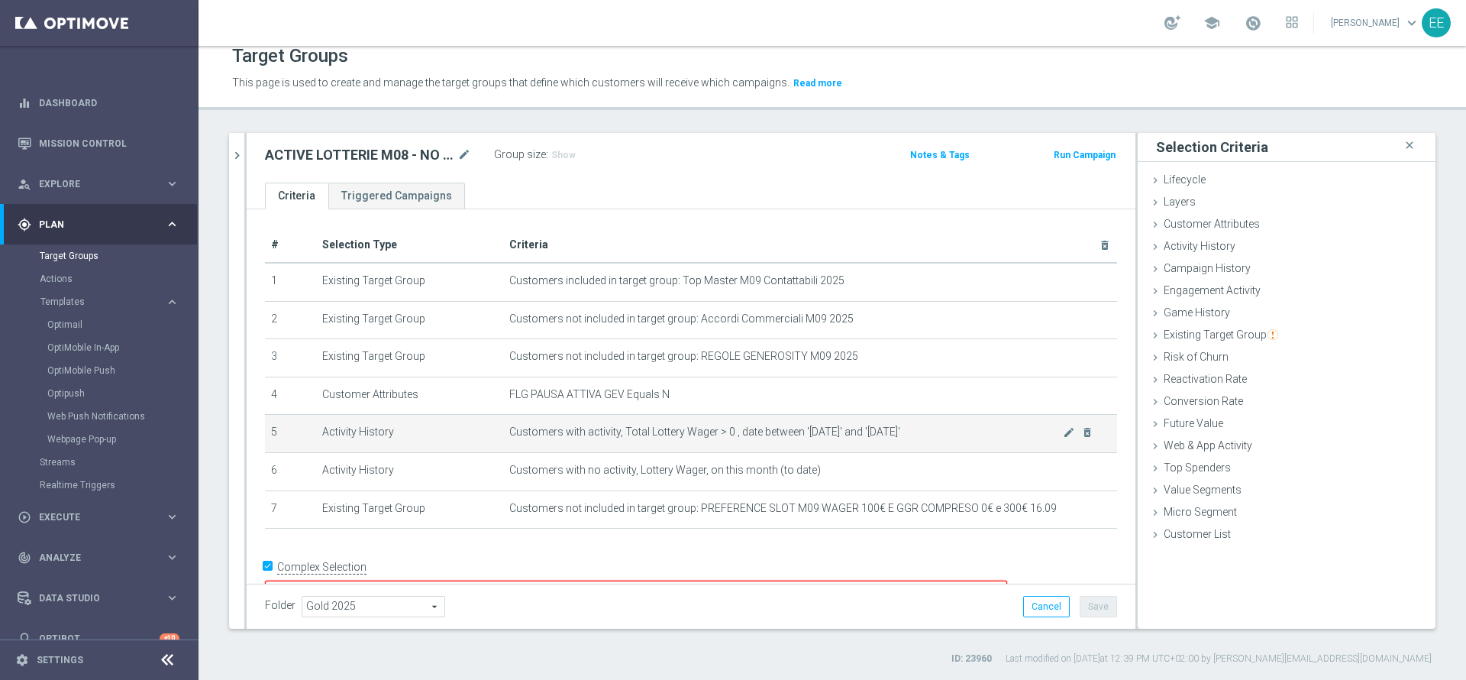
scroll to position [24, 0]
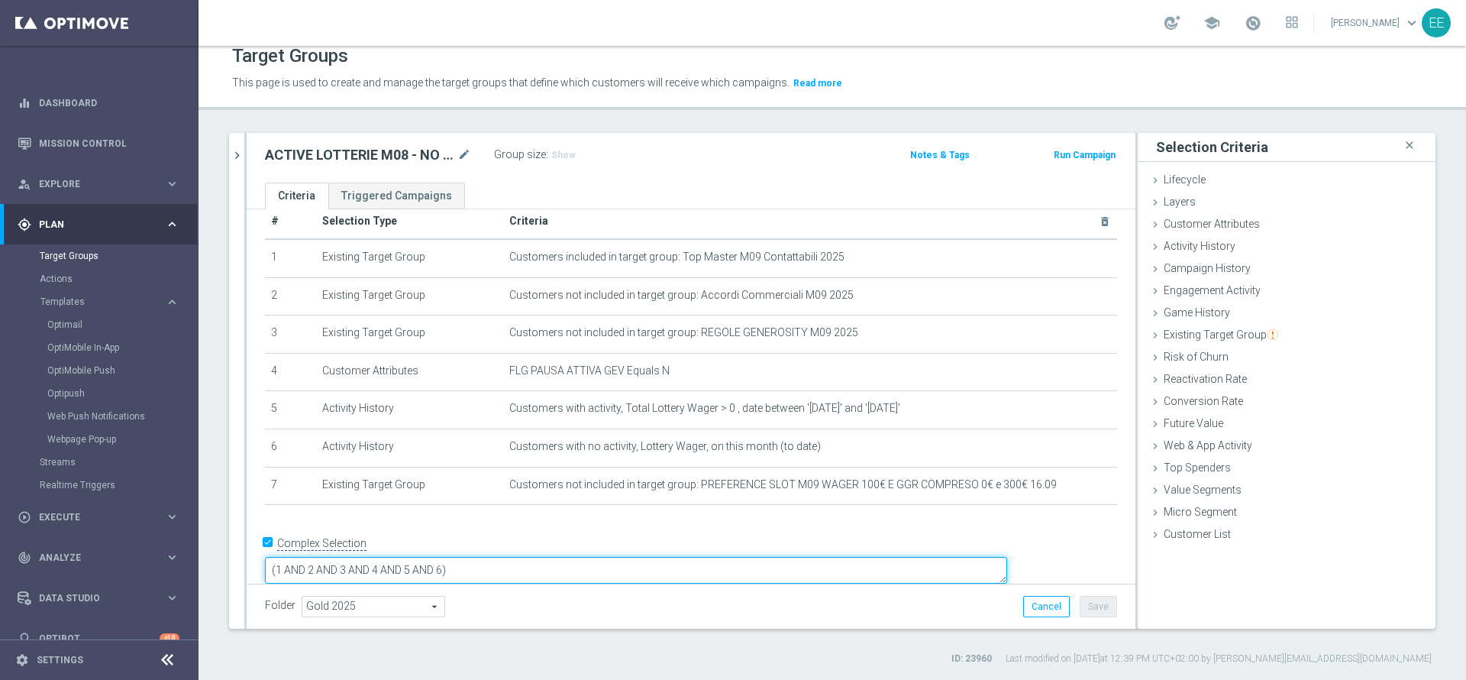
click at [555, 557] on textarea "(1 AND 2 AND 3 AND 4 AND 5 AND 6)" at bounding box center [636, 570] width 742 height 27
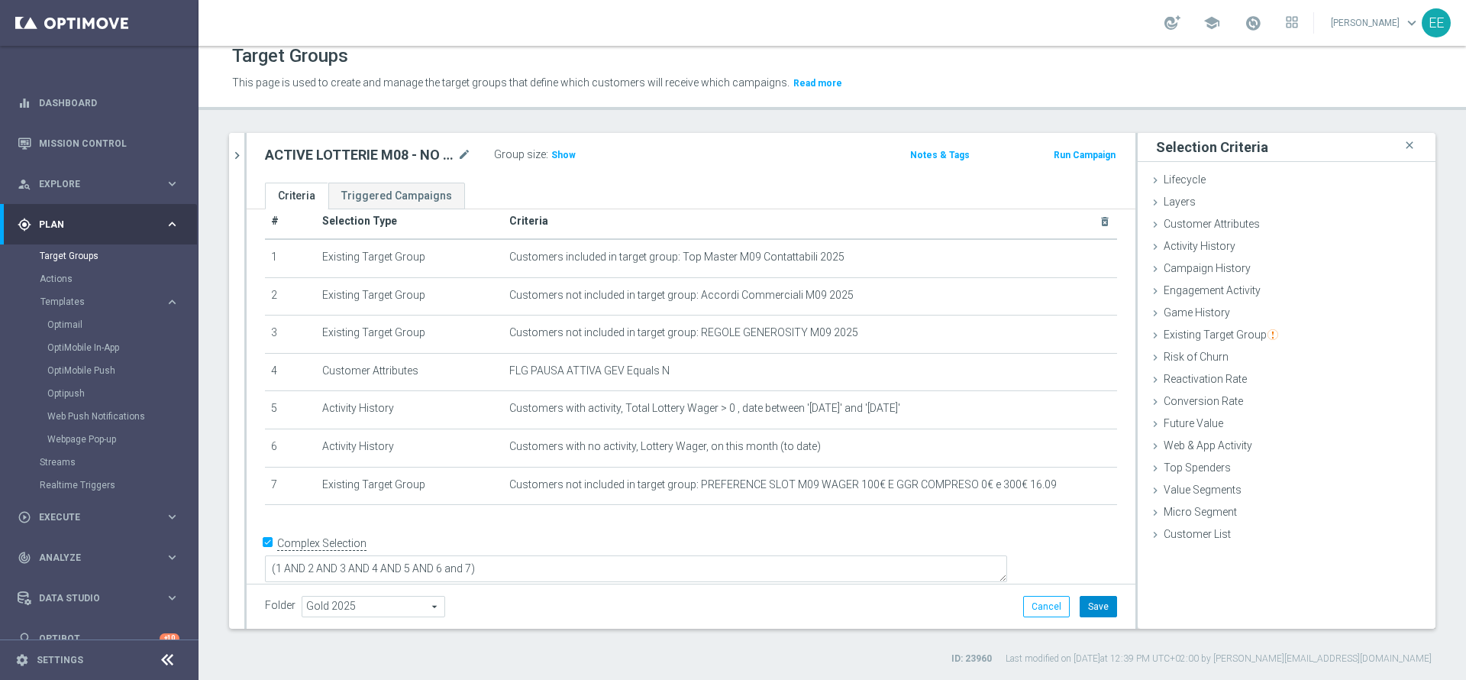
click at [1085, 566] on button "Save" at bounding box center [1098, 606] width 37 height 21
click at [234, 156] on icon "chevron_right" at bounding box center [237, 155] width 15 height 15
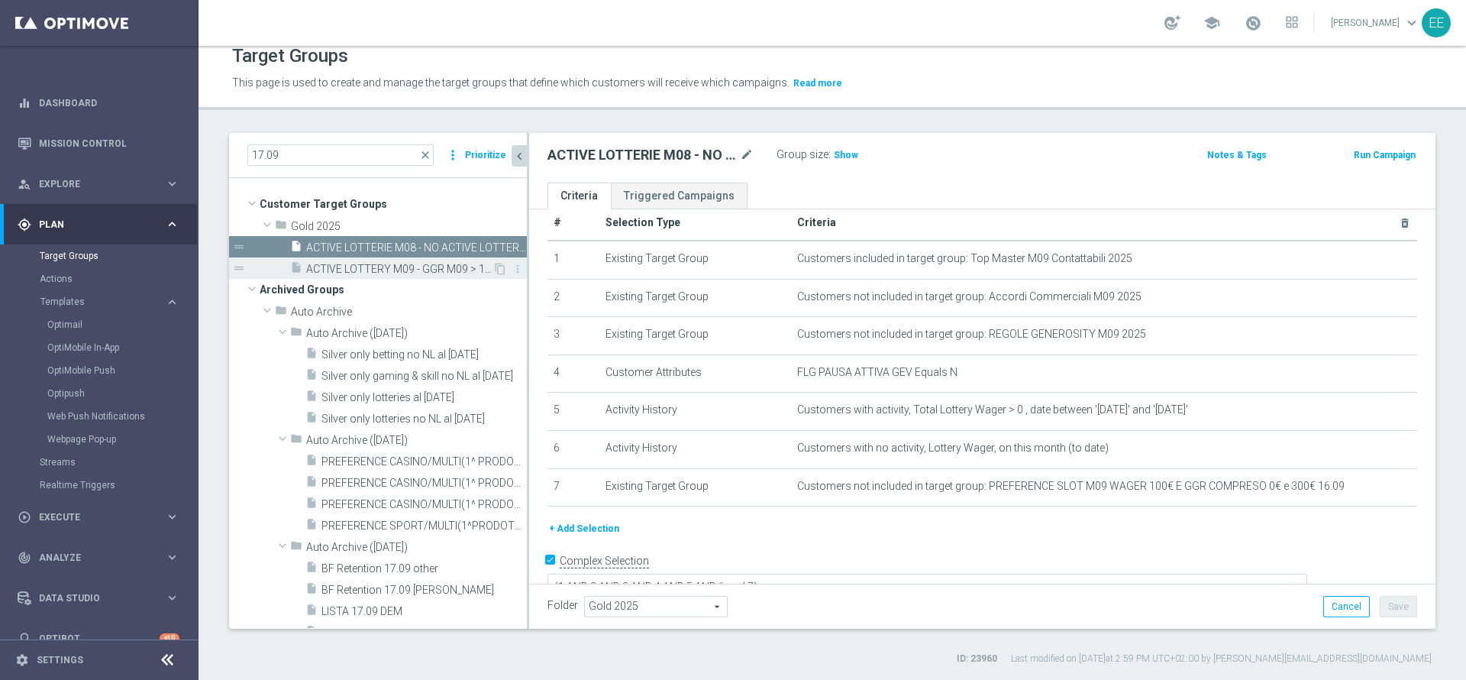
click at [359, 276] on div "insert_drive_file ACTIVE LOTTERY M09 - GGR M09 > 10€ 17.09" at bounding box center [391, 267] width 202 height 21
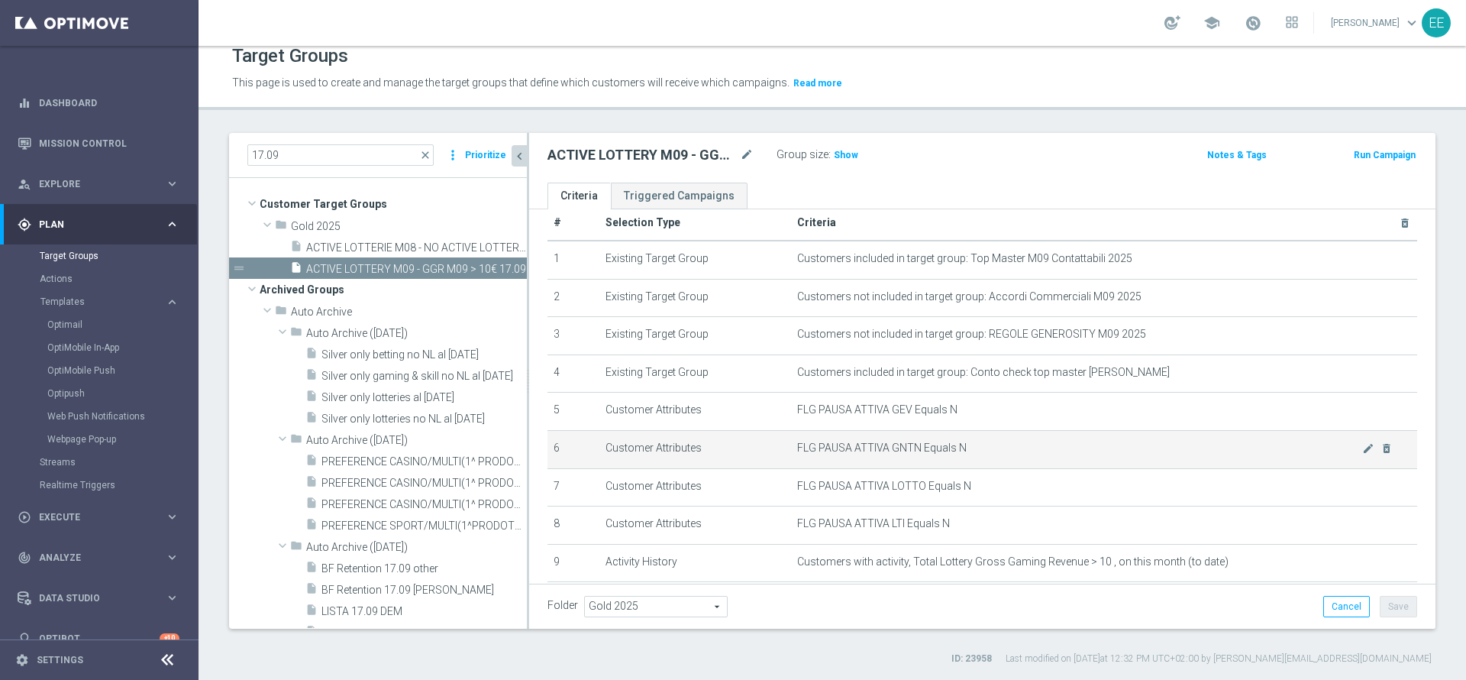
scroll to position [115, 0]
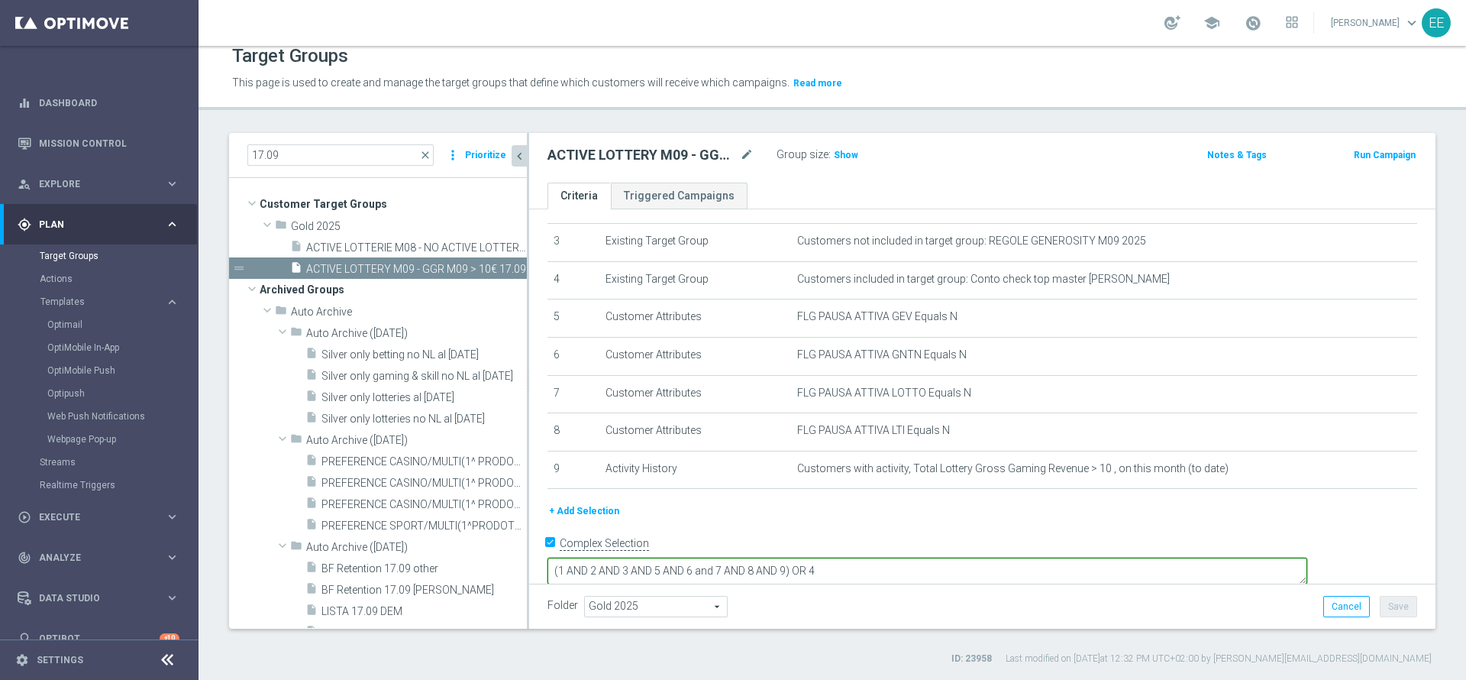
click at [894, 558] on textarea "(1 AND 2 AND 3 AND 5 AND 6 and 7 AND 8 AND 9) OR 4" at bounding box center [928, 571] width 760 height 27
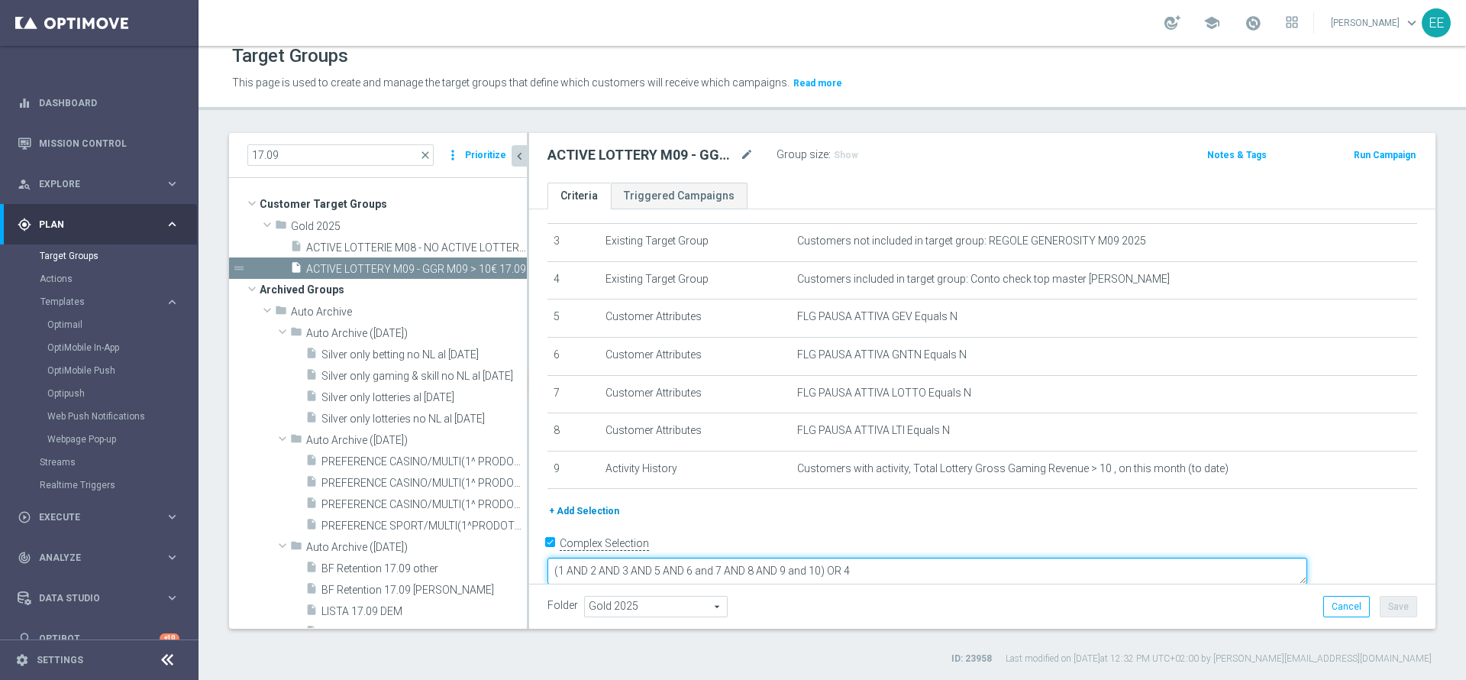
type textarea "(1 AND 2 AND 3 AND 5 AND 6 and 7 AND 8 AND 9 and 10) OR 4"
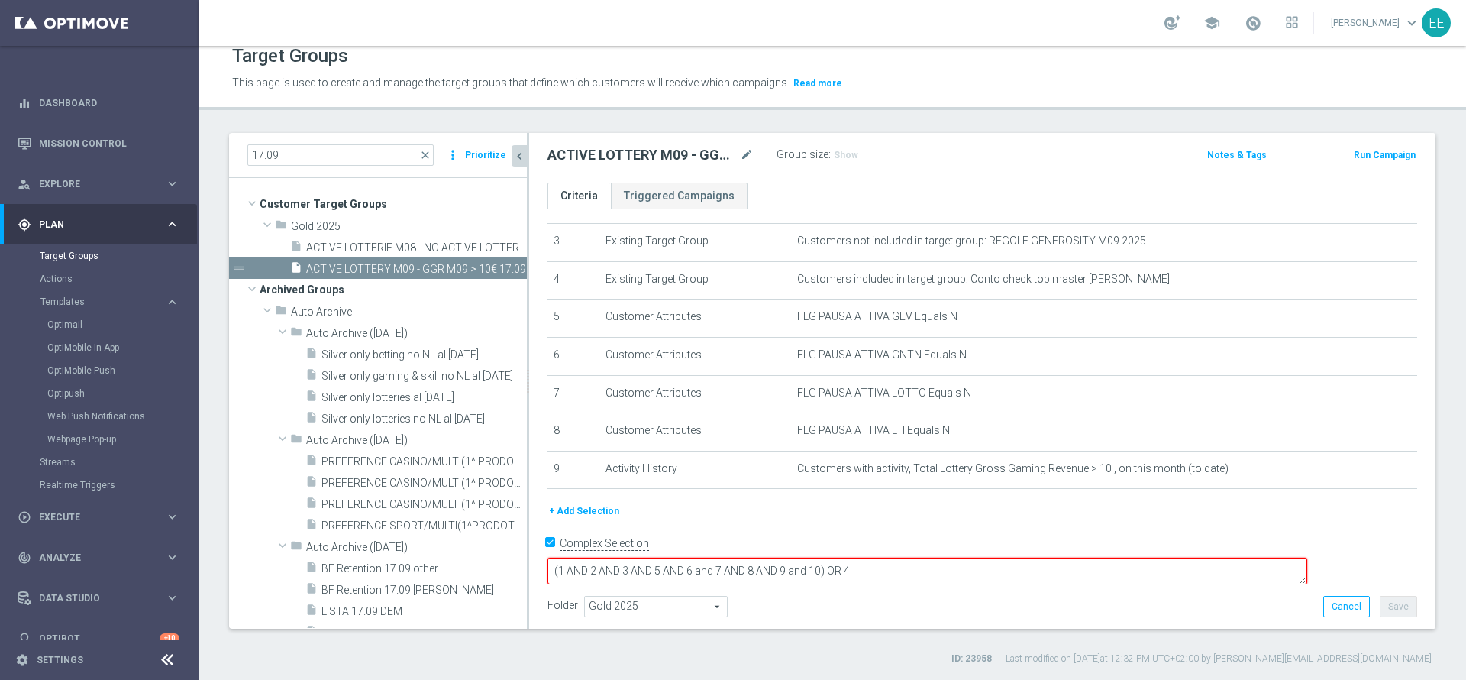
click at [584, 509] on button "+ Add Selection" at bounding box center [584, 511] width 73 height 17
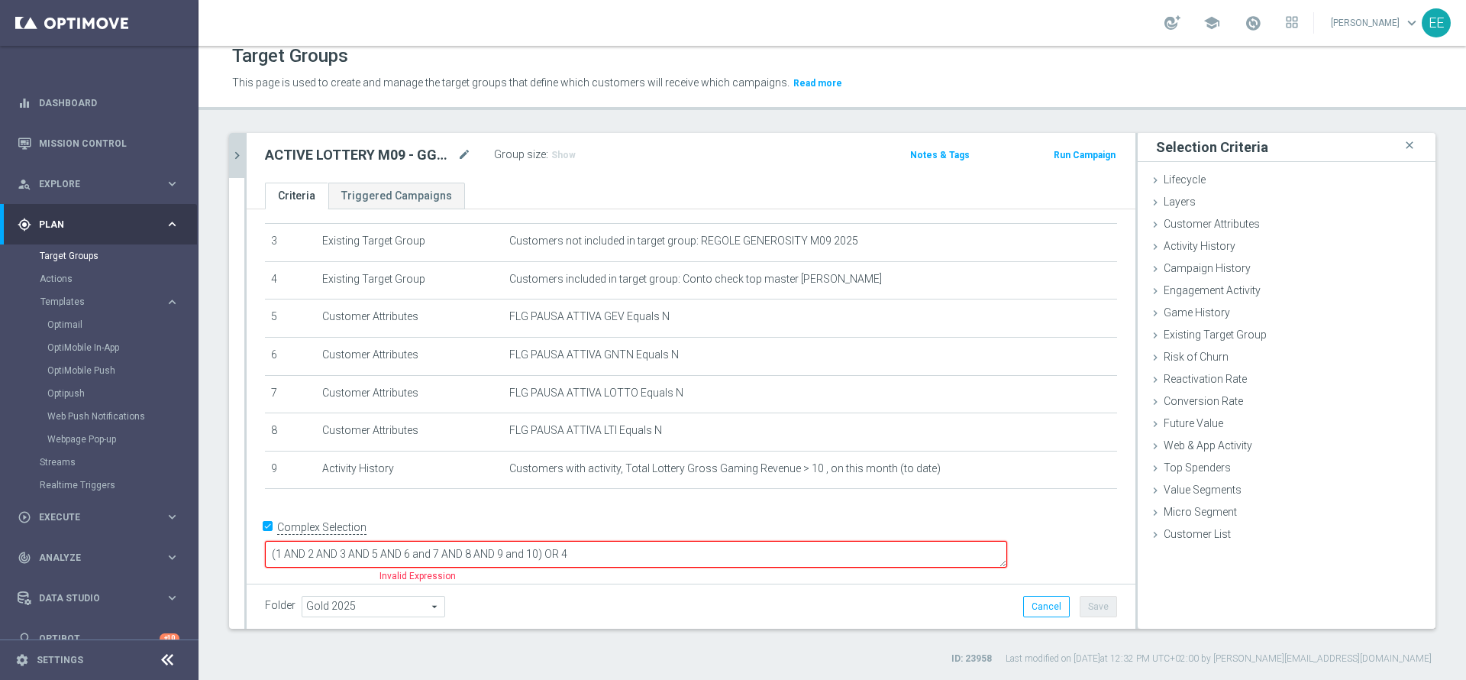
scroll to position [101, 0]
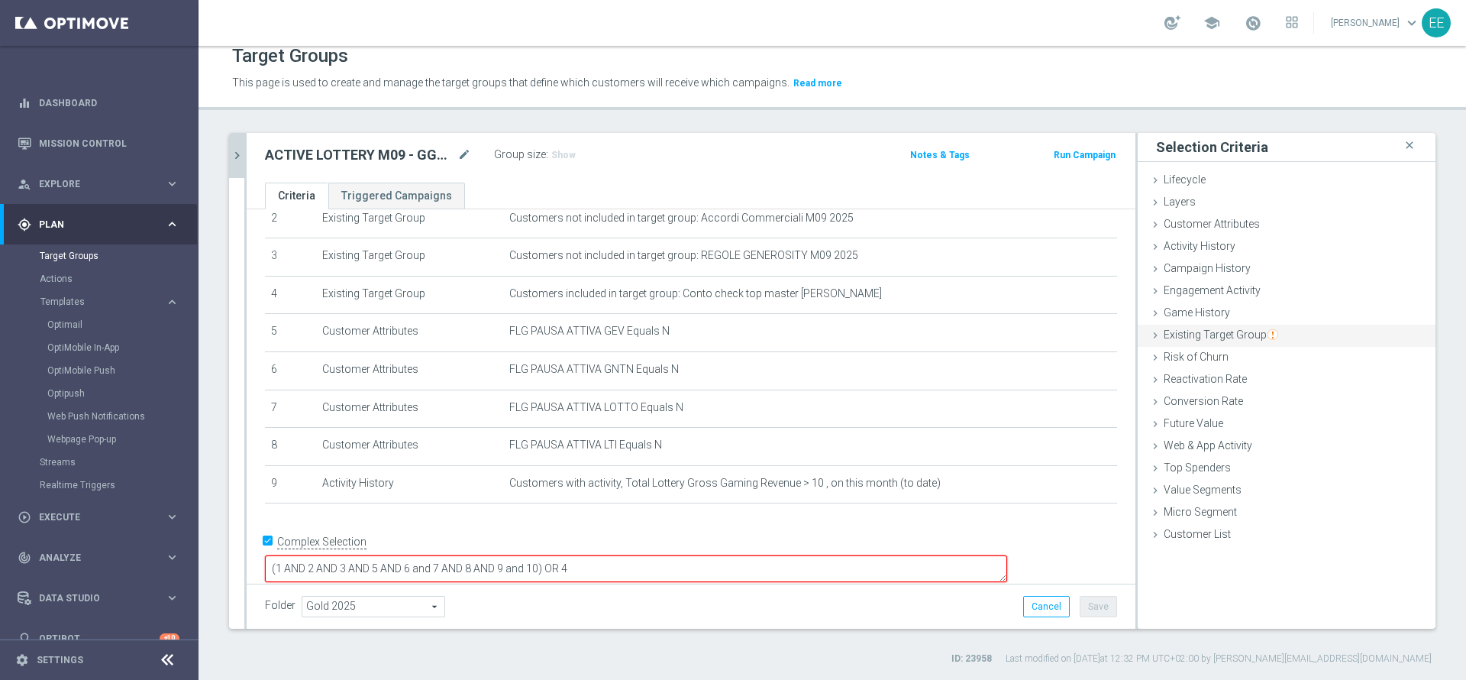
click at [1194, 333] on span "Existing Target Group" at bounding box center [1221, 334] width 115 height 12
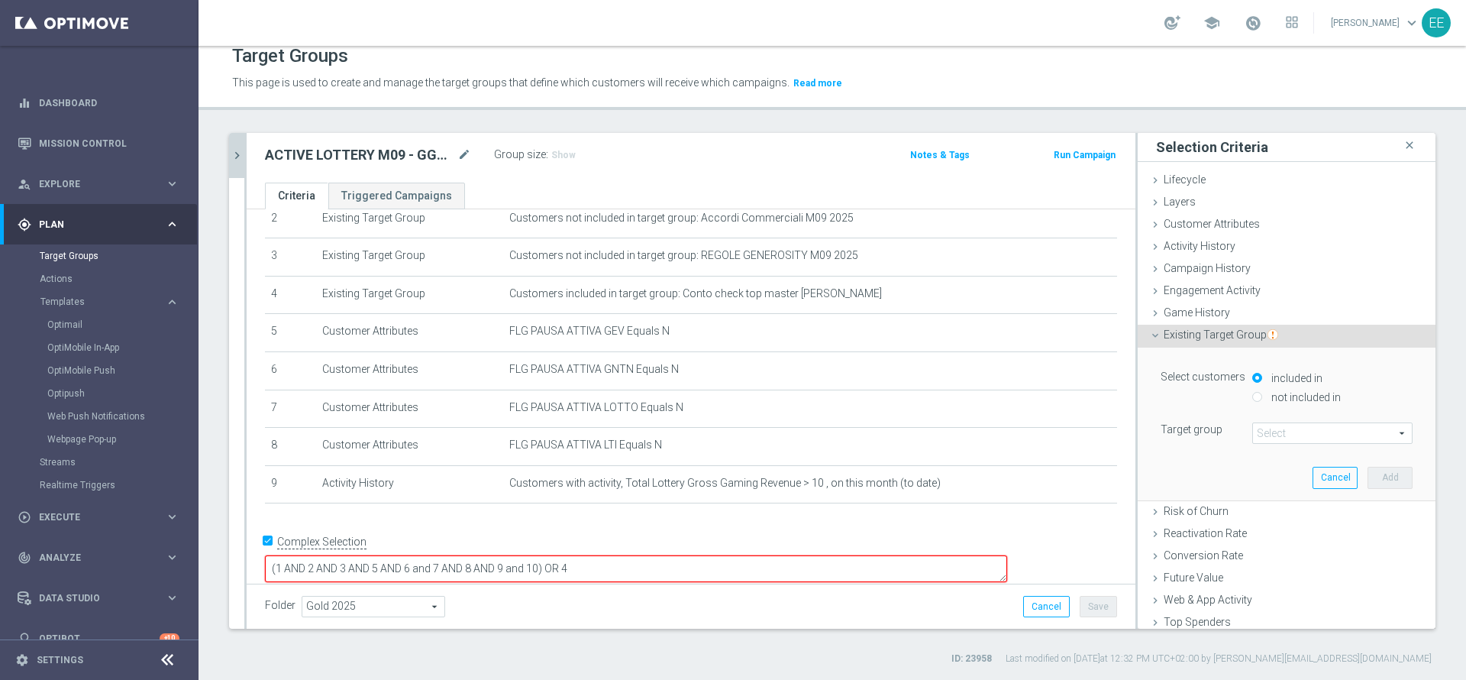
click at [1221, 396] on label "not included in" at bounding box center [1304, 397] width 73 height 14
click at [1221, 396] on input "not included in" at bounding box center [1258, 397] width 10 height 10
radio input "true"
click at [1221, 437] on span at bounding box center [1332, 433] width 159 height 20
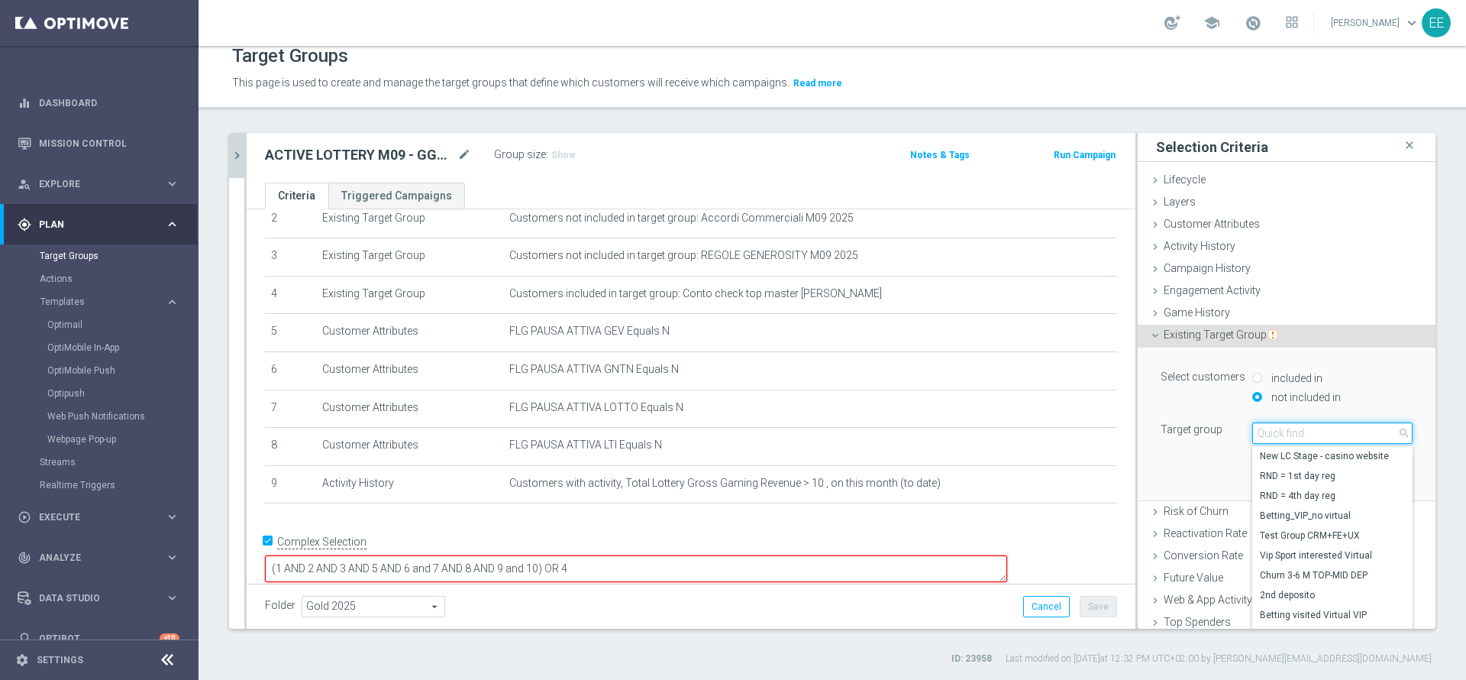
click at [1221, 437] on input "search" at bounding box center [1333, 432] width 160 height 21
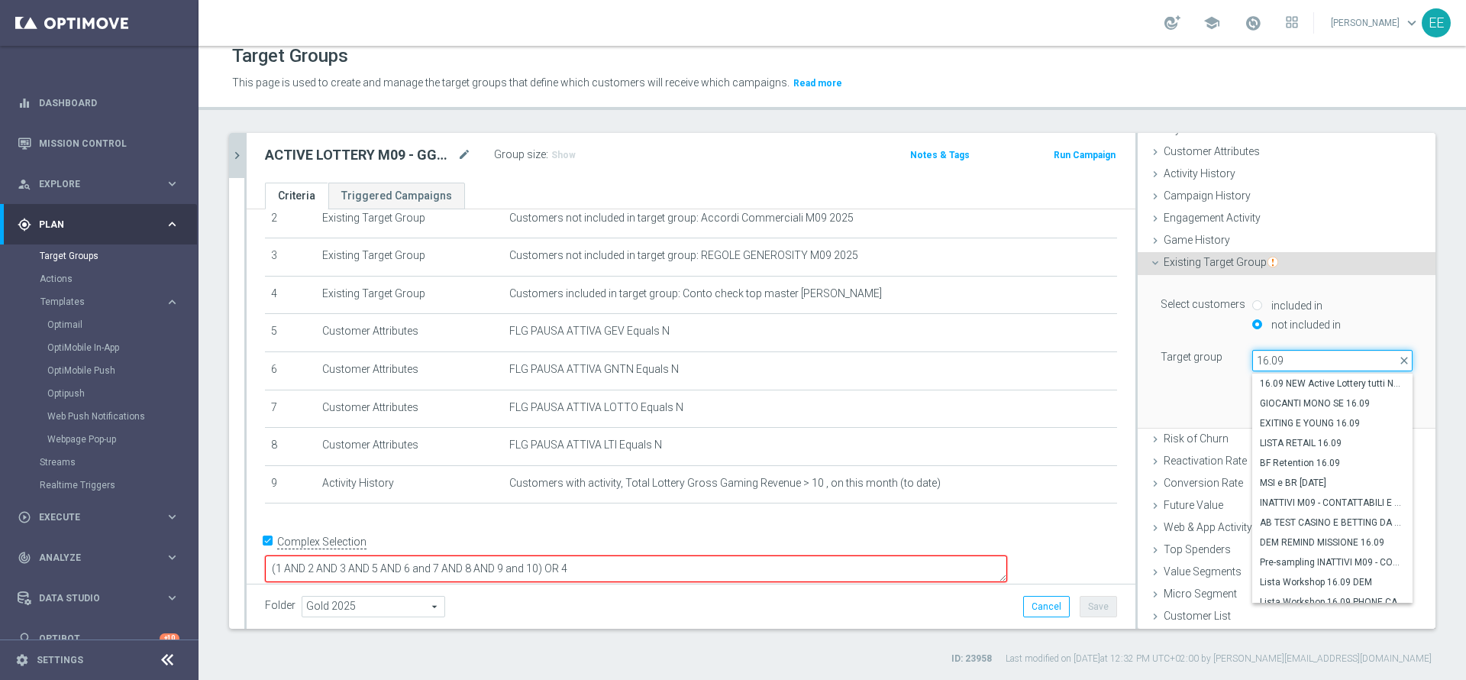
scroll to position [162, 0]
type input "16.09"
click at [1221, 471] on span "PREFERENCE SLOT M09 WAGER 100€ E GGR COMPRESO 0€ e 300€ 16.09" at bounding box center [1332, 473] width 145 height 12
type input "PREFERENCE SLOT M09 WAGER 100€ E GGR COMPRESO 0€ e 300€ 16.09"
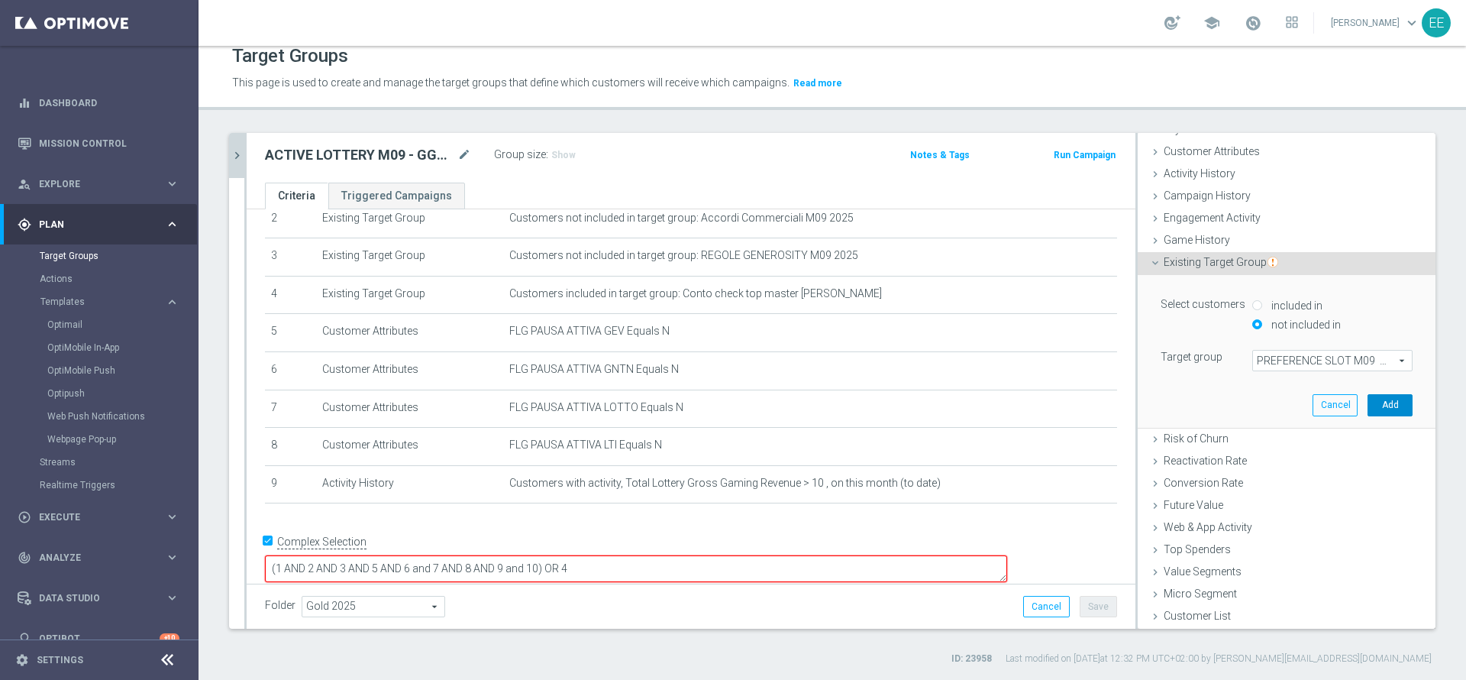
click at [1221, 409] on button "Add" at bounding box center [1390, 404] width 45 height 21
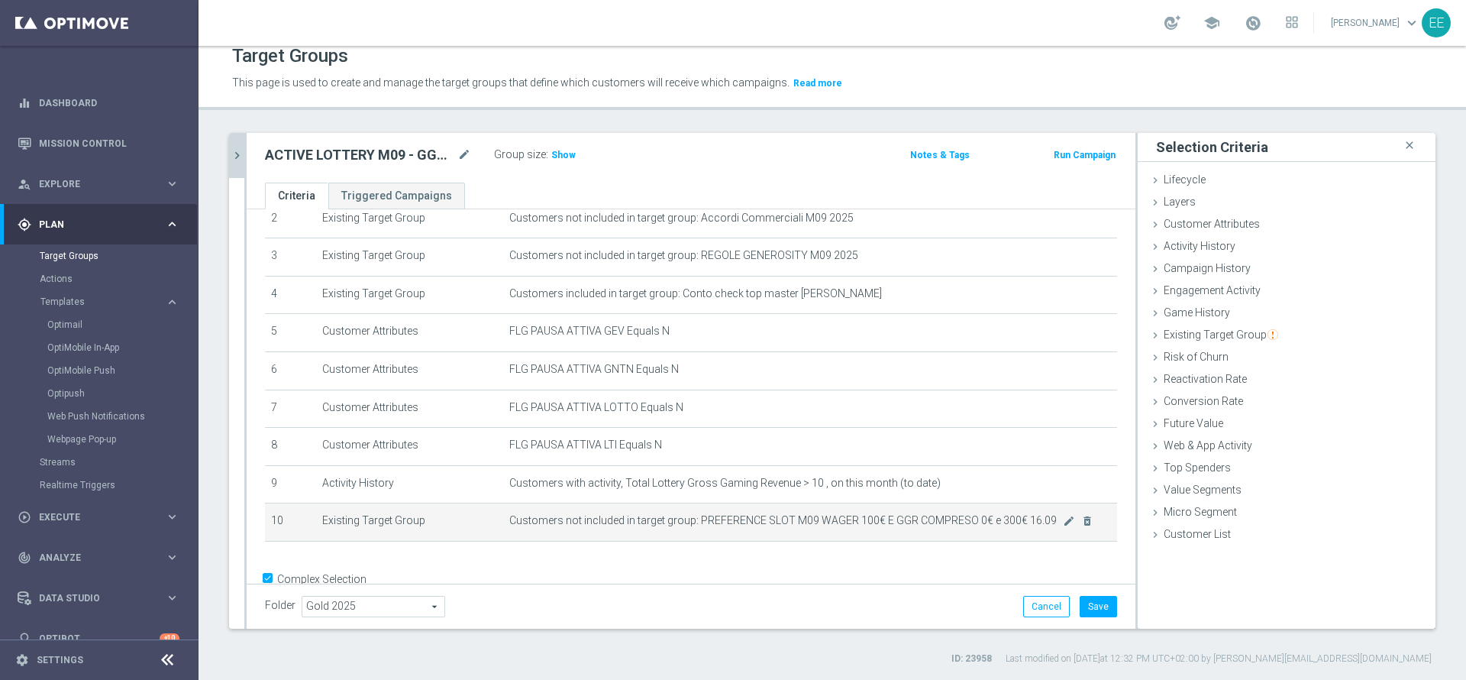
scroll to position [137, 0]
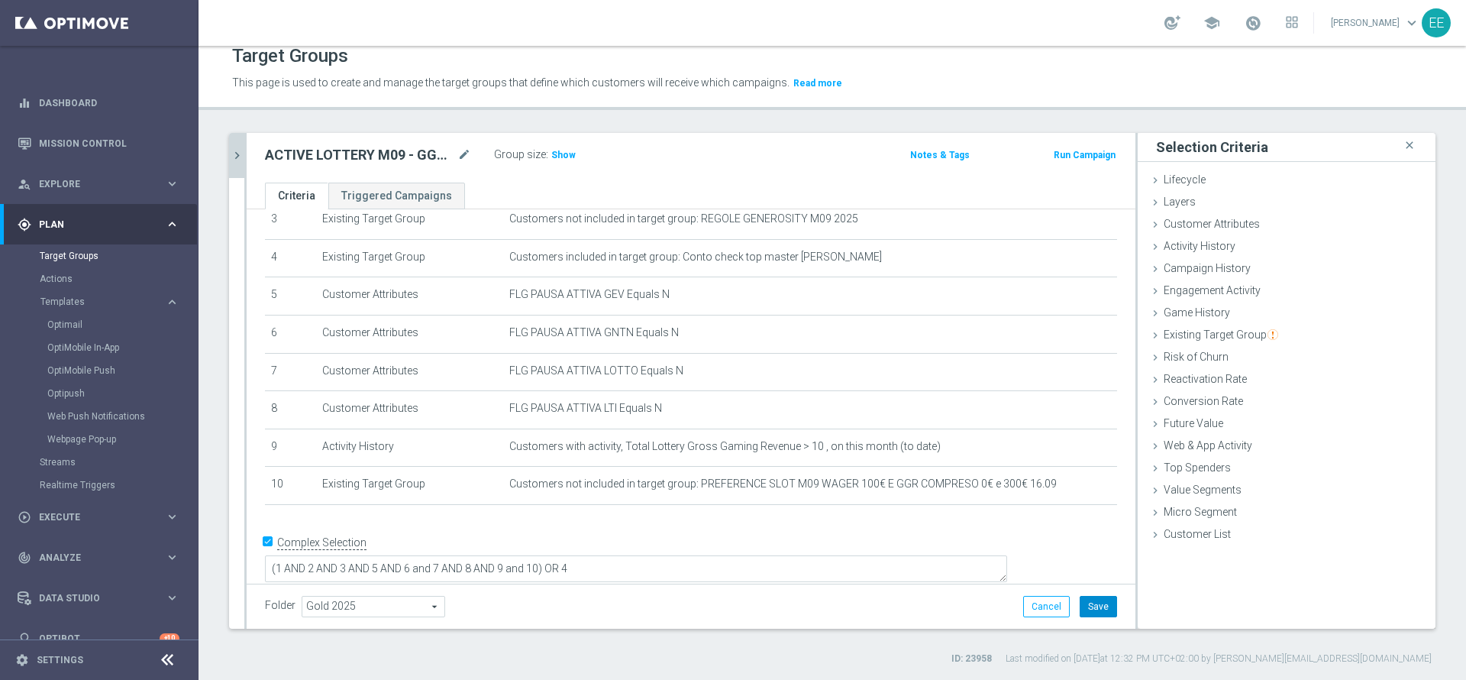
click at [1082, 566] on button "Save" at bounding box center [1098, 606] width 37 height 21
click at [76, 135] on link "Mission Control" at bounding box center [109, 143] width 141 height 40
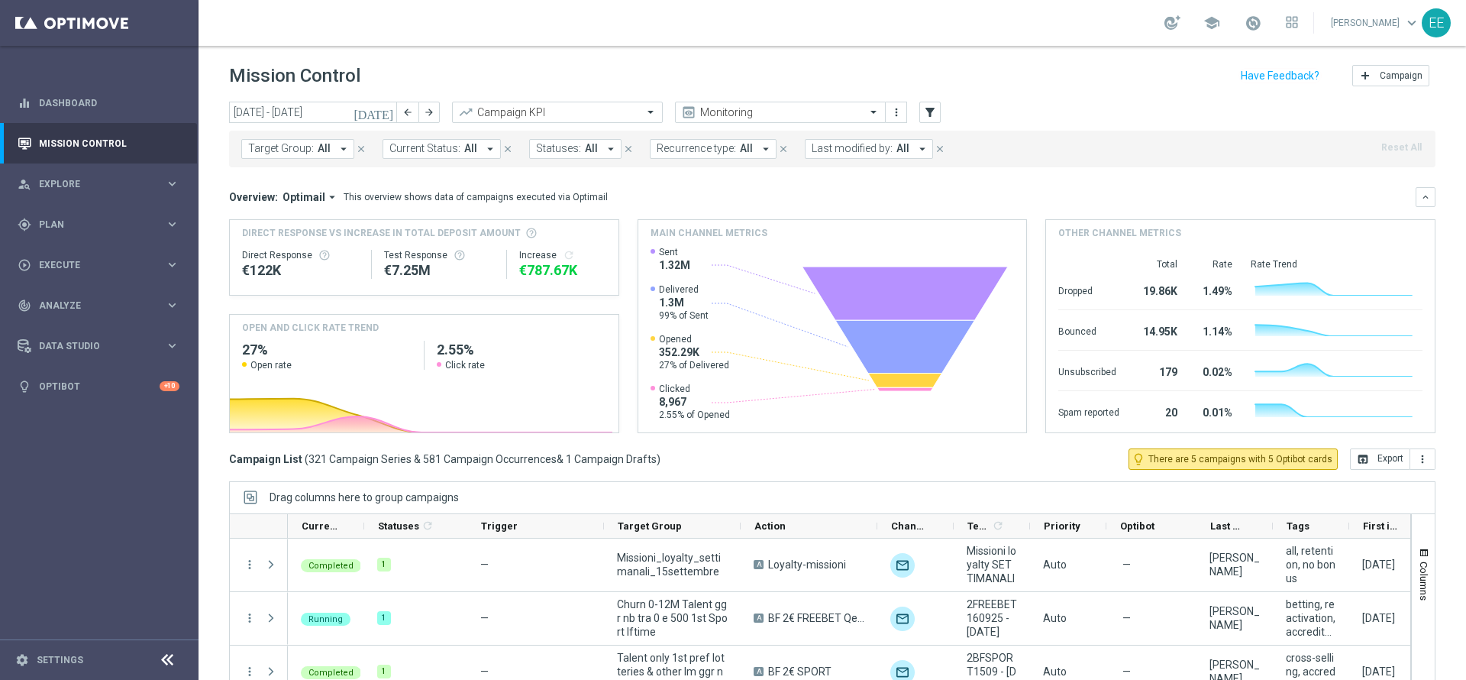
click at [897, 150] on span "All" at bounding box center [903, 148] width 13 height 13
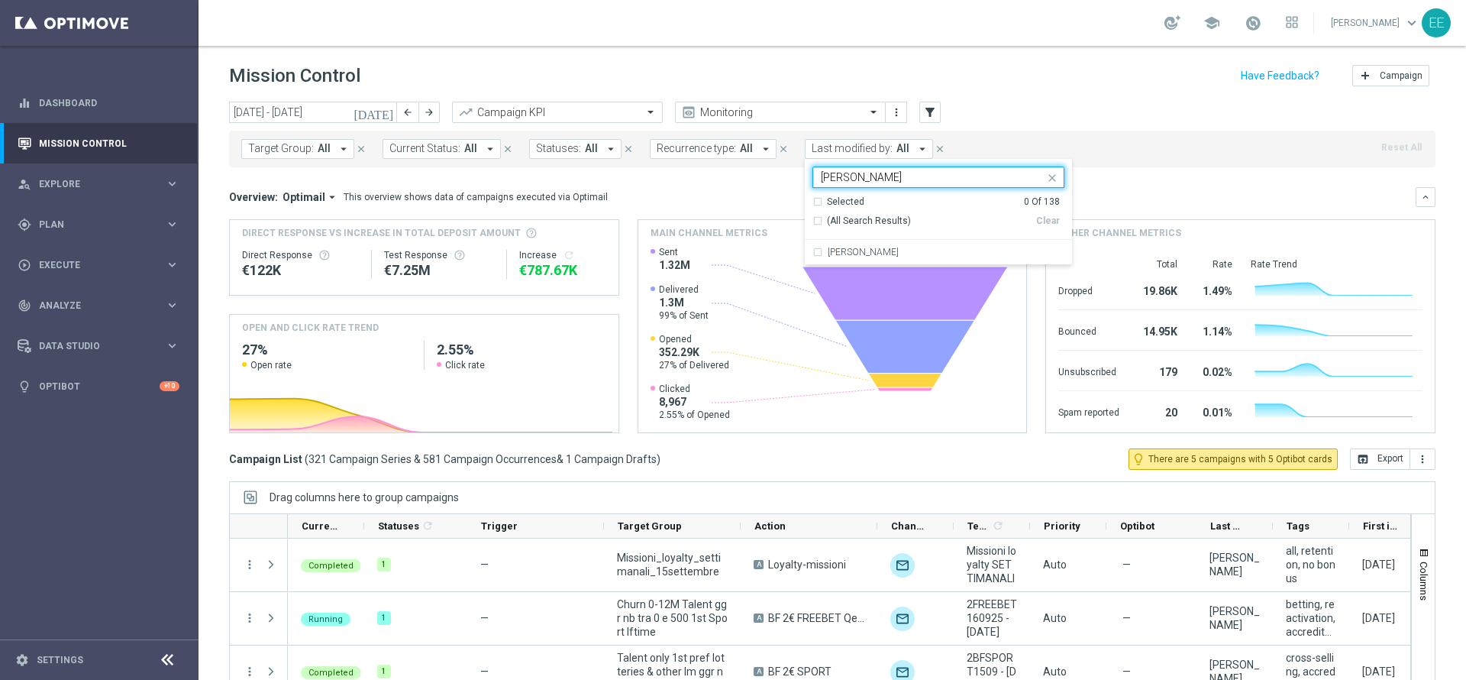
type input "[PERSON_NAME]"
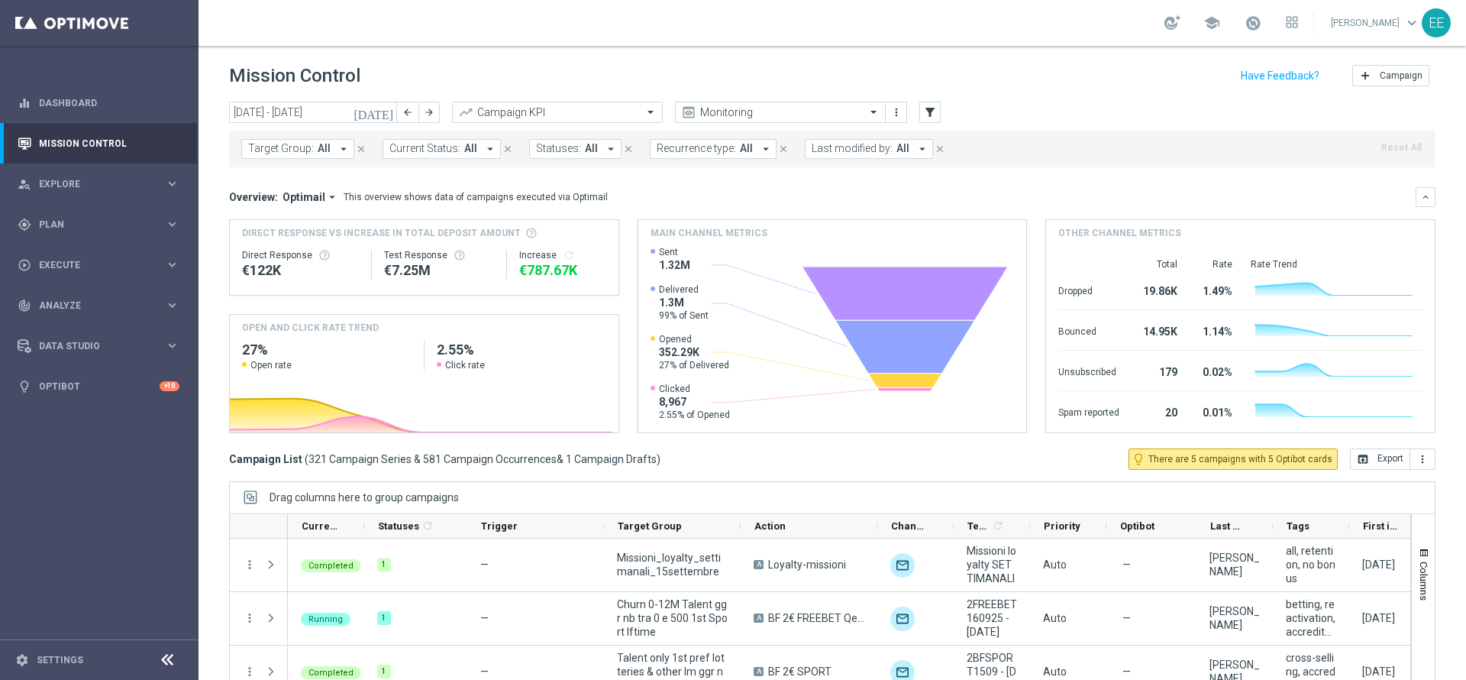
click at [897, 150] on span "All" at bounding box center [903, 148] width 13 height 13
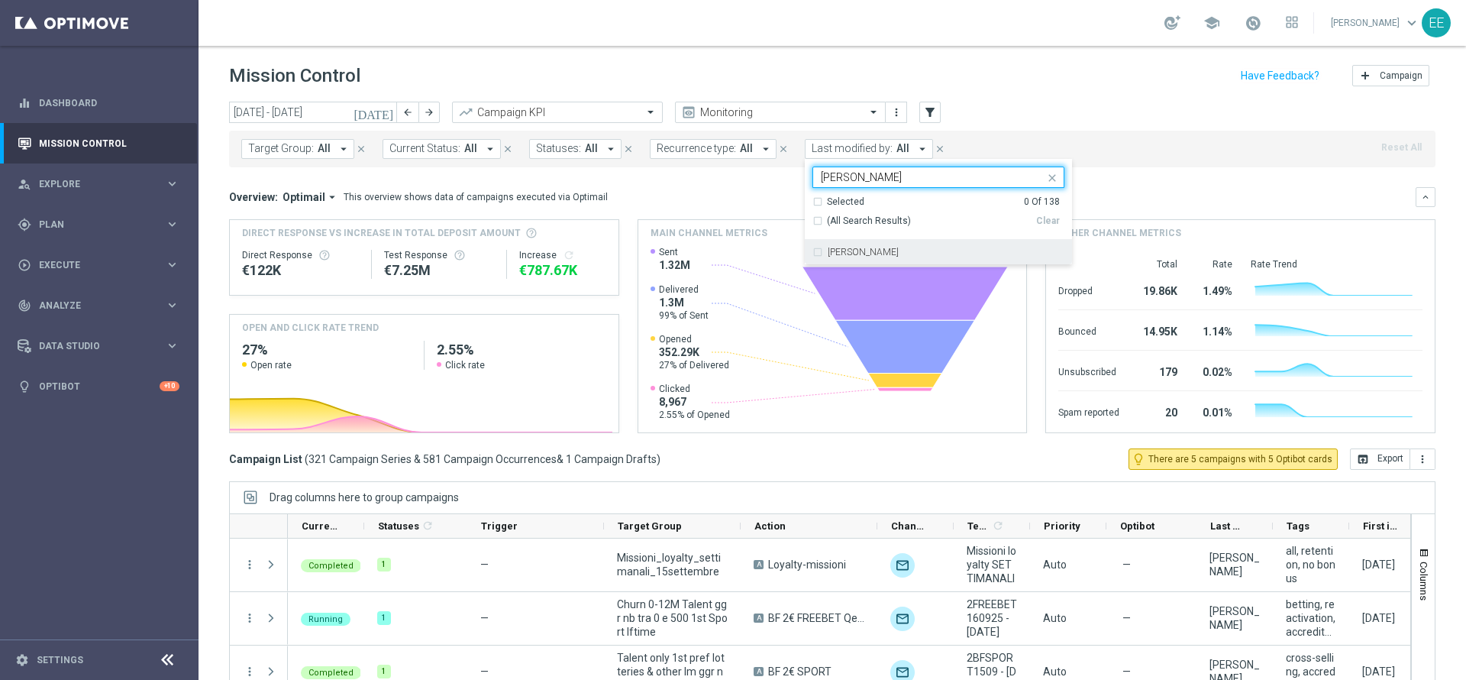
click at [861, 243] on div "[PERSON_NAME]" at bounding box center [939, 252] width 252 height 24
type input "[PERSON_NAME]"
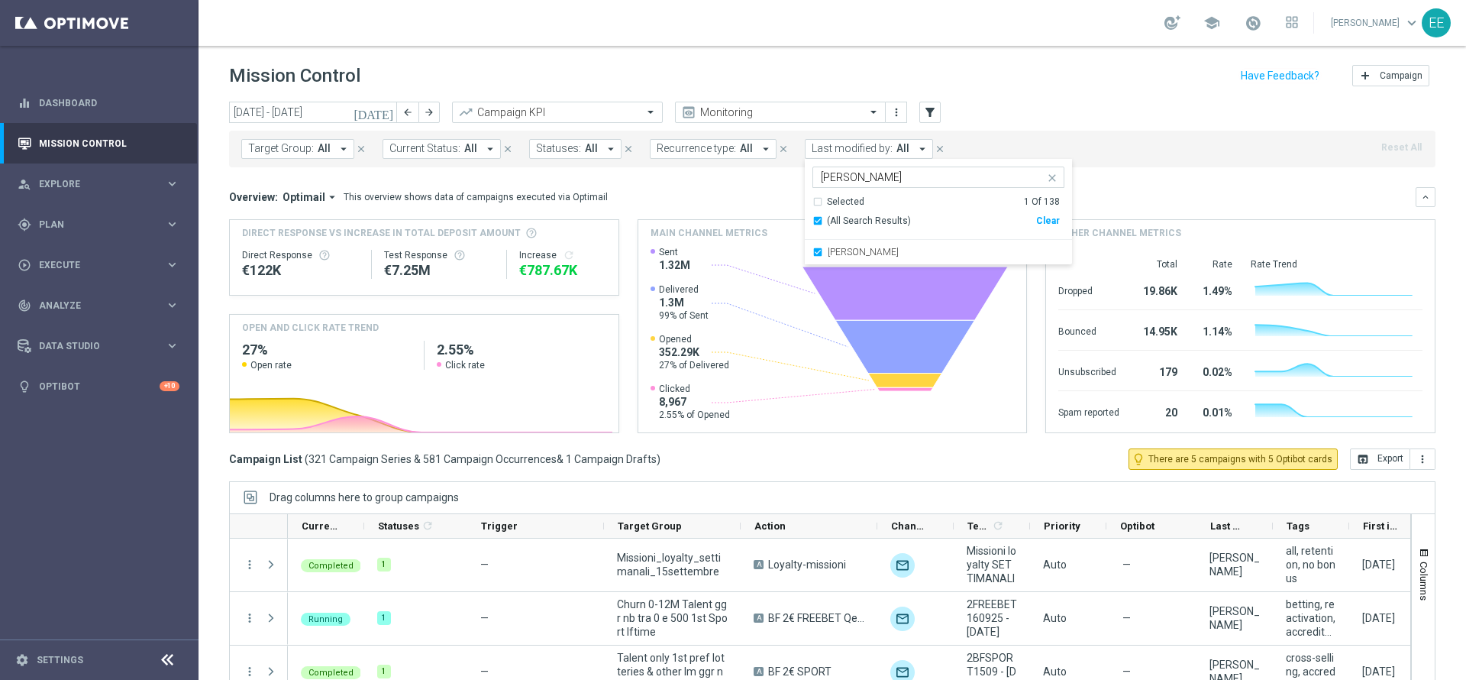
click at [1089, 141] on div "Target Group: All arrow_drop_down close Current Status: All arrow_drop_down clo…" at bounding box center [832, 149] width 1207 height 37
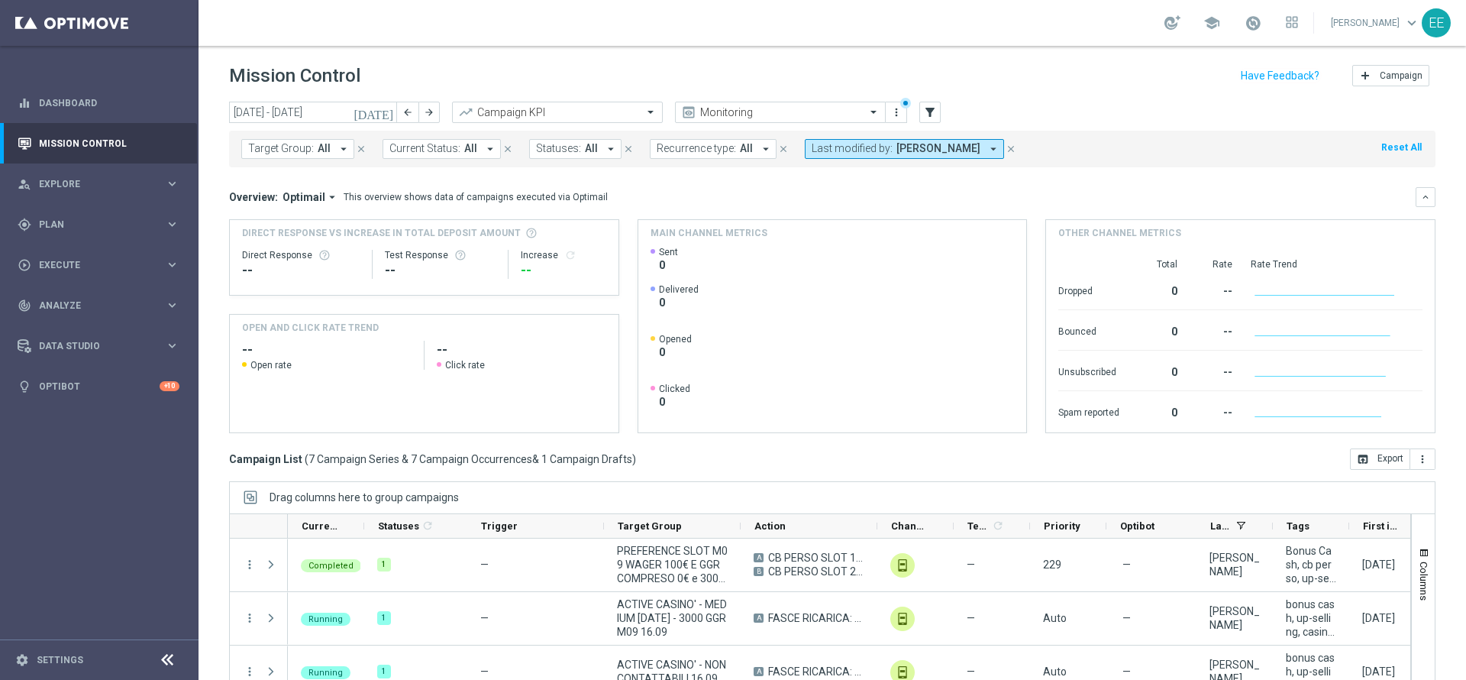
click at [391, 114] on icon "[DATE]" at bounding box center [374, 112] width 41 height 14
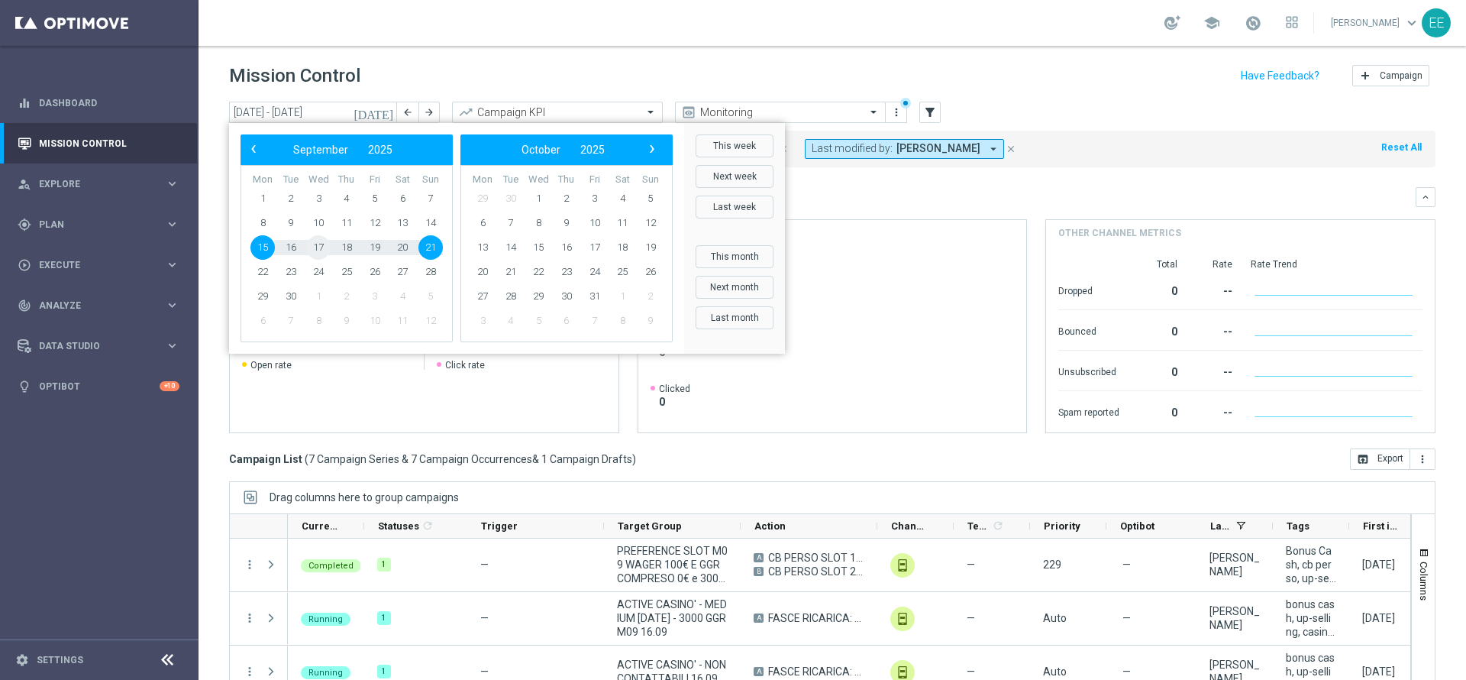
click at [318, 244] on span "17" at bounding box center [318, 247] width 24 height 24
click at [425, 254] on span "21" at bounding box center [431, 247] width 24 height 24
type input "[DATE] - [DATE]"
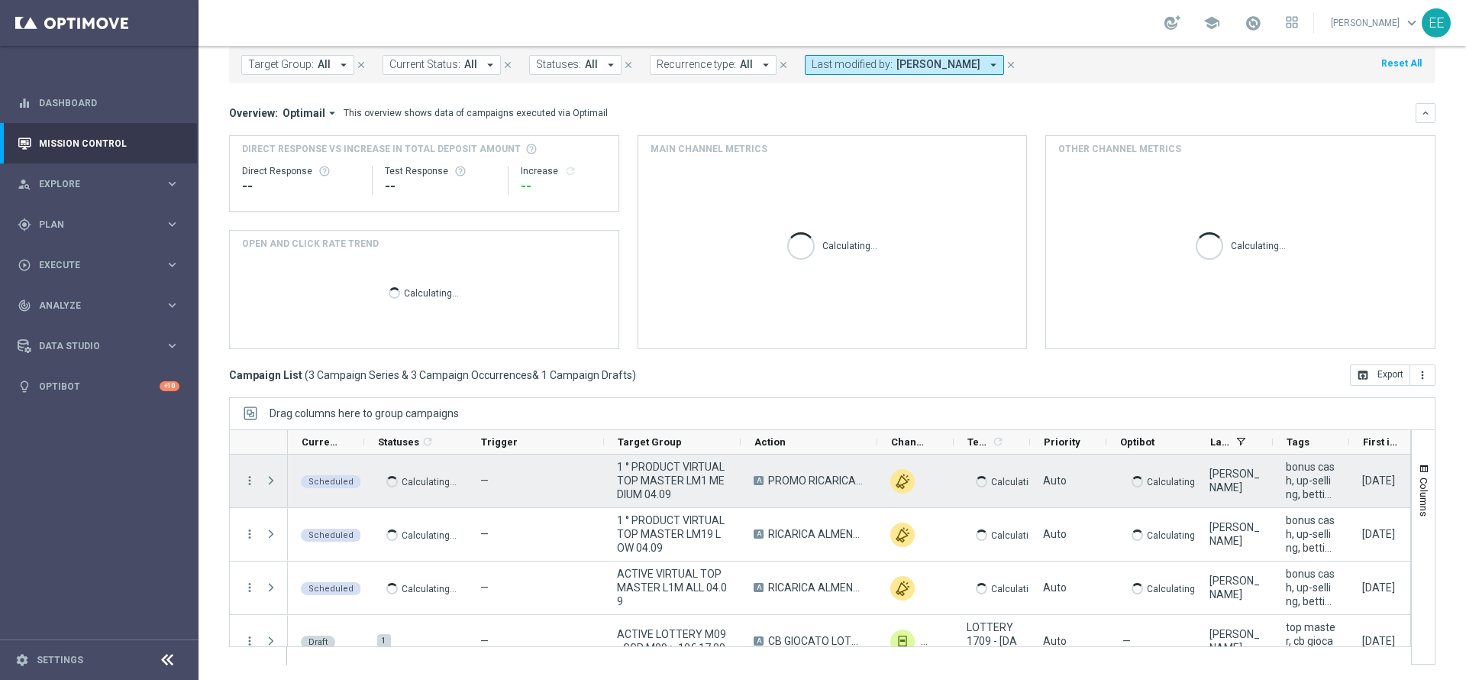
scroll to position [22, 0]
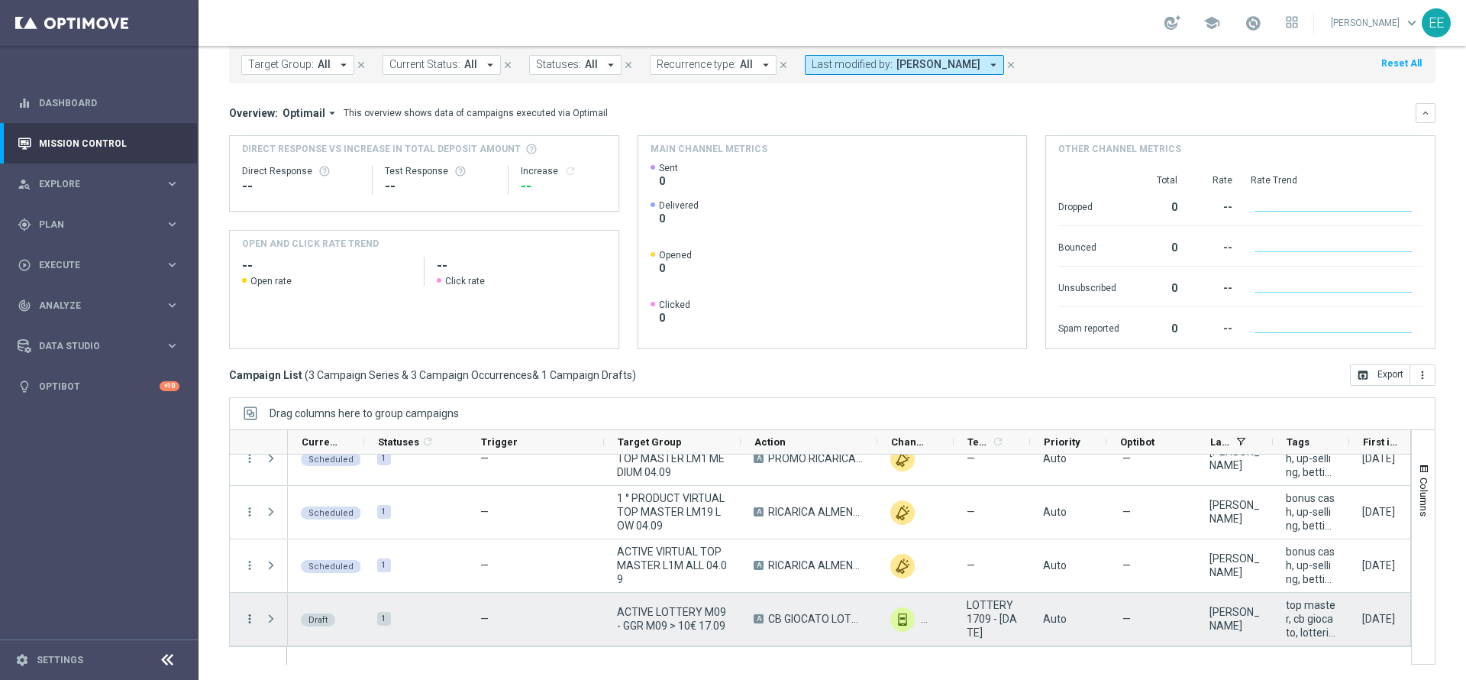
click at [247, 566] on icon "more_vert" at bounding box center [250, 619] width 14 height 14
click at [306, 566] on div "Edit" at bounding box center [351, 572] width 142 height 11
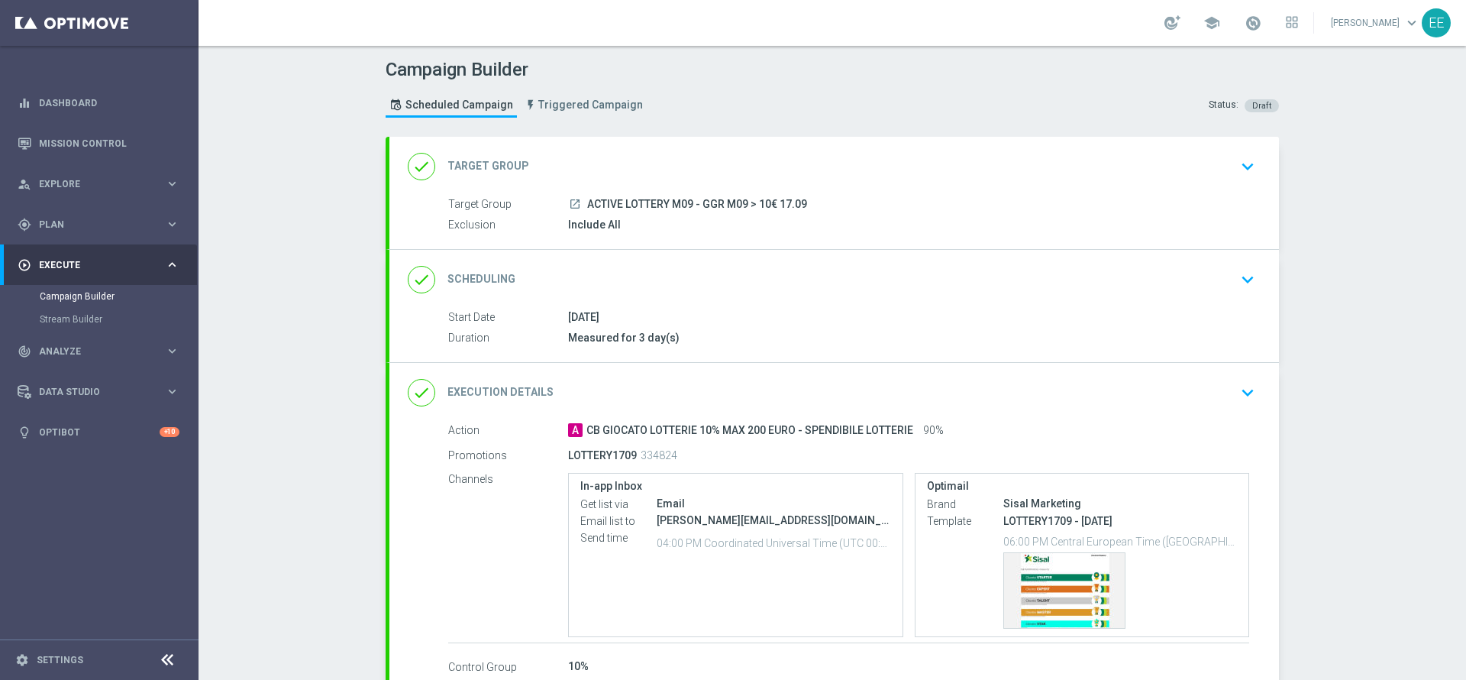
click at [781, 182] on div "done Target Group keyboard_arrow_down" at bounding box center [834, 167] width 890 height 60
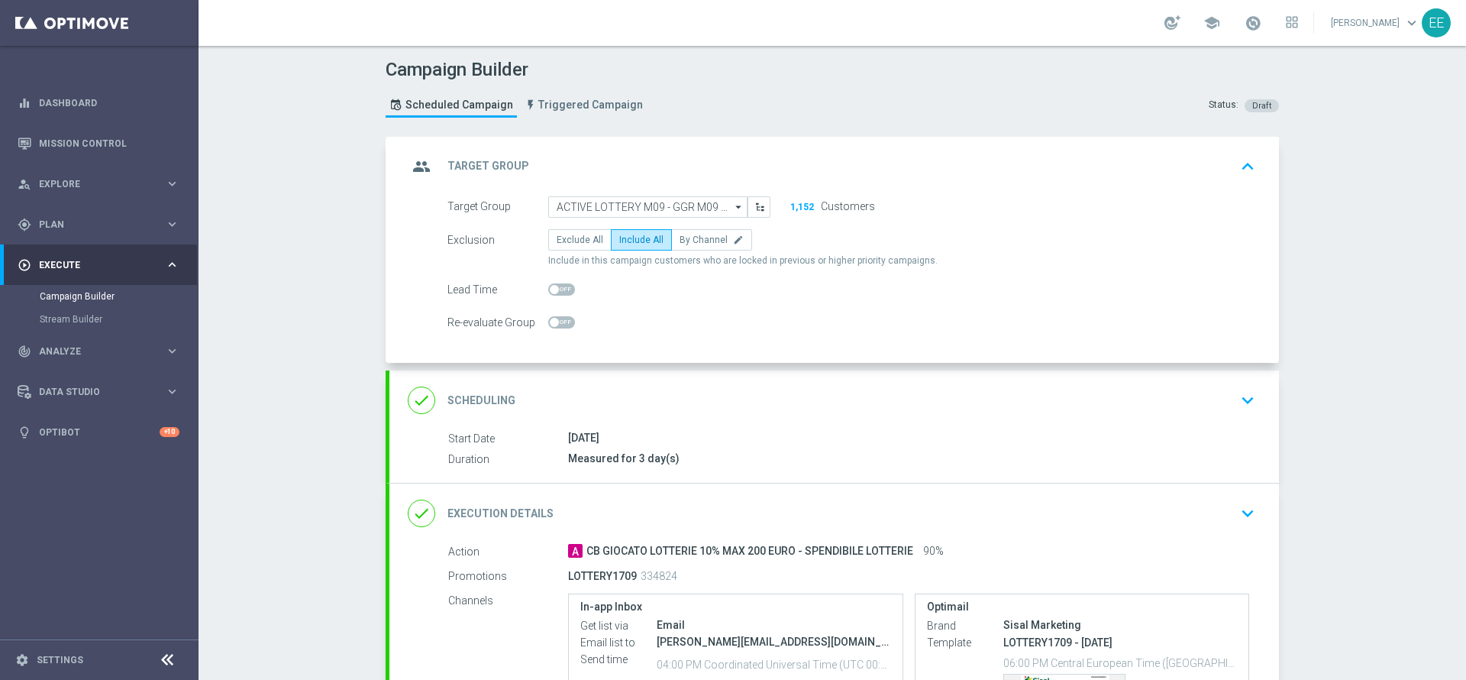
click at [927, 134] on header "Campaign Builder Scheduled Campaign Triggered Campaign Status: Draft" at bounding box center [833, 91] width 1268 height 91
click at [921, 169] on div "group Target Group keyboard_arrow_up" at bounding box center [834, 166] width 853 height 29
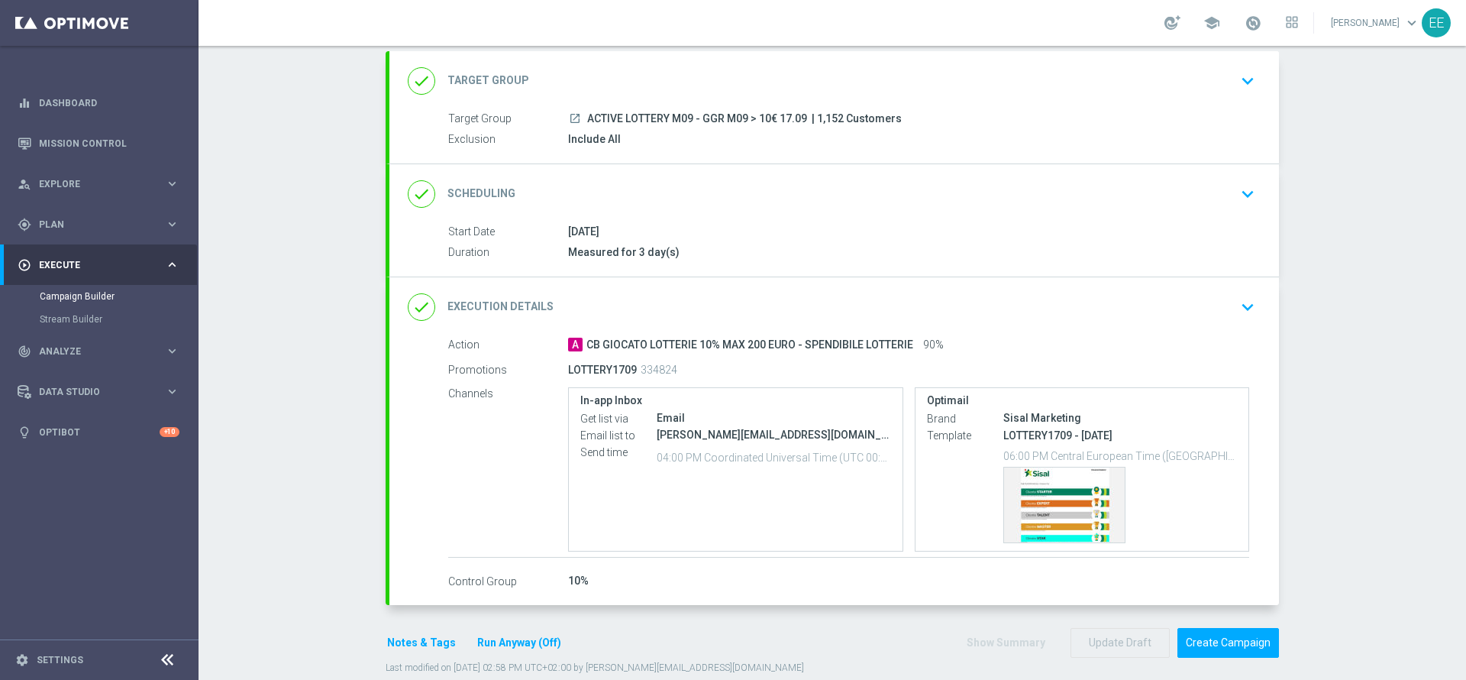
scroll to position [86, 0]
click at [1216, 629] on button "Create Campaign" at bounding box center [1229, 643] width 102 height 30
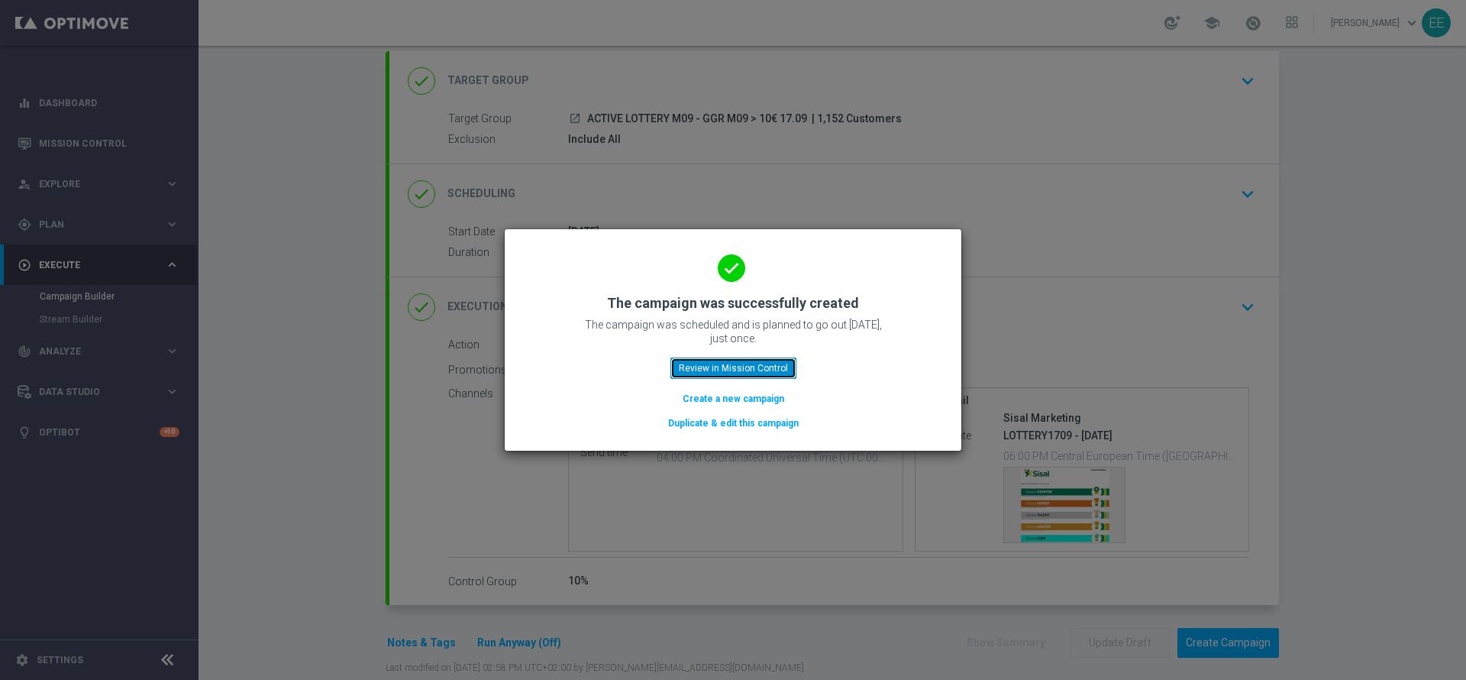
click at [748, 369] on button "Review in Mission Control" at bounding box center [734, 367] width 126 height 21
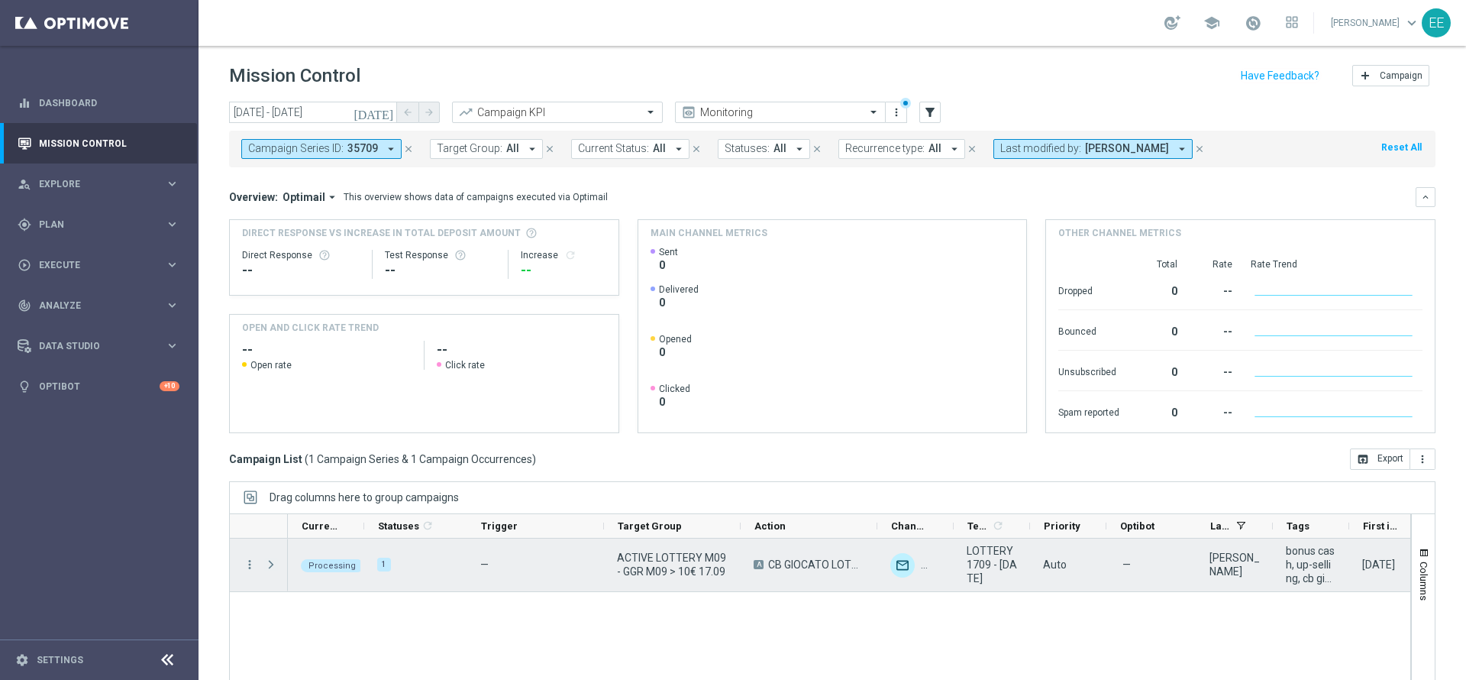
click at [271, 563] on span "Press SPACE to select this row." at bounding box center [271, 564] width 14 height 12
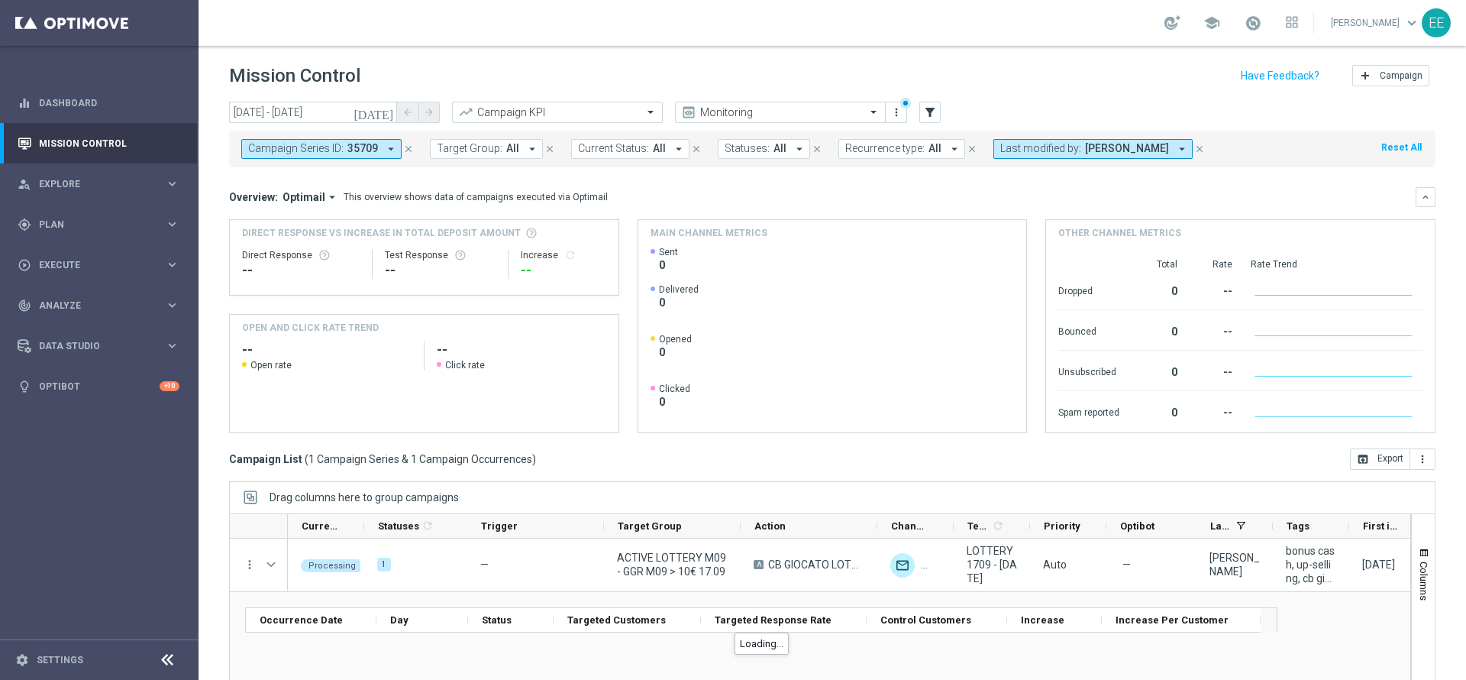
scroll to position [84, 0]
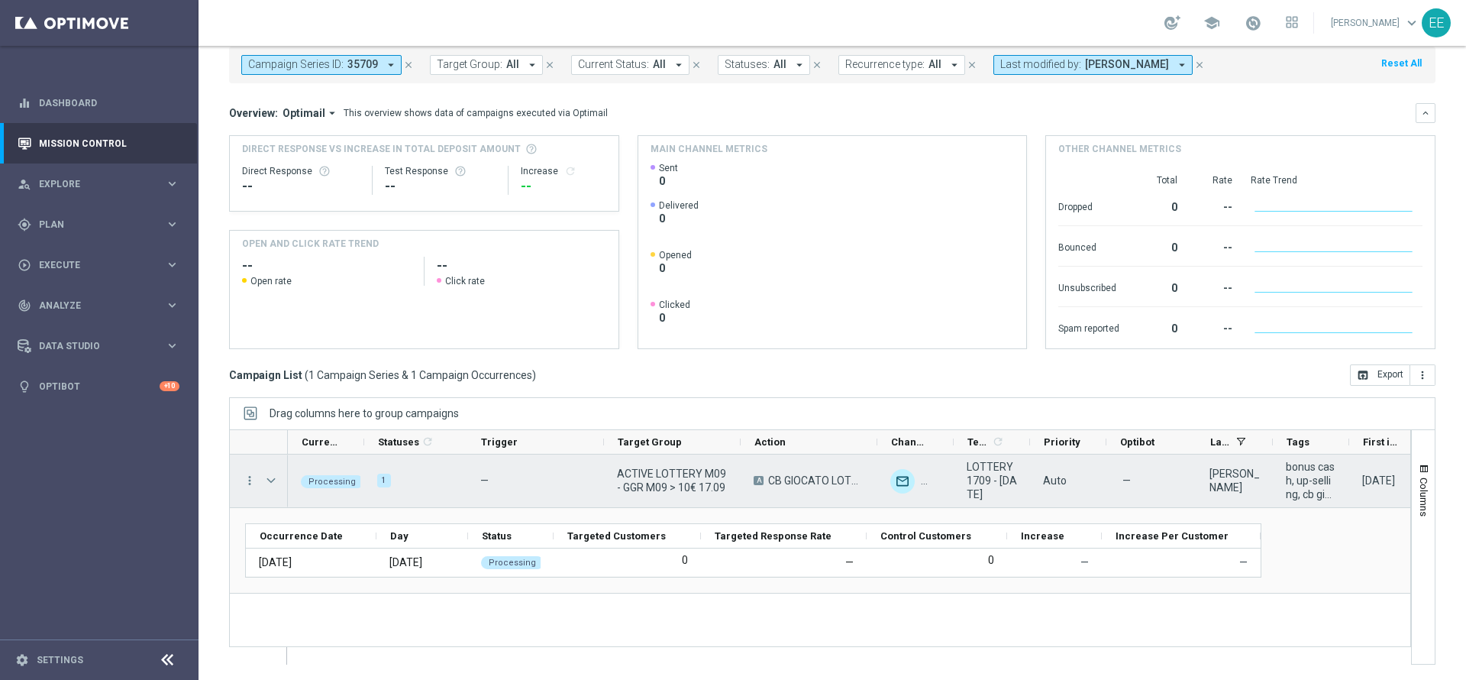
click at [668, 476] on span "ACTIVE LOTTERY M09 - GGR M09 > 10€ 17.09" at bounding box center [672, 480] width 111 height 27
click at [272, 483] on span "Press SPACE to select this row." at bounding box center [271, 480] width 14 height 12
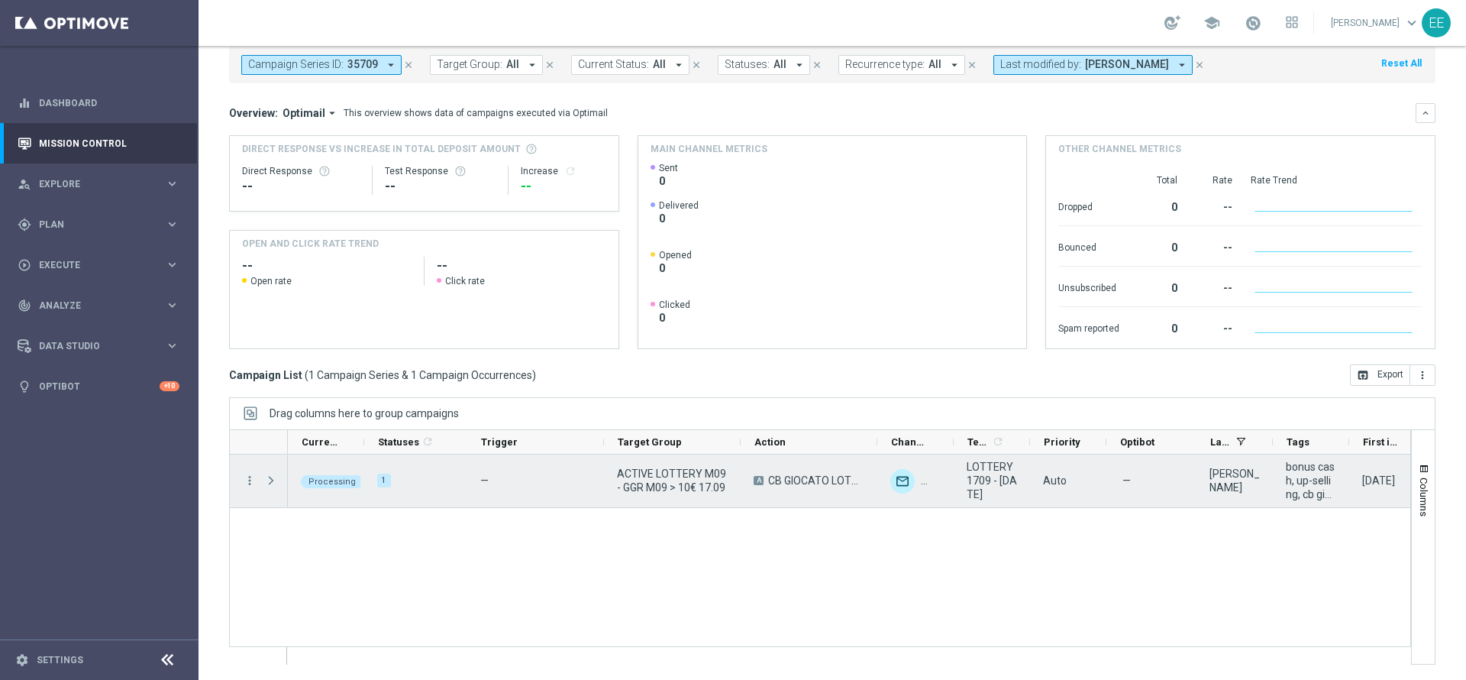
click at [272, 483] on span "Press SPACE to select this row." at bounding box center [271, 480] width 14 height 12
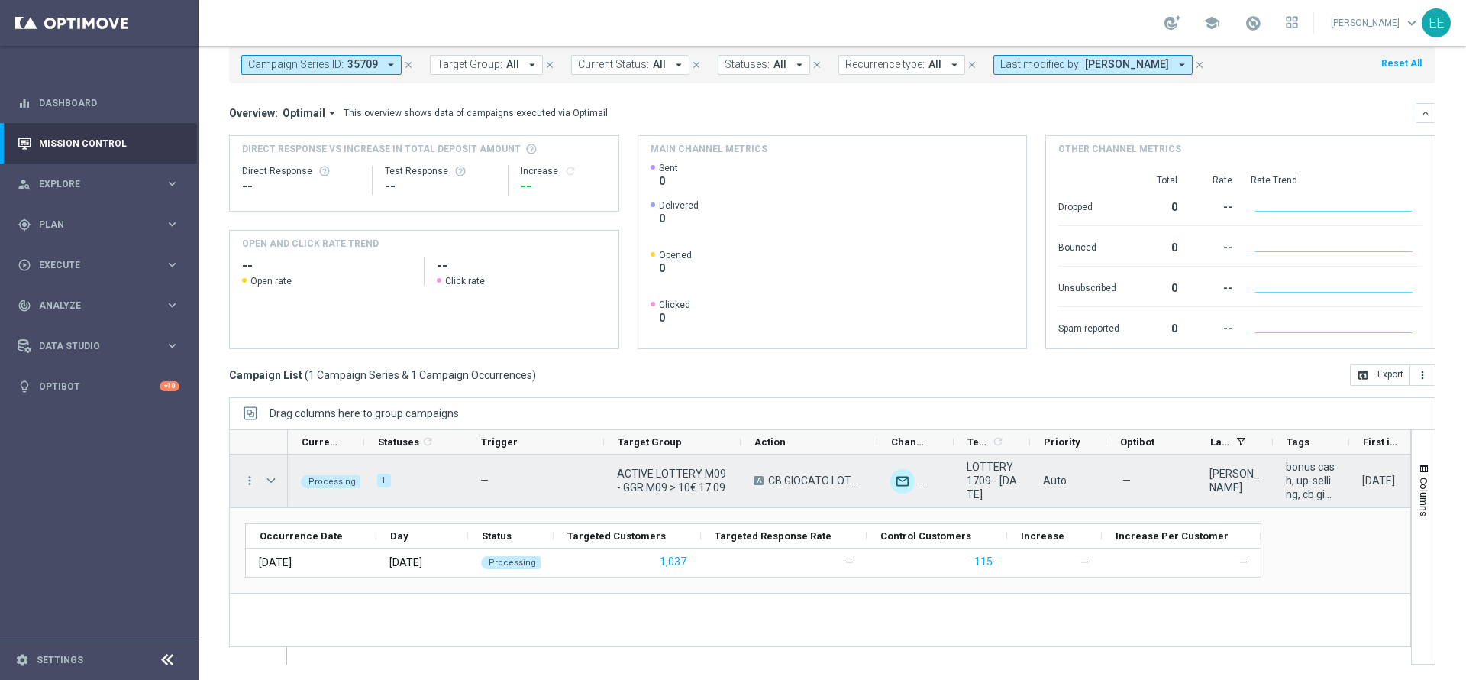
click at [276, 477] on span "Press SPACE to select this row." at bounding box center [271, 480] width 14 height 12
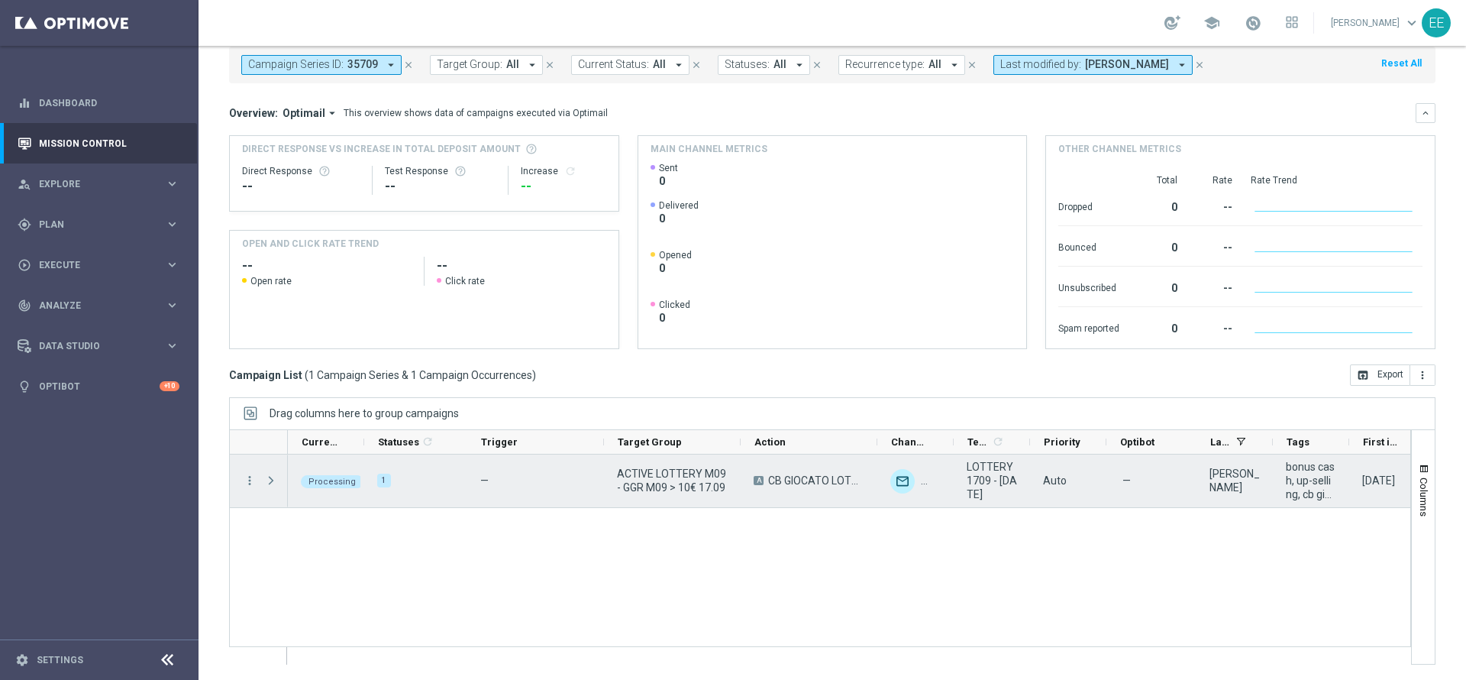
click at [276, 477] on span "Press SPACE to select this row." at bounding box center [271, 480] width 14 height 12
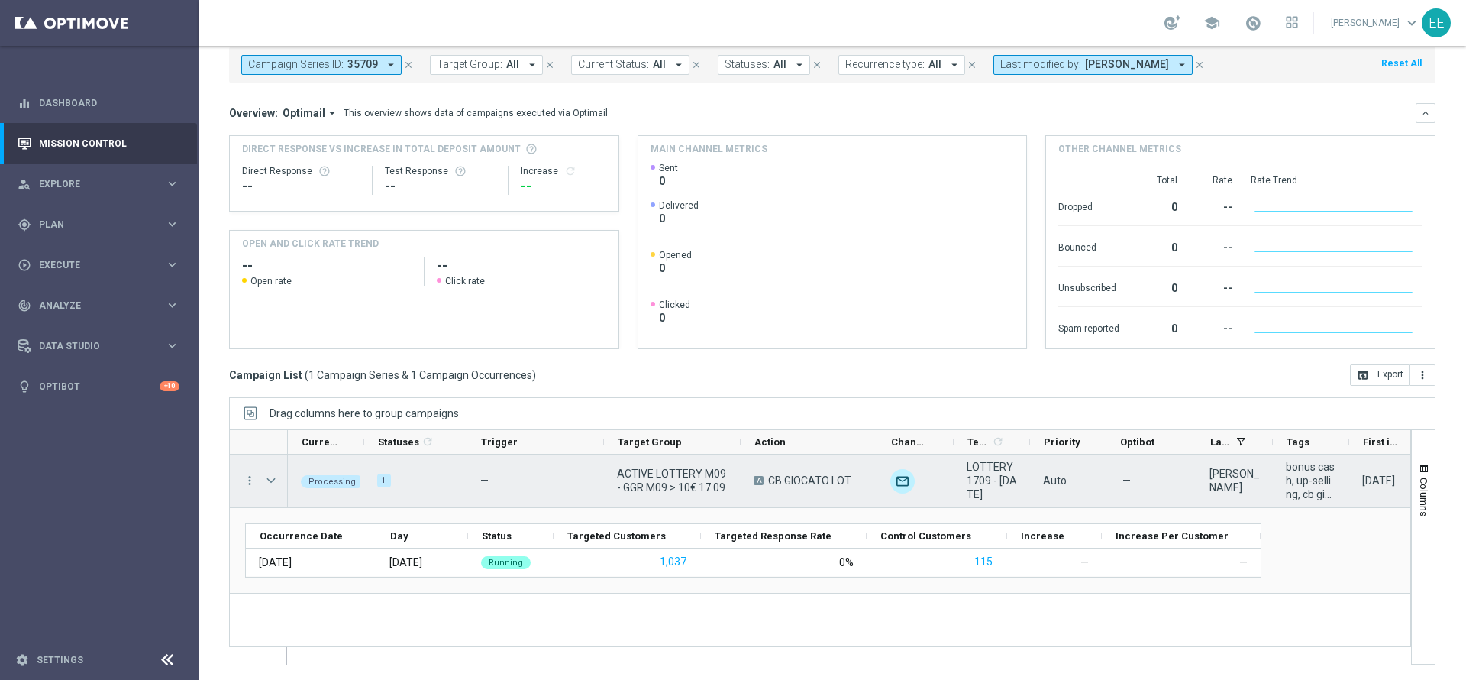
click at [661, 472] on span "ACTIVE LOTTERY M09 - GGR M09 > 10€ 17.09" at bounding box center [672, 480] width 111 height 27
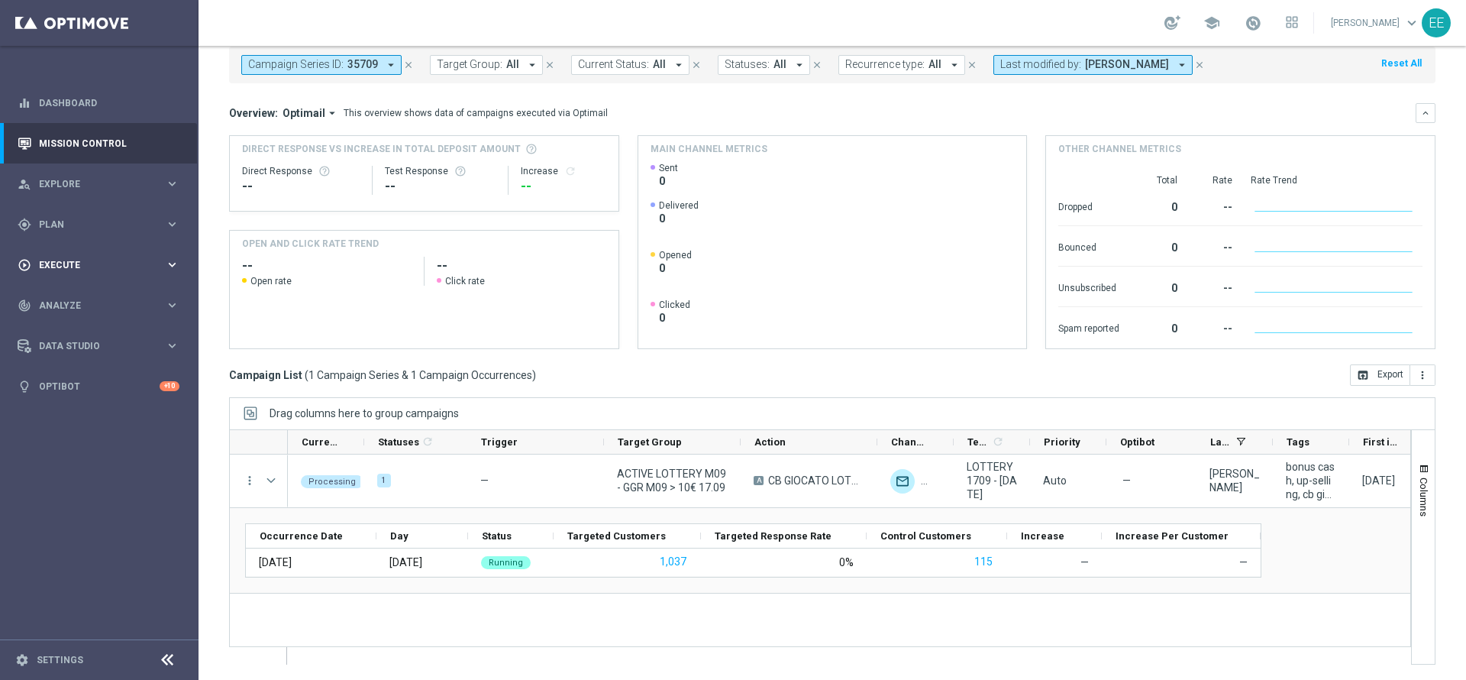
click at [60, 273] on div "play_circle_outline Execute keyboard_arrow_right" at bounding box center [98, 264] width 197 height 40
click at [92, 299] on link "Campaign Builder" at bounding box center [99, 296] width 119 height 12
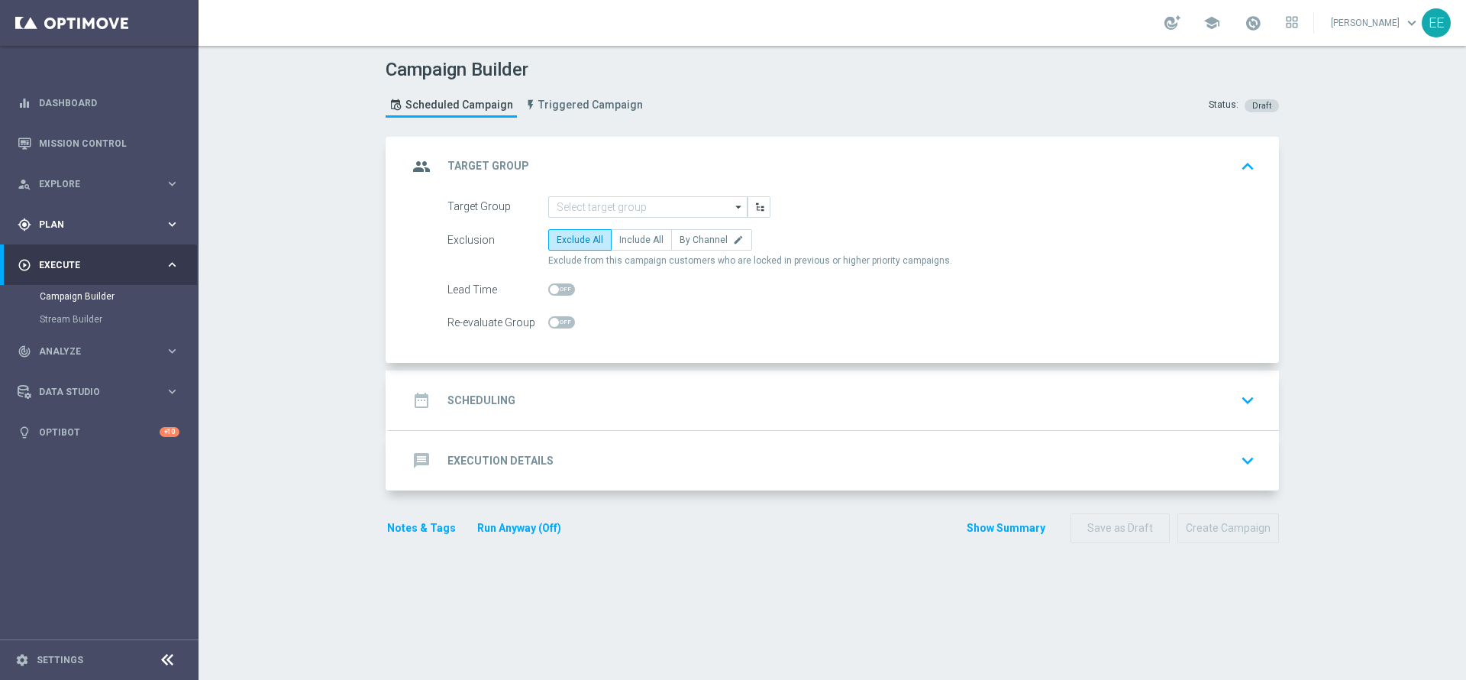
click at [50, 232] on div "gps_fixed Plan keyboard_arrow_right" at bounding box center [98, 224] width 197 height 40
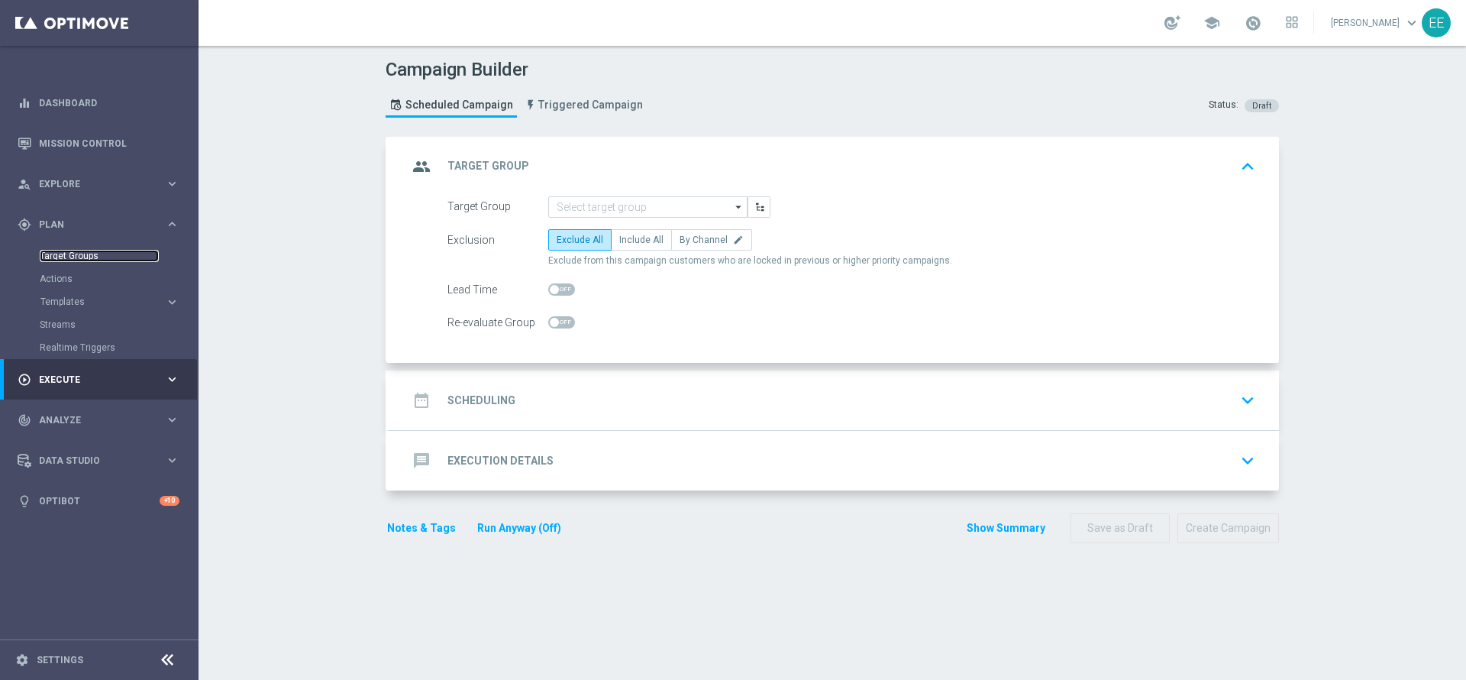
click at [75, 251] on link "Target Groups" at bounding box center [99, 256] width 119 height 12
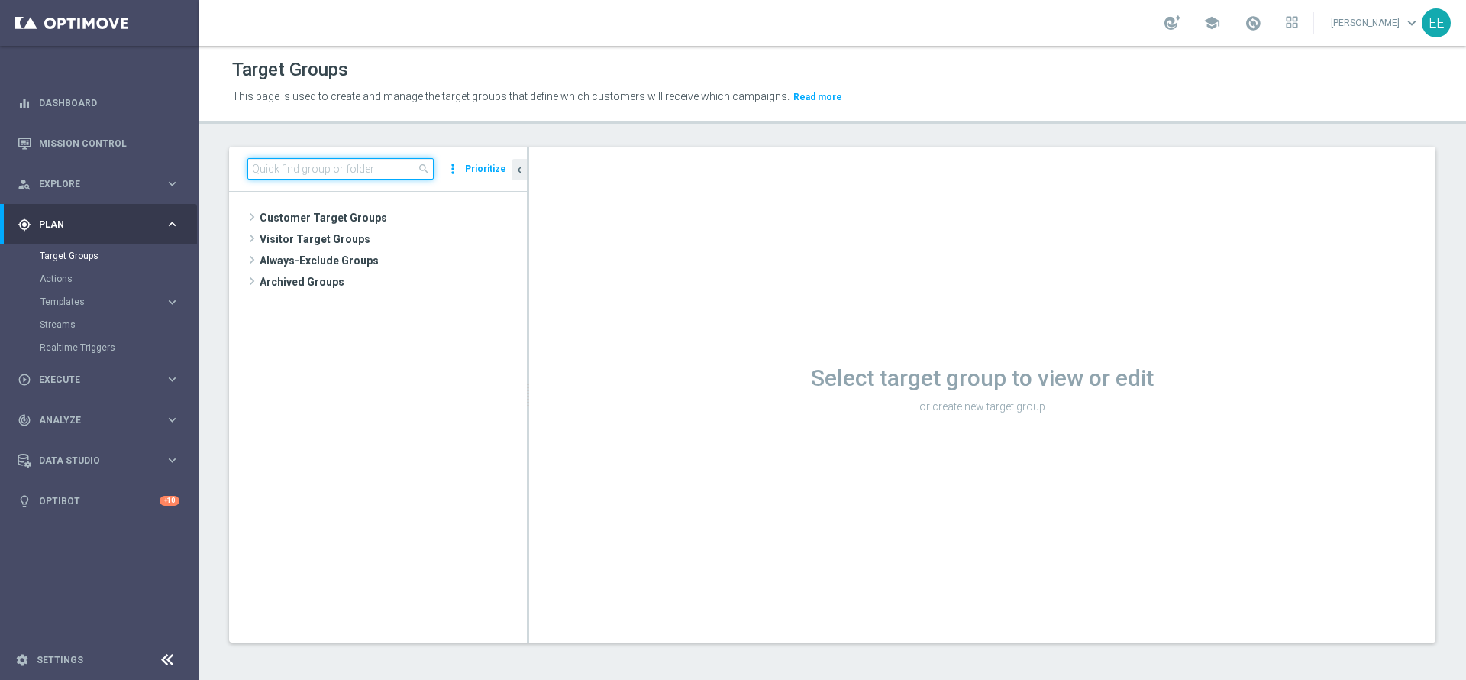
click at [377, 176] on input at bounding box center [340, 168] width 186 height 21
paste input "ACTIVE LOTTERY M09 - GGR M09 > 10€ 17.09"
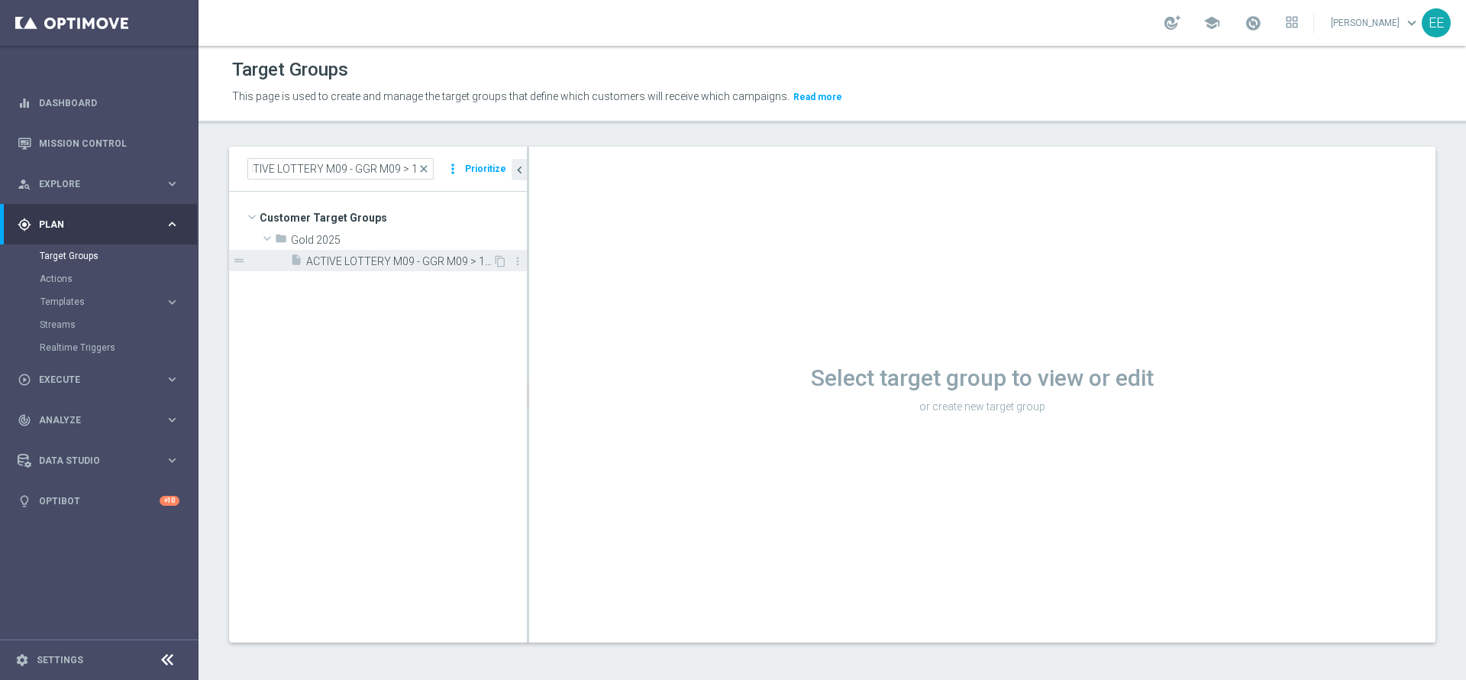
click at [415, 257] on span "ACTIVE LOTTERY M09 - GGR M09 > 10€ 17.09" at bounding box center [399, 261] width 186 height 13
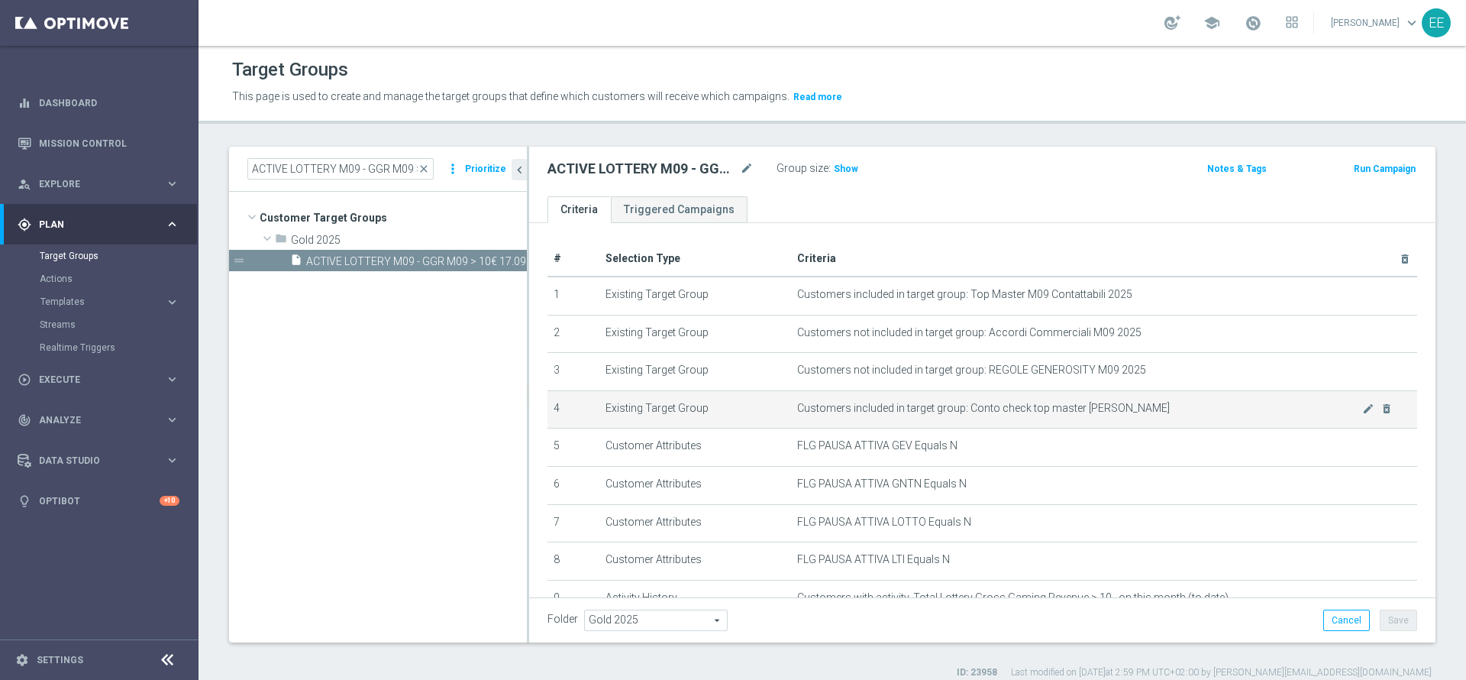
scroll to position [77, 0]
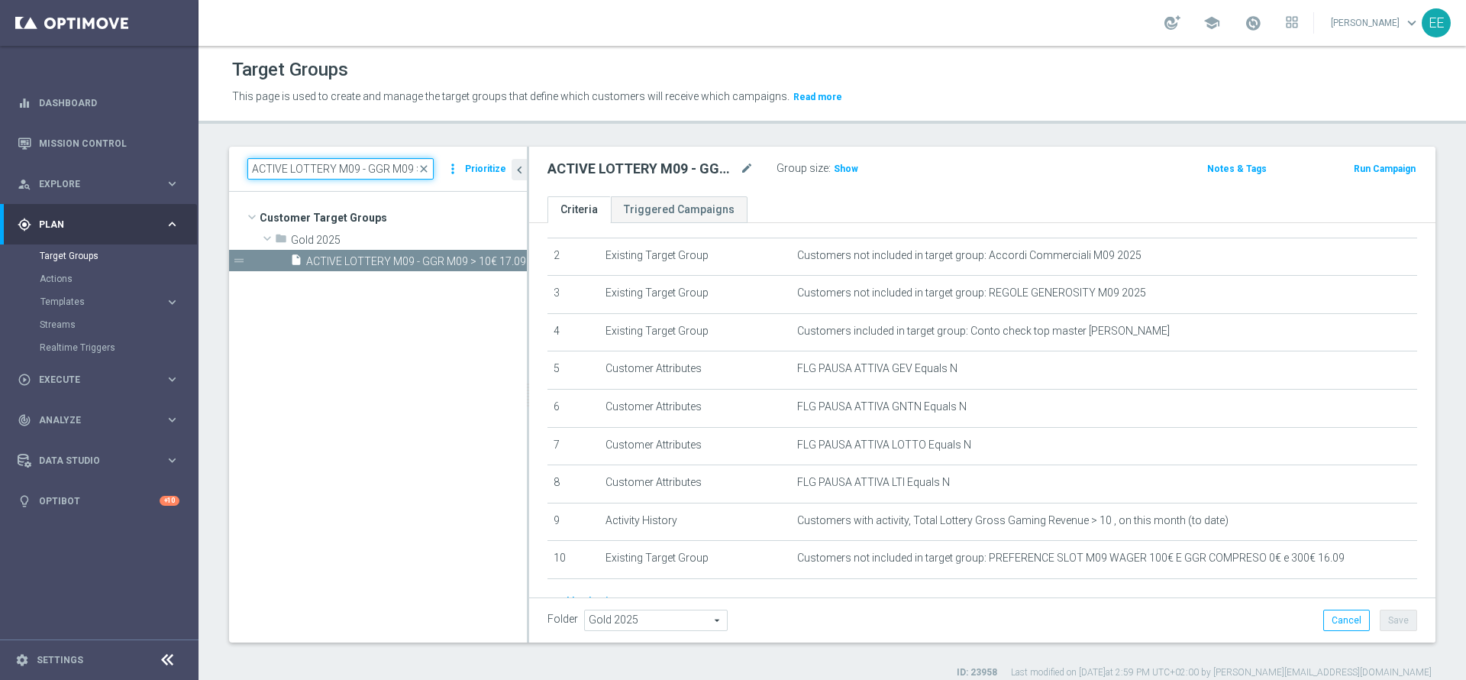
click at [347, 173] on input "ACTIVE LOTTERY M09 - GGR M09 > 10" at bounding box center [340, 168] width 186 height 21
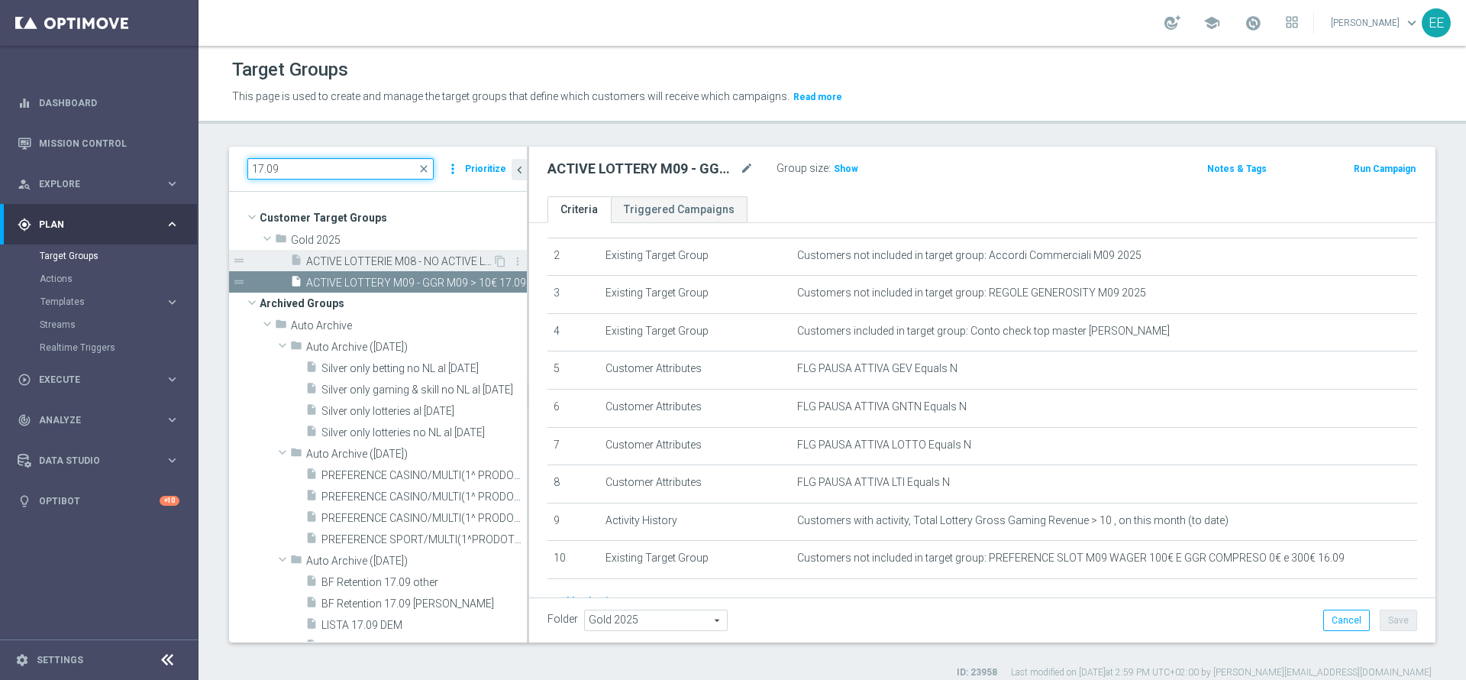
type input "17.09"
click at [383, 263] on span "ACTIVE LOTTERIE M08 - NO ACTIVE LOTTERIE M09 17.09" at bounding box center [399, 261] width 186 height 13
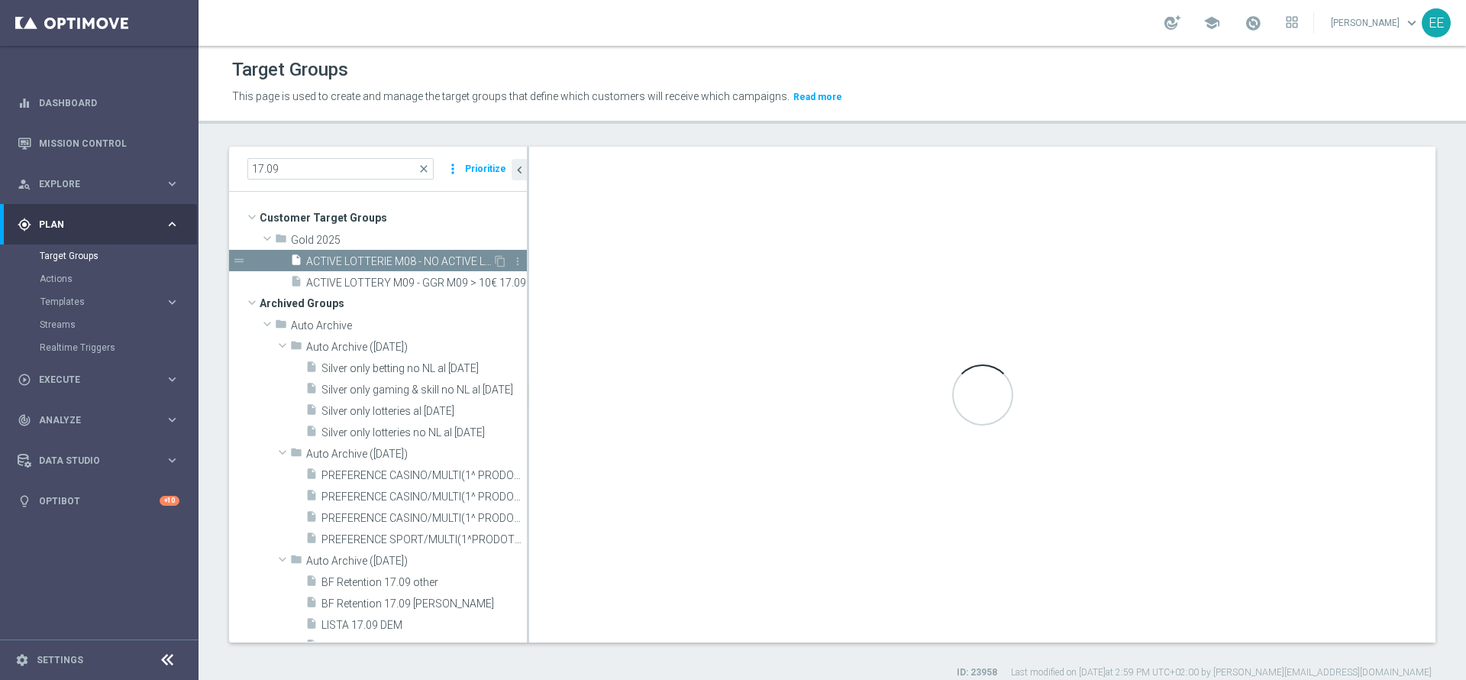
type textarea "(1 AND 2 AND 3 AND 4 AND 5 AND 6 and 7)"
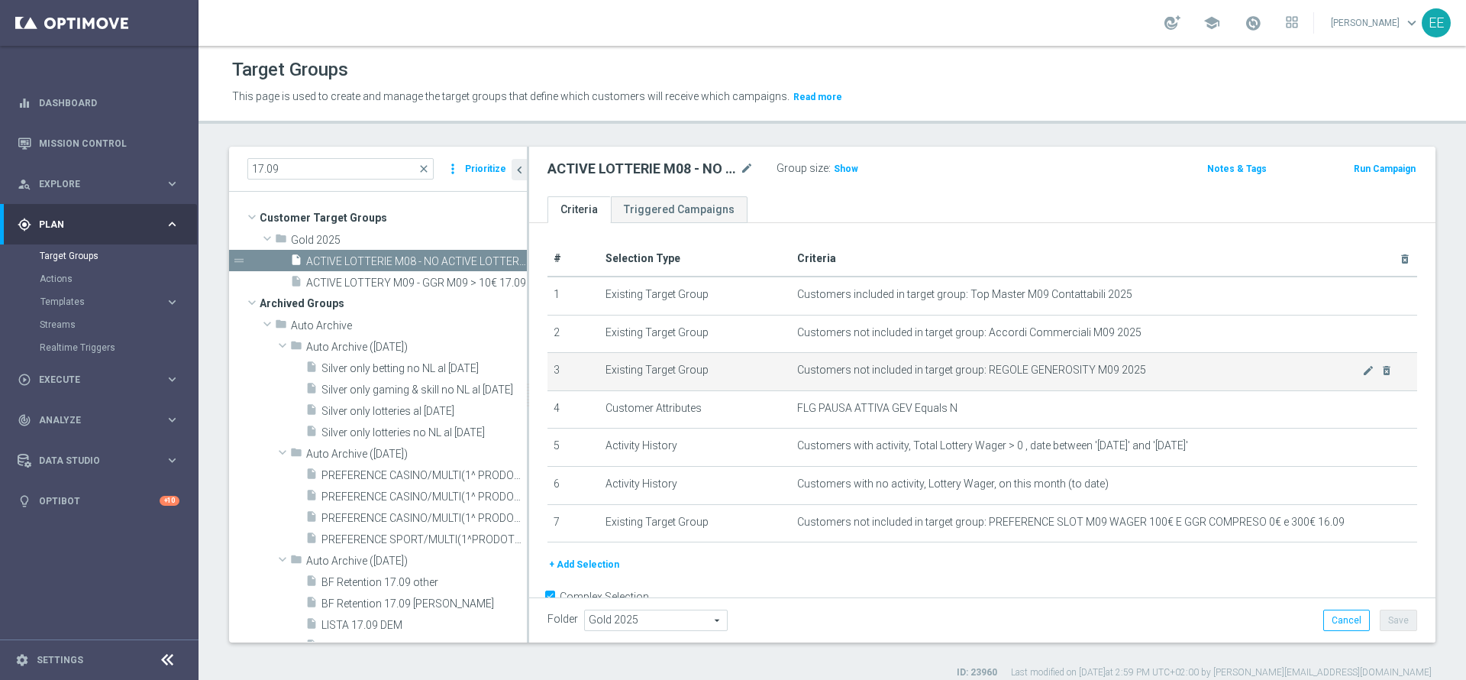
scroll to position [38, 0]
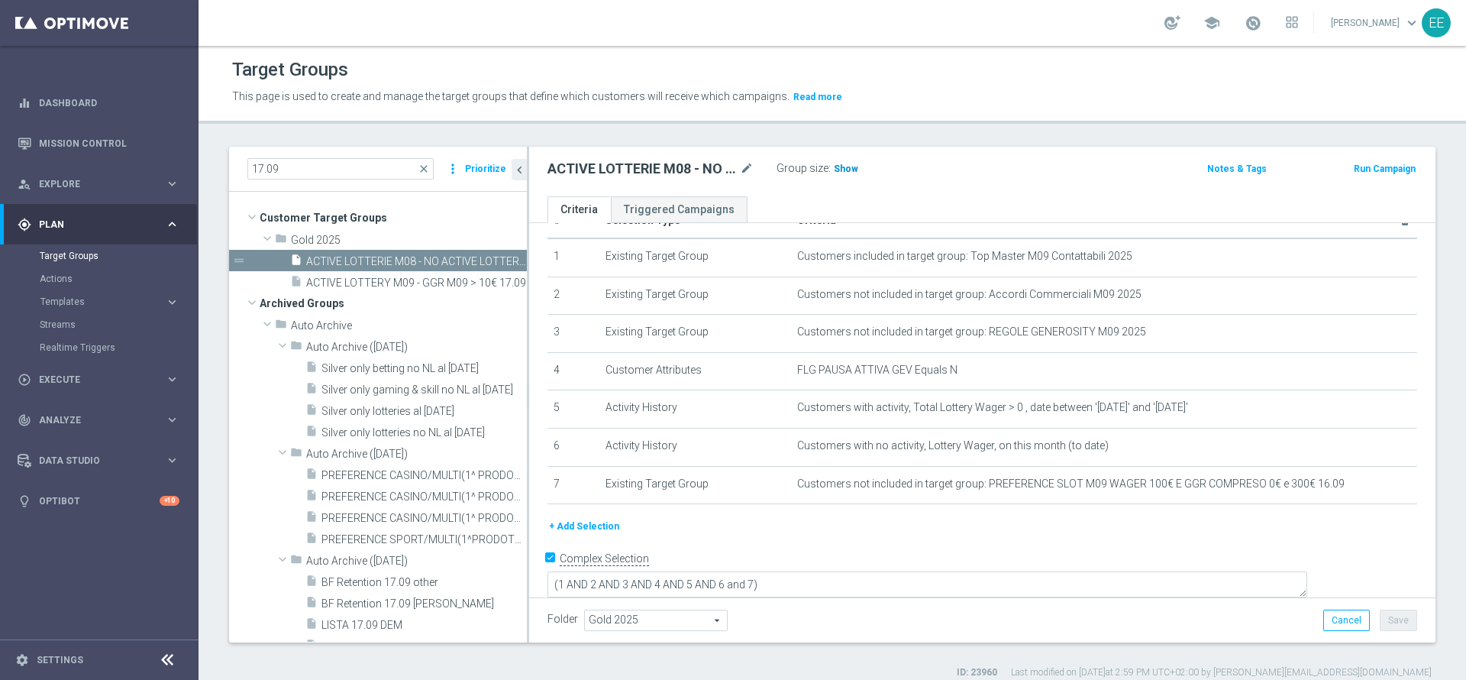
click at [847, 165] on span "Show" at bounding box center [846, 168] width 24 height 11
click at [61, 387] on div "play_circle_outline Execute keyboard_arrow_right" at bounding box center [98, 379] width 197 height 40
click at [88, 290] on link "Campaign Builder" at bounding box center [99, 296] width 119 height 12
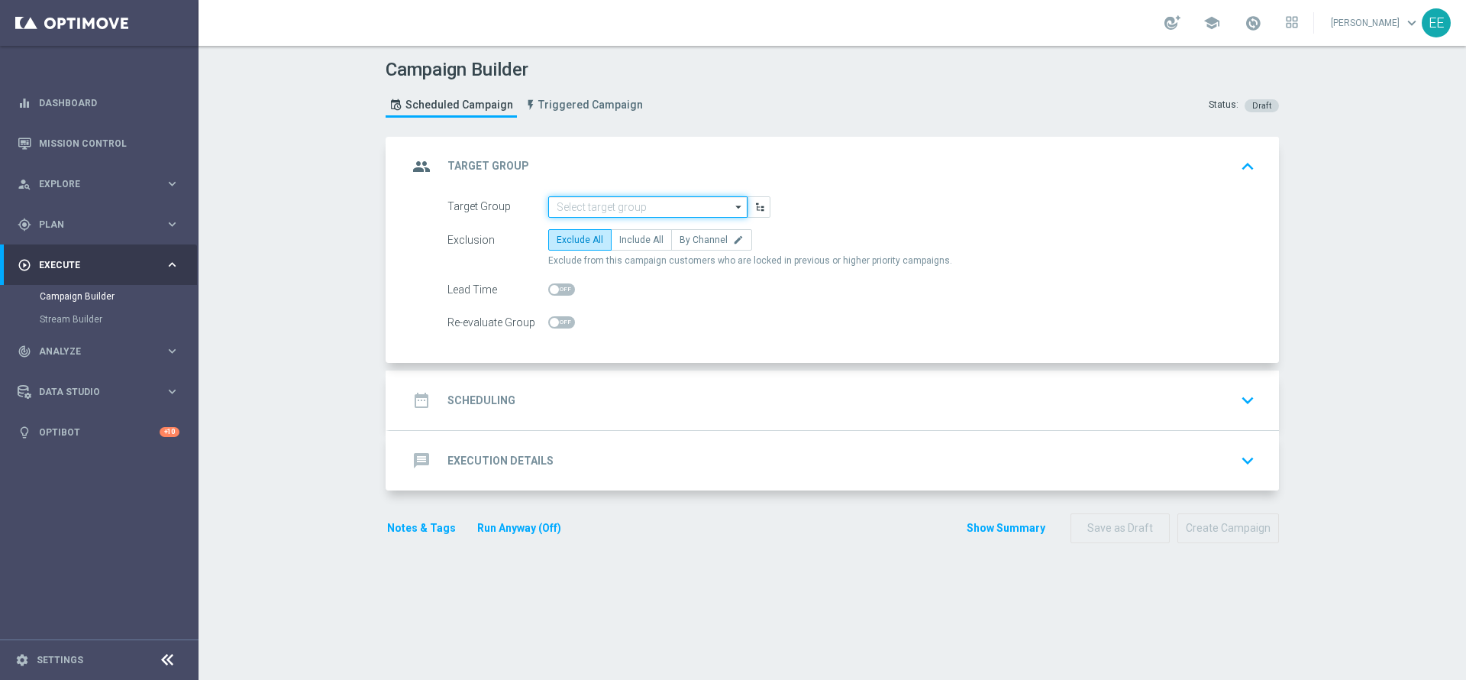
click at [608, 207] on input at bounding box center [647, 206] width 199 height 21
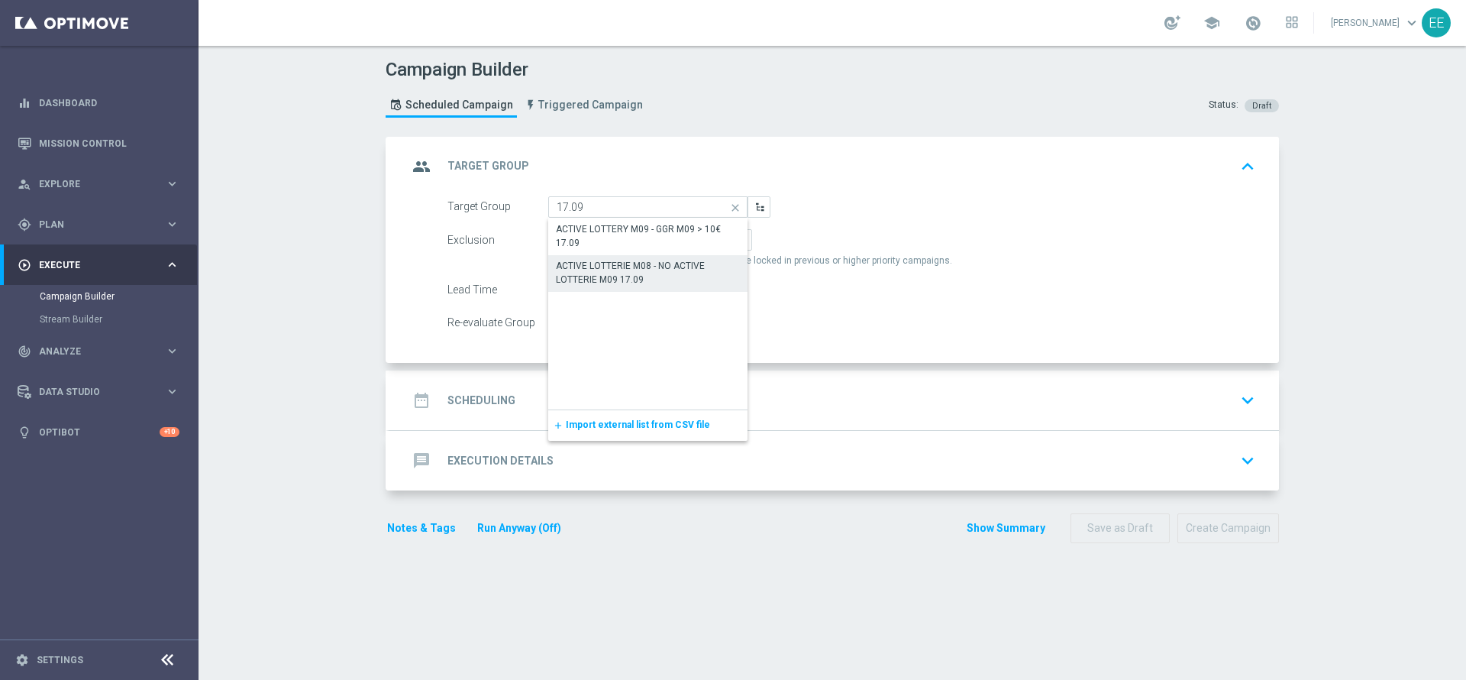
click at [600, 280] on div "ACTIVE LOTTERIE M08 - NO ACTIVE LOTTERIE M09 17.09" at bounding box center [648, 272] width 184 height 27
type input "ACTIVE LOTTERIE M08 - NO ACTIVE LOTTERIE M09 17.09"
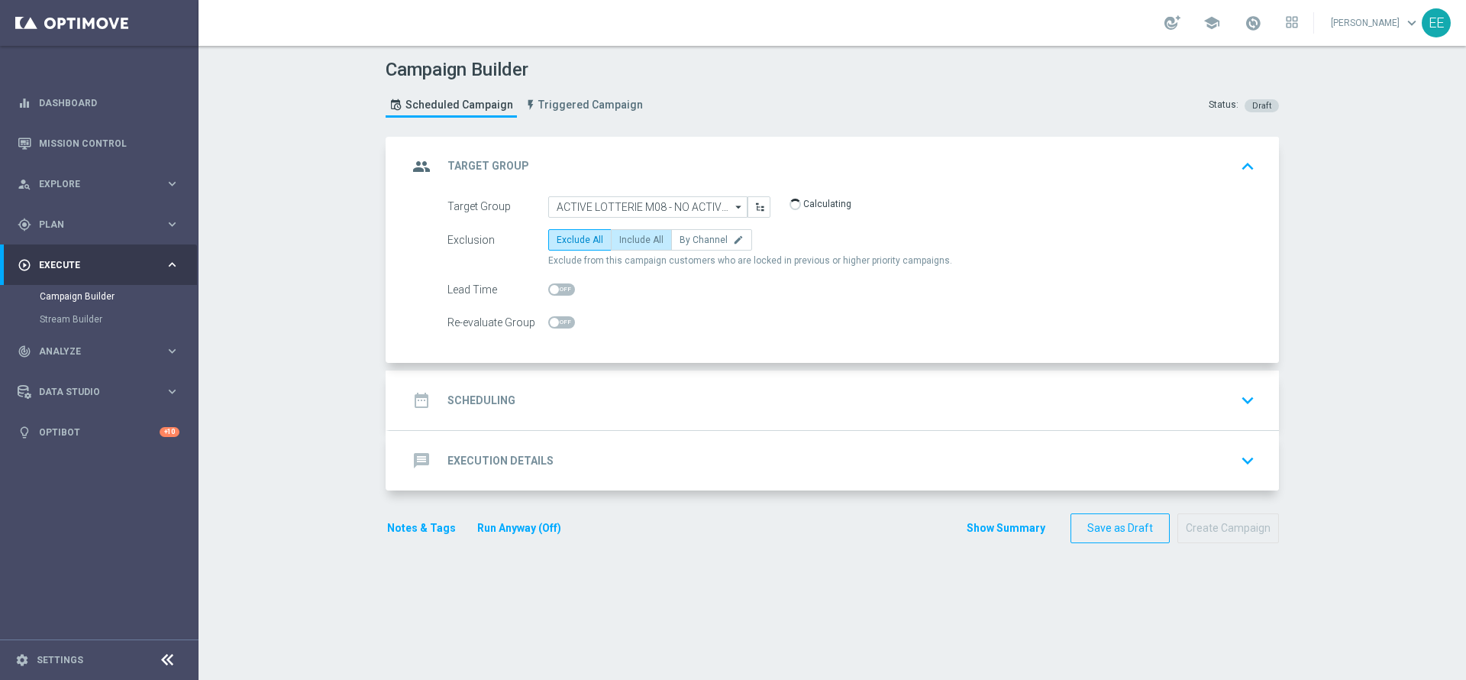
click at [642, 249] on label "Include All" at bounding box center [641, 239] width 61 height 21
click at [629, 247] on input "Include All" at bounding box center [624, 243] width 10 height 10
radio input "true"
click at [565, 388] on div "date_range Scheduling keyboard_arrow_down" at bounding box center [834, 400] width 853 height 29
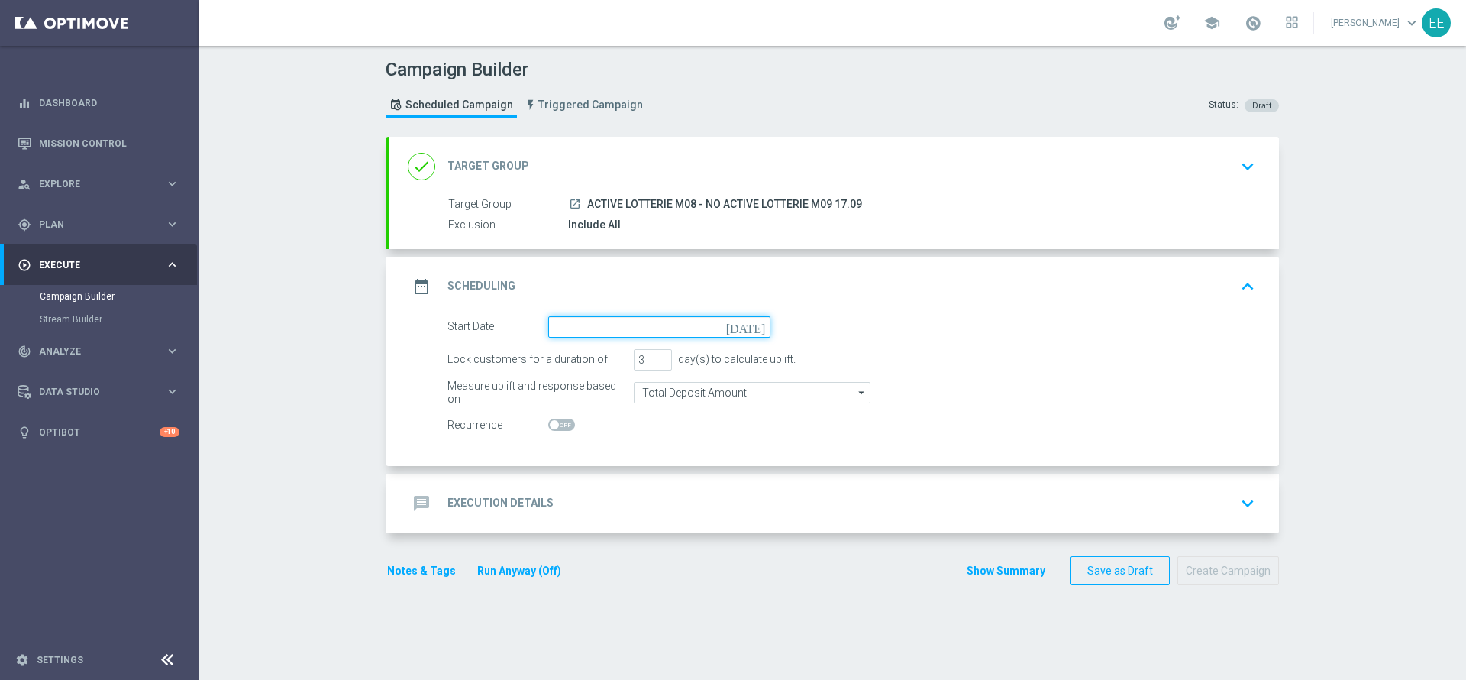
click at [605, 318] on input at bounding box center [659, 326] width 222 height 21
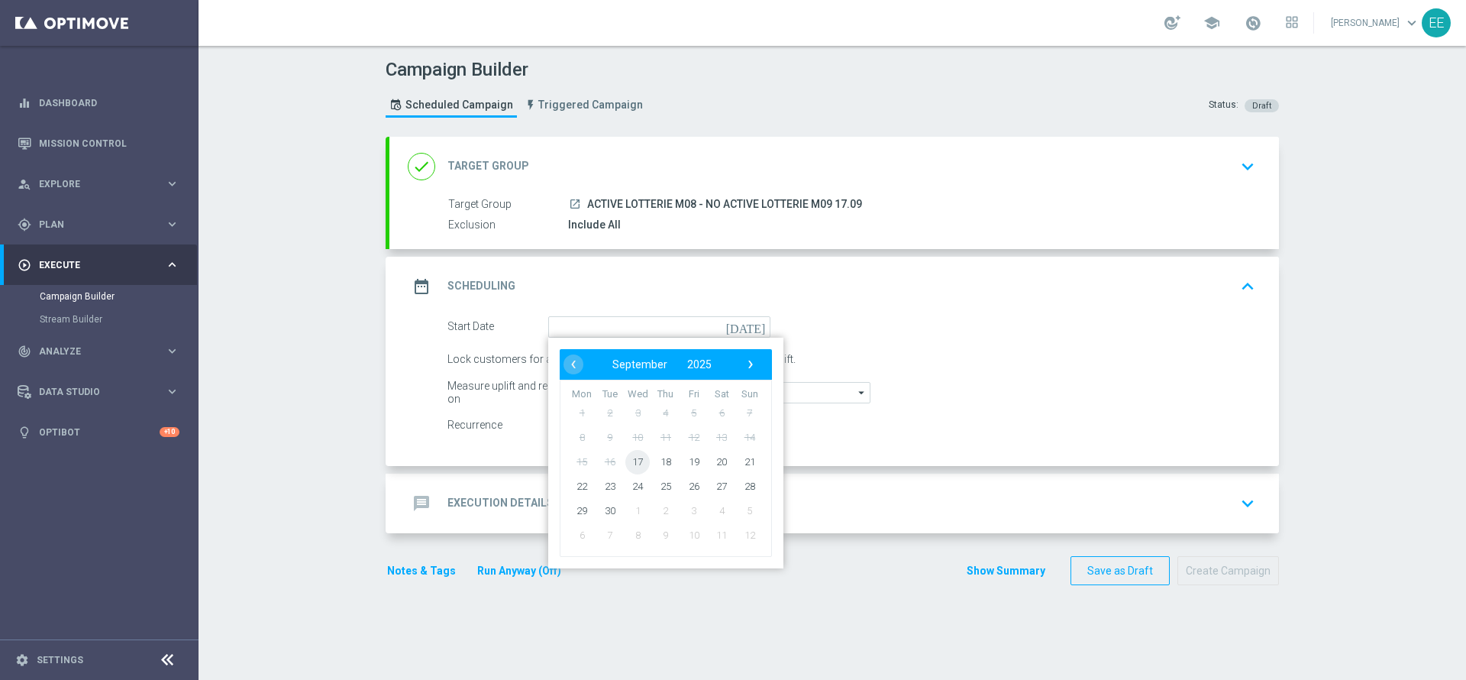
click at [634, 462] on span "17" at bounding box center [637, 461] width 24 height 24
type input "[DATE]"
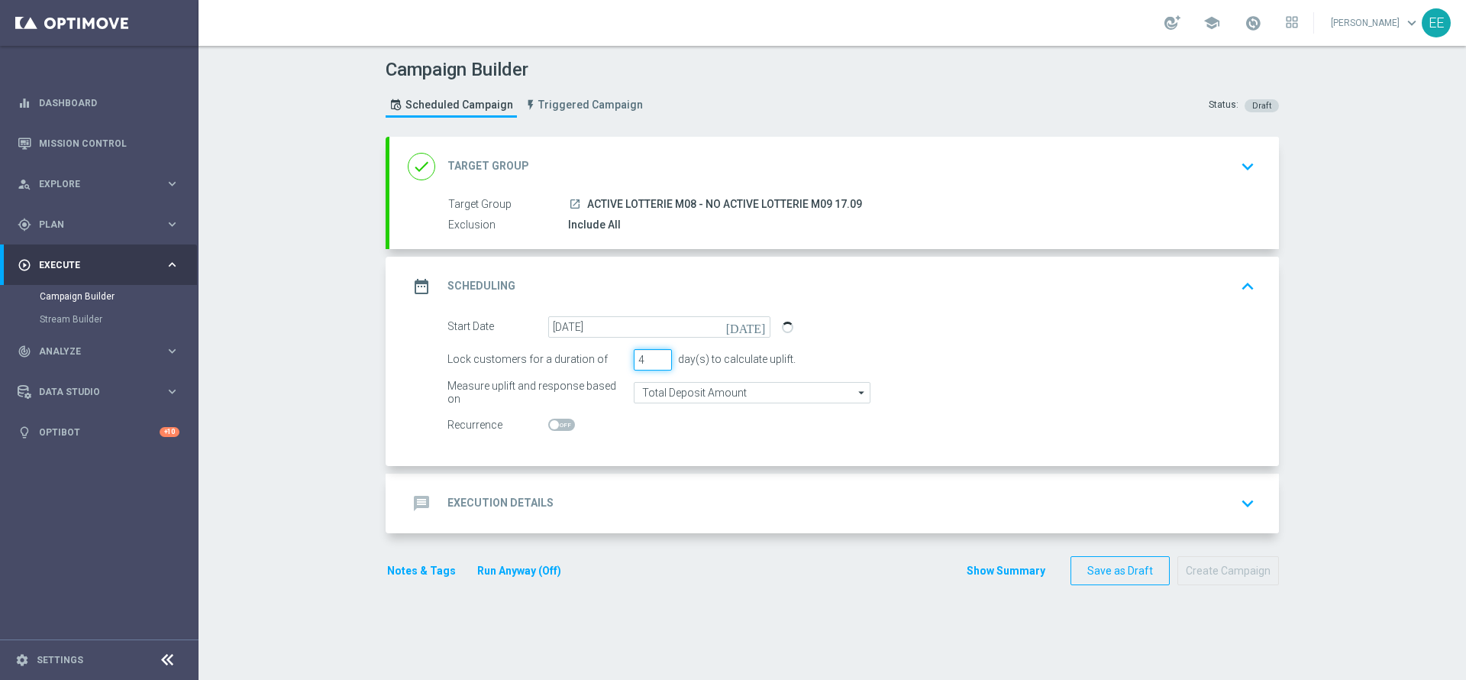
click at [651, 357] on input "4" at bounding box center [653, 359] width 38 height 21
click at [691, 330] on input "[DATE]" at bounding box center [659, 326] width 222 height 21
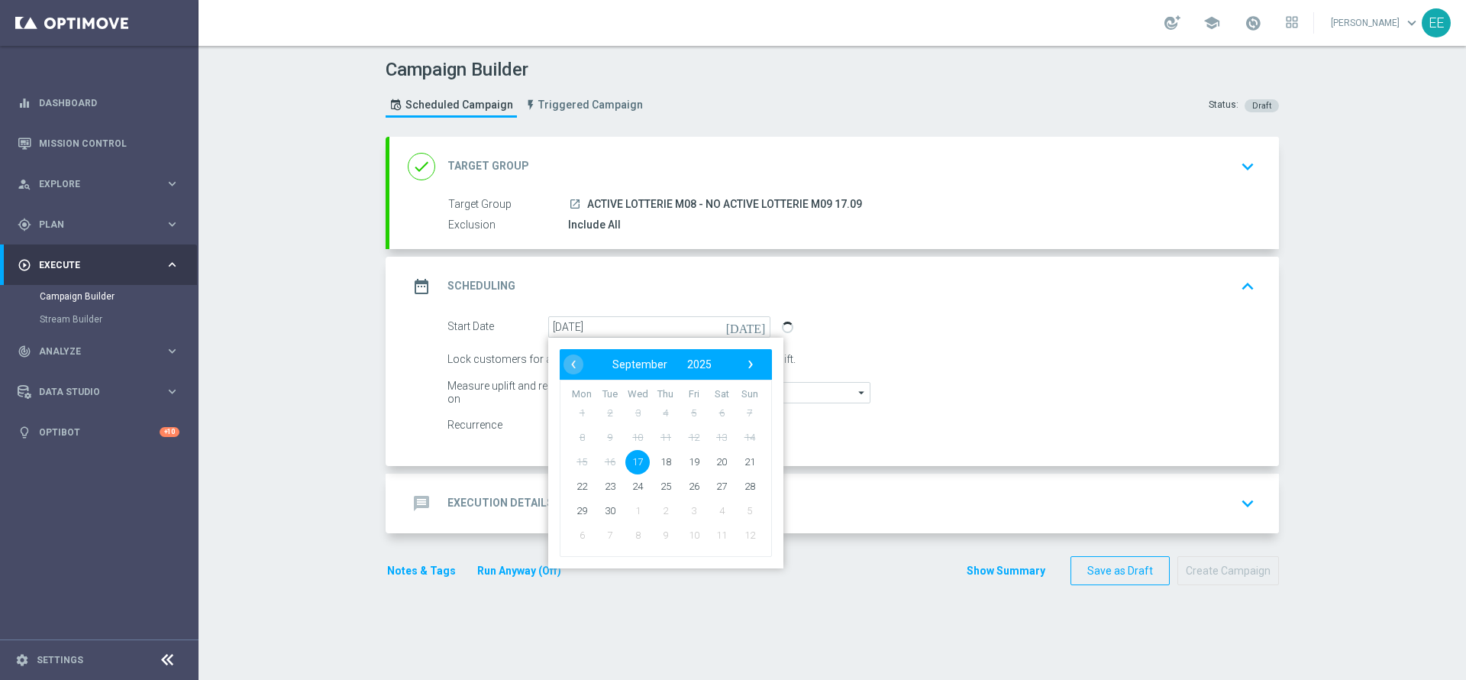
click at [945, 335] on div "Start Date 17 Sep 2025 today ‹ ​ September ​ 2025 ​ › Mon Tue Wed Thu Fri Sat S…" at bounding box center [851, 326] width 831 height 21
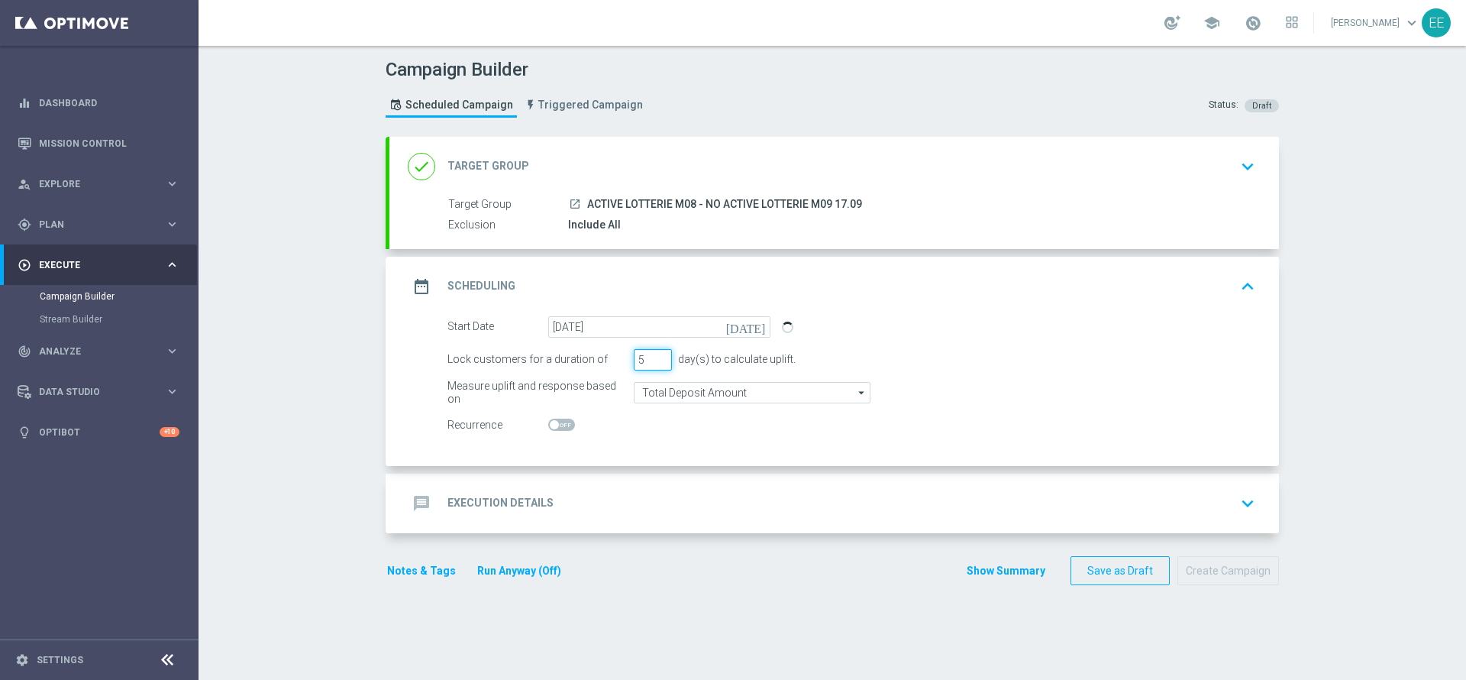
type input "5"
click at [655, 357] on input "5" at bounding box center [653, 359] width 38 height 21
click at [641, 504] on div "message Execution Details keyboard_arrow_down" at bounding box center [834, 503] width 853 height 29
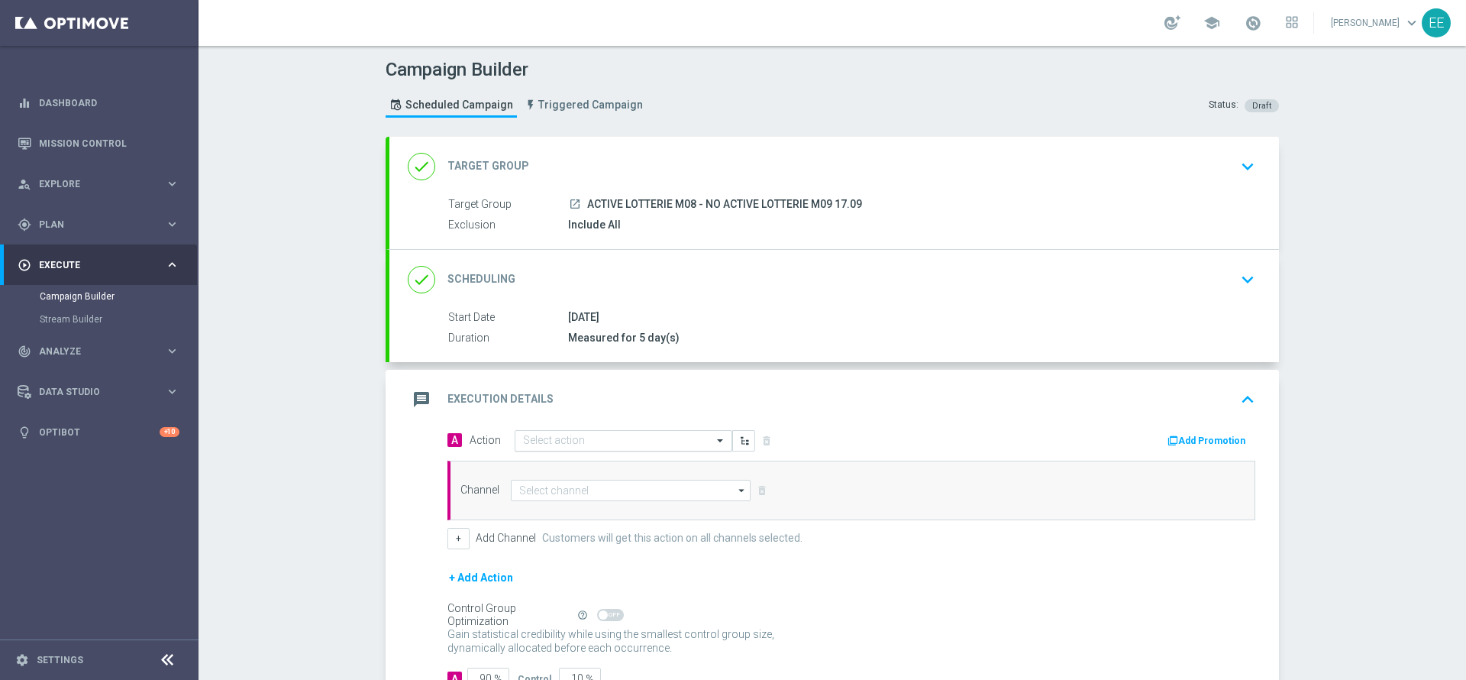
click at [549, 436] on input "text" at bounding box center [608, 441] width 170 height 13
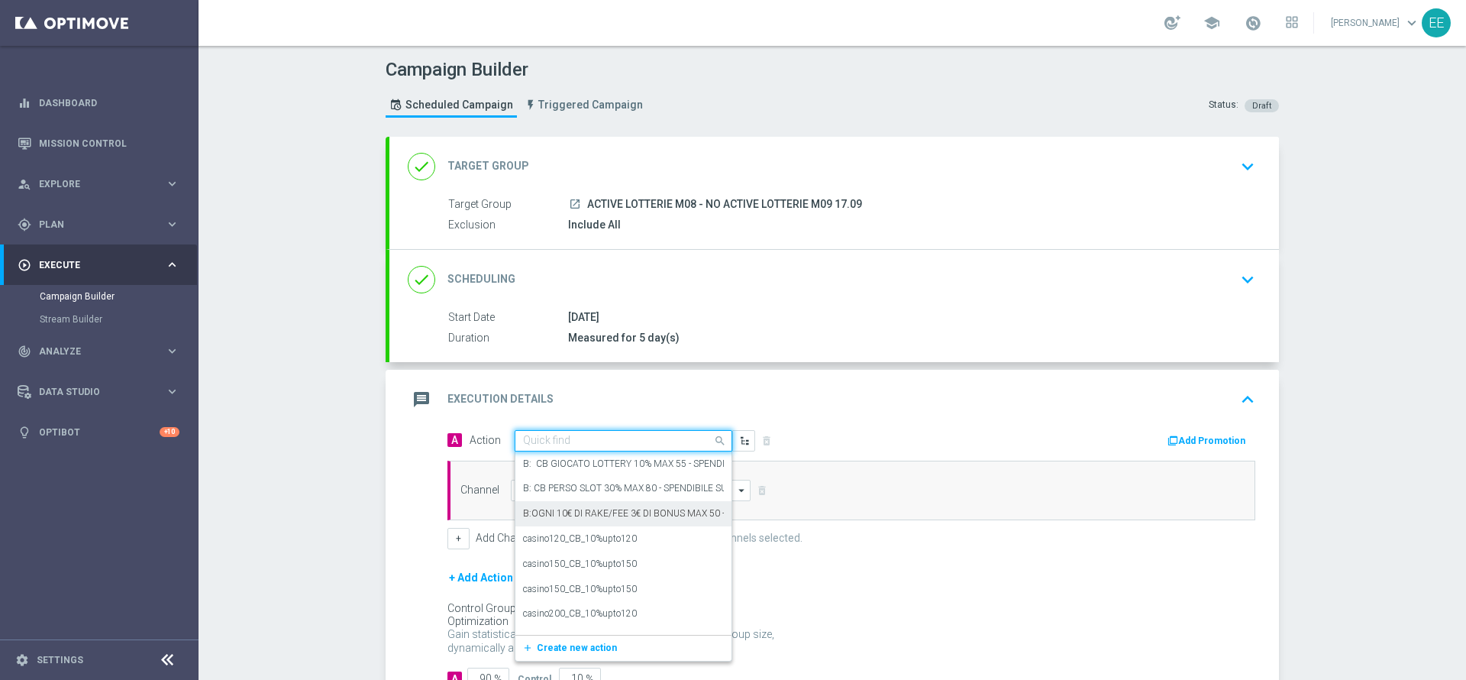
paste input "BONUS FREE 10€ - SPENDIBILE G&V"
type input "BONUS FREE 10€ - SPENDIBILE G&V"
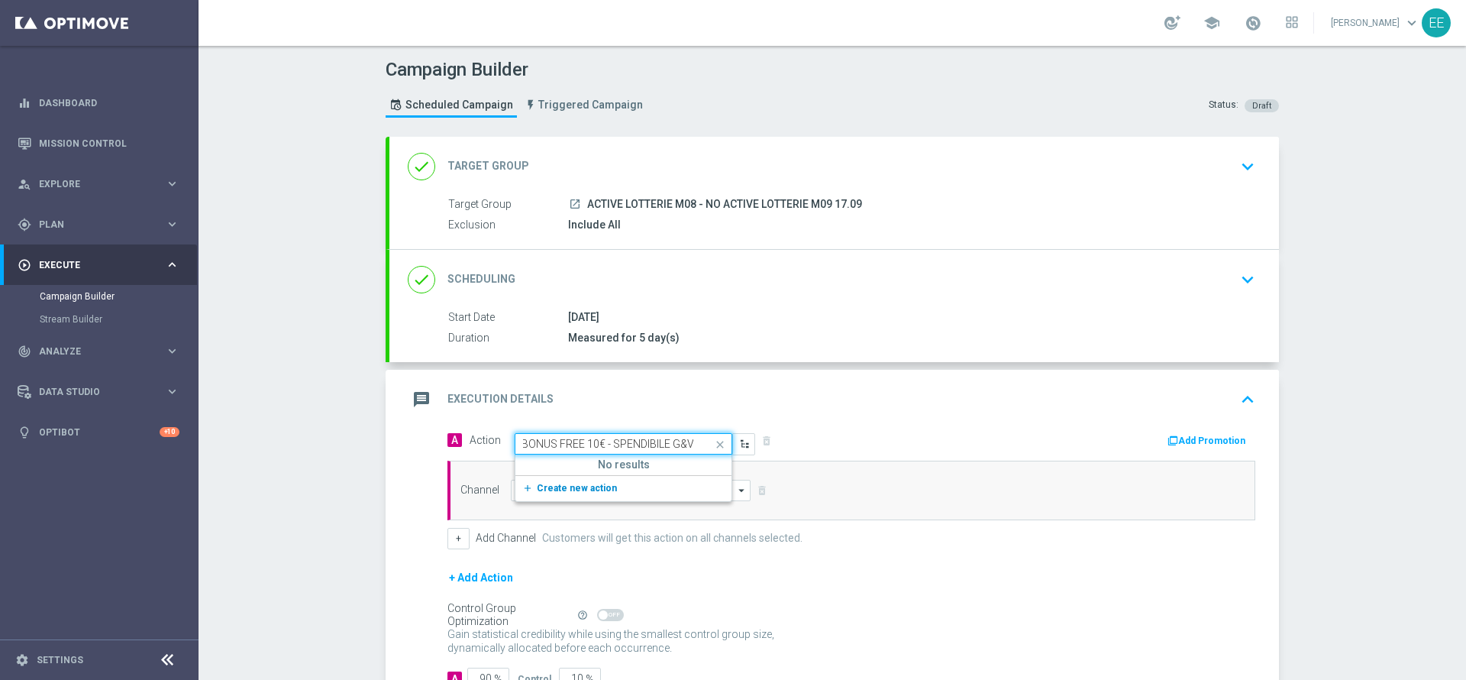
click at [583, 483] on span "Create new action" at bounding box center [577, 488] width 80 height 11
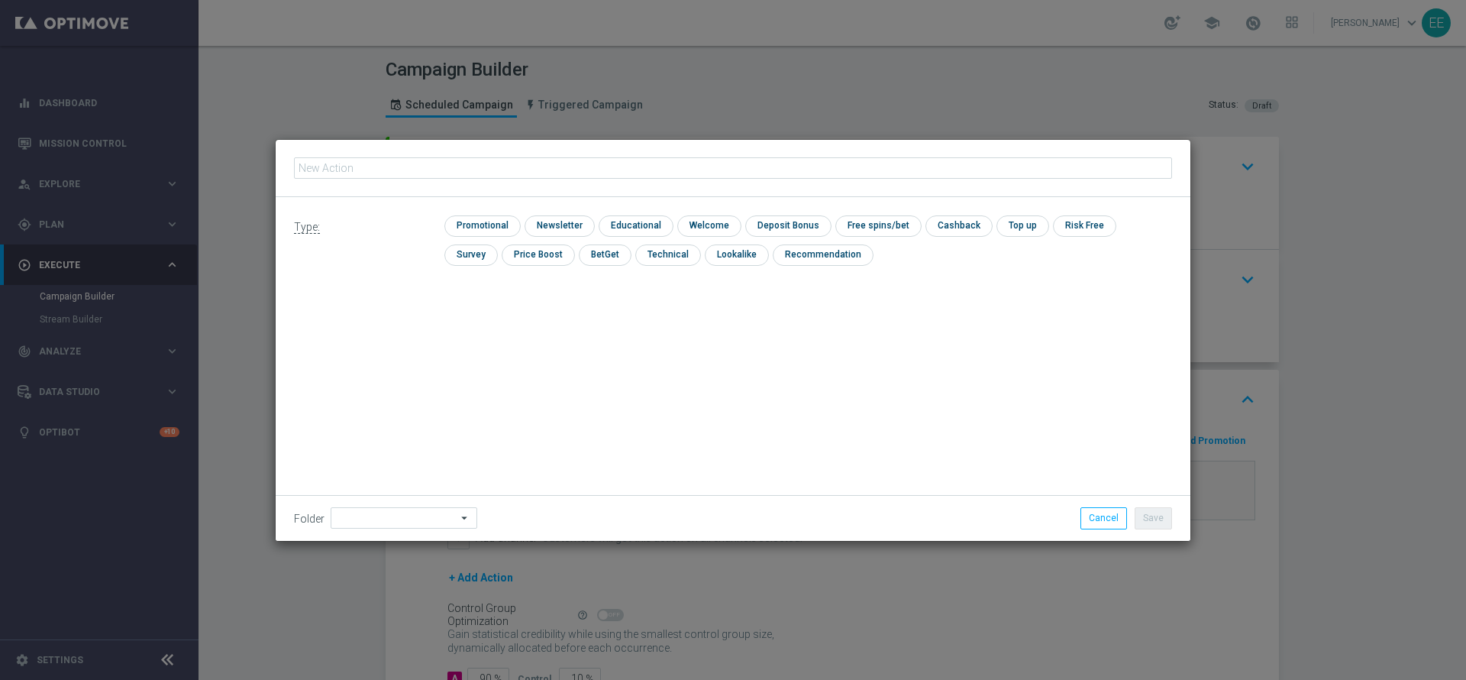
click at [617, 172] on input "text" at bounding box center [733, 167] width 878 height 21
type input "BONUS FREE 10€ - SPENDIBILE G&V"
click at [480, 226] on input "checkbox" at bounding box center [480, 225] width 73 height 21
checkbox input "true"
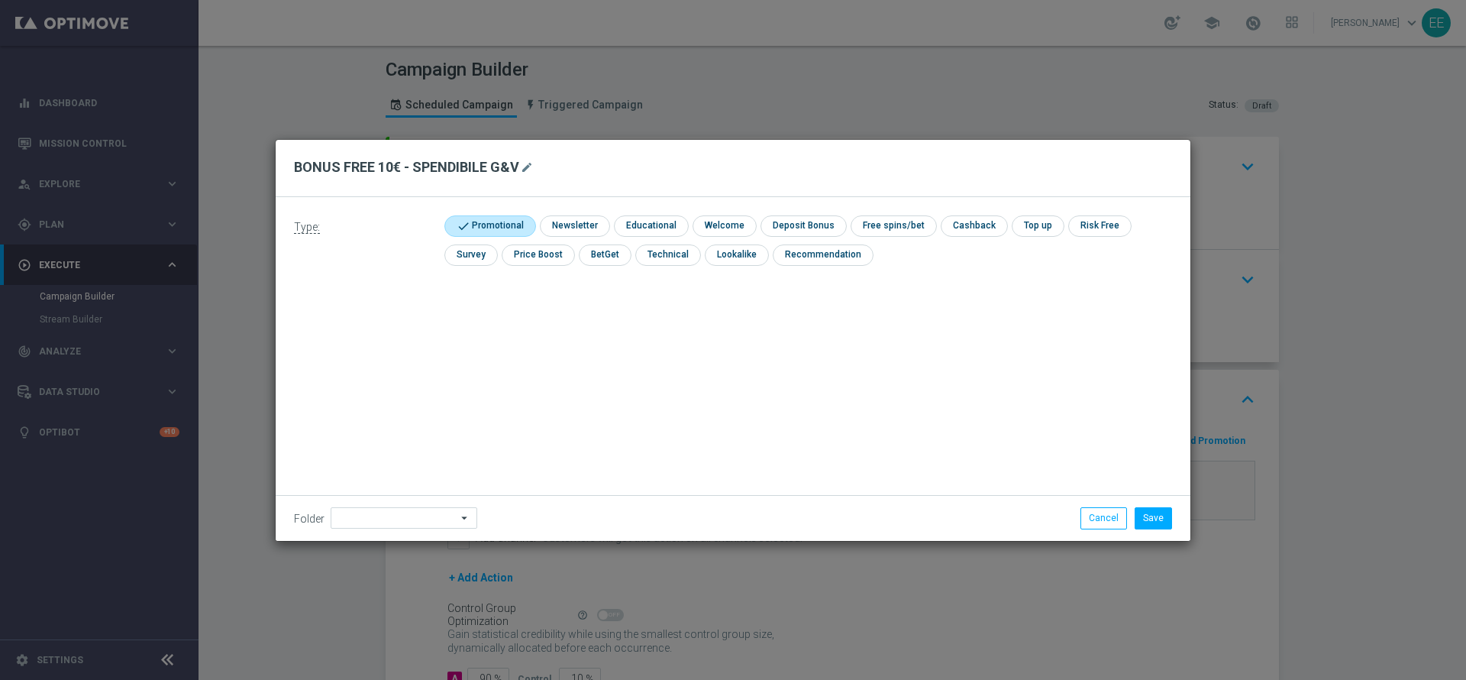
click at [948, 208] on div "Type: check Promotional check Newsletter check Educational check Welcome check …" at bounding box center [733, 246] width 915 height 99
click at [900, 221] on input "checkbox" at bounding box center [892, 225] width 82 height 21
checkbox input "true"
click at [386, 513] on input at bounding box center [404, 517] width 147 height 21
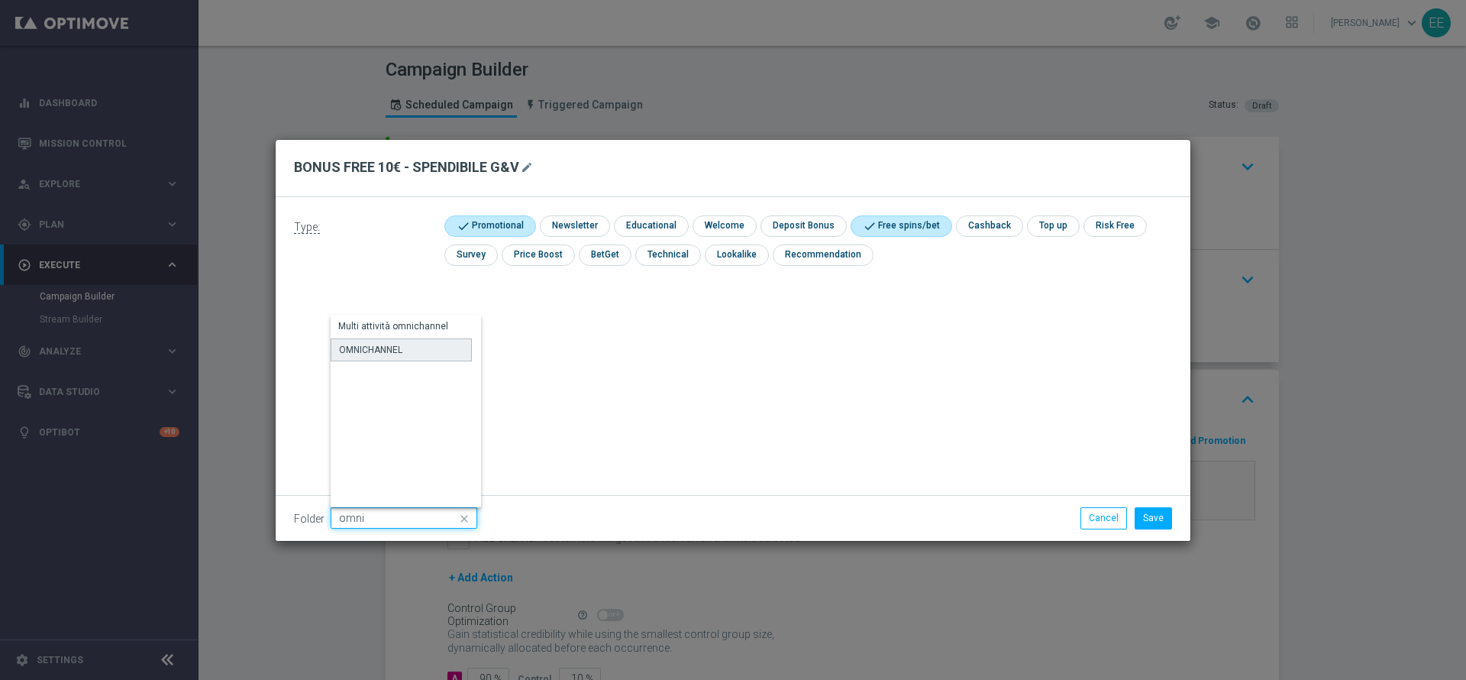
type input "OMNICHANNEL"
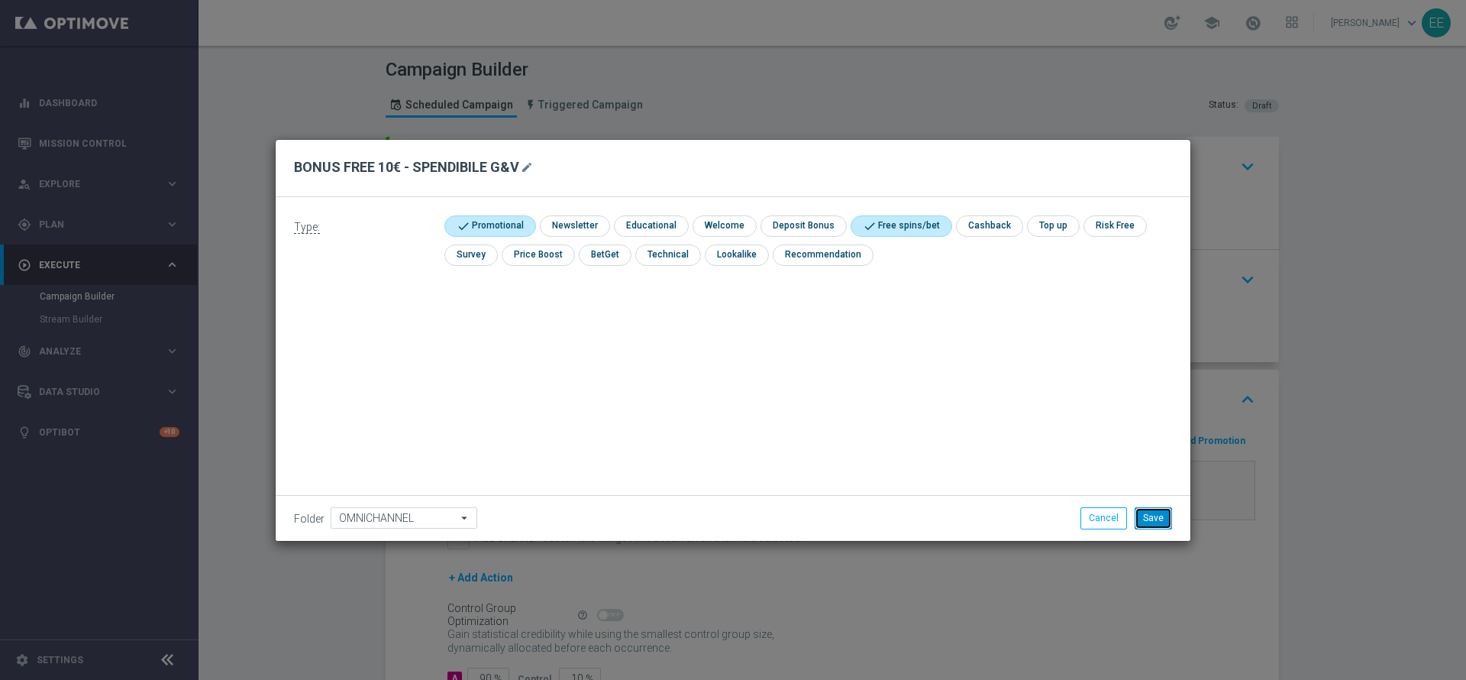
click at [1159, 519] on button "Save" at bounding box center [1153, 517] width 37 height 21
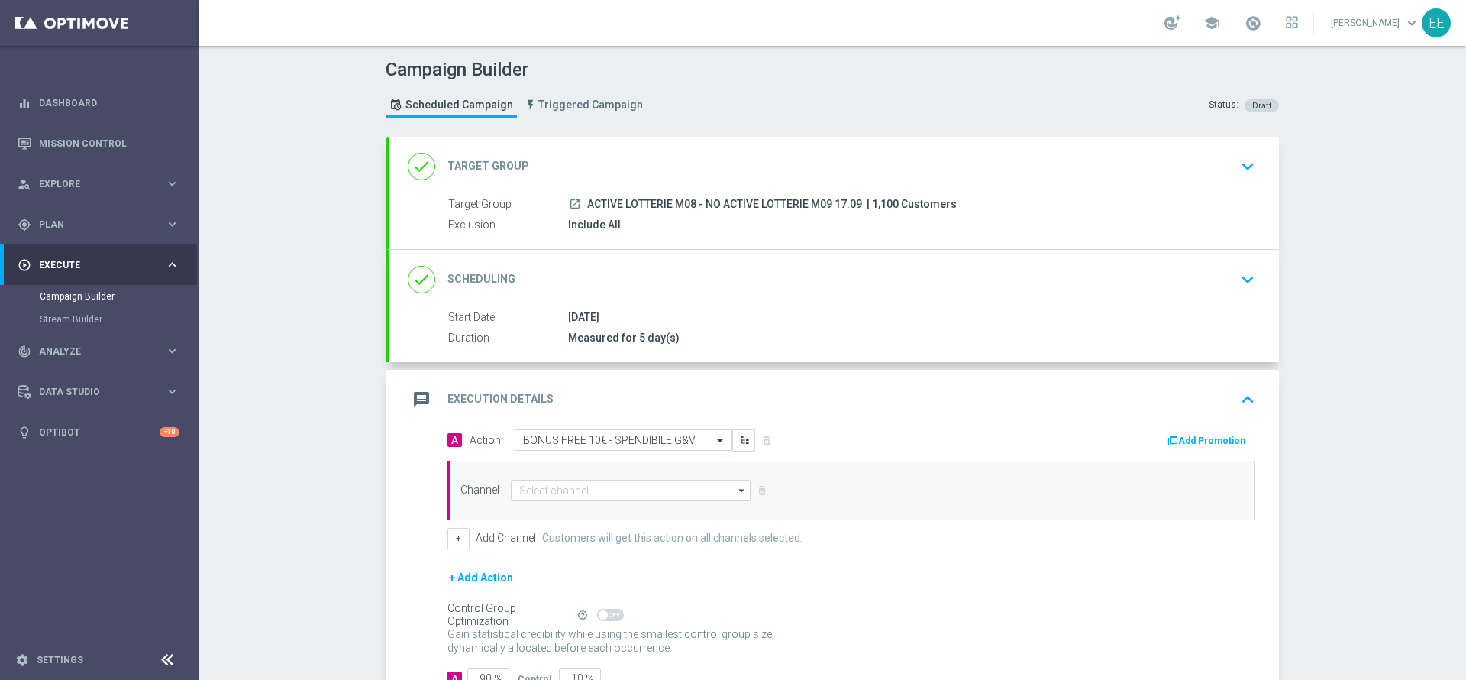
click at [1199, 434] on button "Add Promotion" at bounding box center [1208, 440] width 85 height 17
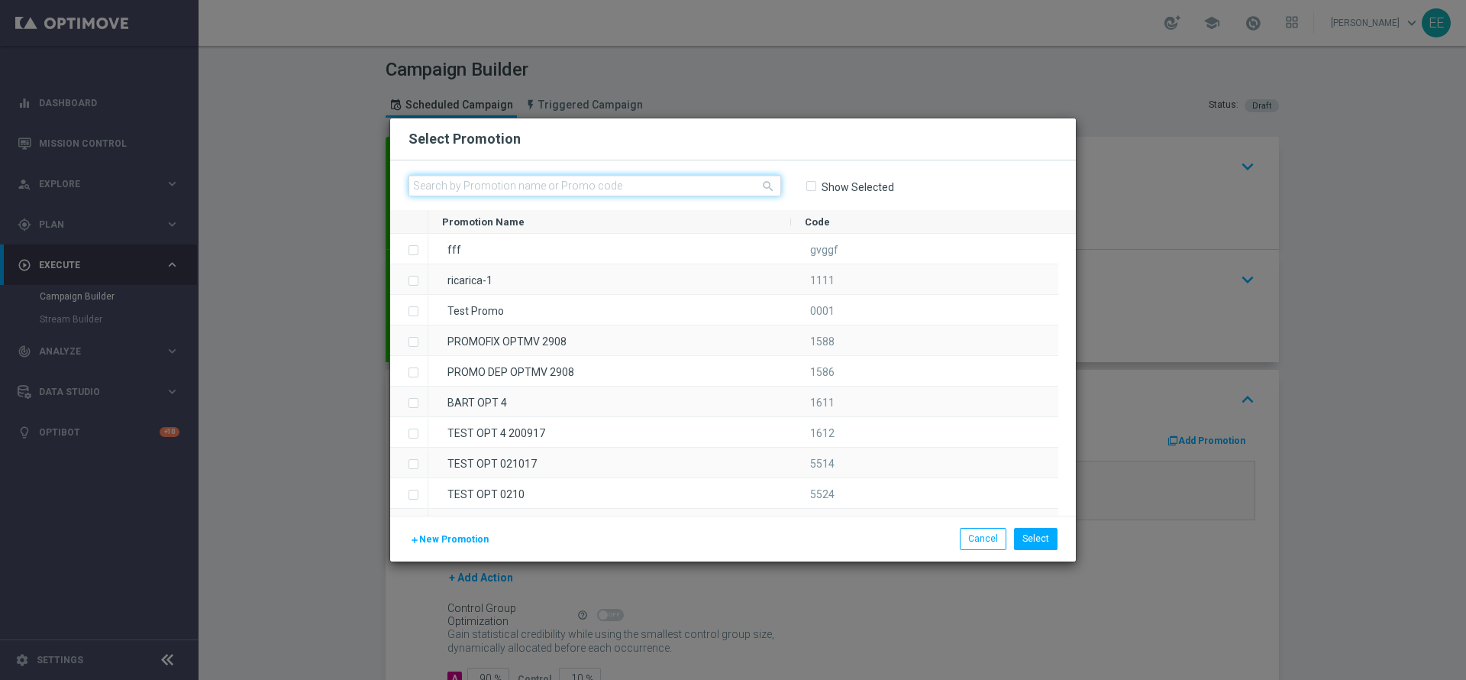
click at [593, 185] on input "text" at bounding box center [595, 185] width 373 height 21
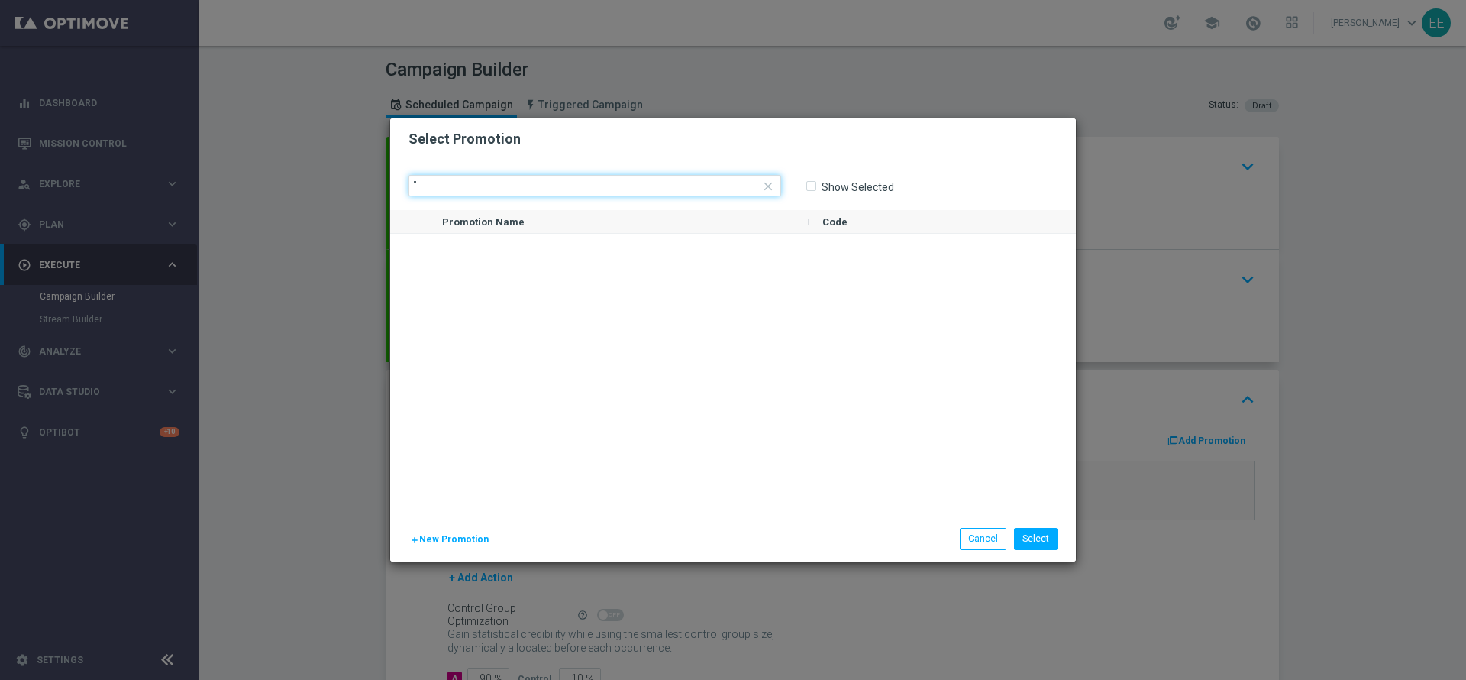
type input "'"
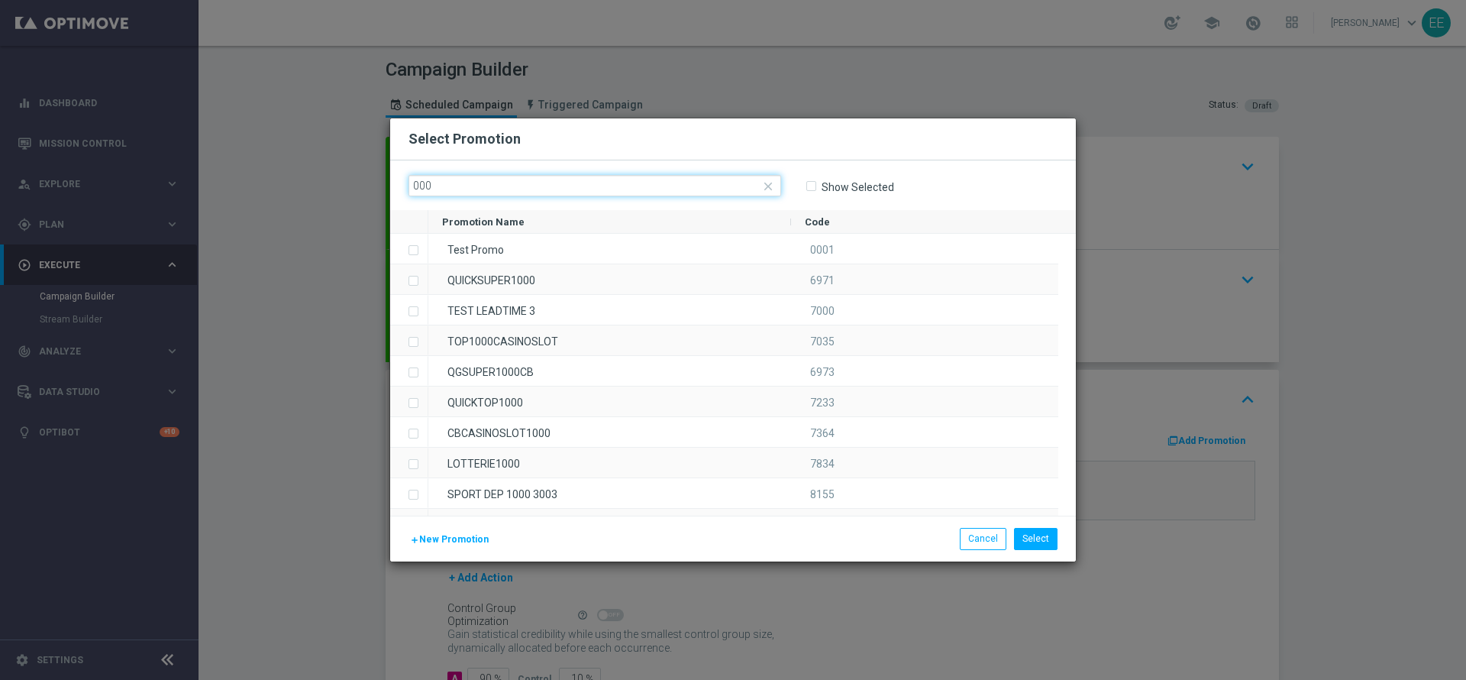
paste input "235836"
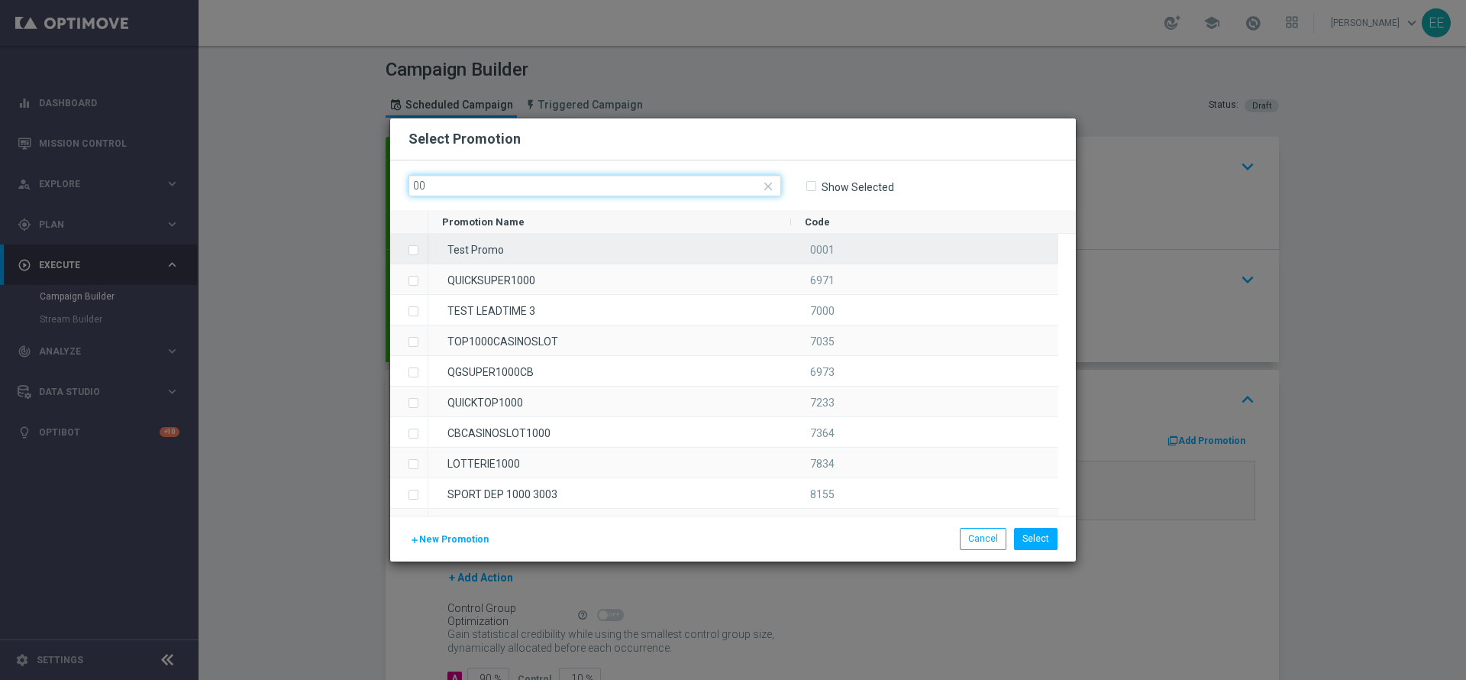
type input "0"
paste input "235836"
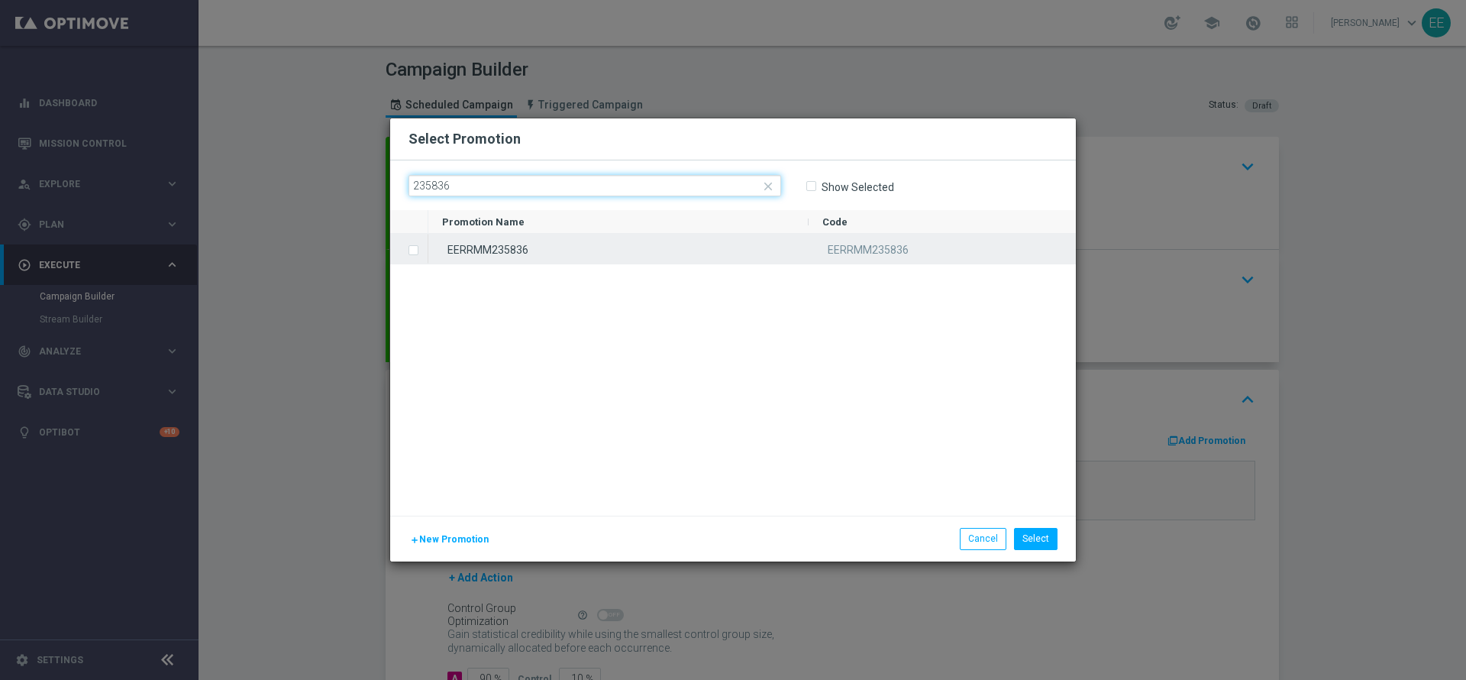
type input "235836"
click at [533, 245] on div "EERRMM235836" at bounding box center [618, 249] width 380 height 30
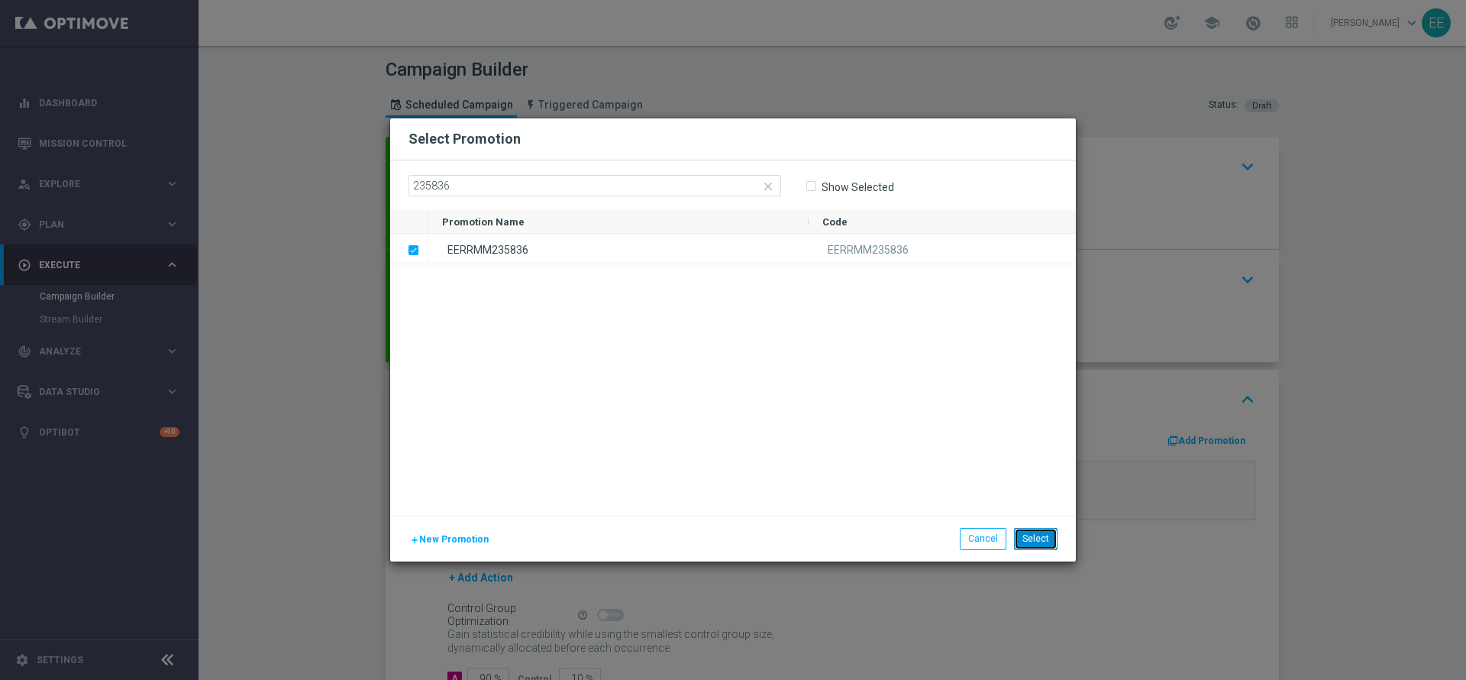
click at [1043, 540] on button "Select" at bounding box center [1036, 538] width 44 height 21
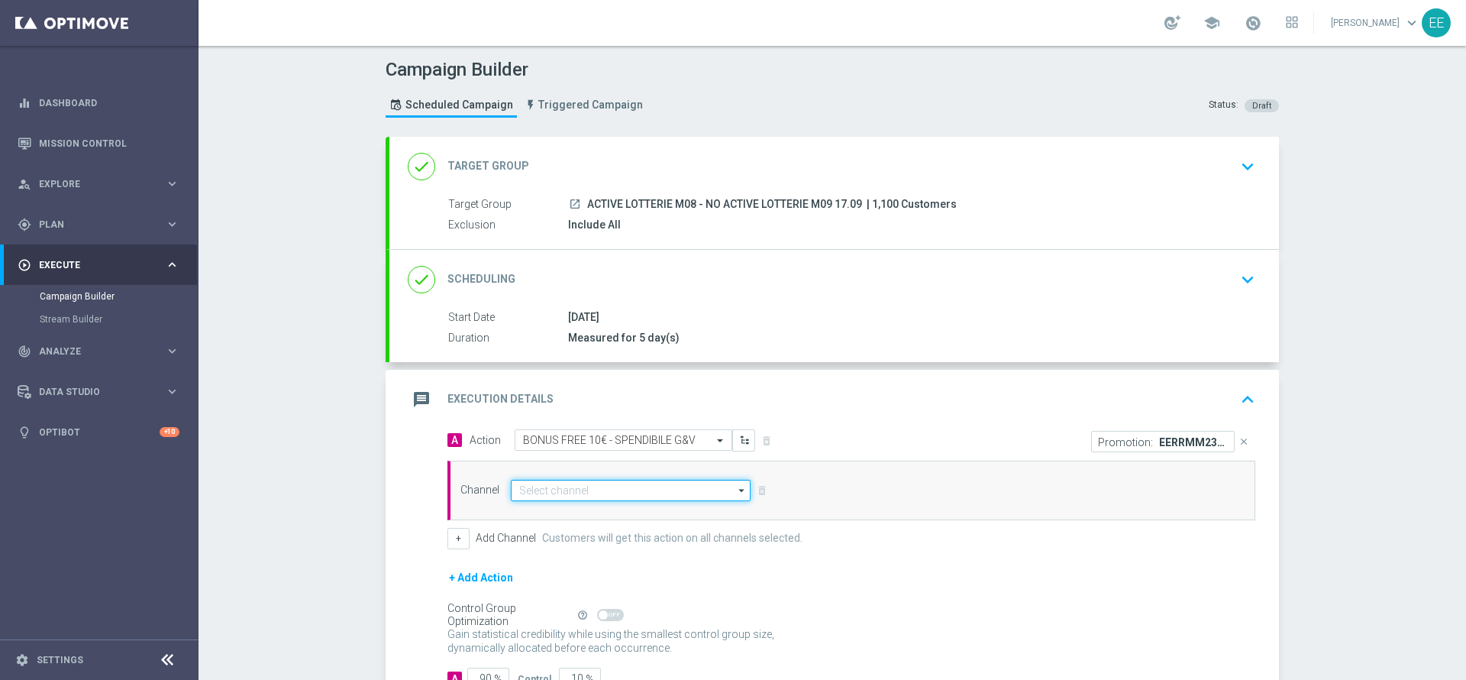
click at [577, 480] on input at bounding box center [631, 490] width 240 height 21
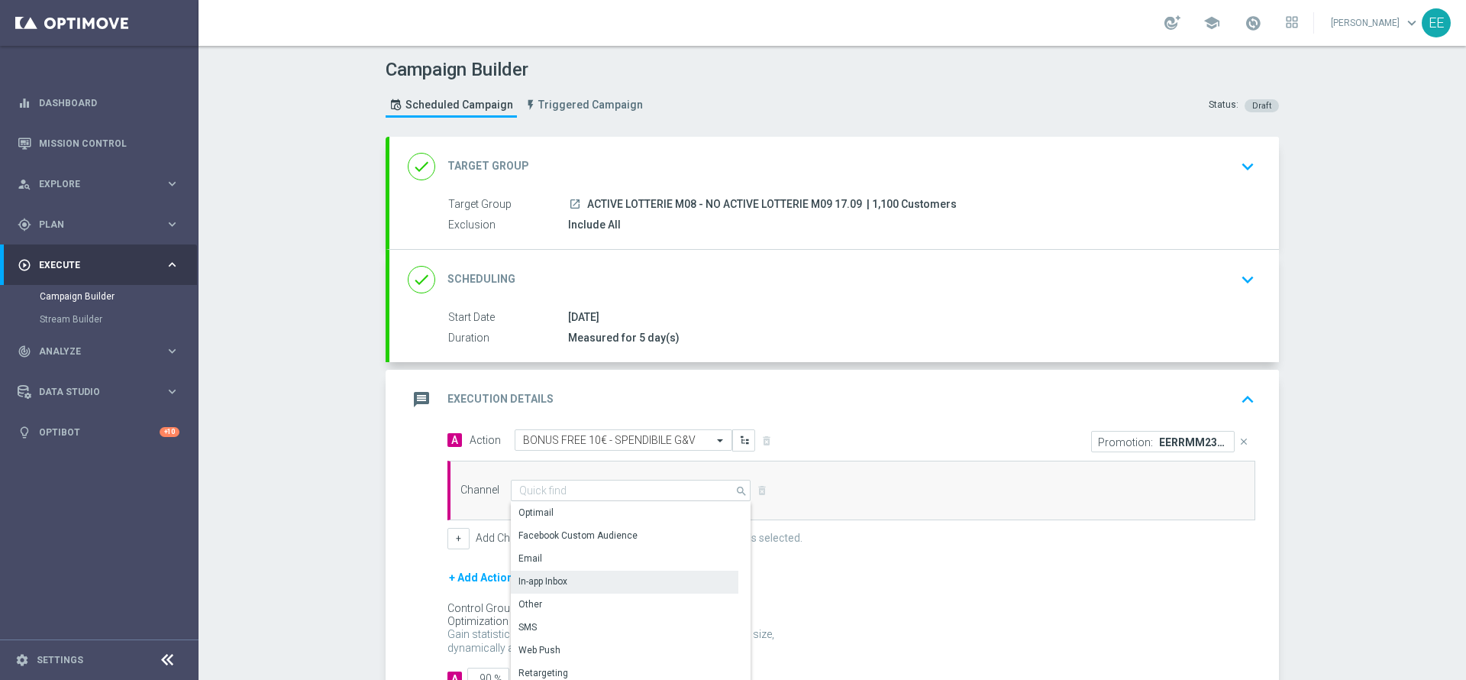
click at [558, 574] on div "In-app Inbox" at bounding box center [625, 581] width 228 height 21
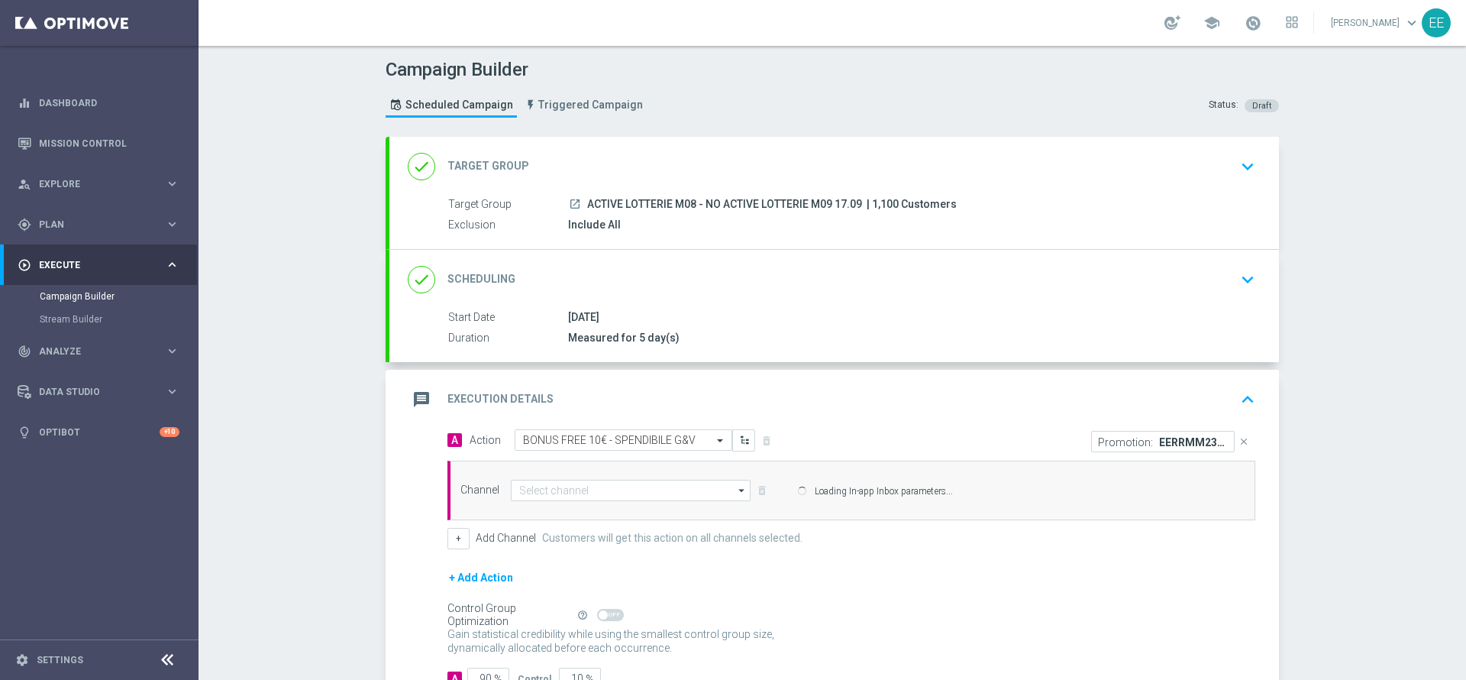
type input "In-app Inbox"
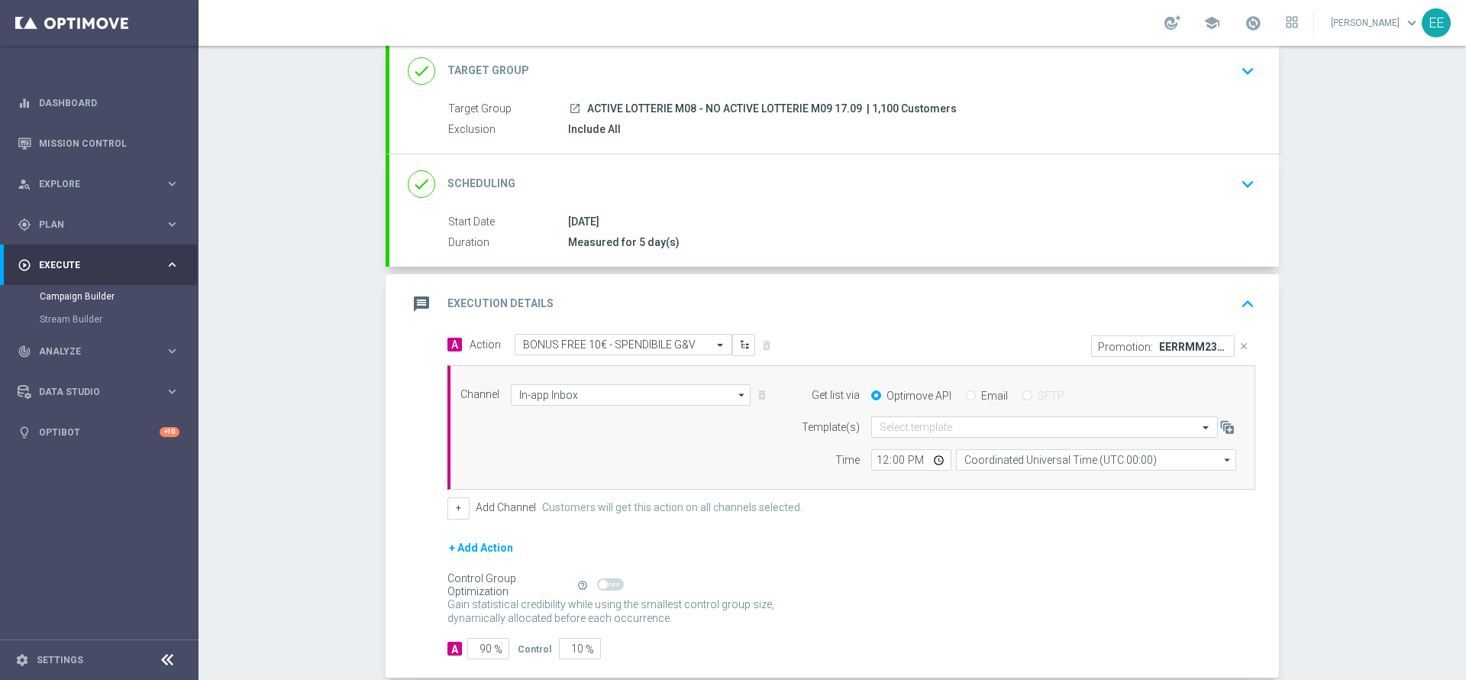
scroll to position [96, 0]
click at [966, 396] on input "Email" at bounding box center [971, 396] width 10 height 10
radio input "true"
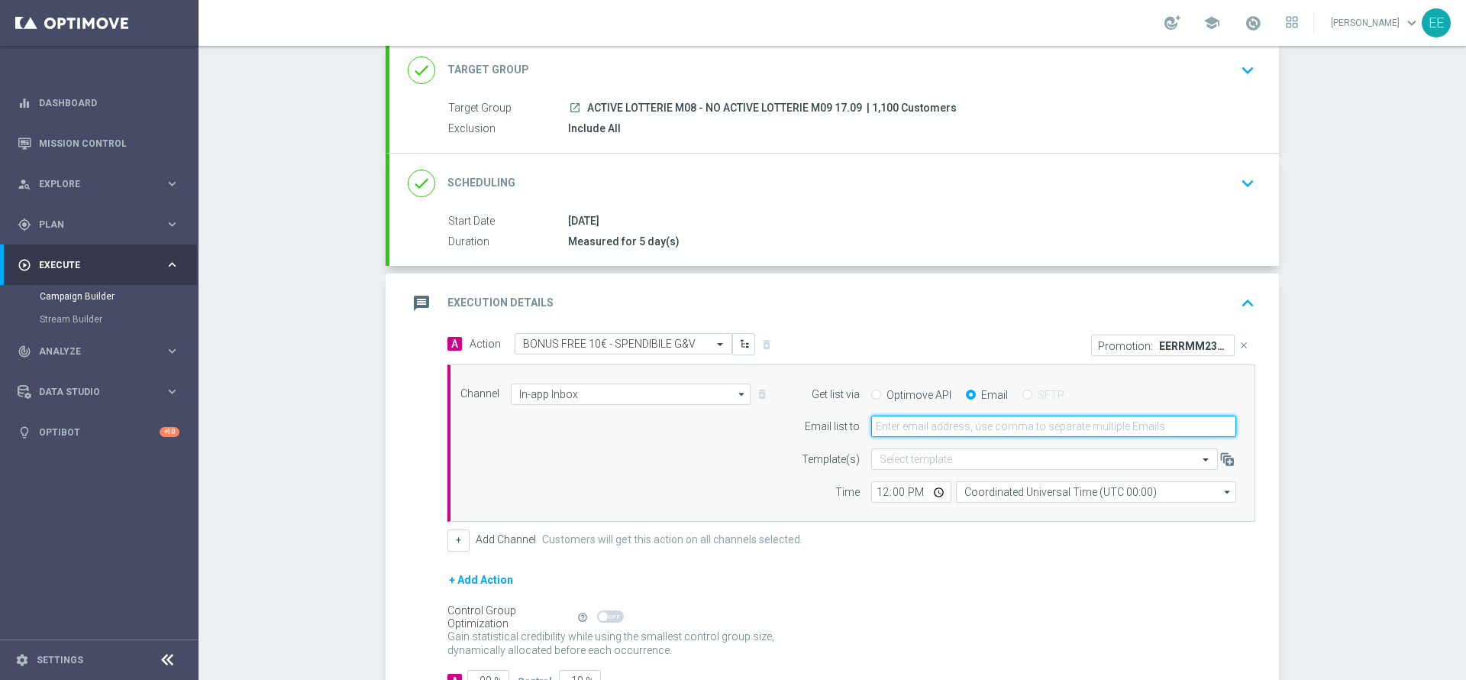
click at [920, 418] on input "email" at bounding box center [1053, 425] width 365 height 21
type input "[PERSON_NAME][EMAIL_ADDRESS][DOMAIN_NAME]"
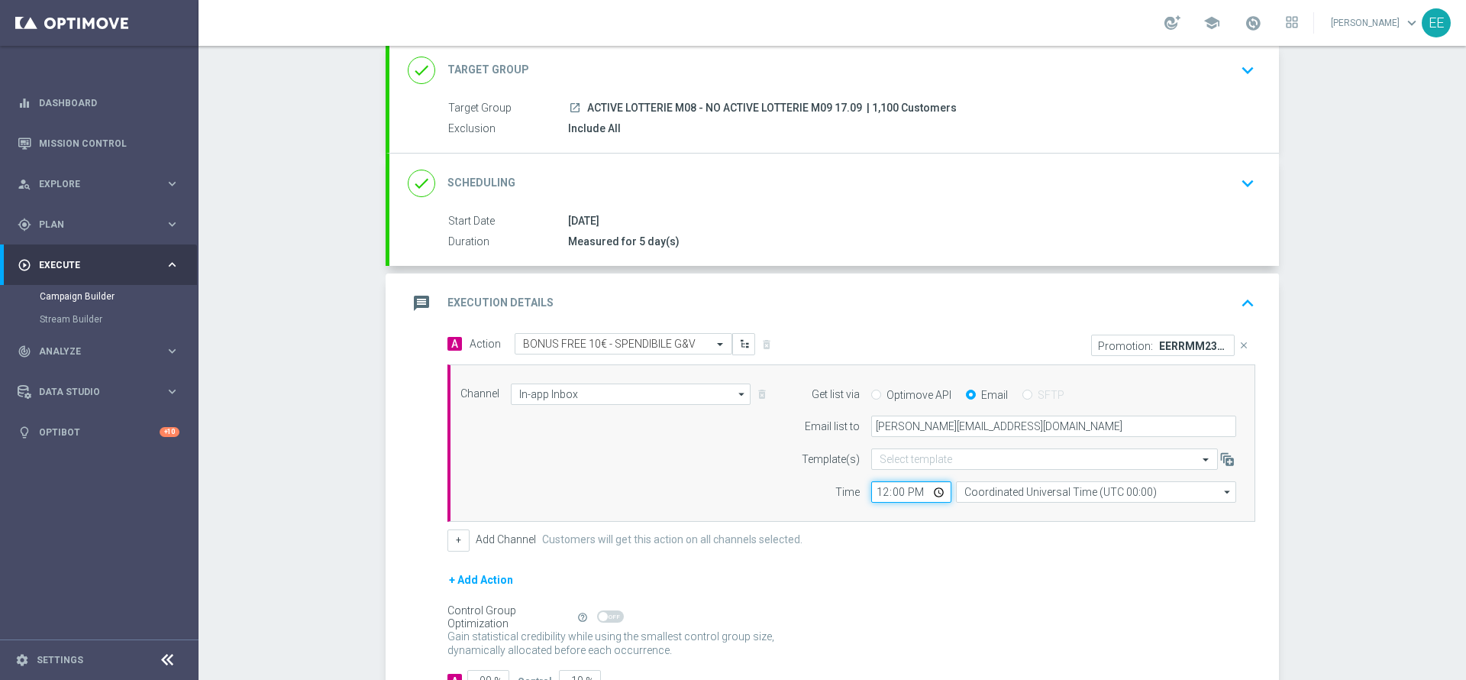
click at [871, 489] on input "12:00" at bounding box center [911, 491] width 80 height 21
type input "16:00"
click at [884, 564] on form "A Action Select action BONUS FREE 10€ - SPENDIBILE G&V delete_forever Promotion…" at bounding box center [852, 512] width 808 height 358
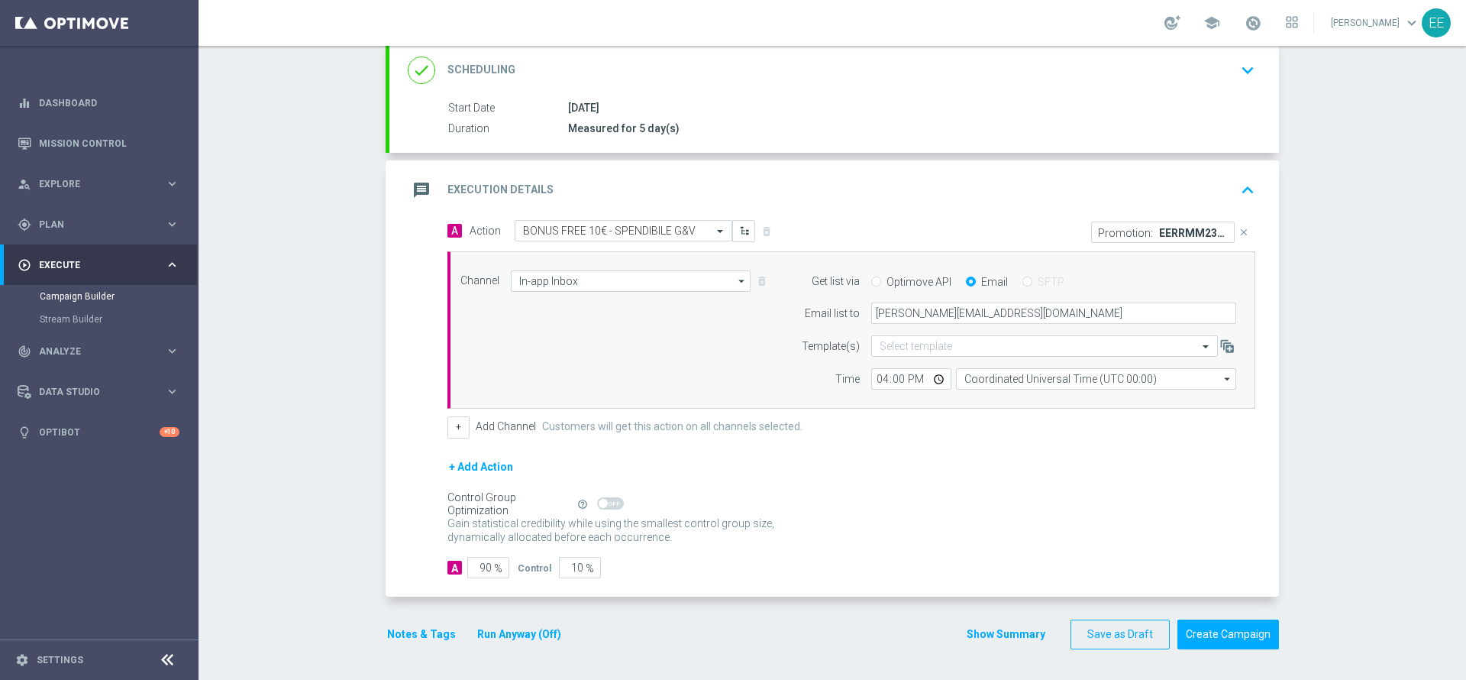
click at [406, 638] on button "Notes & Tags" at bounding box center [422, 634] width 72 height 19
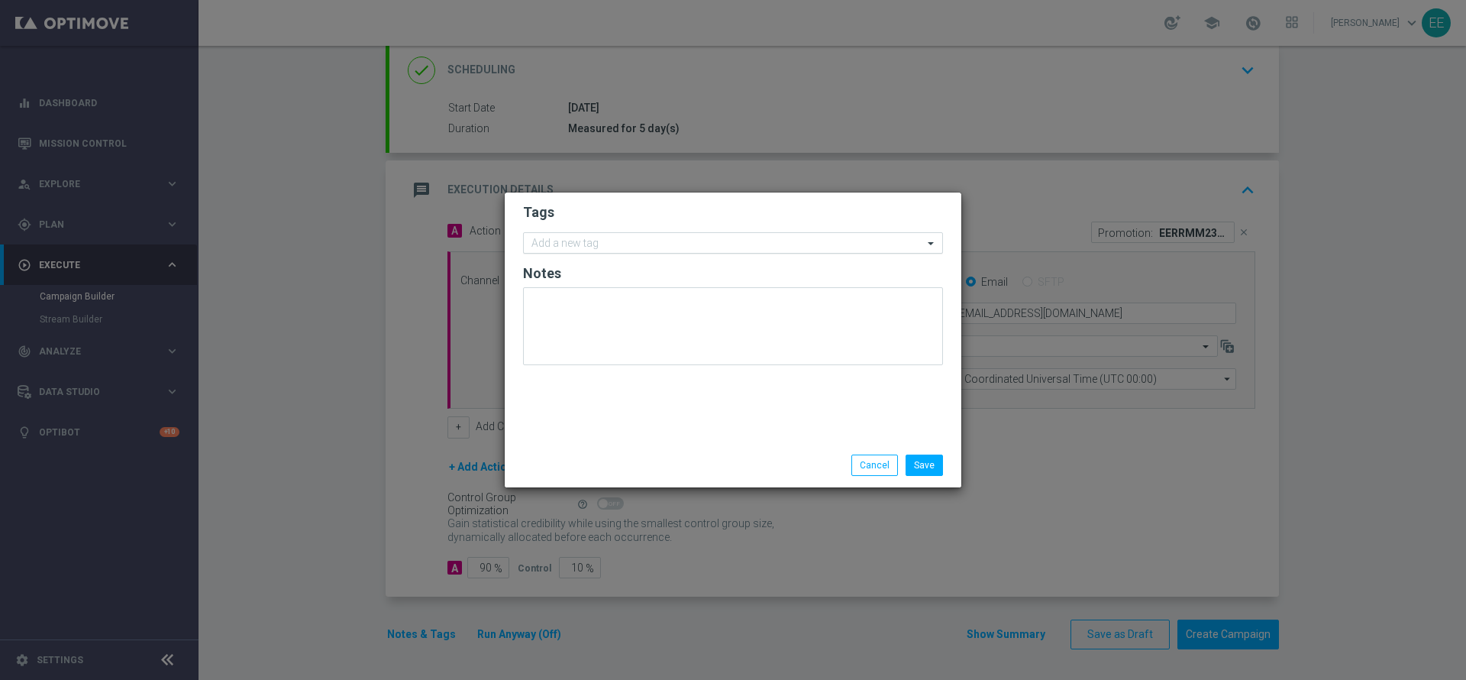
click at [641, 242] on input "text" at bounding box center [728, 244] width 392 height 13
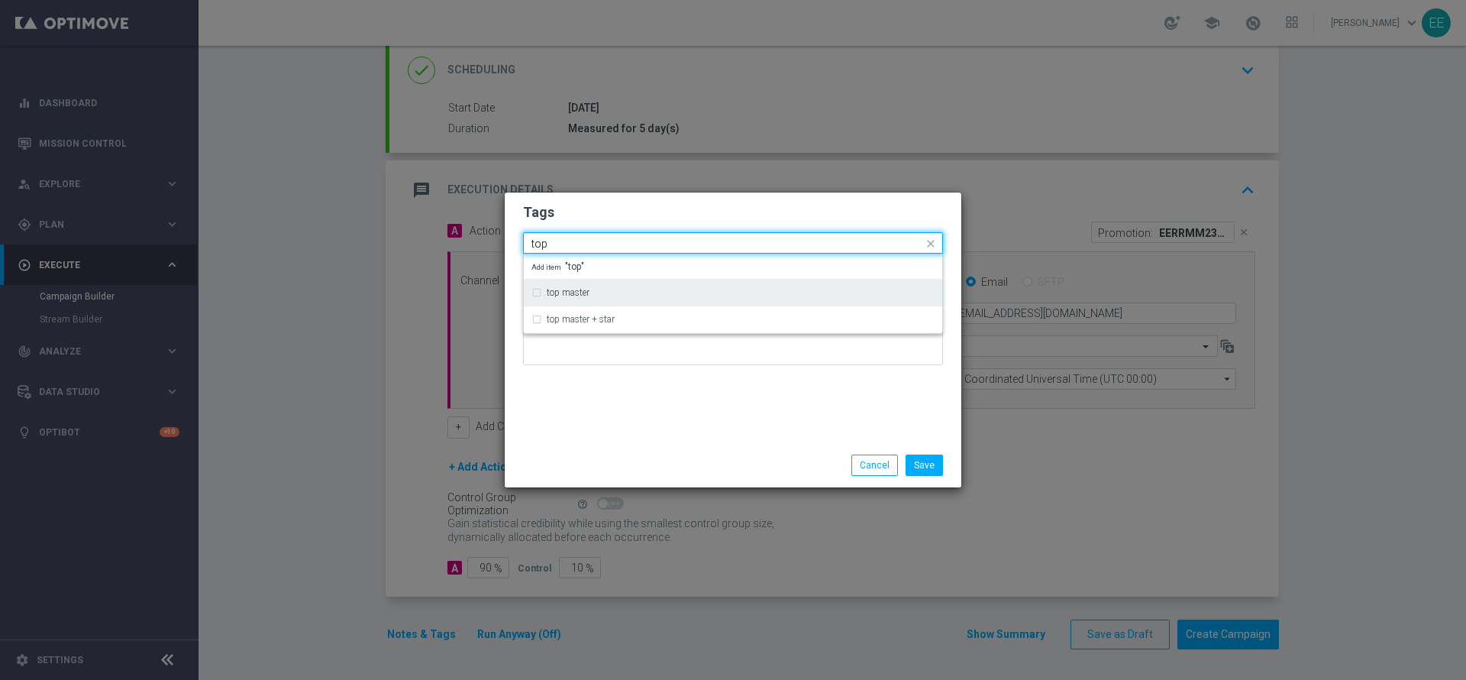
type input "top"
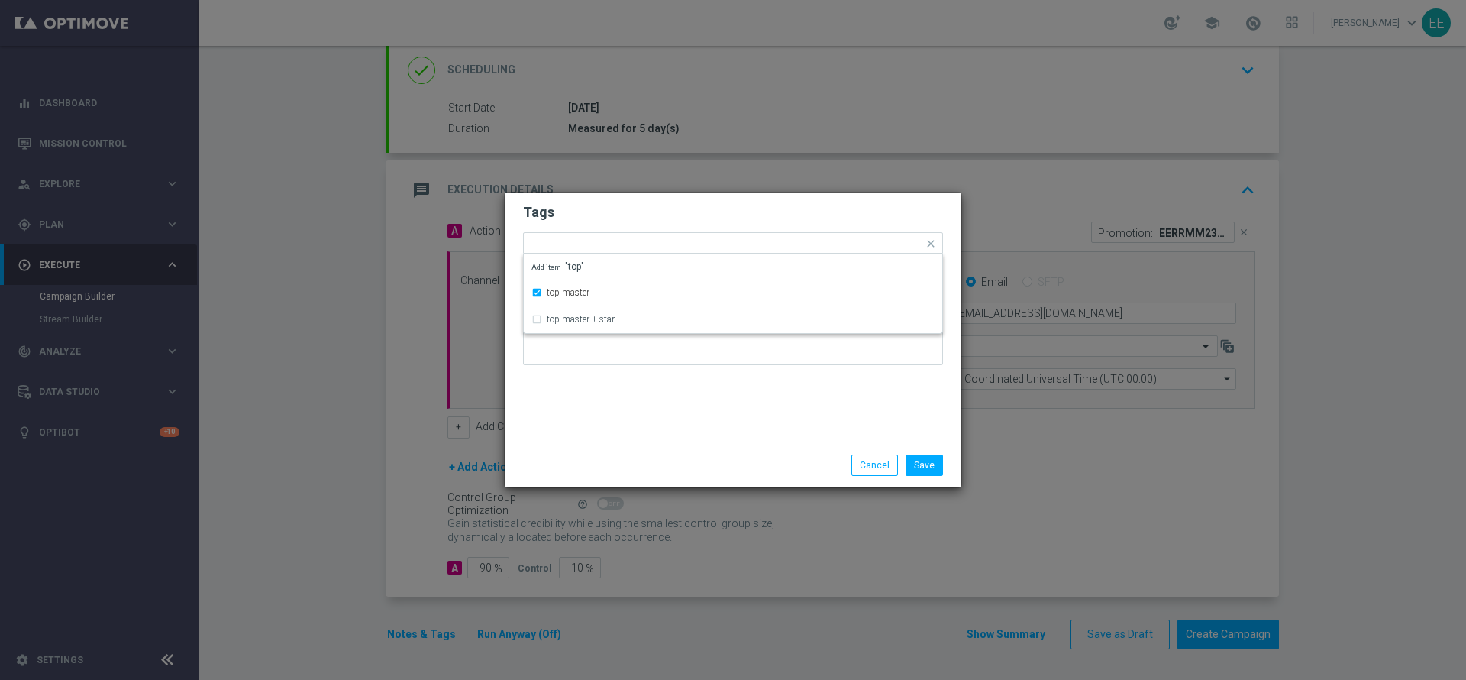
click at [631, 218] on h2 "Tags" at bounding box center [733, 212] width 420 height 18
click at [655, 245] on input "text" at bounding box center [766, 244] width 314 height 13
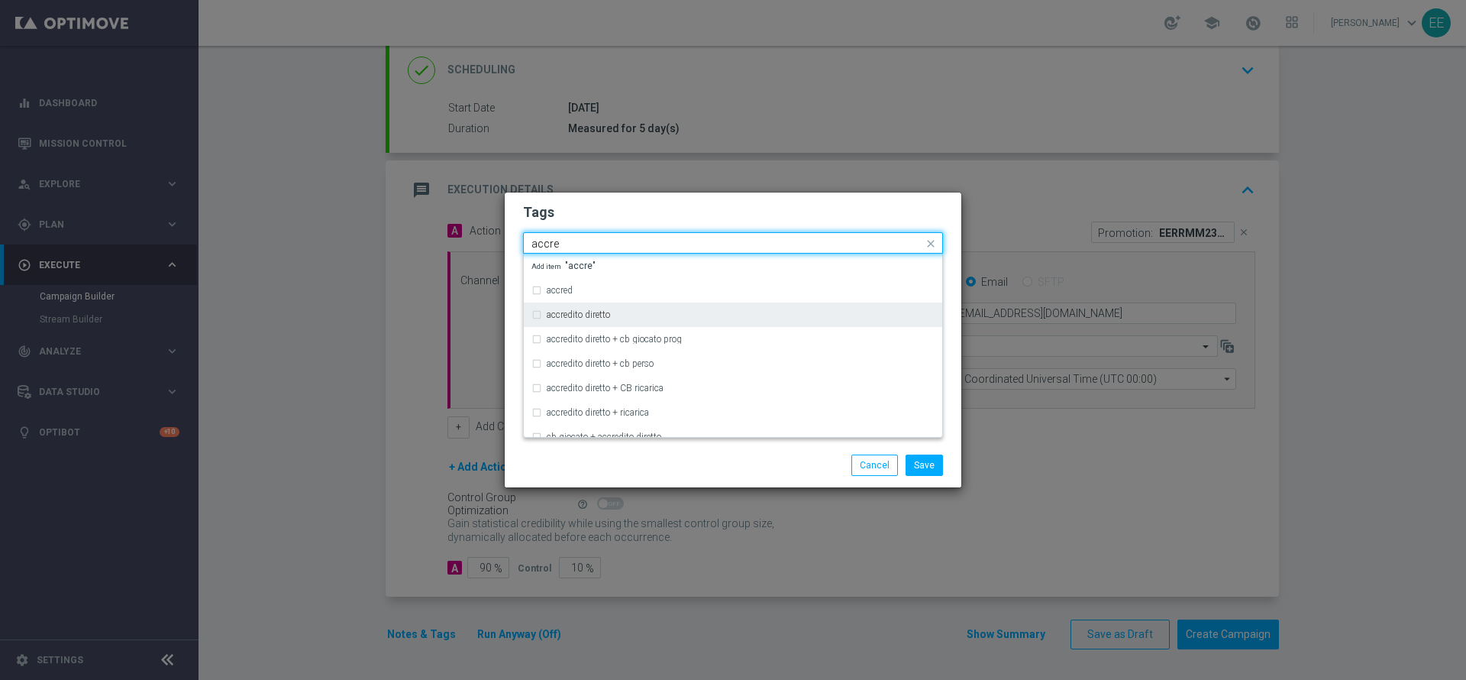
type input "accre"
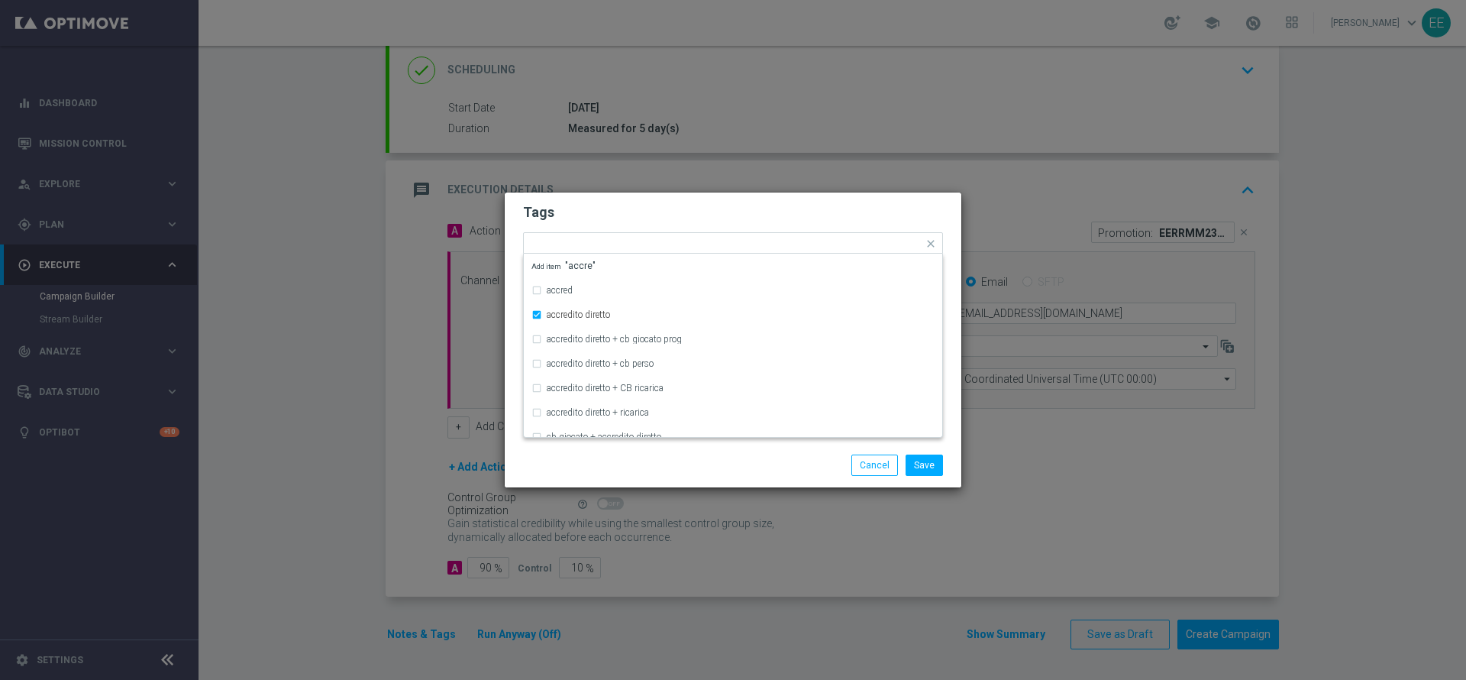
click at [635, 198] on div "Tags Quick find × top master × accredito diretto accred accredito diretto accre…" at bounding box center [733, 317] width 457 height 251
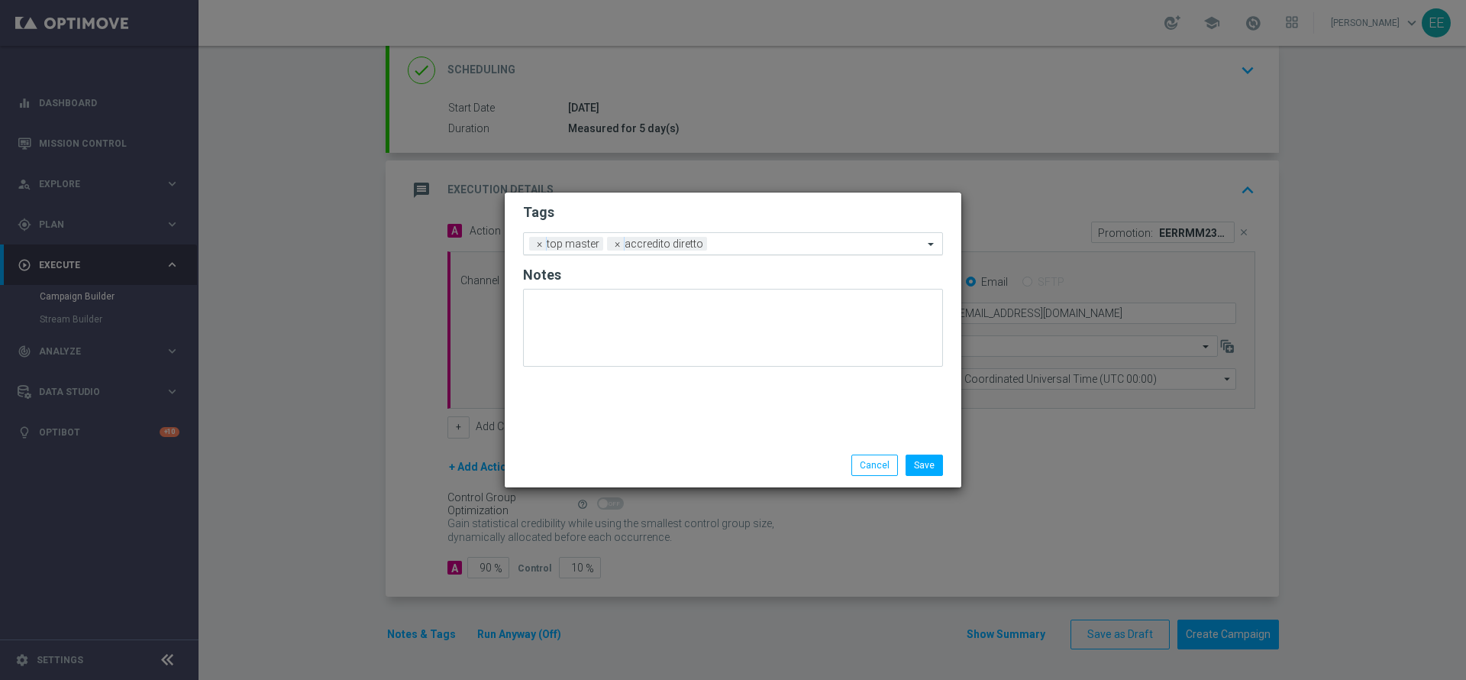
click at [744, 249] on input "text" at bounding box center [818, 244] width 210 height 13
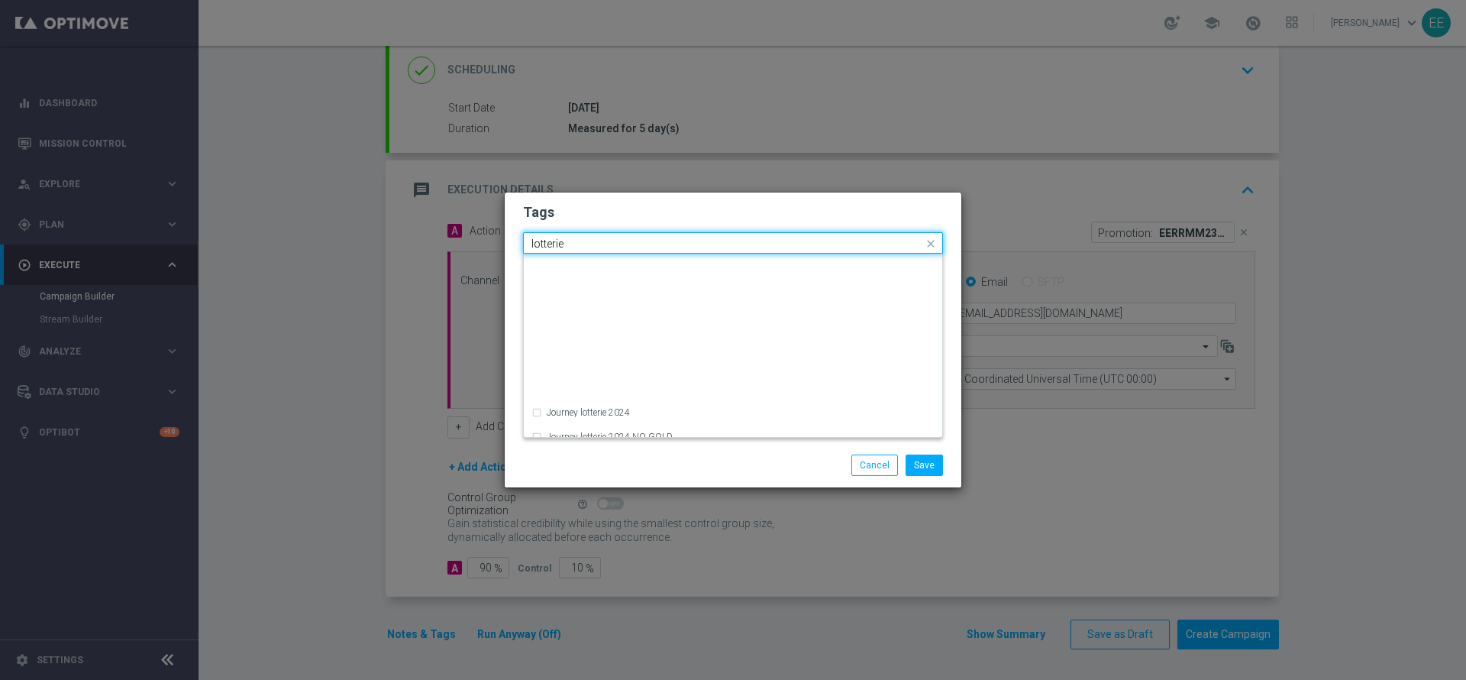
scroll to position [257, 0]
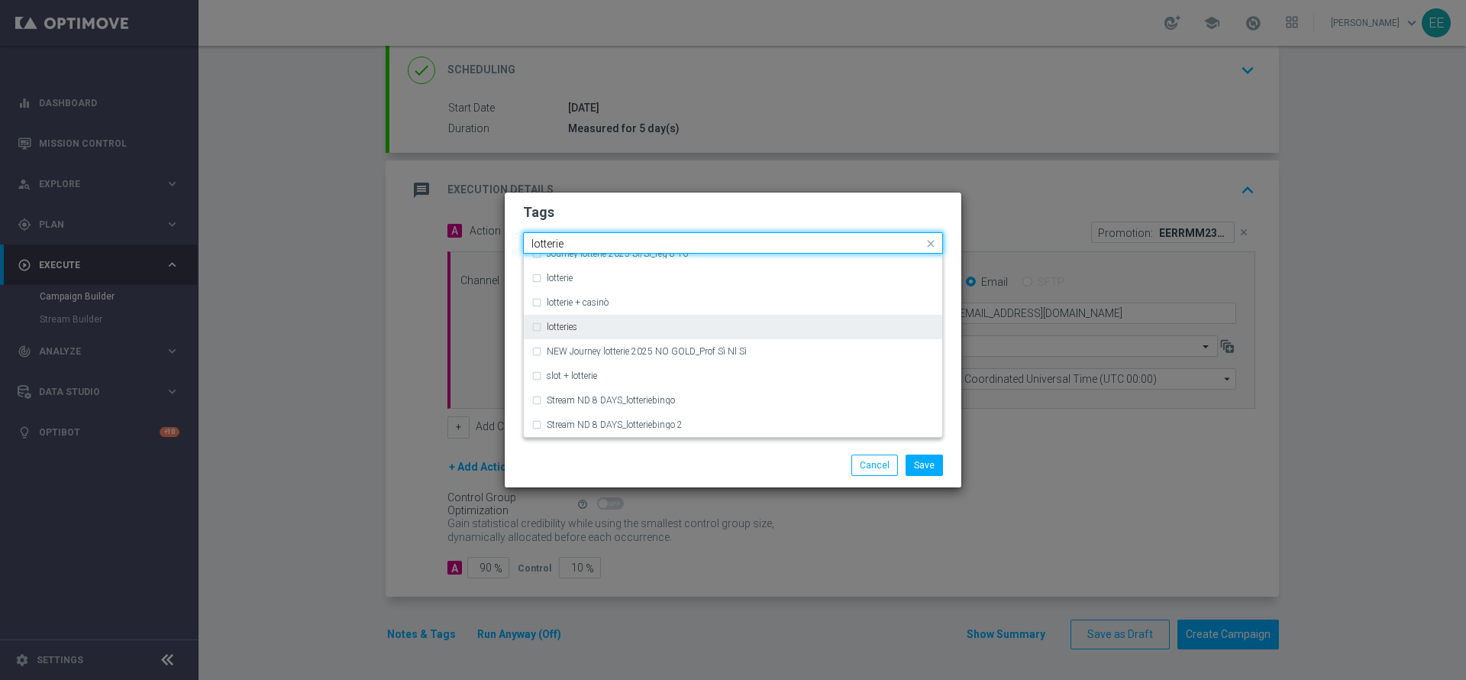
click at [590, 322] on div "lotteries" at bounding box center [741, 326] width 388 height 9
type input "lotterie"
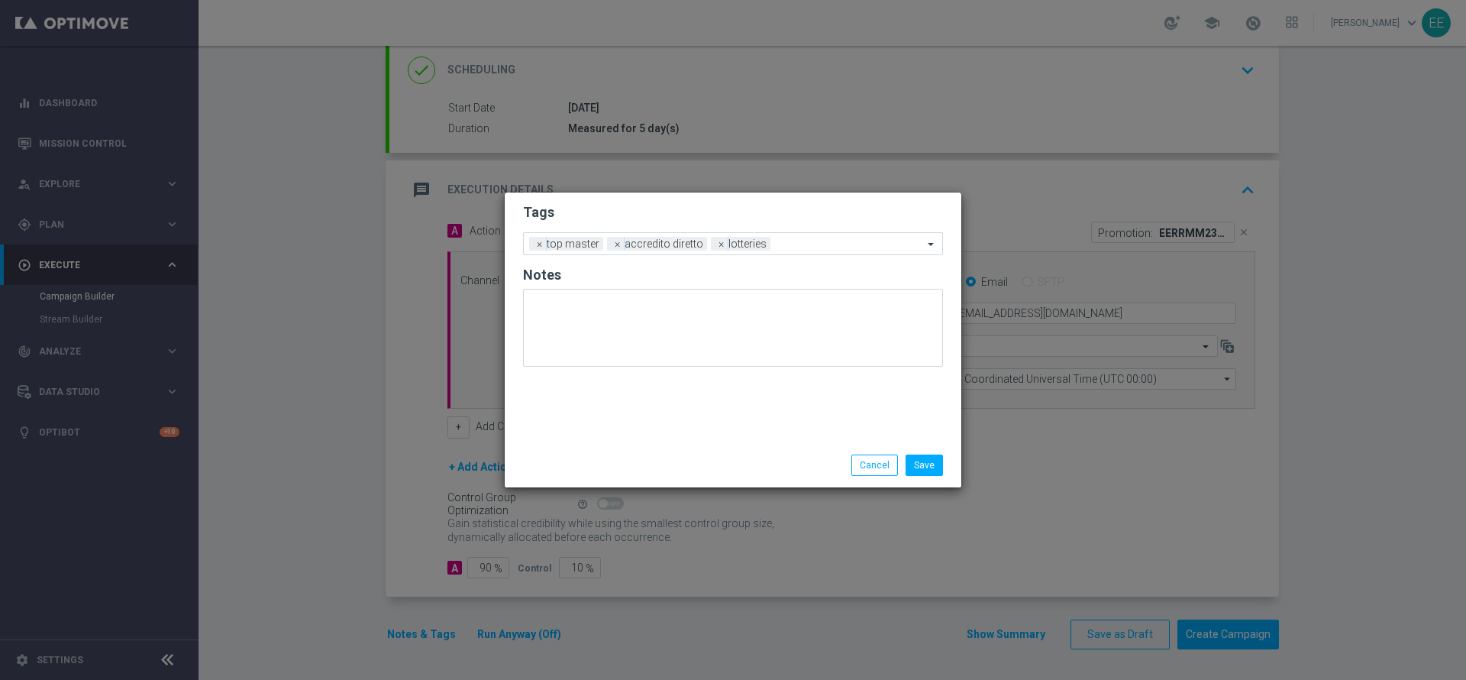
click at [702, 209] on h2 "Tags" at bounding box center [733, 212] width 420 height 18
click at [796, 247] on input "text" at bounding box center [850, 244] width 147 height 13
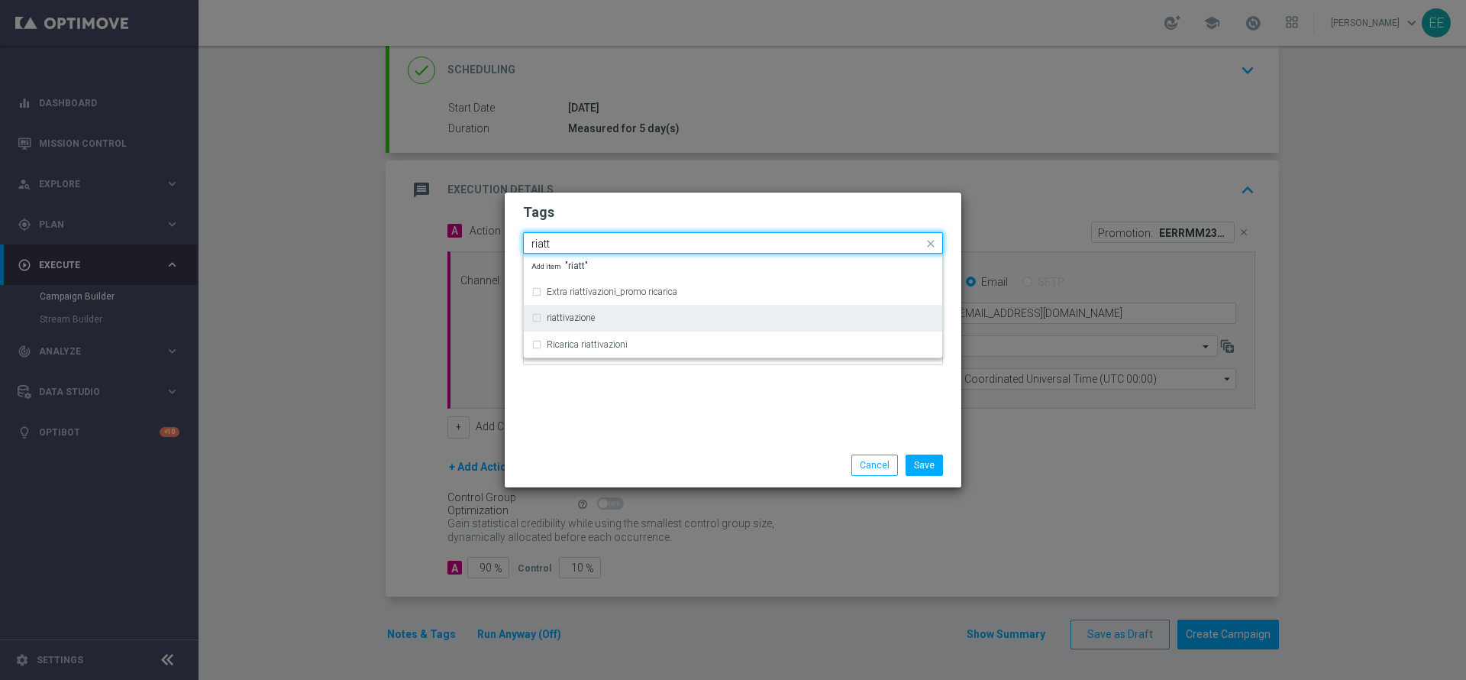
click at [573, 321] on label "riattivazione" at bounding box center [571, 317] width 48 height 9
type input "riatt"
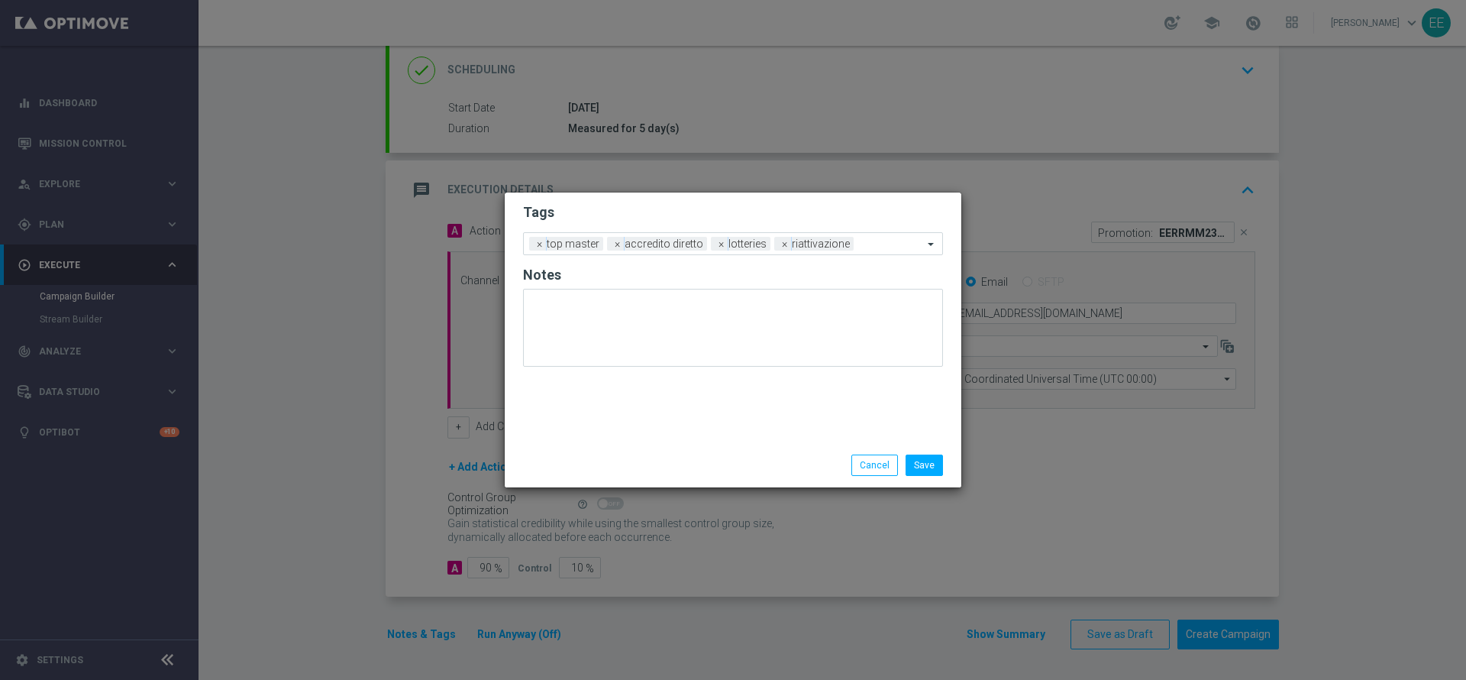
click at [769, 215] on h2 "Tags" at bounding box center [733, 212] width 420 height 18
click at [876, 243] on input "text" at bounding box center [891, 244] width 63 height 13
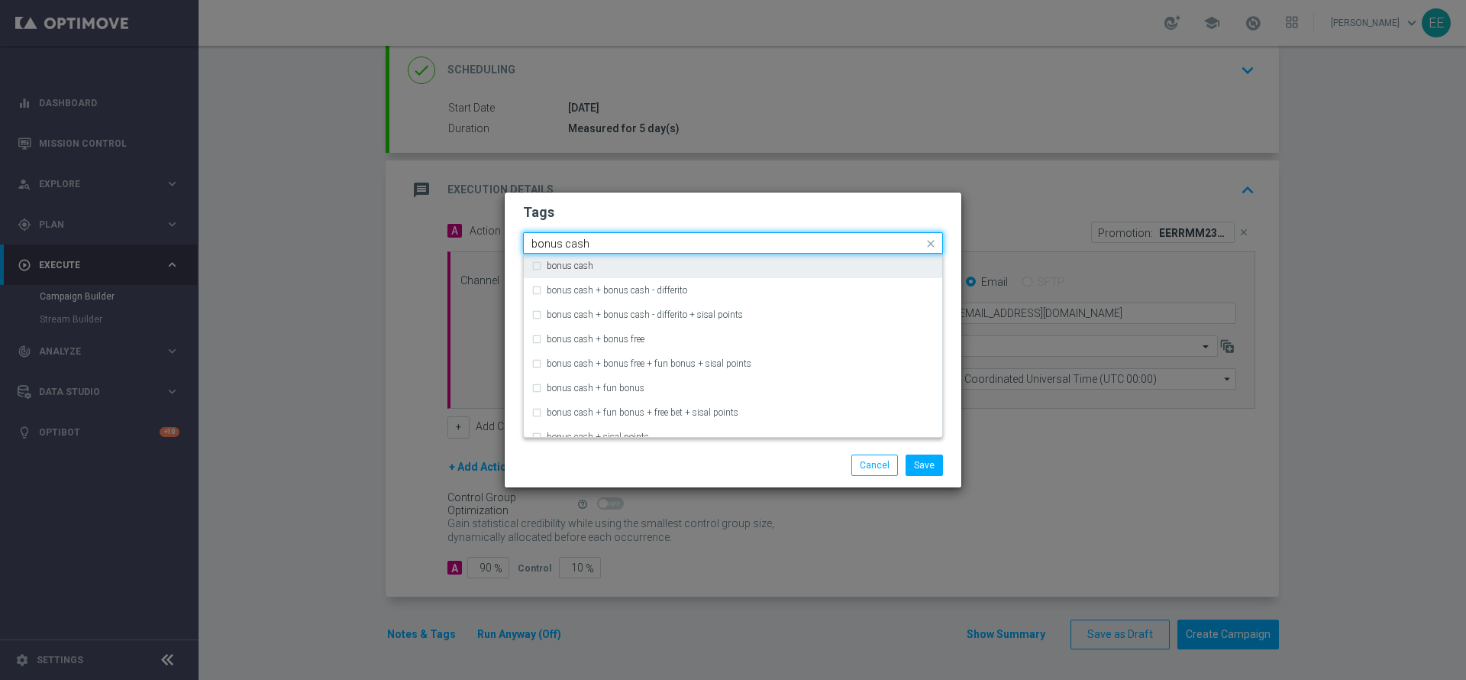
click at [774, 254] on div "bonus cash" at bounding box center [733, 266] width 403 height 24
type input "bonus cash"
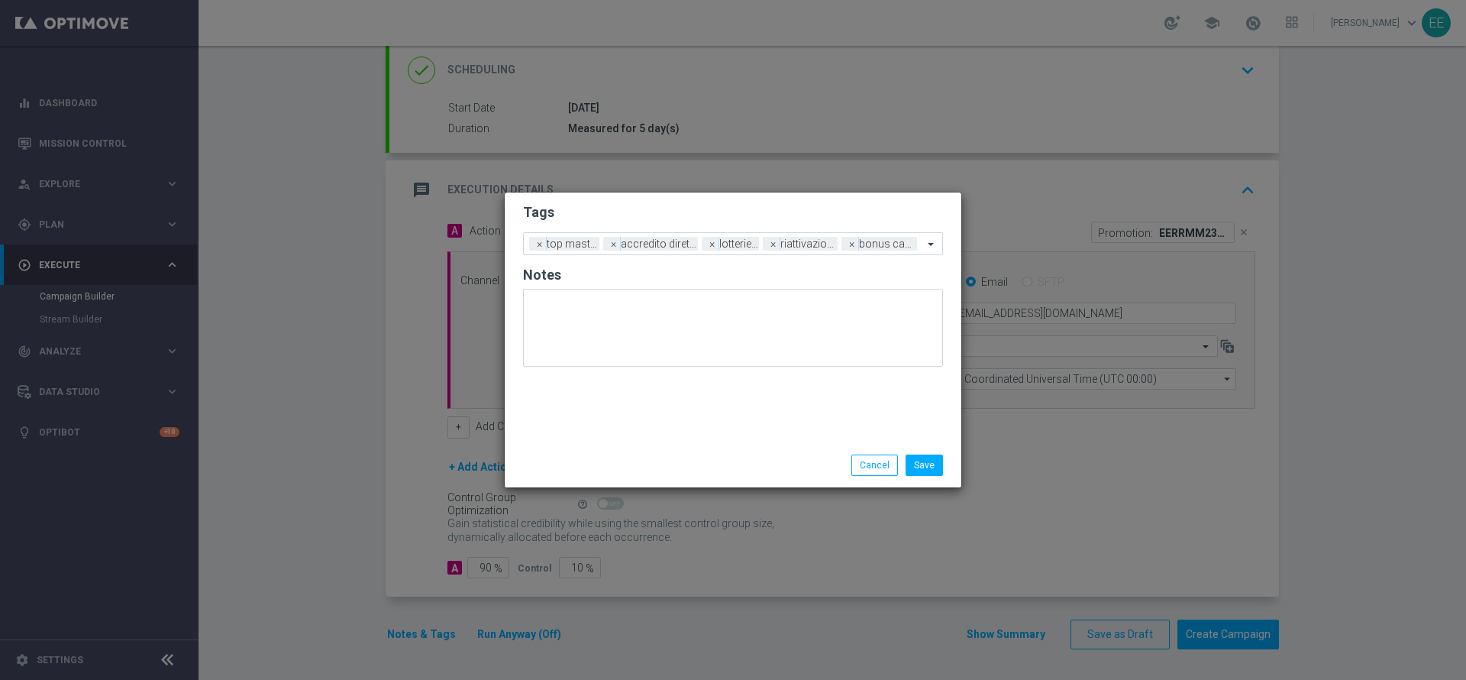
click at [806, 209] on h2 "Tags" at bounding box center [733, 212] width 420 height 18
click at [933, 454] on button "Save" at bounding box center [924, 464] width 37 height 21
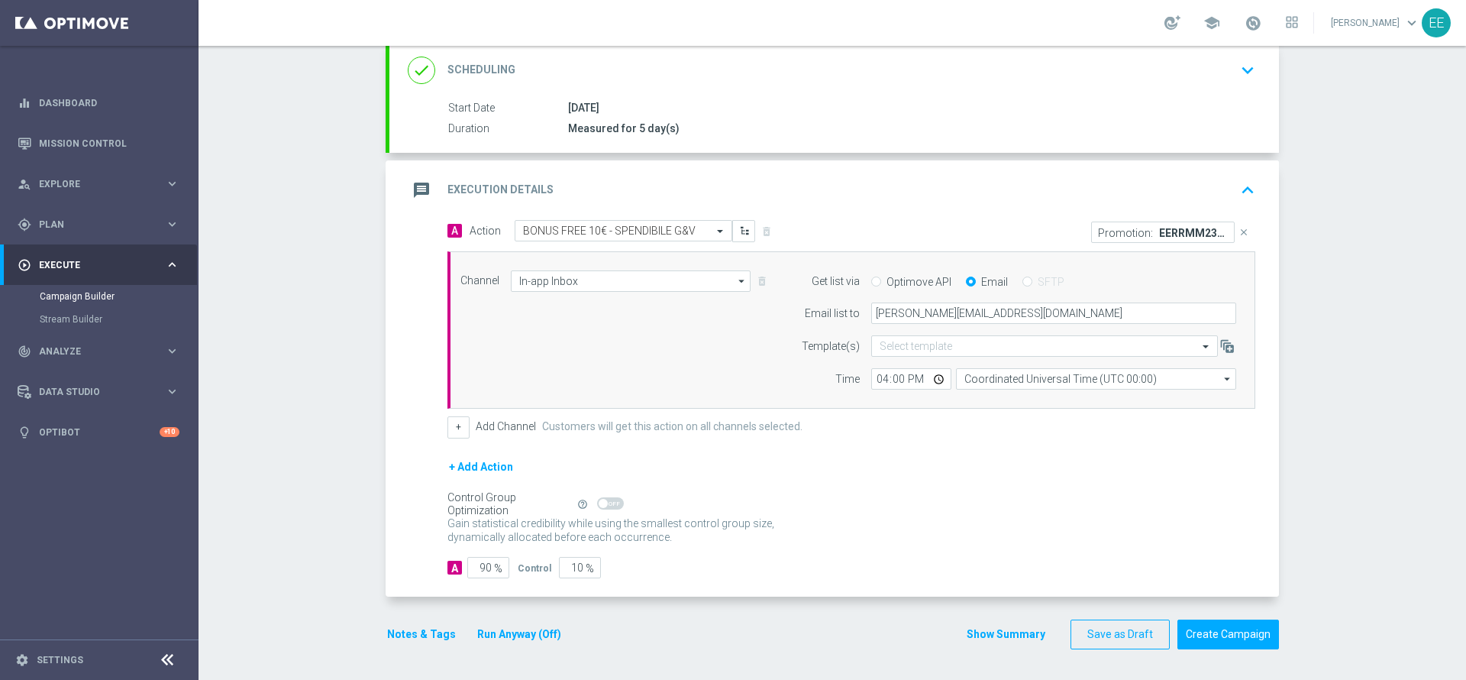
click at [1236, 191] on icon "keyboard_arrow_up" at bounding box center [1247, 190] width 23 height 23
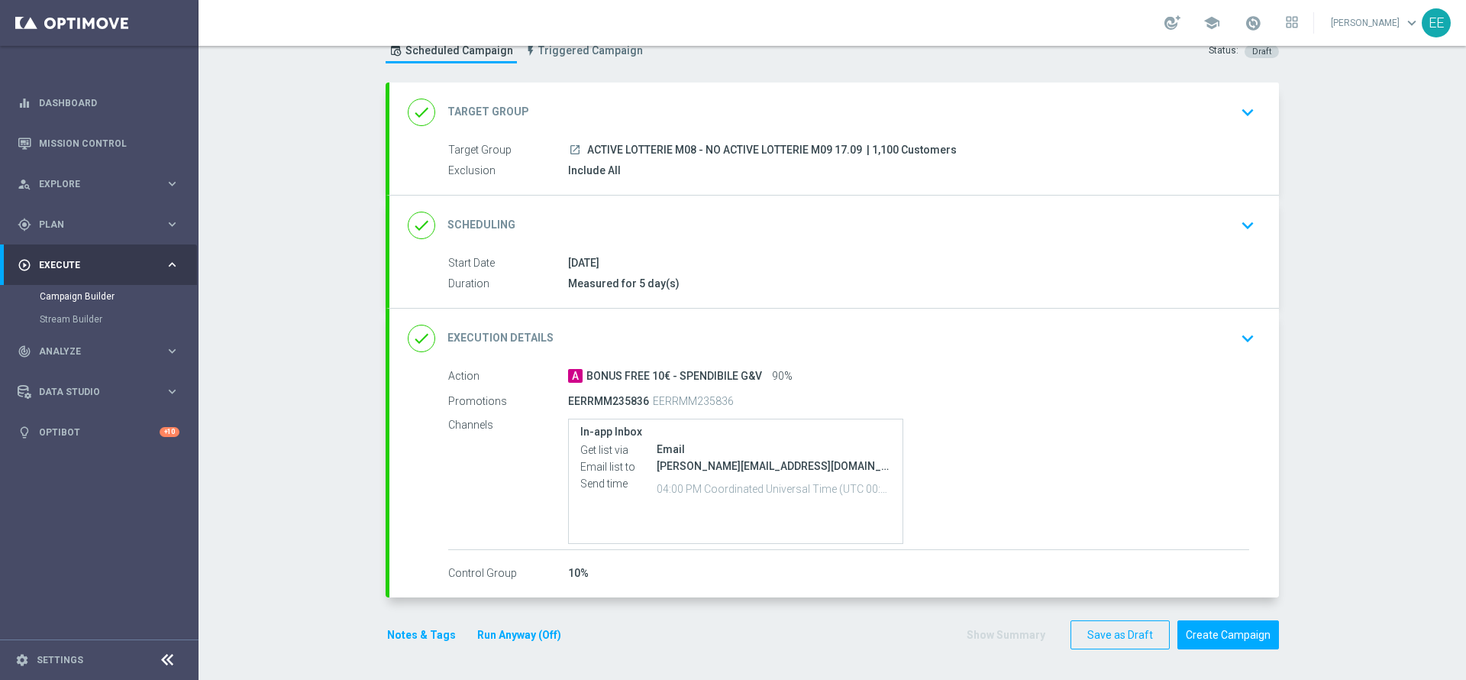
scroll to position [53, 0]
click at [1216, 624] on button "Create Campaign" at bounding box center [1229, 636] width 102 height 30
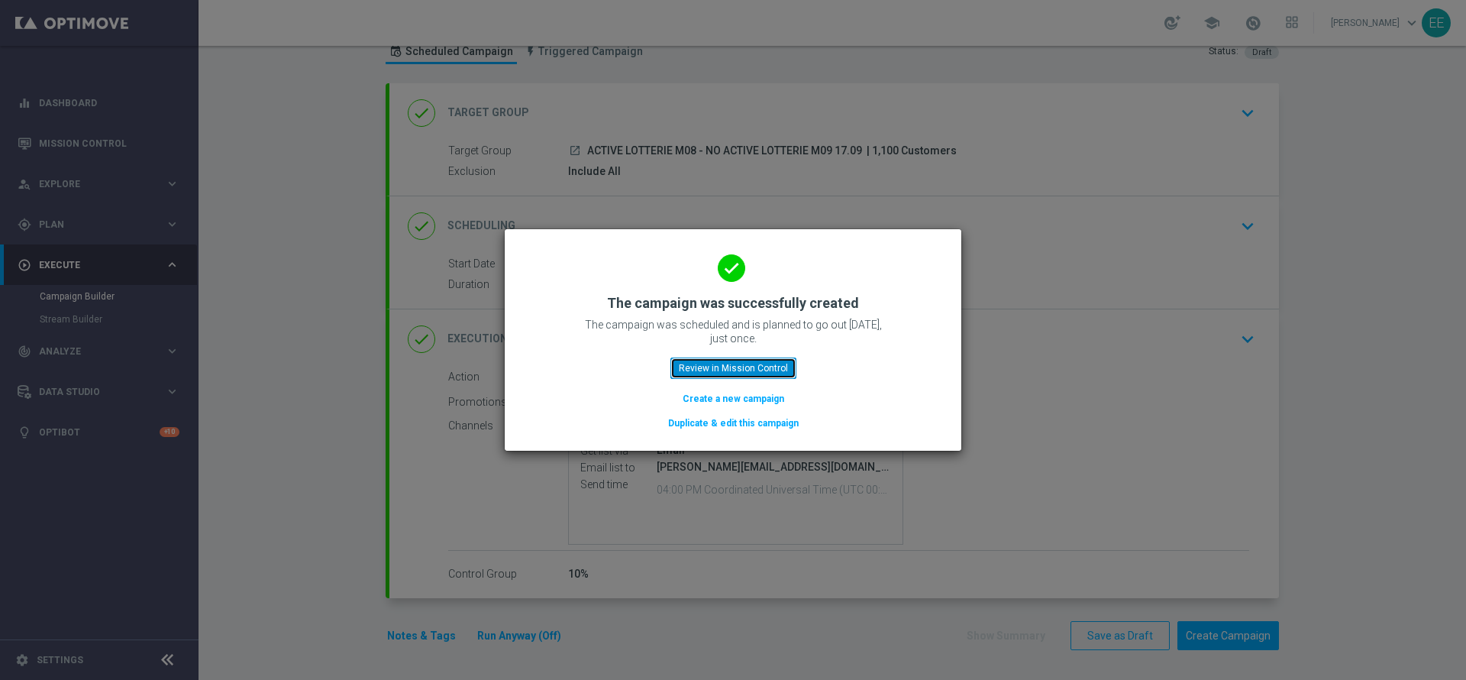
click at [757, 366] on button "Review in Mission Control" at bounding box center [734, 367] width 126 height 21
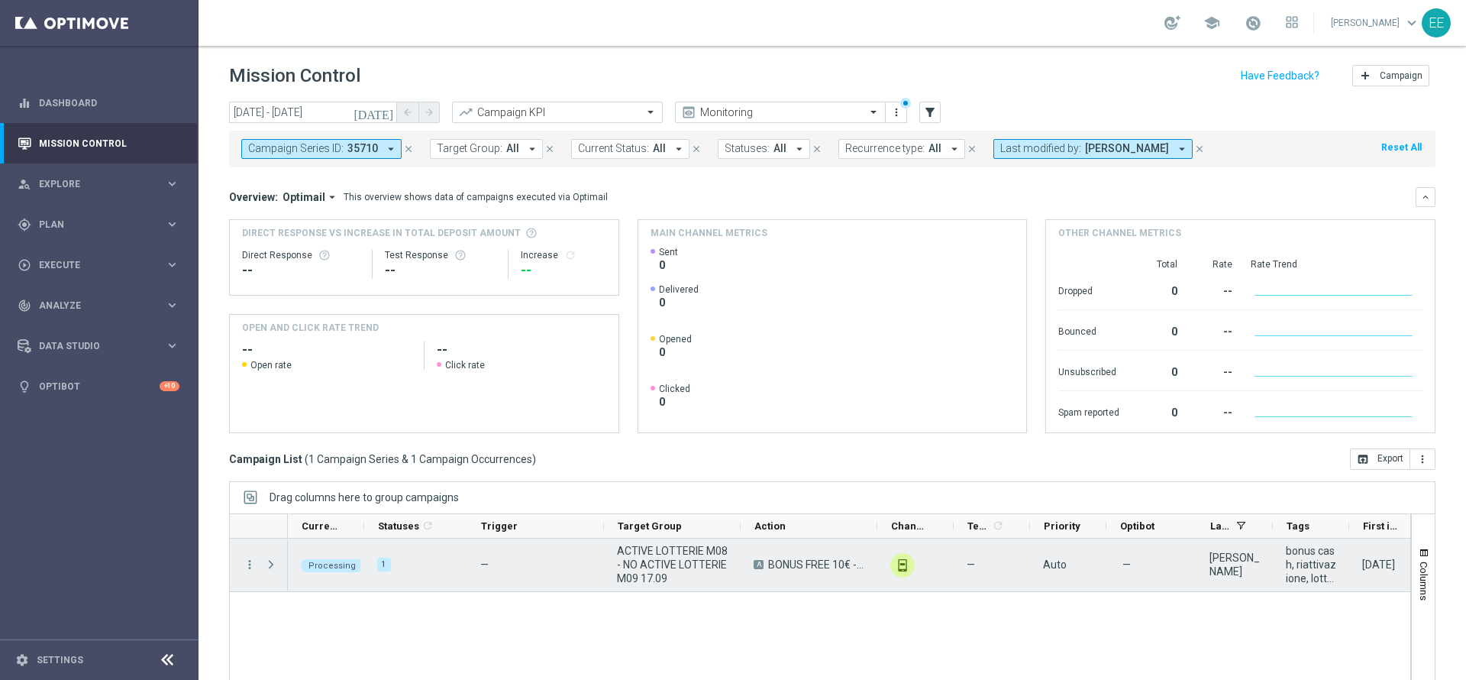
click at [267, 561] on span "Press SPACE to select this row." at bounding box center [271, 564] width 14 height 12
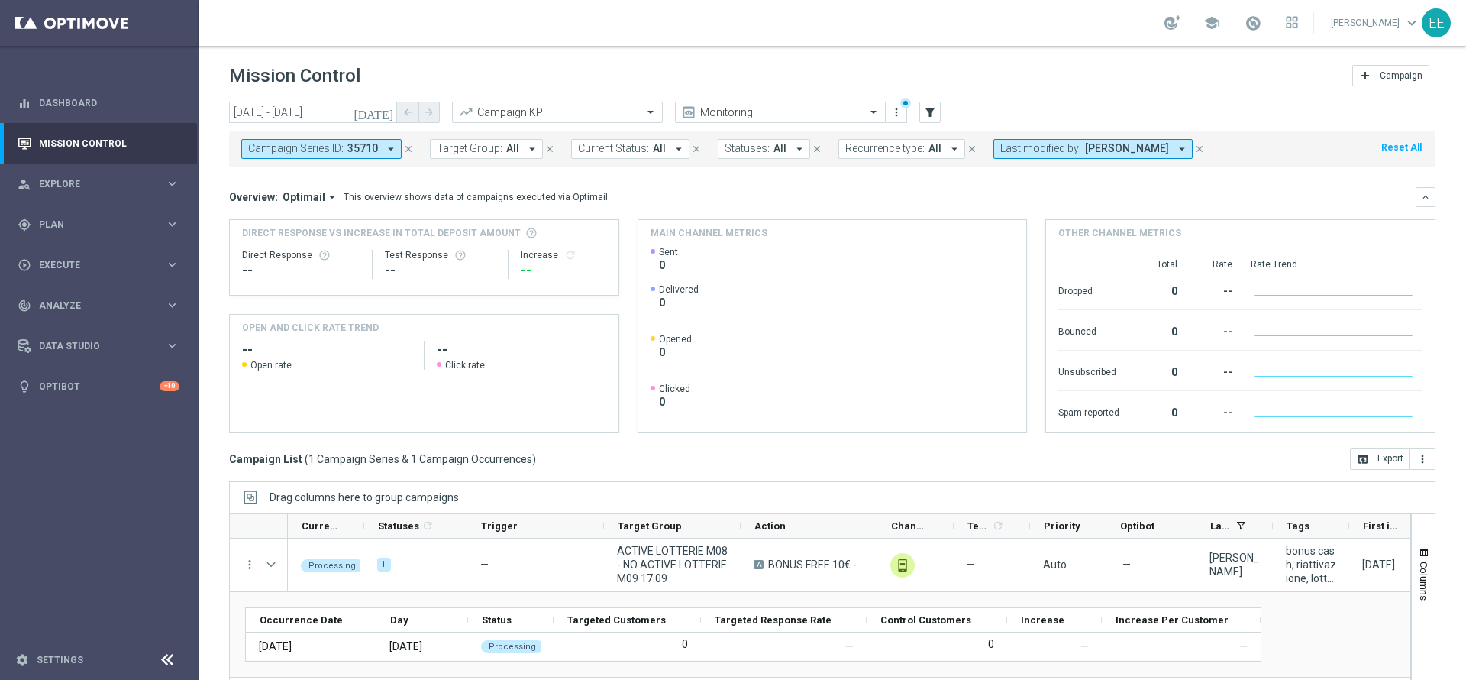
scroll to position [84, 0]
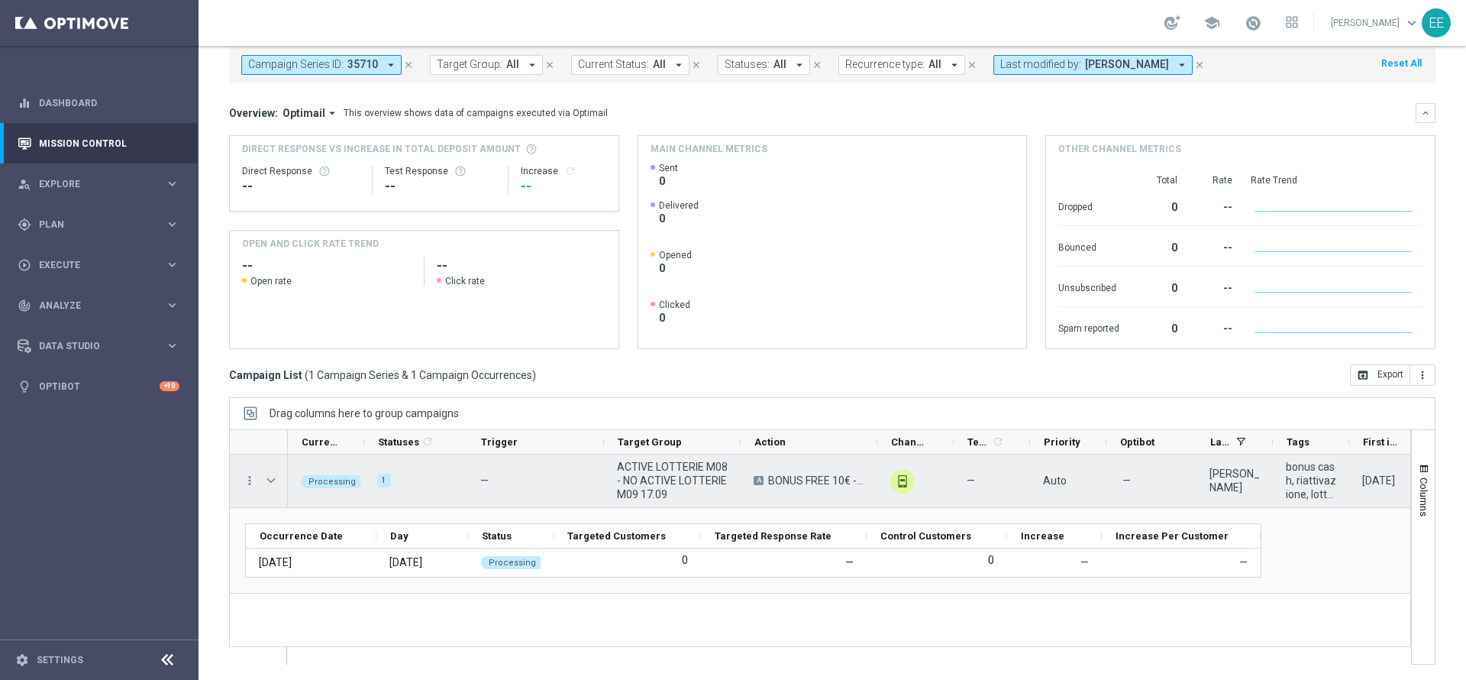
click at [268, 480] on span "Press SPACE to select this row." at bounding box center [271, 480] width 14 height 12
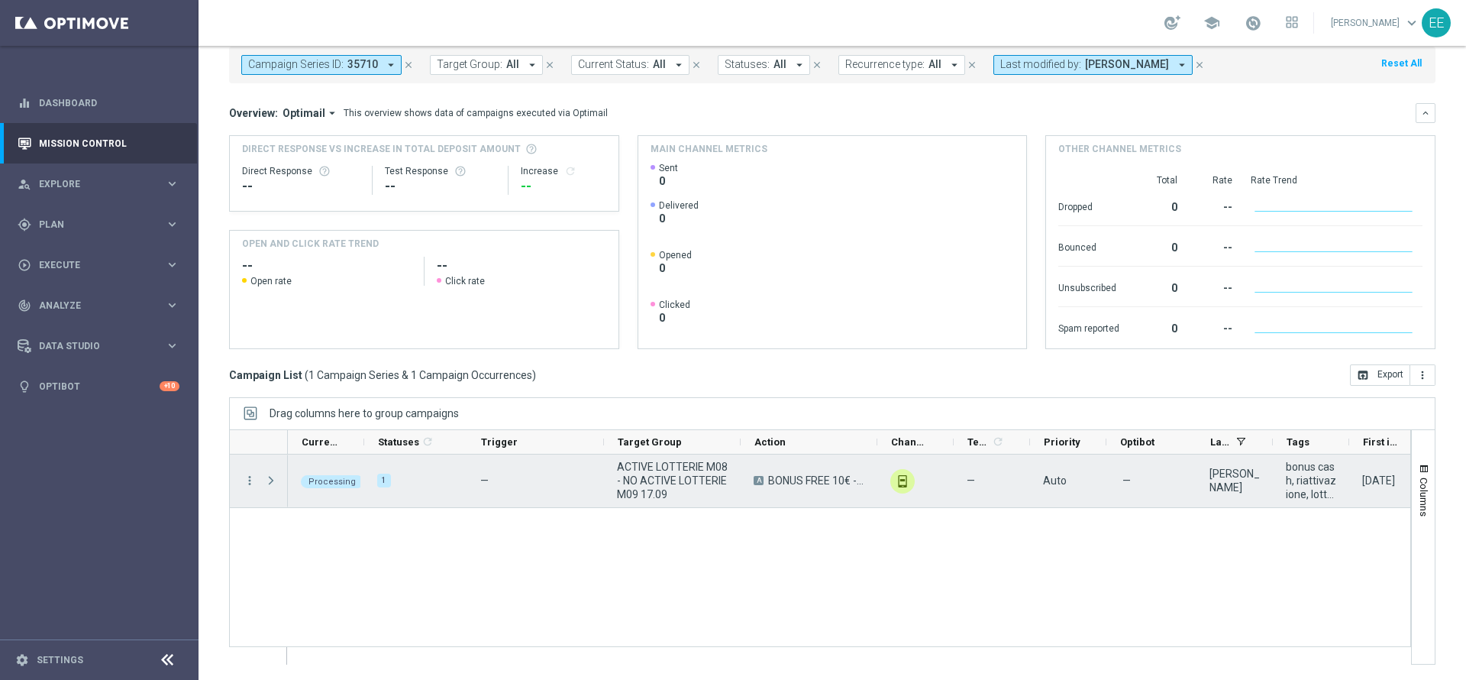
click at [268, 480] on span "Press SPACE to select this row." at bounding box center [271, 480] width 14 height 12
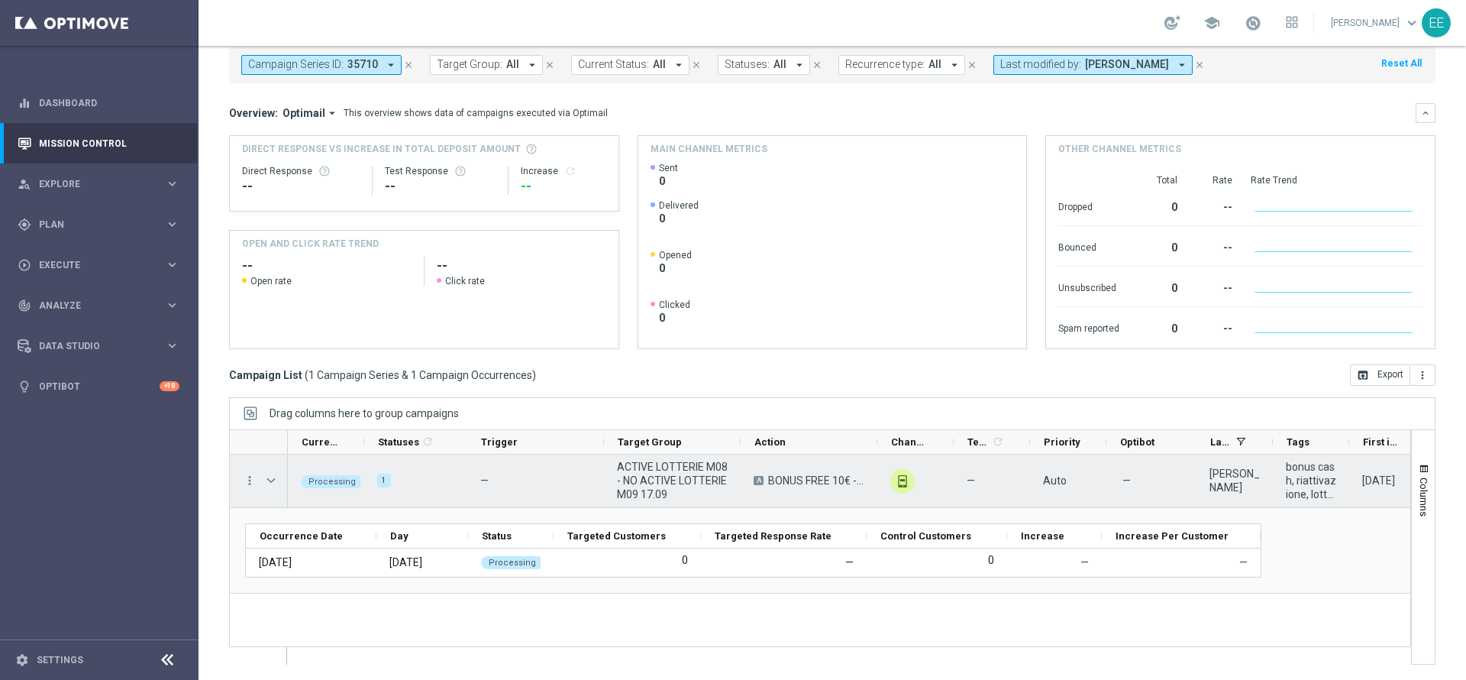
click at [268, 480] on span "Press SPACE to select this row." at bounding box center [271, 480] width 14 height 12
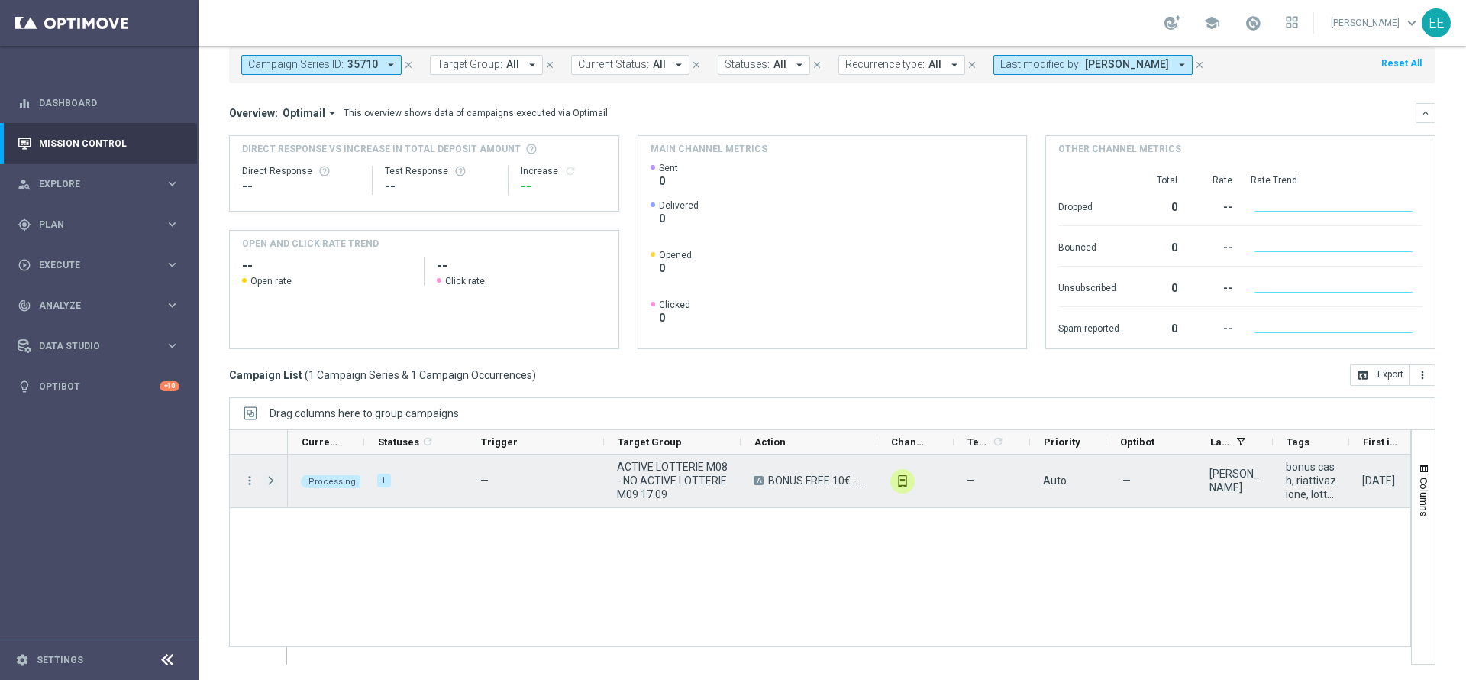
click at [268, 480] on span "Press SPACE to select this row." at bounding box center [271, 480] width 14 height 12
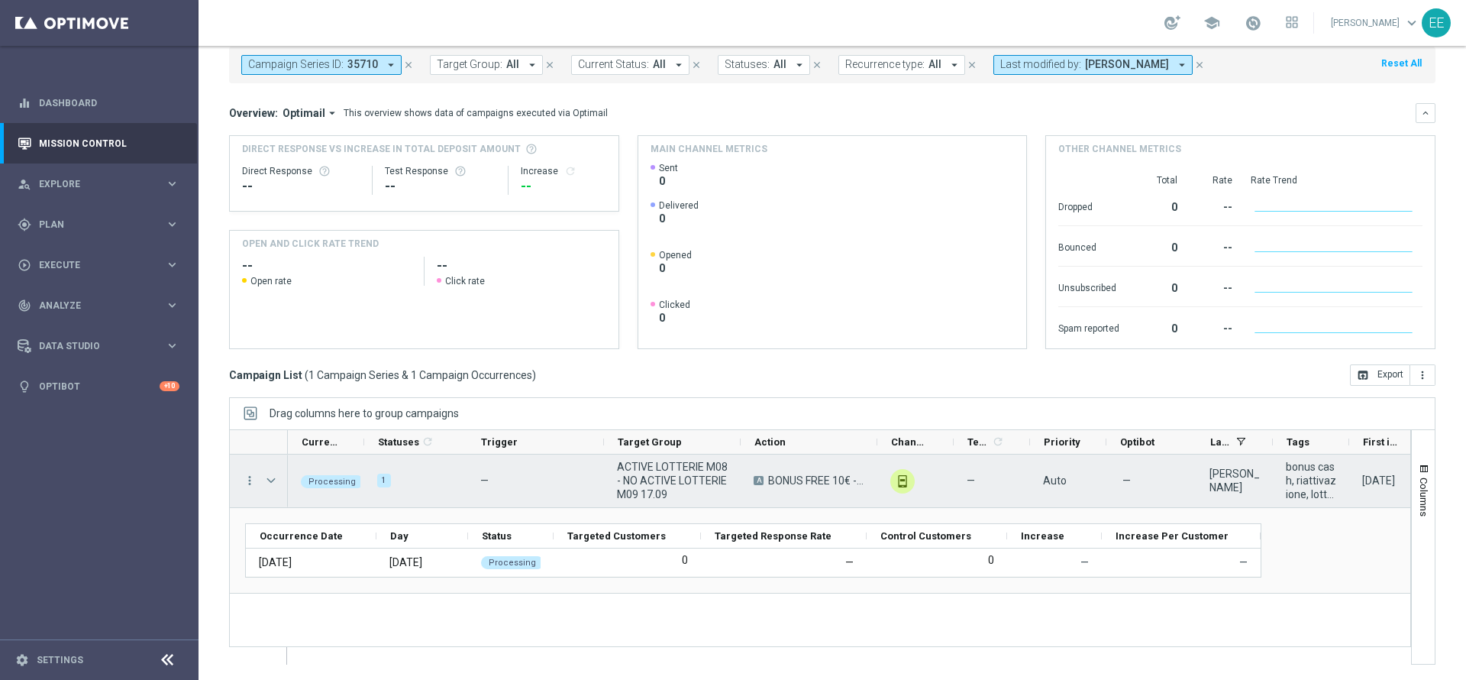
click at [268, 480] on span "Press SPACE to select this row." at bounding box center [271, 480] width 14 height 12
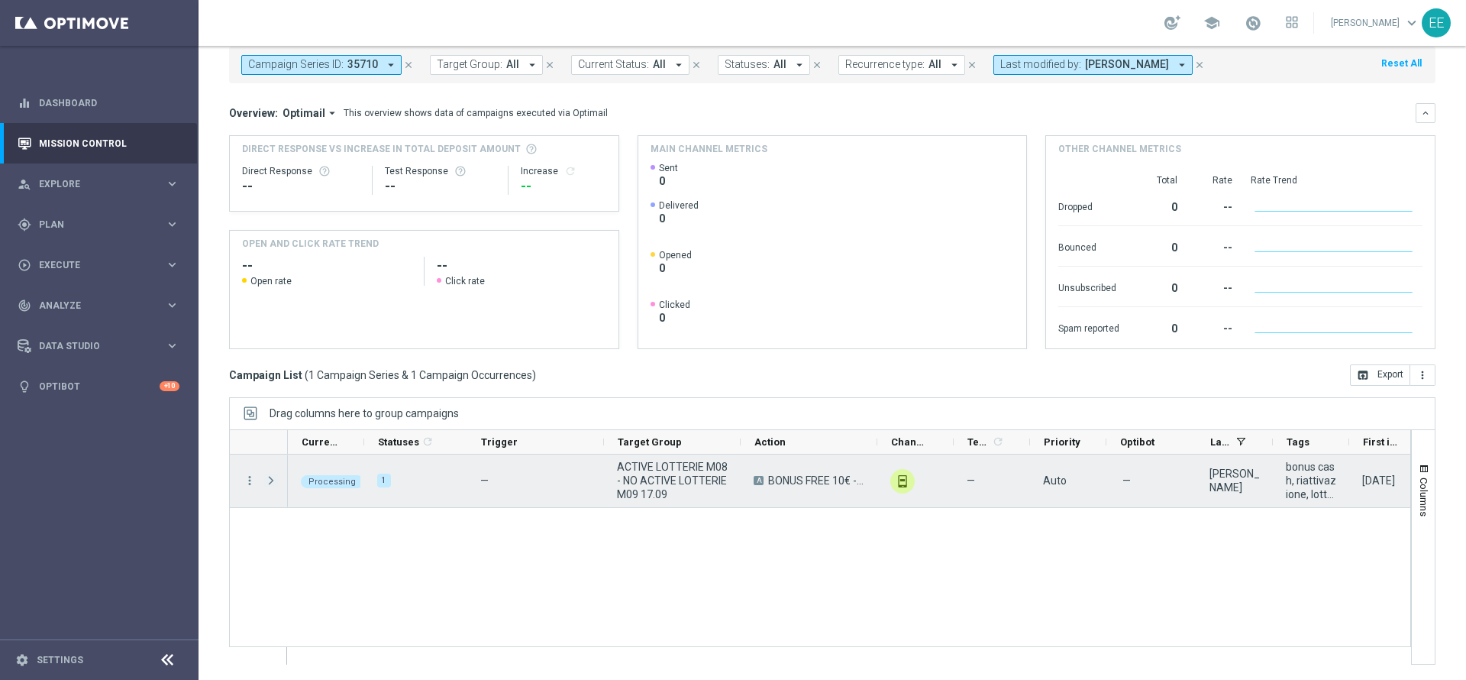
click at [268, 480] on span "Press SPACE to select this row." at bounding box center [271, 480] width 14 height 12
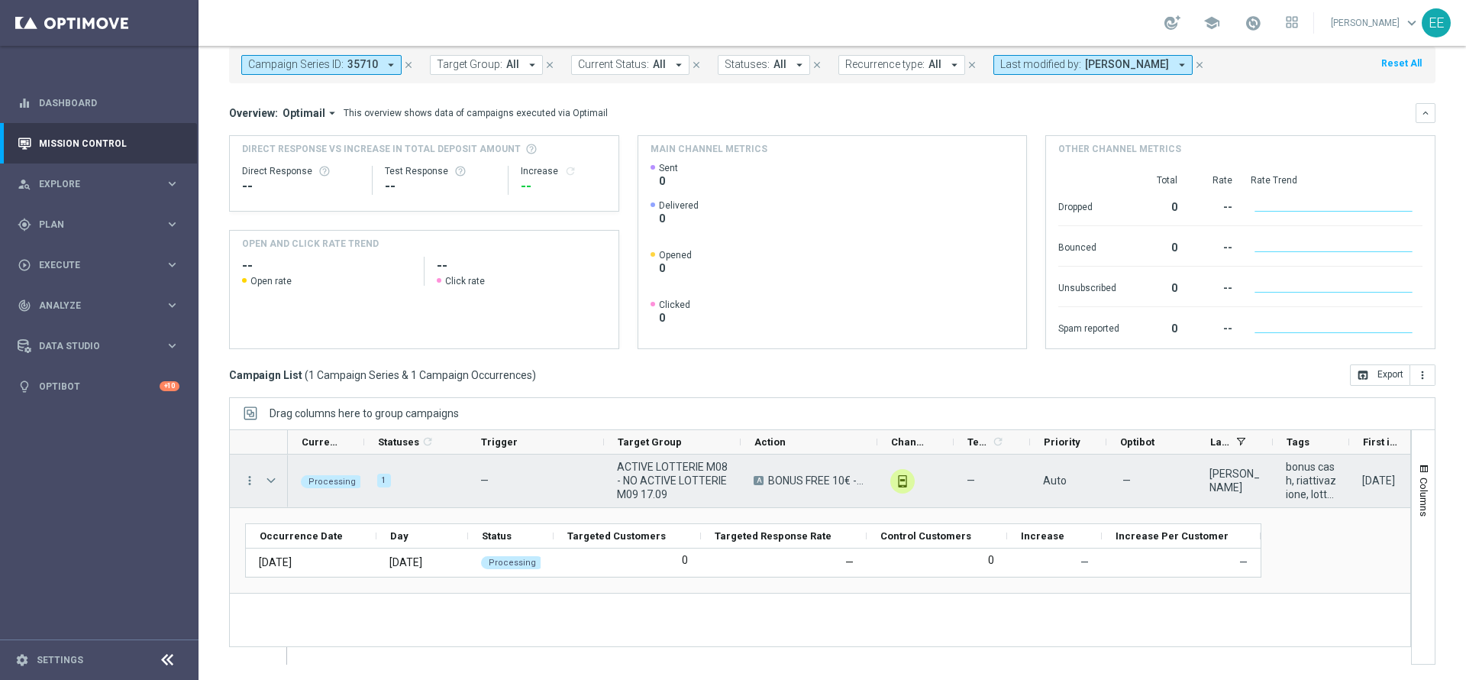
click at [268, 480] on span "Press SPACE to select this row." at bounding box center [271, 480] width 14 height 12
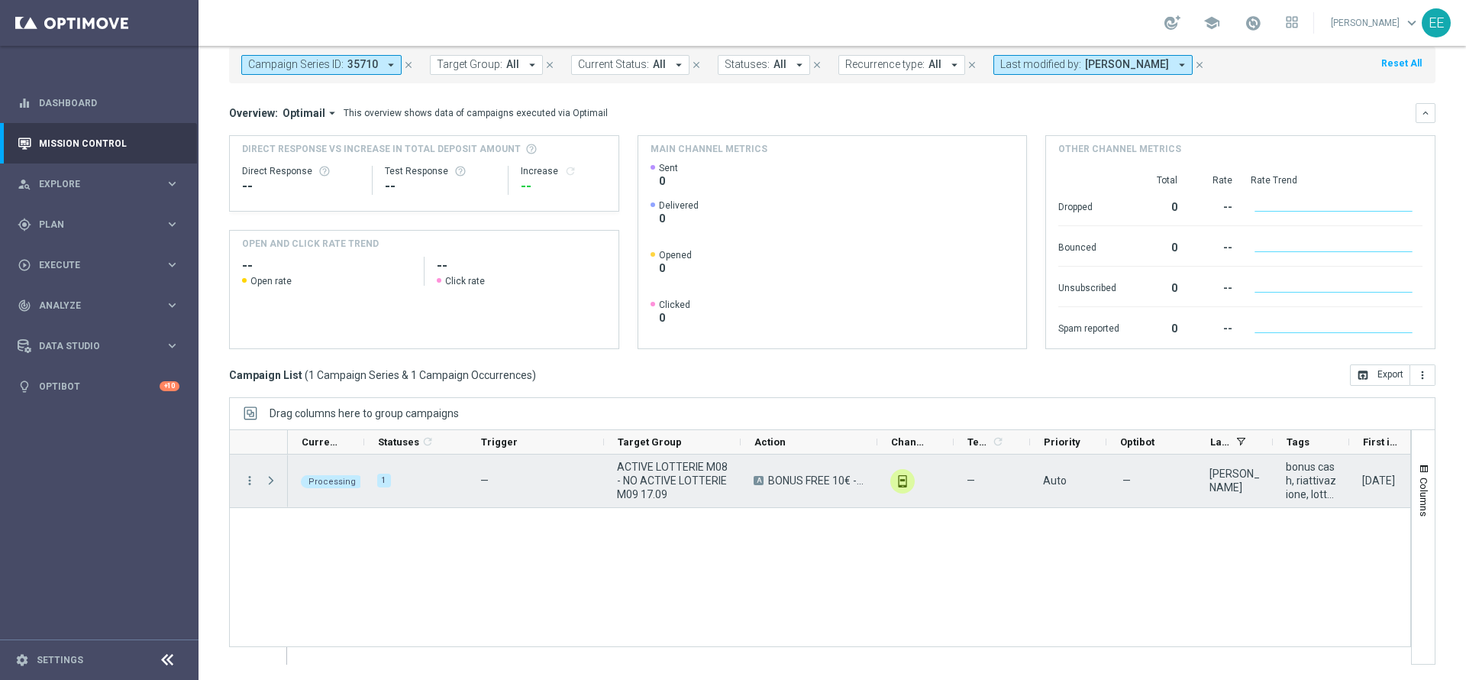
click at [268, 480] on span "Press SPACE to select this row." at bounding box center [271, 480] width 14 height 12
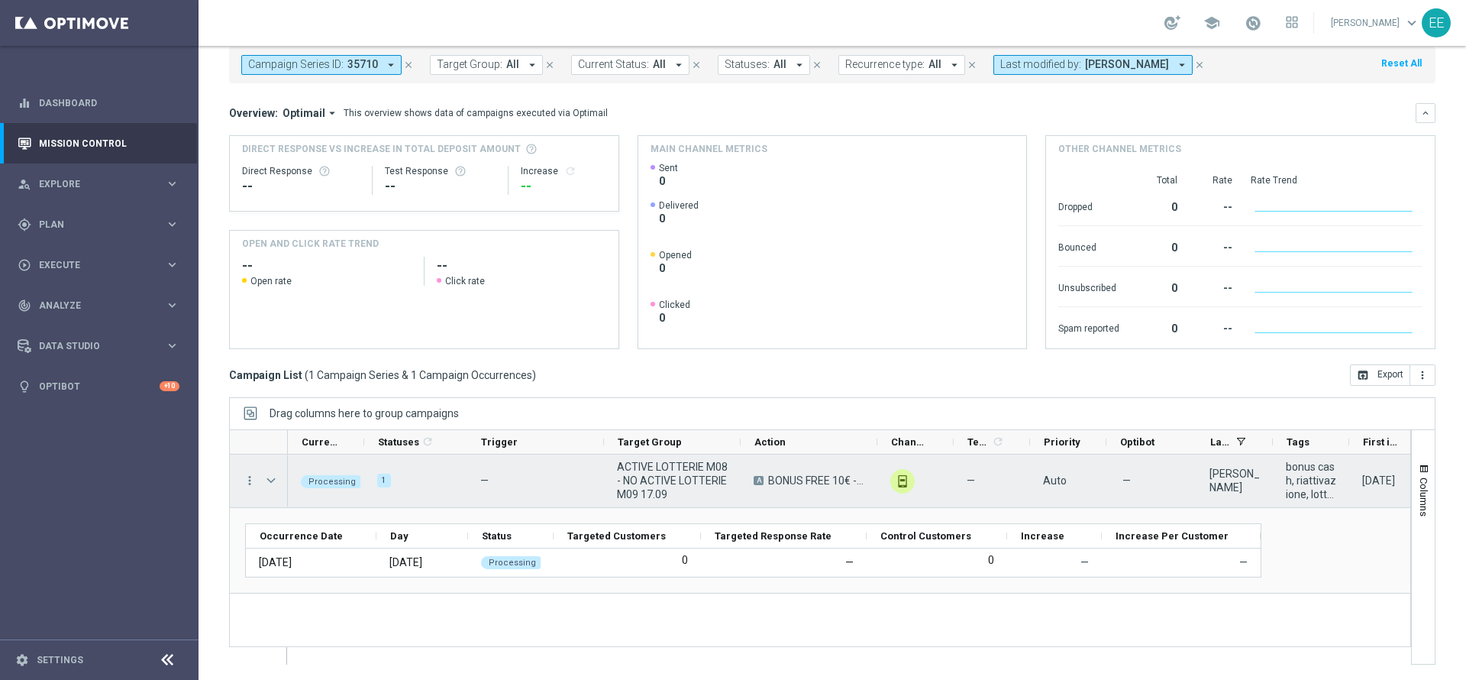
click at [260, 472] on div "Press SPACE to select this row." at bounding box center [272, 480] width 31 height 53
click at [269, 479] on span "Press SPACE to select this row." at bounding box center [271, 480] width 14 height 12
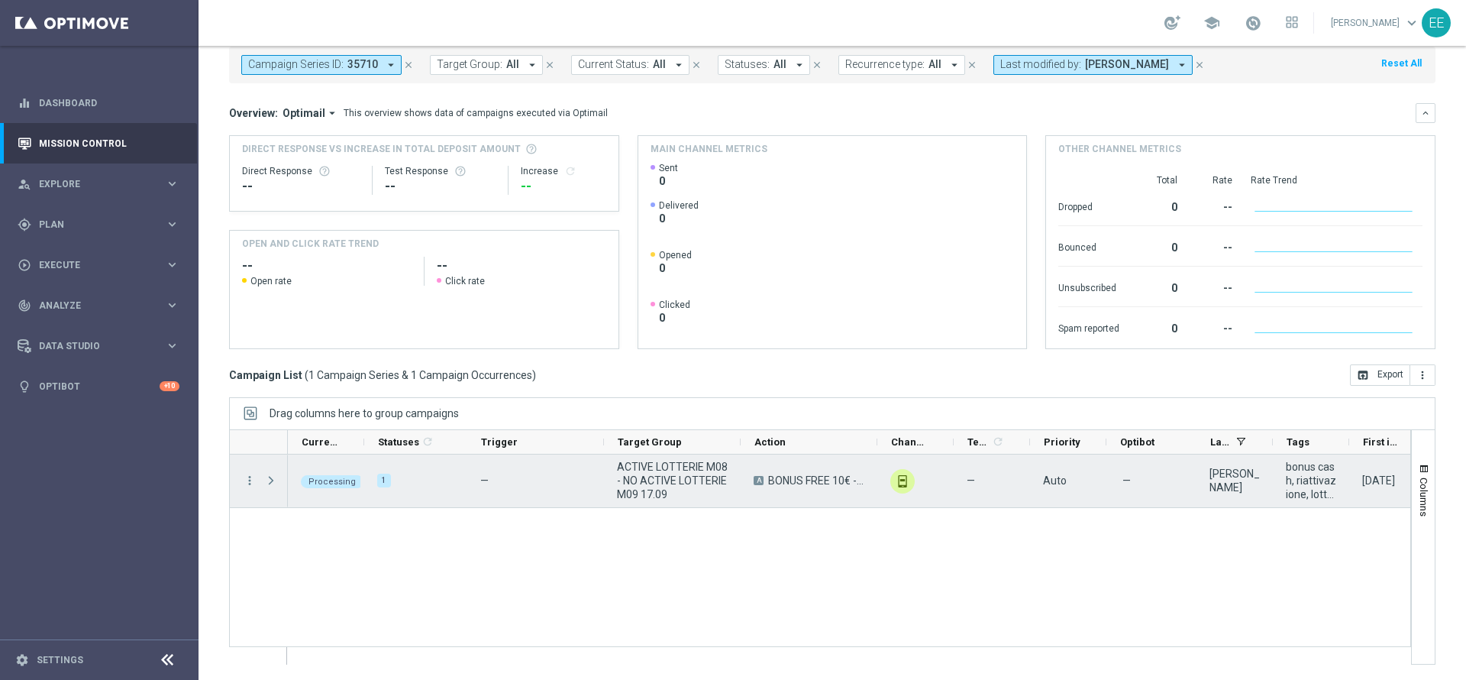
click at [269, 479] on span "Press SPACE to select this row." at bounding box center [271, 480] width 14 height 12
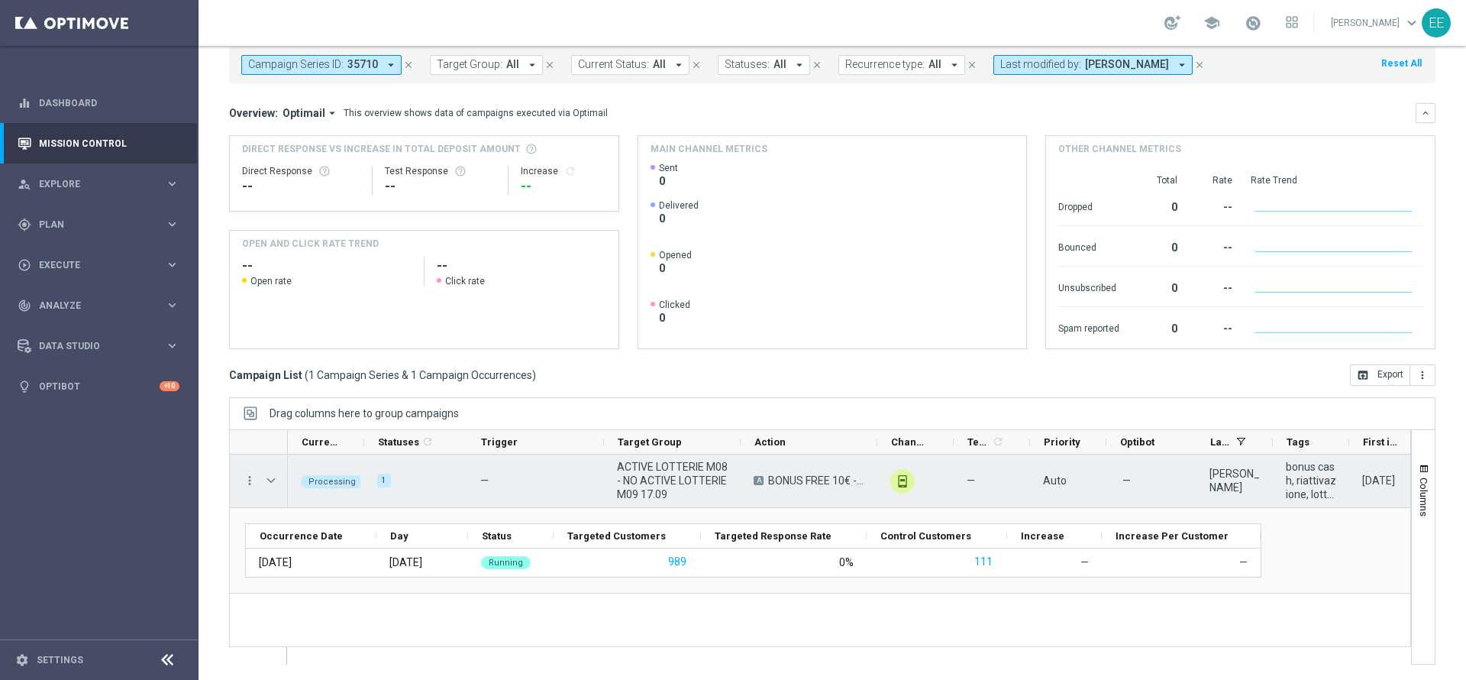
click at [647, 454] on div "ACTIVE LOTTERIE M08 - NO ACTIVE LOTTERIE M09 17.09" at bounding box center [672, 480] width 137 height 53
